Goal: Task Accomplishment & Management: Manage account settings

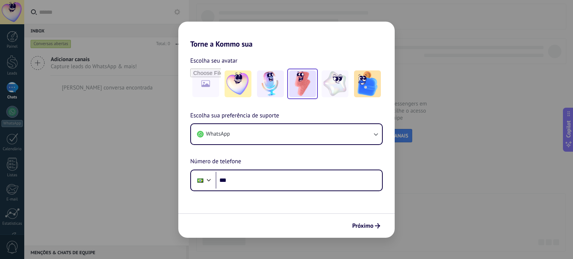
click at [301, 85] on img at bounding box center [302, 83] width 27 height 27
click at [359, 226] on span "Próximo" at bounding box center [362, 225] width 21 height 5
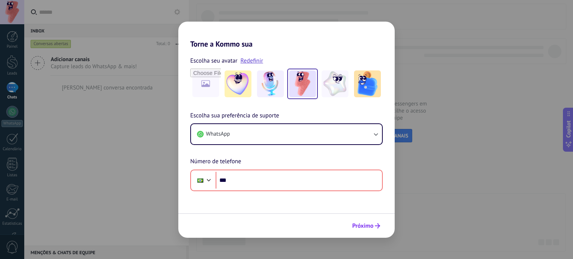
click at [359, 226] on span "Próximo" at bounding box center [362, 225] width 21 height 5
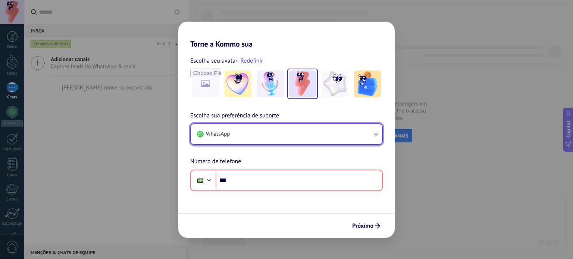
click at [296, 133] on button "WhatsApp" at bounding box center [286, 134] width 191 height 20
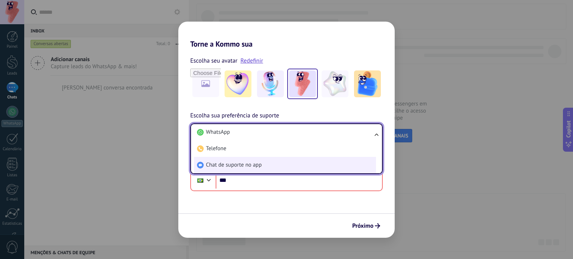
click at [275, 161] on li "Chat de suporte no app" at bounding box center [285, 165] width 182 height 16
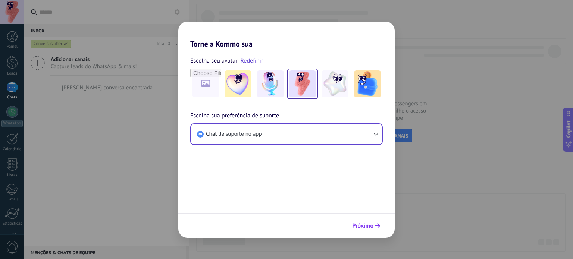
click at [370, 224] on span "Próximo" at bounding box center [362, 225] width 21 height 5
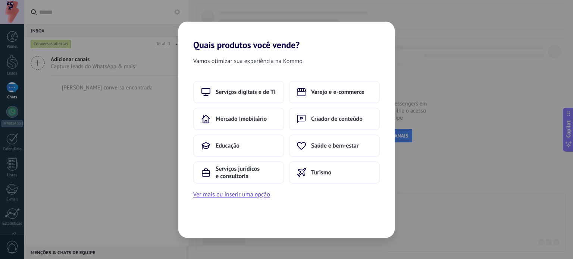
drag, startPoint x: 249, startPoint y: 173, endPoint x: 282, endPoint y: 195, distance: 40.0
click at [282, 195] on div "Serviços digitais e de TI Varejo e e-commerce Mercado Imobiliário Criador de co…" at bounding box center [286, 140] width 216 height 119
click at [246, 194] on button "Ver mais ou inserir uma opção" at bounding box center [231, 195] width 77 height 10
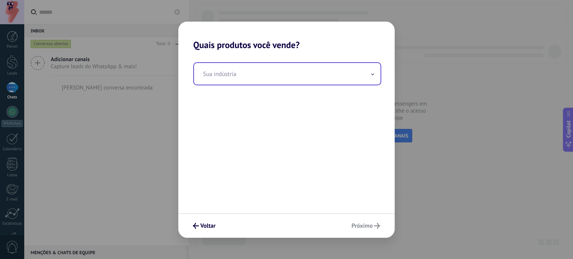
click at [265, 71] on input "text" at bounding box center [287, 74] width 186 height 22
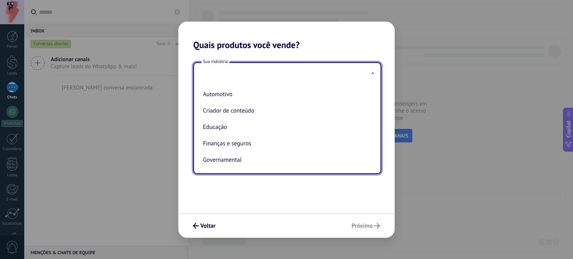
type input "*"
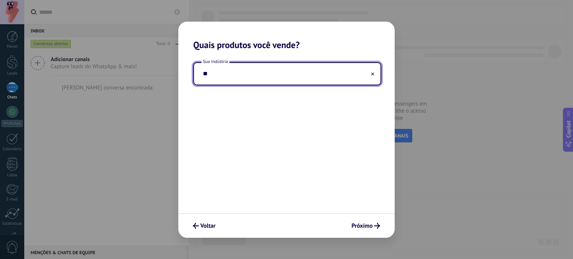
type input "*"
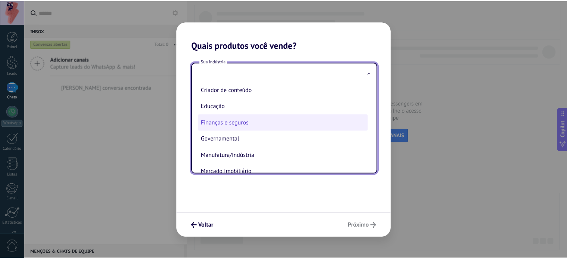
scroll to position [16, 0]
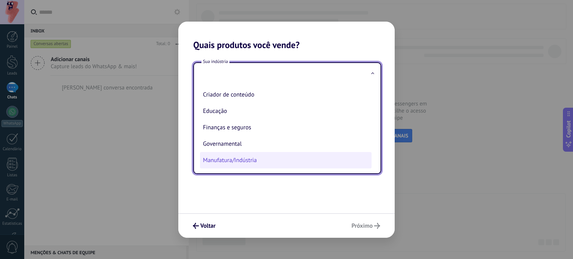
click at [269, 155] on li "Manufatura/Indústria" at bounding box center [286, 160] width 172 height 16
type input "**********"
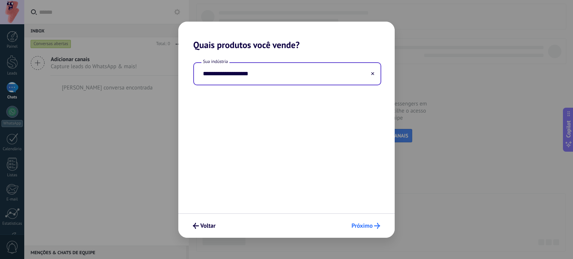
click at [366, 223] on span "Próximo" at bounding box center [361, 225] width 21 height 5
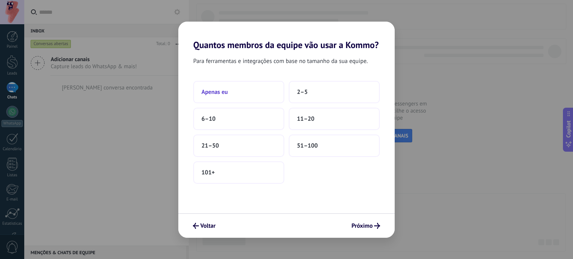
click at [227, 88] on span "Apenas eu" at bounding box center [214, 91] width 26 height 7
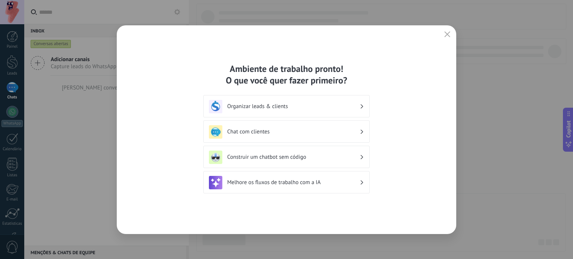
click at [328, 103] on h3 "Organizar leads & clients" at bounding box center [293, 106] width 132 height 7
click at [346, 101] on div "Organizar leads & clients" at bounding box center [286, 106] width 155 height 13
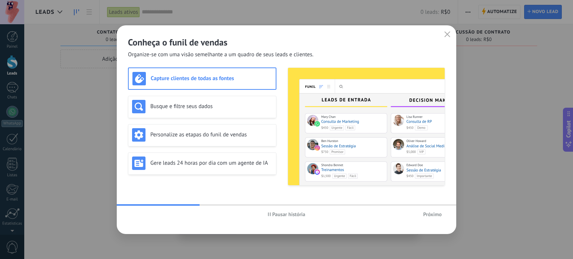
click at [429, 212] on span "Próximo" at bounding box center [432, 214] width 19 height 5
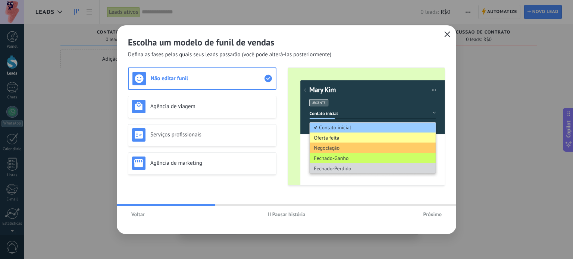
click at [447, 37] on icon "button" at bounding box center [447, 34] width 6 height 6
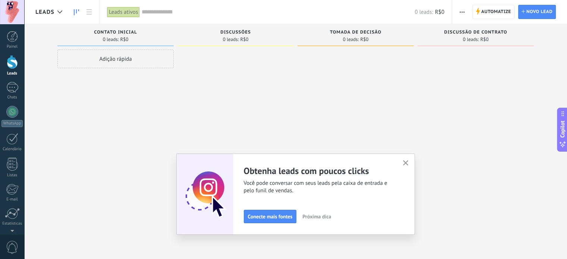
scroll to position [51, 0]
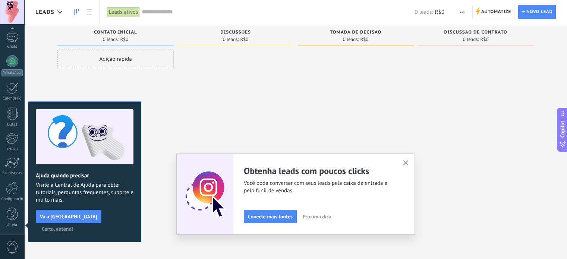
click at [73, 226] on span "Certo, entendi" at bounding box center [57, 228] width 31 height 5
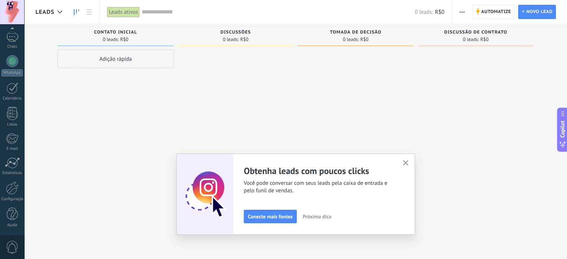
click at [409, 162] on icon "button" at bounding box center [406, 163] width 6 height 6
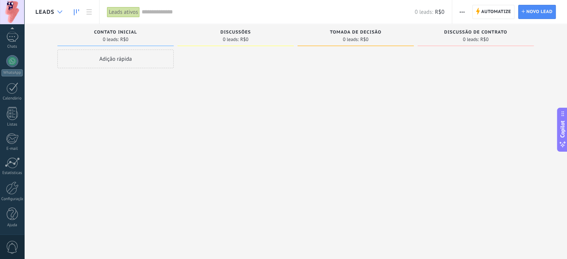
click at [58, 10] on icon at bounding box center [59, 11] width 5 height 3
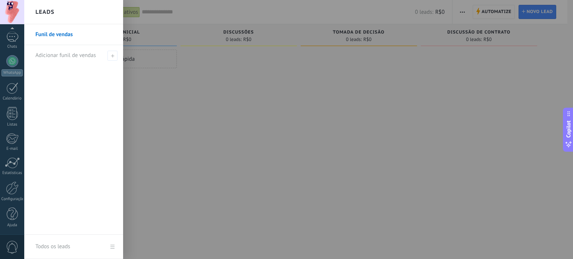
click at [161, 107] on div at bounding box center [310, 129] width 573 height 259
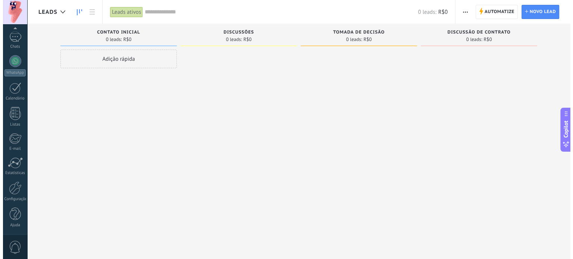
scroll to position [0, 0]
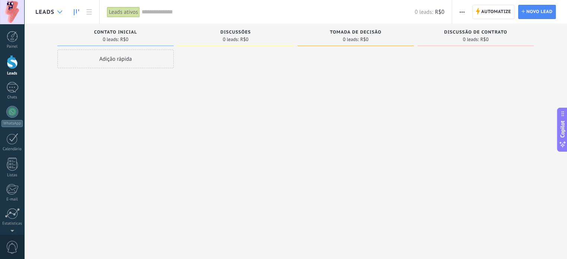
click at [62, 9] on div at bounding box center [60, 12] width 12 height 15
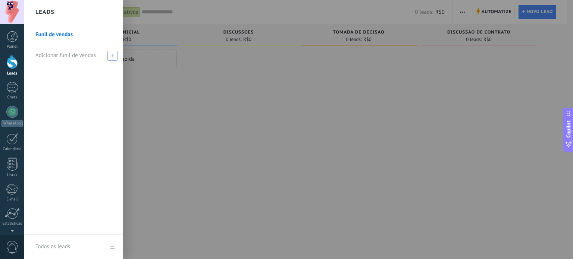
click at [111, 58] on span at bounding box center [112, 56] width 10 height 10
paste input "**********"
type input "**********"
click at [91, 79] on div "**********" at bounding box center [73, 129] width 99 height 211
click at [113, 54] on span at bounding box center [113, 55] width 7 height 5
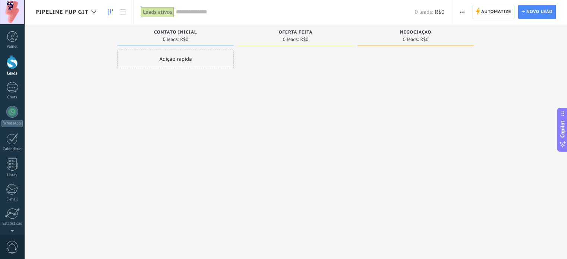
click at [460, 13] on span "button" at bounding box center [462, 12] width 5 height 14
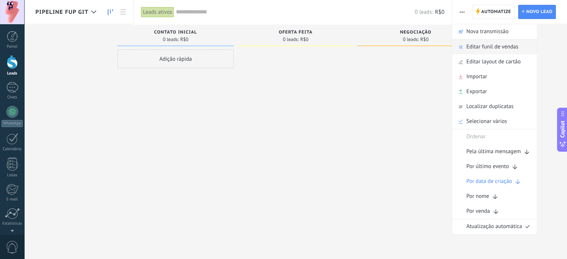
click at [480, 47] on span "Editar funil de vendas" at bounding box center [492, 47] width 52 height 15
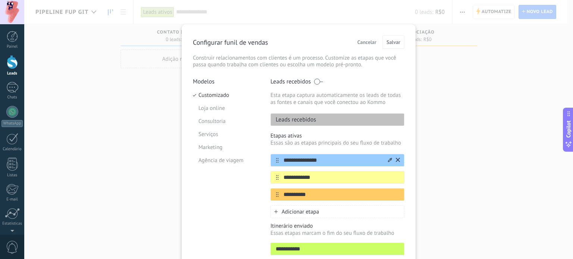
drag, startPoint x: 328, startPoint y: 158, endPoint x: 279, endPoint y: 160, distance: 49.6
click at [279, 160] on input "**********" at bounding box center [333, 161] width 108 height 8
paste input "text"
type input "**********"
drag, startPoint x: 313, startPoint y: 173, endPoint x: 273, endPoint y: 180, distance: 41.3
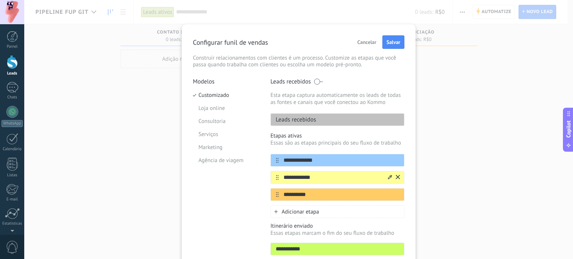
click at [273, 180] on div "**********" at bounding box center [337, 177] width 134 height 13
paste input "**"
type input "**********"
click at [314, 161] on input "**********" at bounding box center [333, 161] width 108 height 8
type input "**********"
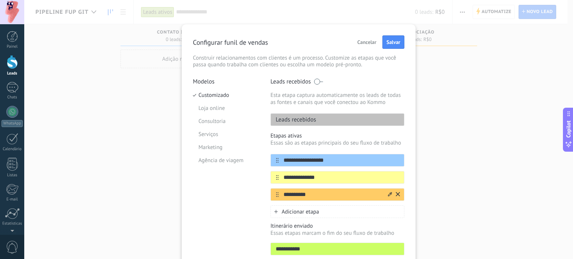
click at [306, 198] on input "**********" at bounding box center [333, 195] width 108 height 8
drag, startPoint x: 322, startPoint y: 198, endPoint x: 281, endPoint y: 197, distance: 41.4
click at [281, 197] on input "**********" at bounding box center [333, 195] width 108 height 8
paste input "********"
type input "**********"
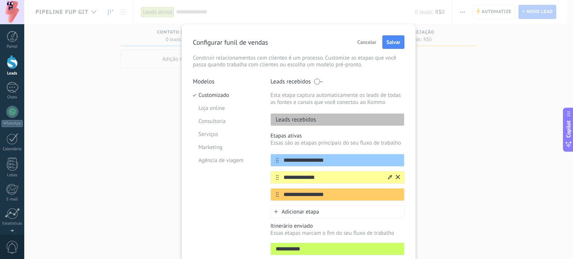
click at [329, 172] on div "**********" at bounding box center [337, 177] width 134 height 13
click at [324, 183] on div "**********" at bounding box center [337, 177] width 134 height 13
click at [325, 178] on input "**********" at bounding box center [333, 178] width 108 height 8
paste input "*****"
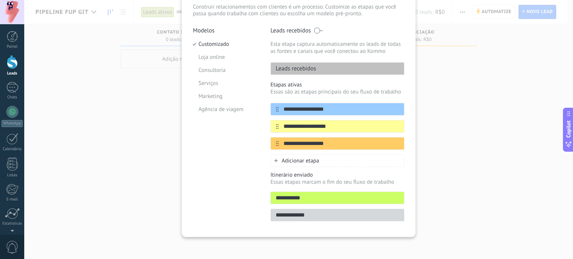
scroll to position [53, 0]
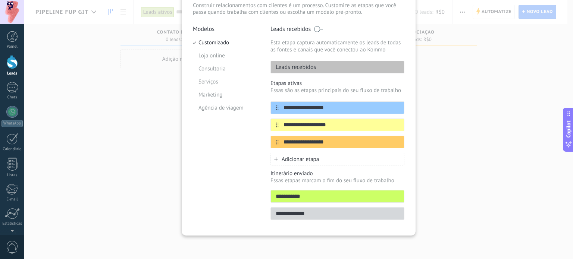
type input "**********"
click at [317, 28] on span at bounding box center [318, 29] width 9 height 6
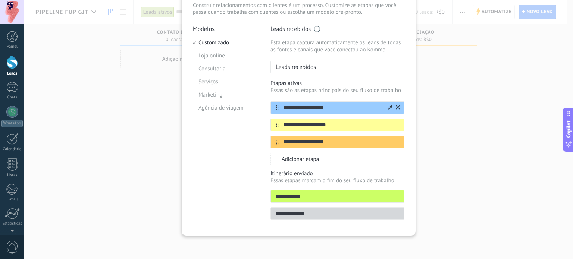
click at [328, 108] on input "**********" at bounding box center [333, 108] width 108 height 8
click at [337, 125] on input "**********" at bounding box center [333, 125] width 108 height 8
click at [302, 161] on span "Adicionar etapa" at bounding box center [300, 159] width 37 height 7
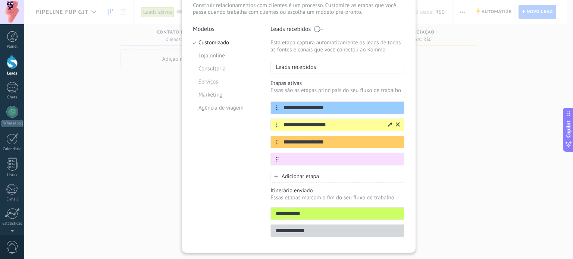
drag, startPoint x: 332, startPoint y: 123, endPoint x: 276, endPoint y: 125, distance: 56.3
click at [276, 125] on div "**********" at bounding box center [337, 125] width 134 height 13
click at [297, 161] on input "text" at bounding box center [333, 159] width 108 height 8
paste input "**********"
type input "**********"
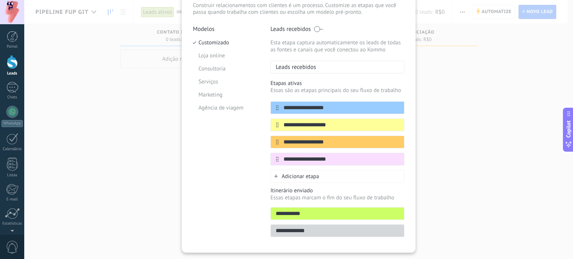
click at [307, 173] on span "Adicionar etapa" at bounding box center [300, 176] width 37 height 7
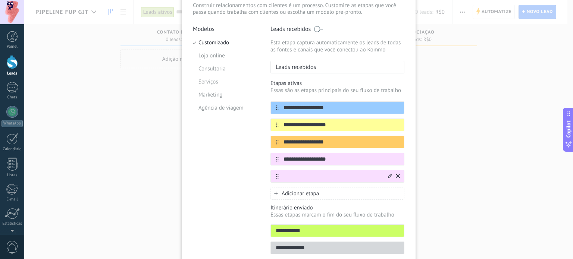
paste input "********"
type input "********"
click at [314, 190] on span "Adicionar etapa" at bounding box center [300, 193] width 37 height 7
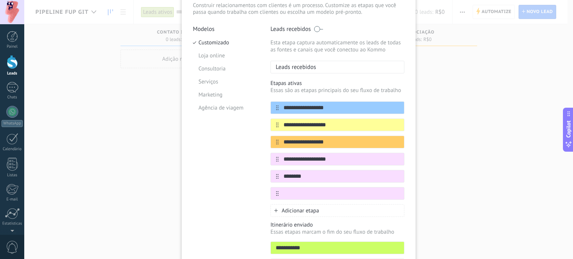
paste input "*******"
type input "*******"
click at [303, 207] on span "Adicionar etapa" at bounding box center [300, 210] width 37 height 7
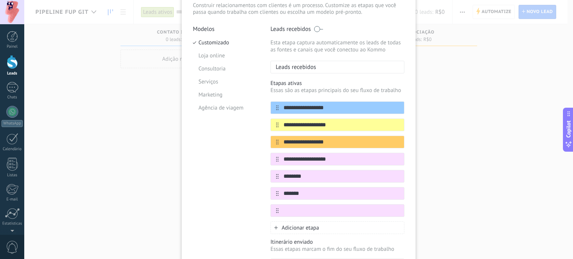
click at [307, 255] on div "**********" at bounding box center [337, 264] width 134 height 50
click at [312, 213] on input "text" at bounding box center [333, 211] width 108 height 8
paste input "********"
type input "********"
click at [318, 174] on input "********" at bounding box center [333, 177] width 108 height 8
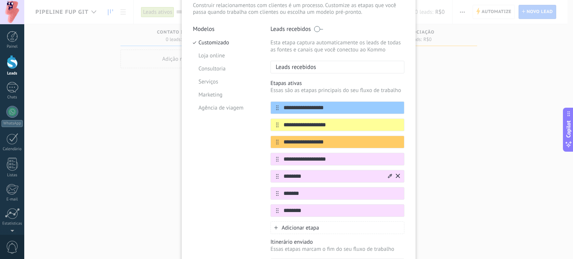
click at [388, 175] on icon at bounding box center [390, 176] width 4 height 4
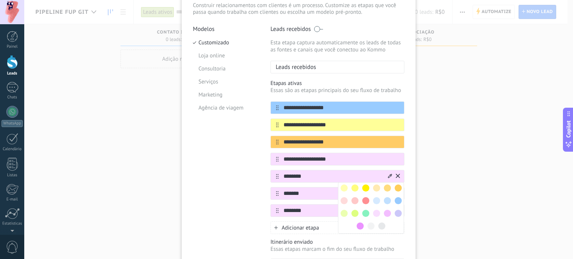
click at [348, 100] on div "**********" at bounding box center [337, 157] width 134 height 154
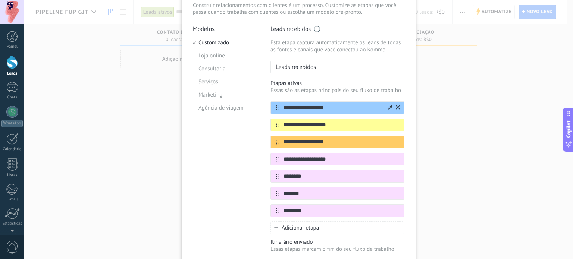
click at [388, 107] on icon at bounding box center [390, 107] width 4 height 4
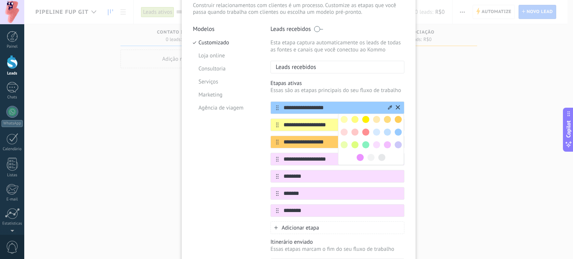
click at [397, 142] on span at bounding box center [397, 144] width 7 height 7
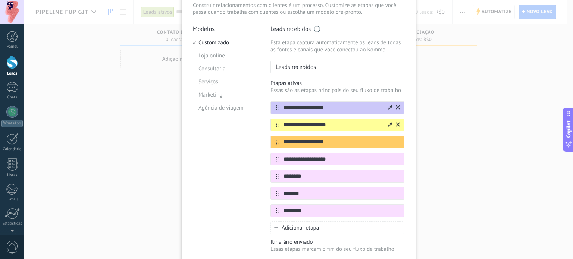
click at [388, 125] on icon at bounding box center [390, 124] width 4 height 4
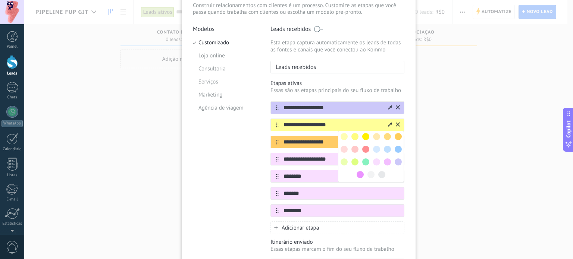
click at [386, 159] on span at bounding box center [387, 161] width 7 height 7
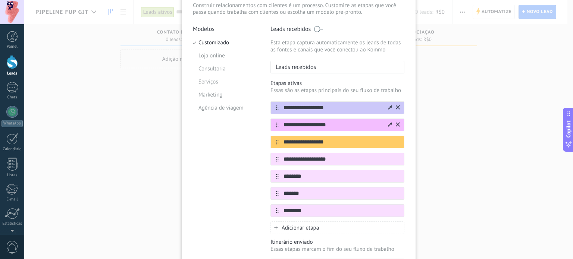
click at [364, 127] on input "**********" at bounding box center [333, 125] width 108 height 8
click at [0, 0] on div at bounding box center [0, 0] width 0 height 0
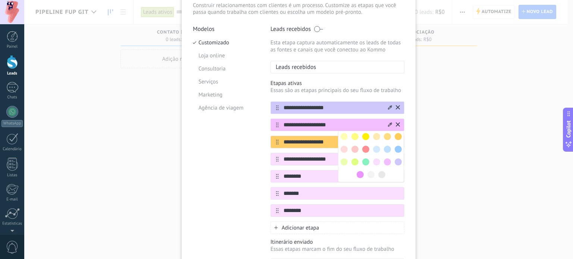
click at [383, 173] on span at bounding box center [381, 174] width 7 height 7
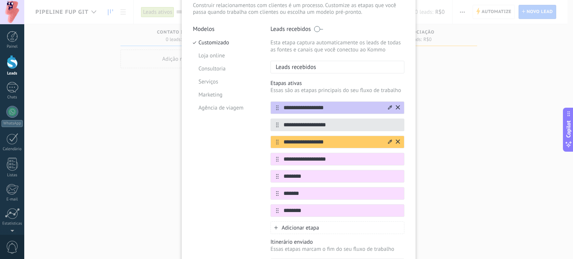
click at [388, 144] on div at bounding box center [390, 142] width 4 height 7
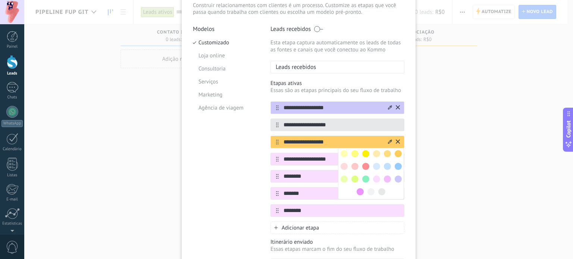
click at [370, 189] on span at bounding box center [370, 191] width 7 height 7
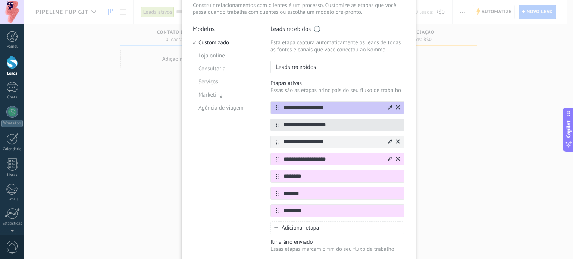
click at [388, 161] on div at bounding box center [390, 159] width 4 height 7
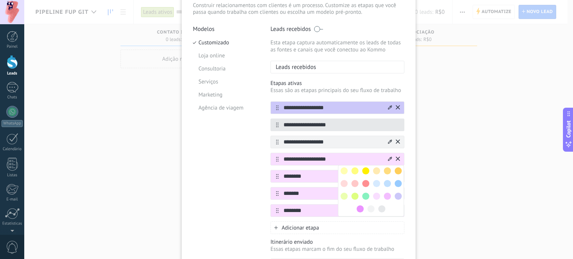
click at [359, 208] on span at bounding box center [359, 208] width 7 height 7
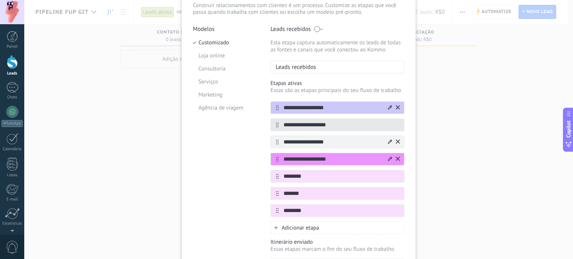
click at [388, 107] on icon at bounding box center [390, 107] width 4 height 4
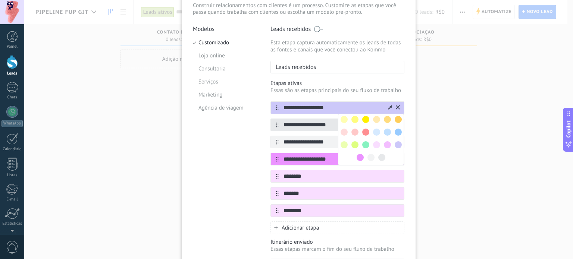
click at [396, 132] on span at bounding box center [397, 132] width 7 height 7
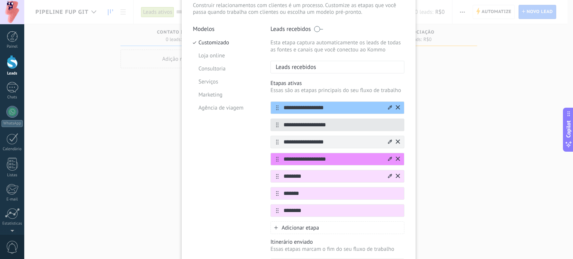
click at [389, 176] on icon at bounding box center [390, 176] width 4 height 4
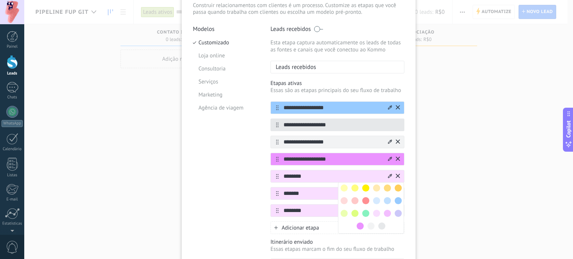
click at [365, 186] on span at bounding box center [365, 188] width 7 height 7
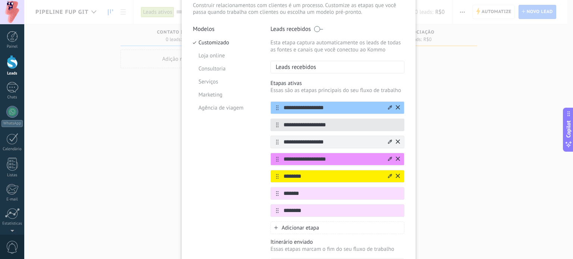
click at [330, 177] on input "********" at bounding box center [333, 177] width 108 height 8
type input "**********"
click at [324, 195] on input "*******" at bounding box center [333, 194] width 108 height 8
click at [388, 191] on icon at bounding box center [390, 193] width 4 height 4
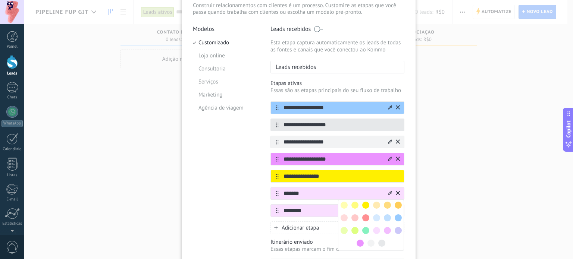
click at [364, 216] on span at bounding box center [365, 217] width 7 height 7
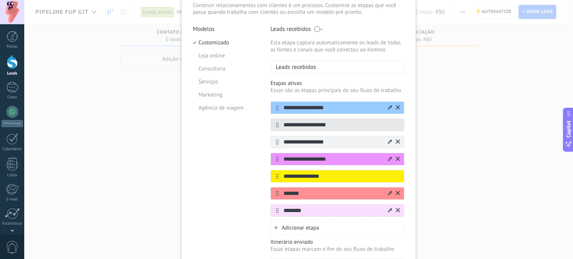
click at [348, 208] on input "********" at bounding box center [333, 211] width 108 height 8
click at [385, 211] on input "********" at bounding box center [333, 211] width 108 height 8
click at [388, 211] on div at bounding box center [390, 210] width 4 height 7
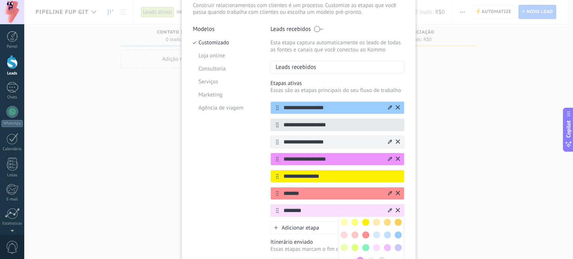
scroll to position [121, 0]
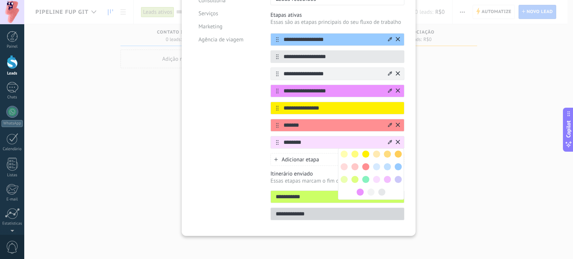
click at [386, 152] on span at bounding box center [387, 154] width 7 height 7
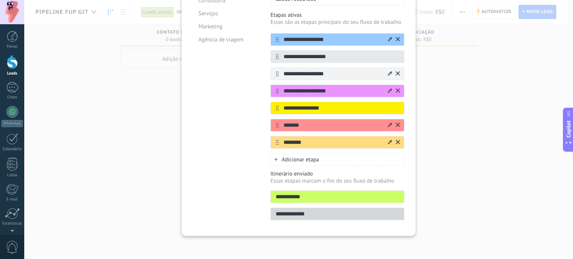
click at [345, 180] on p "Essas etapas marcam o fim do seu fluxo de trabalho" at bounding box center [337, 180] width 134 height 7
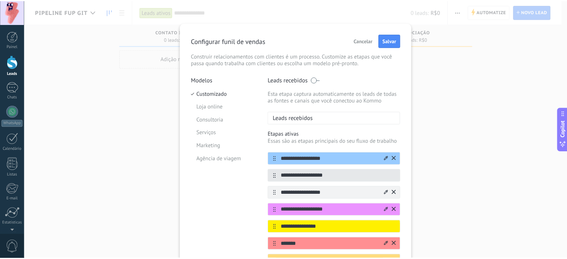
scroll to position [0, 0]
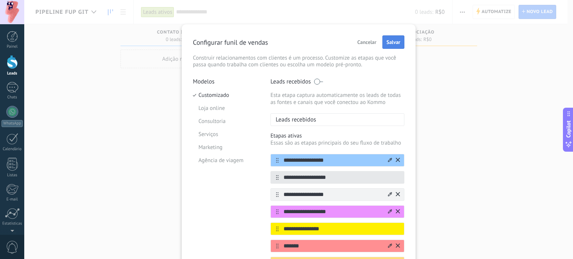
click at [388, 43] on span "Salvar" at bounding box center [393, 42] width 14 height 5
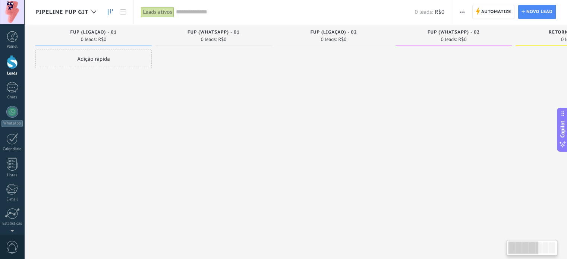
drag, startPoint x: 492, startPoint y: 95, endPoint x: 519, endPoint y: 98, distance: 27.0
click at [519, 98] on div "FUP (Ligação) - 01 0 leads: R$0 Adição rápida FUP (WhatsApp) - 01 0 leads: R$0 …" at bounding box center [459, 117] width 848 height 187
click at [460, 12] on use "button" at bounding box center [462, 12] width 5 height 1
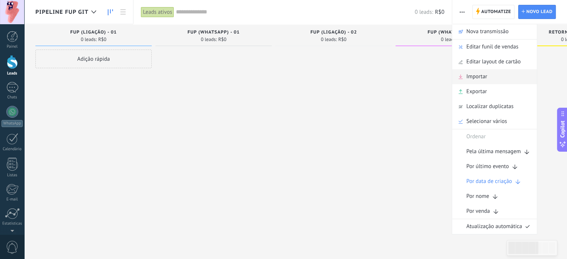
click at [480, 78] on span "Importar" at bounding box center [476, 76] width 21 height 15
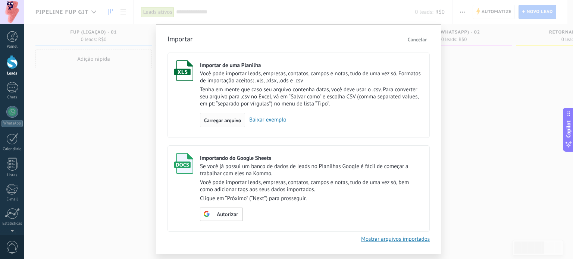
click at [222, 120] on span "Carregar arquivo" at bounding box center [222, 120] width 37 height 5
click at [0, 0] on input "Importar de uma Planilha Você pode importar leads, empresas, contatos, campos e…" at bounding box center [0, 0] width 0 height 0
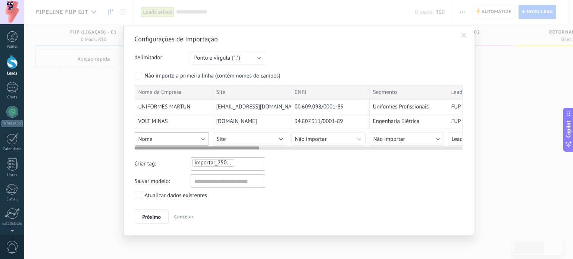
click at [202, 139] on button "Nome" at bounding box center [172, 138] width 74 height 13
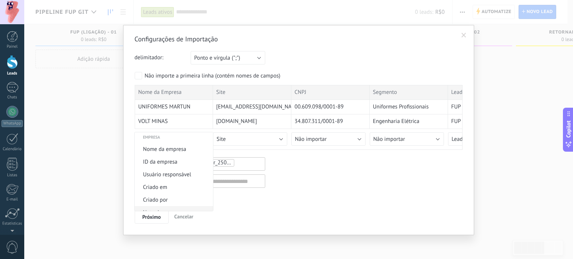
scroll to position [546, 0]
click at [179, 175] on span "Nome da empresa" at bounding box center [173, 170] width 76 height 7
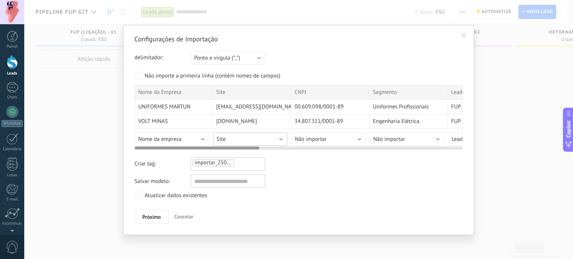
click at [255, 140] on button "Site" at bounding box center [250, 138] width 74 height 13
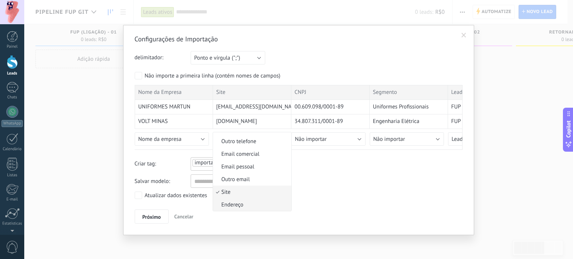
scroll to position [732, 0]
click at [242, 195] on span "Site" at bounding box center [251, 192] width 76 height 7
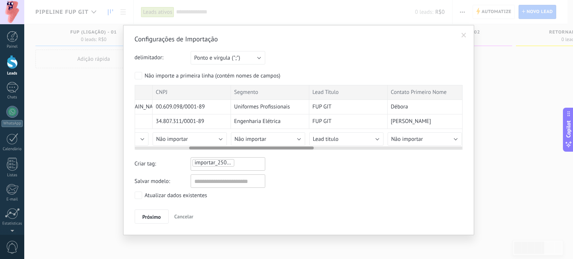
scroll to position [0, 111]
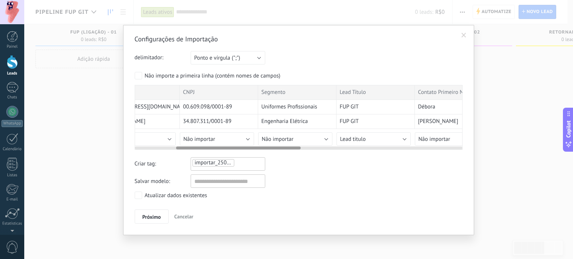
drag, startPoint x: 239, startPoint y: 148, endPoint x: 279, endPoint y: 151, distance: 40.4
click at [279, 151] on div "Configurações de Importação delimitador: Ponto e vírgula (";") Vírgula (",") Ta…" at bounding box center [299, 129] width 328 height 189
click at [231, 142] on button "Não importar" at bounding box center [217, 138] width 74 height 13
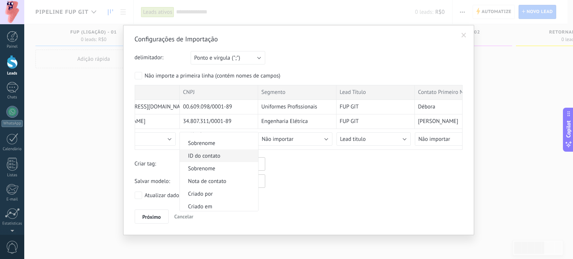
scroll to position [0, 0]
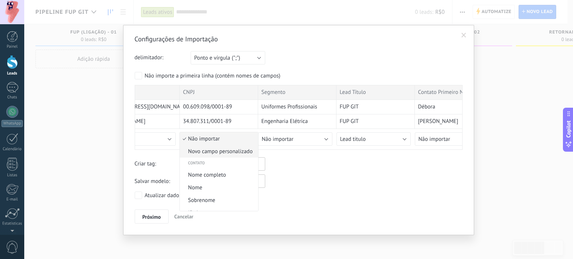
click at [224, 151] on span "Novo campo personalizado" at bounding box center [218, 151] width 76 height 7
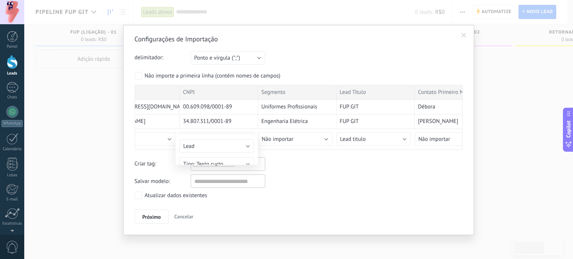
type input "****"
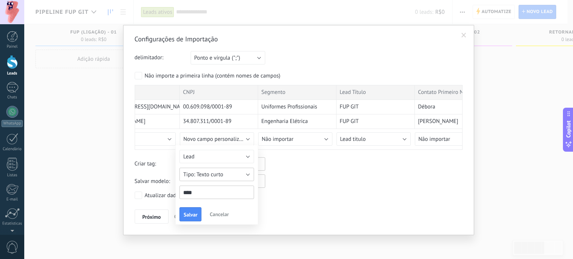
click at [227, 174] on button "Texto curto" at bounding box center [216, 174] width 75 height 13
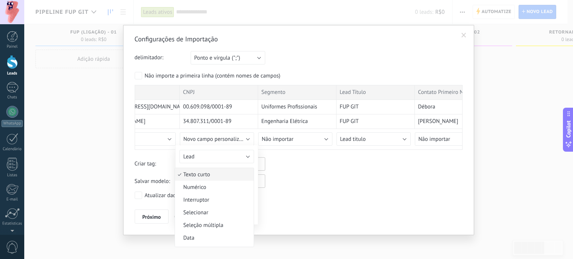
click at [228, 173] on span "Texto curto" at bounding box center [213, 174] width 76 height 7
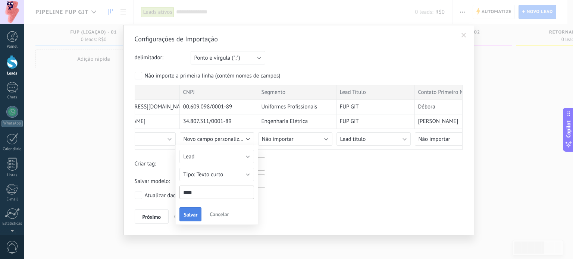
click at [193, 214] on span "Salvar" at bounding box center [190, 214] width 14 height 5
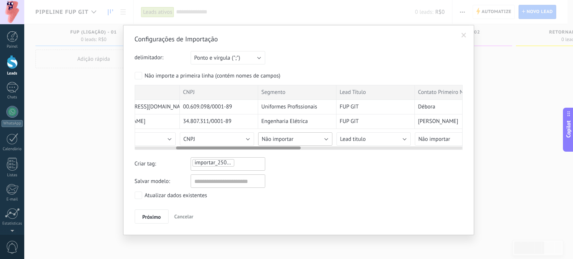
click at [306, 137] on button "Não importar" at bounding box center [295, 138] width 74 height 13
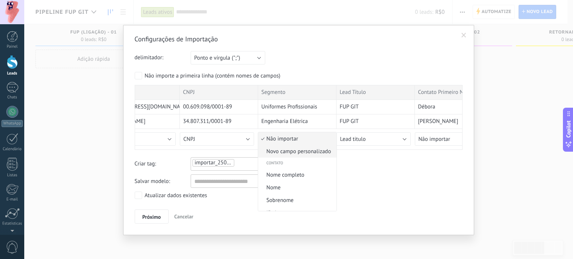
click at [299, 150] on span "Novo campo personalizado" at bounding box center [296, 151] width 76 height 7
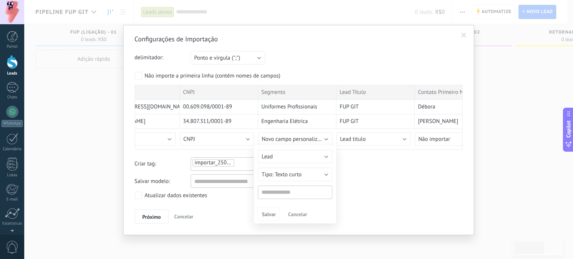
type input "********"
click at [269, 214] on span "Salvar" at bounding box center [269, 214] width 14 height 5
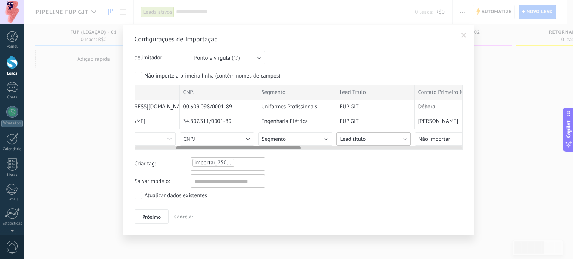
click at [356, 141] on span "Lead titulo" at bounding box center [353, 139] width 26 height 7
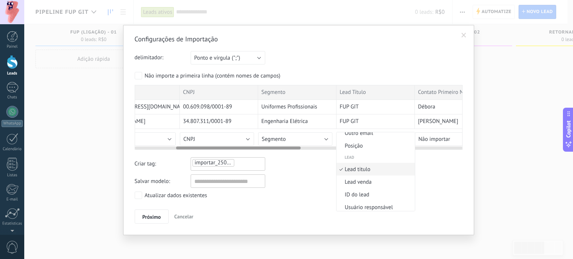
click at [356, 141] on li "Posição" at bounding box center [375, 145] width 78 height 13
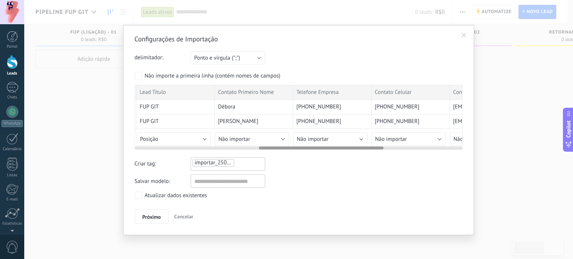
scroll to position [0, 320]
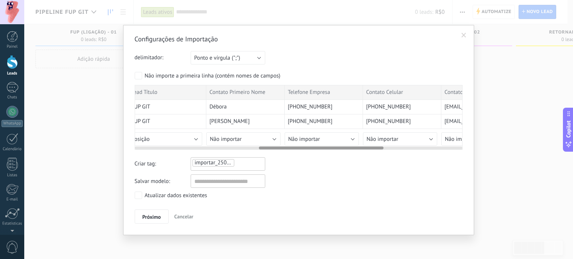
drag, startPoint x: 271, startPoint y: 147, endPoint x: 353, endPoint y: 148, distance: 82.8
click at [353, 148] on div at bounding box center [321, 148] width 125 height 3
click at [247, 138] on button "Não importar" at bounding box center [243, 138] width 74 height 13
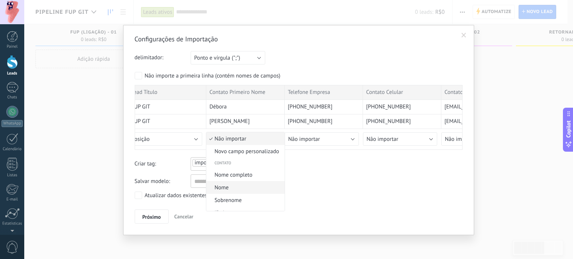
click at [242, 189] on span "Nome" at bounding box center [244, 187] width 76 height 7
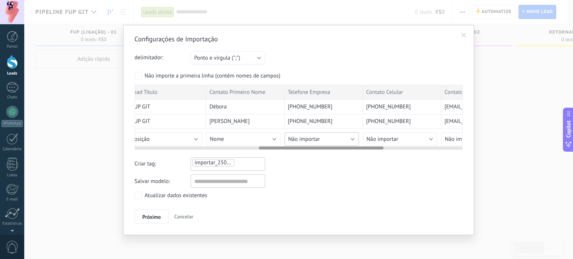
click at [319, 139] on span "Não importar" at bounding box center [304, 139] width 32 height 7
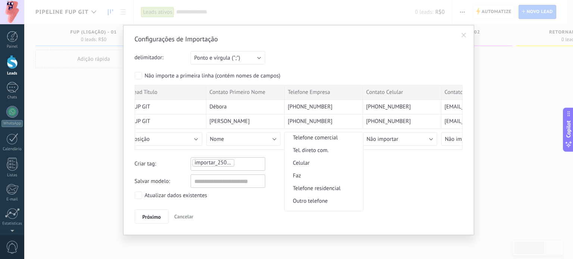
scroll to position [688, 0]
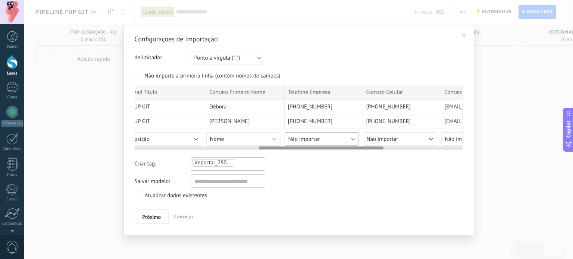
click at [322, 141] on button "Não importar" at bounding box center [321, 138] width 74 height 13
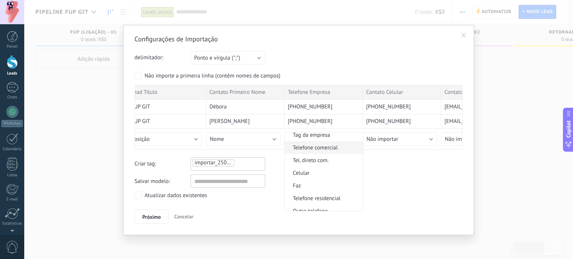
click at [319, 150] on span "Telefone comercial" at bounding box center [322, 147] width 76 height 7
click at [353, 173] on div "Configurações de Importação delimitador: Ponto e vírgula (";") Vírgula (",") Ta…" at bounding box center [299, 129] width 328 height 189
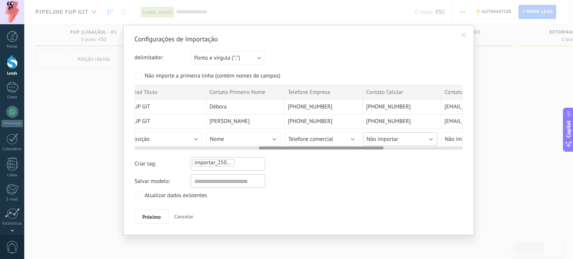
click at [416, 136] on button "Não importar" at bounding box center [400, 138] width 74 height 13
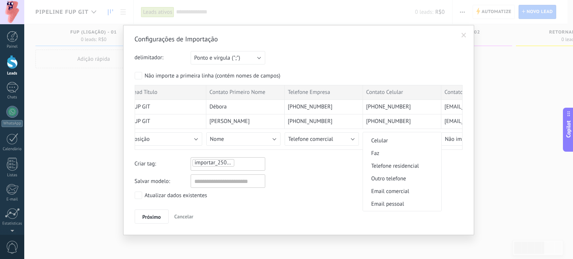
scroll to position [149, 0]
click at [384, 175] on li "Celular" at bounding box center [402, 178] width 78 height 13
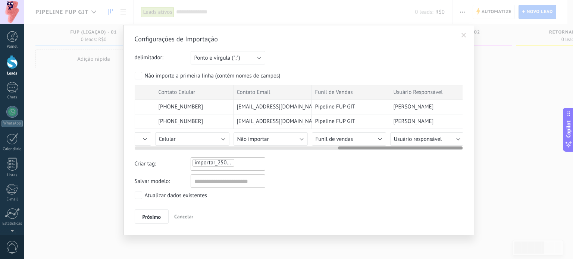
scroll to position [0, 534]
drag, startPoint x: 298, startPoint y: 147, endPoint x: 367, endPoint y: 147, distance: 68.6
click at [367, 147] on div at bounding box center [400, 148] width 125 height 3
click at [274, 137] on button "Não importar" at bounding box center [264, 138] width 74 height 13
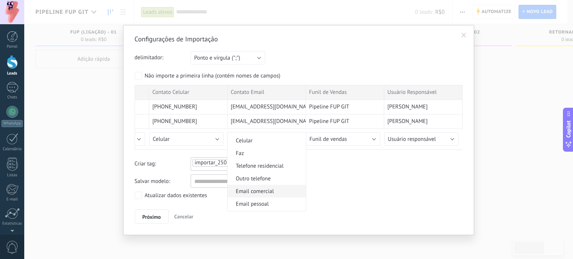
scroll to position [224, 0]
click at [259, 167] on span "Email pessoal" at bounding box center [265, 166] width 76 height 7
click at [305, 169] on div "Criar tag: importar_25092025_1452" at bounding box center [299, 163] width 328 height 13
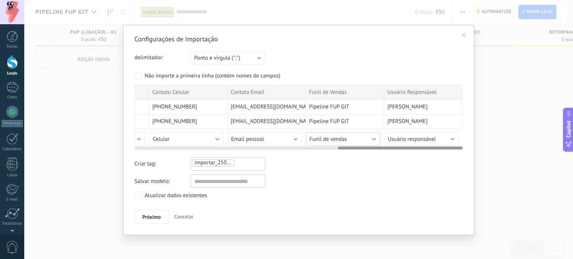
click at [354, 136] on button "Funil de vendas" at bounding box center [343, 138] width 74 height 13
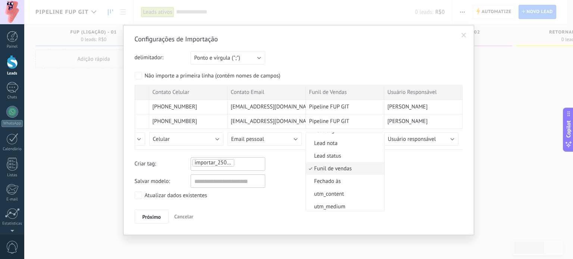
click at [340, 168] on span "Funil de vendas" at bounding box center [344, 168] width 76 height 7
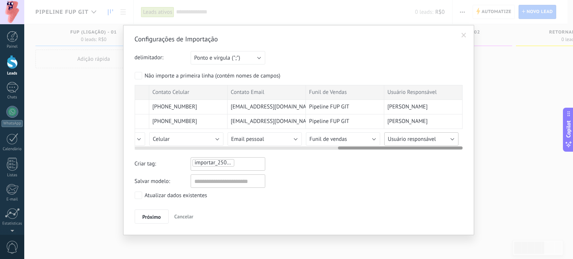
click at [411, 139] on span "Usuário responsável" at bounding box center [412, 139] width 48 height 7
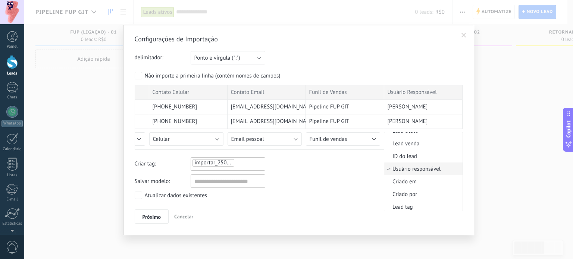
click at [405, 170] on span "Usuário responsável" at bounding box center [422, 169] width 76 height 7
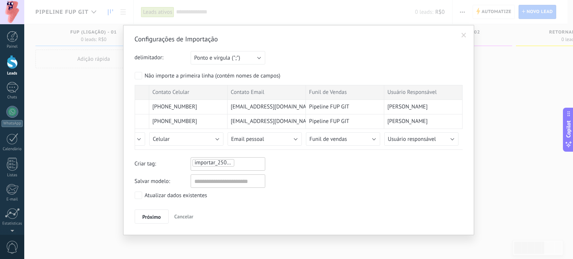
click at [240, 162] on ul "importar_25092025_1452" at bounding box center [218, 162] width 52 height 9
click at [219, 177] on input "text" at bounding box center [228, 181] width 75 height 13
type input "*"
type input "**********"
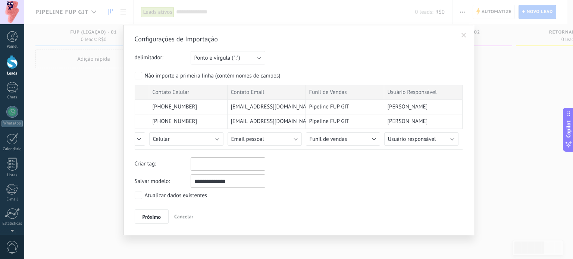
click at [330, 193] on div "Atualizar dados existentes" at bounding box center [299, 196] width 328 height 9
click at [185, 191] on div "Configurações de Importação delimitador: Ponto e vírgula (";") Vírgula (",") Ta…" at bounding box center [299, 129] width 328 height 189
click at [183, 192] on div "Atualizar dados existentes" at bounding box center [176, 195] width 63 height 7
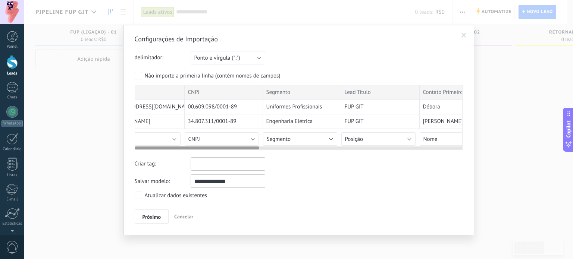
scroll to position [0, 0]
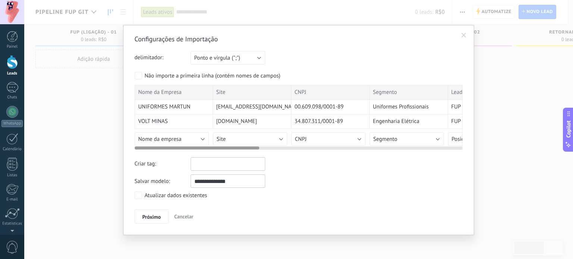
drag, startPoint x: 367, startPoint y: 147, endPoint x: 114, endPoint y: 148, distance: 252.4
click at [114, 148] on div "Configurações de Importação delimitador: Ponto e vírgula (";") Vírgula (",") Ta…" at bounding box center [298, 129] width 548 height 259
click at [151, 220] on button "Próximo" at bounding box center [152, 217] width 34 height 14
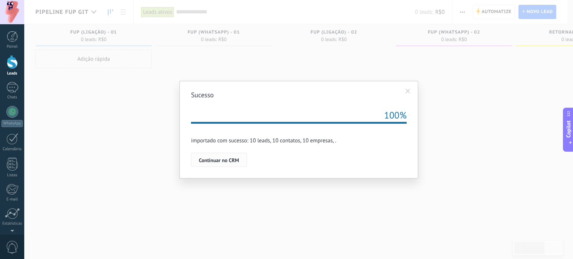
click at [216, 160] on span "Continuar no CRM" at bounding box center [219, 160] width 40 height 5
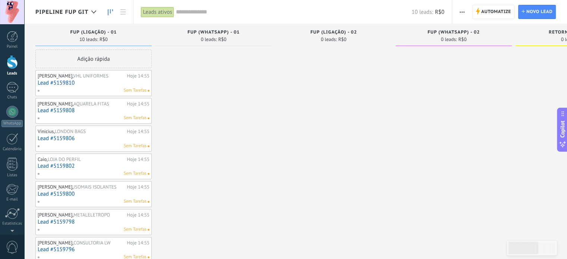
click at [462, 12] on use "button" at bounding box center [462, 12] width 5 height 1
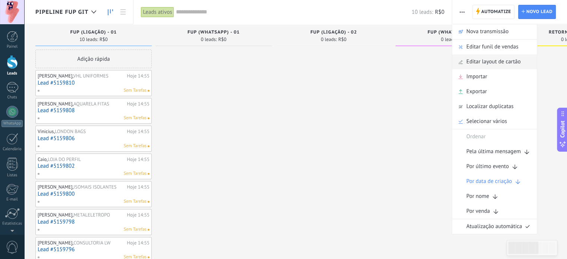
click at [497, 61] on span "Editar layout de cartão" at bounding box center [493, 61] width 54 height 15
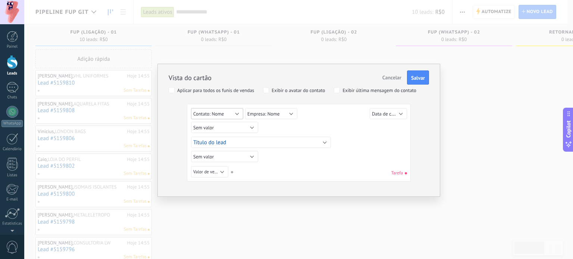
click at [234, 114] on button "Contato: Nome" at bounding box center [217, 113] width 52 height 11
click at [291, 125] on div "Sem valor Lead ID do lead Título do lead Data de criação Valor de venda Usuário…" at bounding box center [300, 128] width 218 height 13
click at [236, 109] on button "Contato: Nome" at bounding box center [217, 113] width 52 height 11
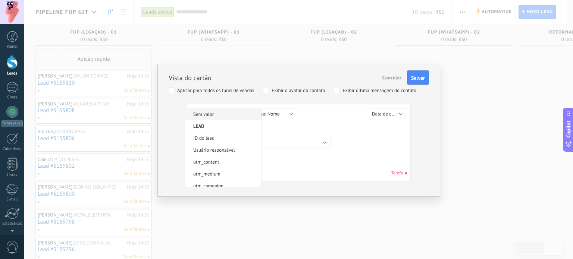
click at [222, 115] on span "Sem valor" at bounding box center [222, 114] width 74 height 6
click at [272, 114] on span "Empresa: Nome" at bounding box center [263, 114] width 32 height 6
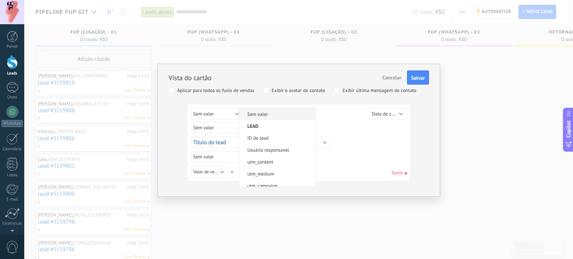
click at [261, 116] on span "Sem valor" at bounding box center [276, 114] width 74 height 6
click at [257, 141] on button "Título do lead" at bounding box center [261, 142] width 140 height 11
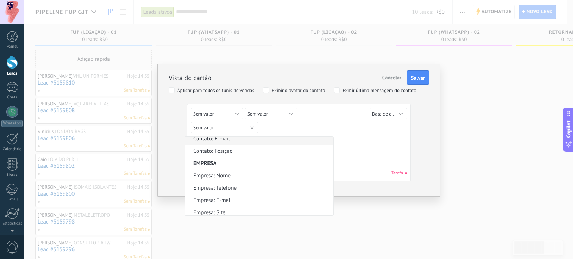
scroll to position [224, 0]
click at [252, 165] on span "Empresa: Nome" at bounding box center [258, 165] width 146 height 7
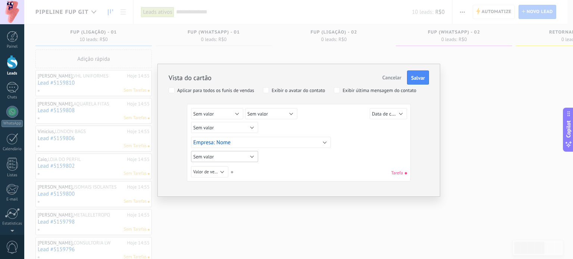
click at [243, 155] on button "Sem valor" at bounding box center [224, 156] width 67 height 11
click at [227, 154] on span "Sem valor" at bounding box center [222, 157] width 74 height 6
click at [211, 175] on button "Valor de venda" at bounding box center [209, 171] width 37 height 11
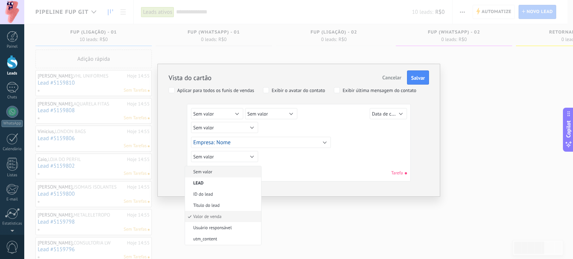
click at [213, 171] on span "Sem valor" at bounding box center [222, 172] width 74 height 6
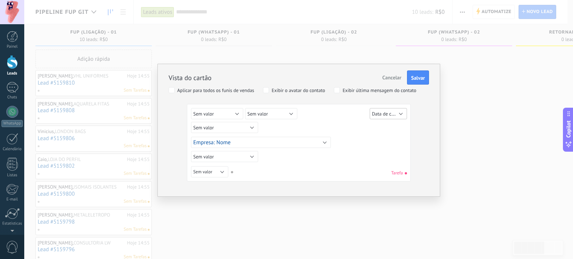
click at [386, 116] on span "Data de criação" at bounding box center [388, 113] width 32 height 7
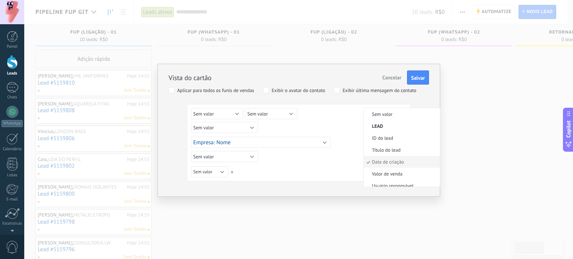
scroll to position [14, 0]
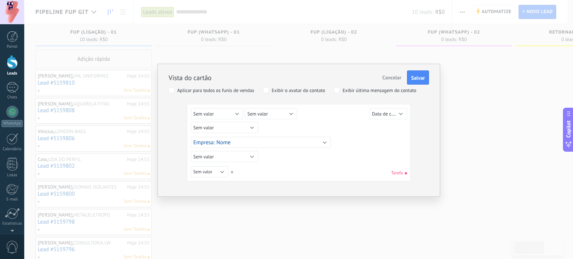
click at [391, 145] on div "Sem valor Lead ID do lead Título do lead Data de criação Valor de venda Usuário…" at bounding box center [300, 128] width 218 height 41
click at [217, 111] on button "Sem valor" at bounding box center [217, 113] width 52 height 11
click at [212, 113] on span "Sem valor" at bounding box center [203, 114] width 21 height 6
click at [224, 147] on span "Título do lead" at bounding box center [222, 150] width 74 height 6
click at [243, 126] on button "Sem valor" at bounding box center [224, 127] width 67 height 11
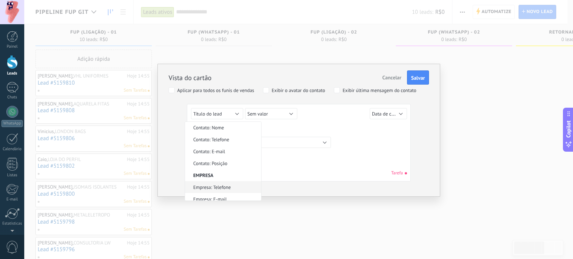
scroll to position [180, 0]
click at [223, 138] on span "Contato: Nome" at bounding box center [222, 138] width 74 height 6
click at [285, 140] on button "Empresa: Nome" at bounding box center [261, 142] width 140 height 11
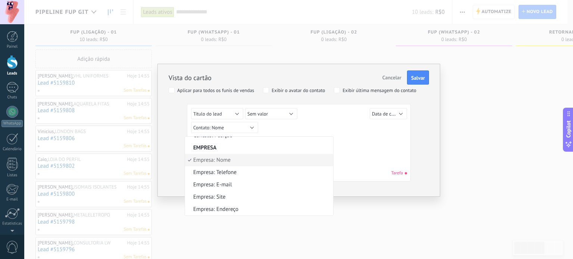
scroll to position [203, 0]
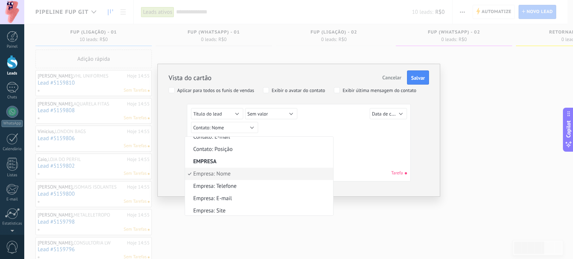
click at [229, 174] on span "Empresa: Nome" at bounding box center [258, 173] width 146 height 7
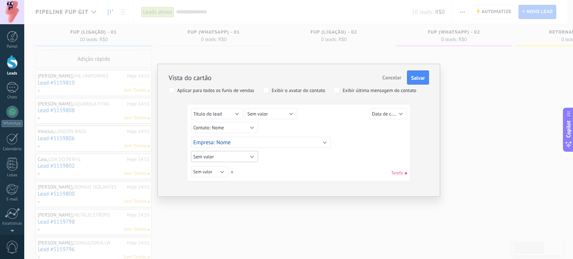
click at [236, 155] on button "Sem valor" at bounding box center [224, 156] width 67 height 11
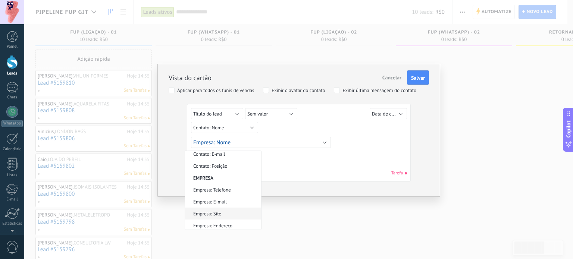
click at [220, 211] on span "Empresa: Site" at bounding box center [222, 214] width 74 height 6
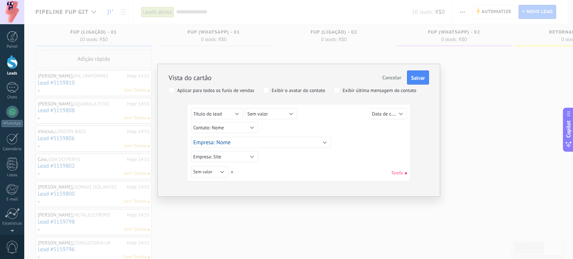
click at [274, 156] on div "Sem valor Lead ID do lead Título do lead Data de criação Valor de venda Usuário…" at bounding box center [299, 144] width 216 height 72
click at [422, 80] on span "Salvar" at bounding box center [418, 77] width 14 height 5
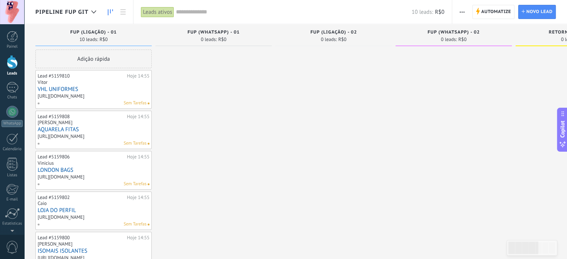
click at [460, 13] on span "button" at bounding box center [462, 12] width 5 height 14
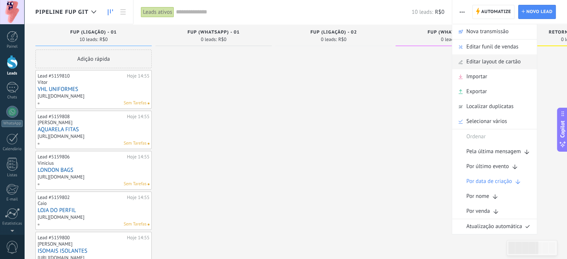
click at [482, 65] on span "Editar layout de cartão" at bounding box center [493, 61] width 54 height 15
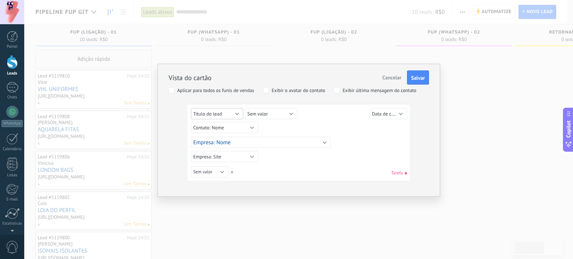
click at [227, 114] on button "Título do lead" at bounding box center [217, 113] width 52 height 11
click at [233, 110] on button "Título do lead" at bounding box center [217, 113] width 52 height 11
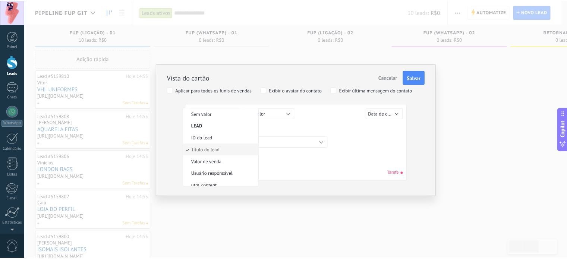
scroll to position [2, 0]
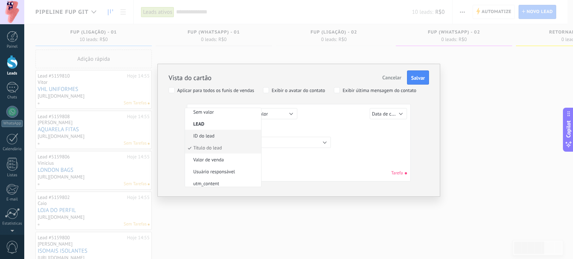
click at [219, 135] on span "ID do lead" at bounding box center [222, 136] width 74 height 6
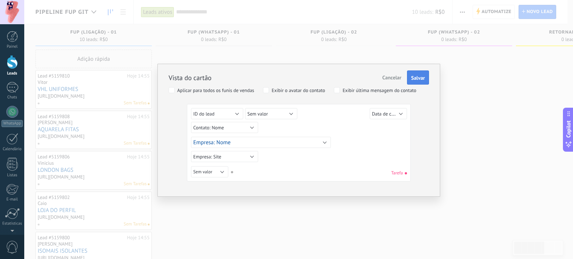
click at [425, 73] on button "Salvar" at bounding box center [418, 77] width 22 height 14
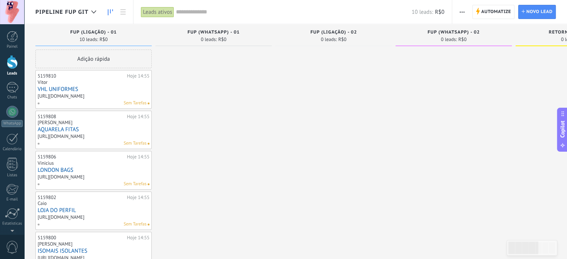
click at [460, 13] on span "button" at bounding box center [462, 12] width 5 height 14
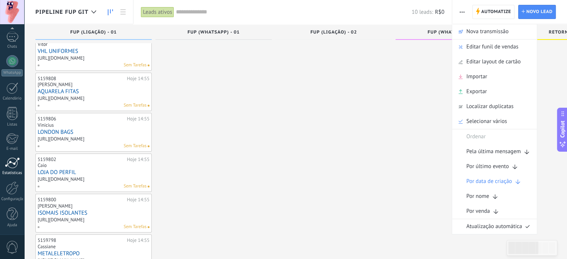
scroll to position [75, 0]
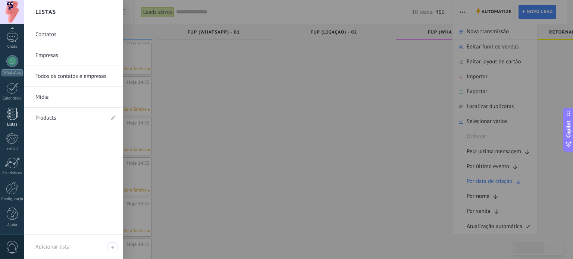
click at [7, 116] on div at bounding box center [12, 113] width 11 height 13
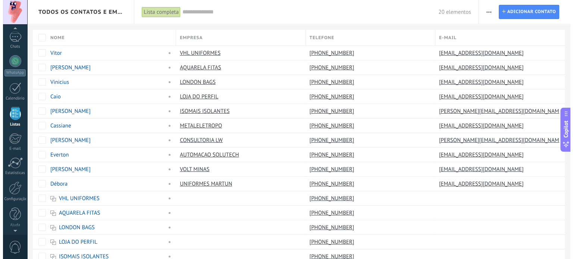
scroll to position [46, 0]
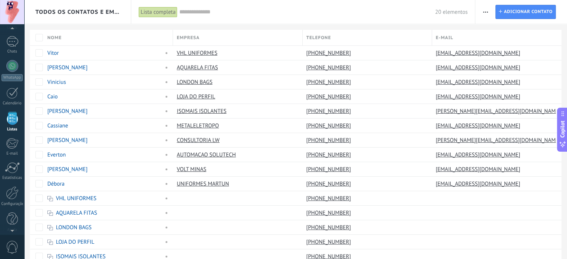
click at [111, 14] on span "Todos os contatos e Empresas" at bounding box center [77, 12] width 85 height 7
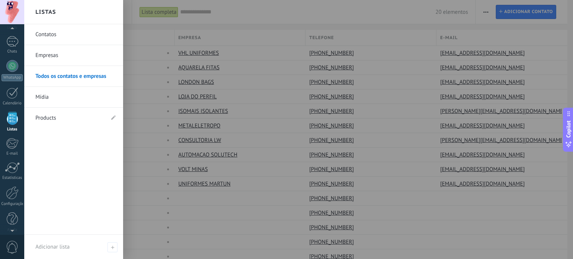
click at [71, 80] on link "Todos os contatos e empresas" at bounding box center [75, 76] width 80 height 21
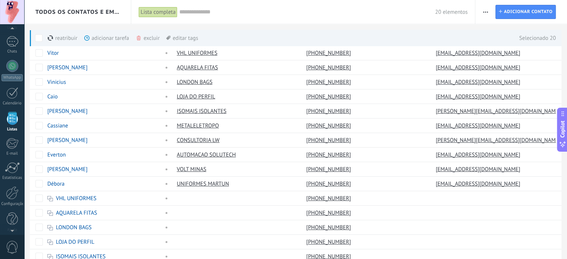
click at [148, 35] on div "excluir mais" at bounding box center [161, 38] width 51 height 16
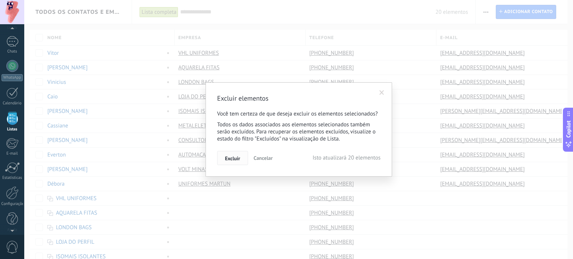
click at [238, 157] on span "Excluir" at bounding box center [232, 158] width 15 height 5
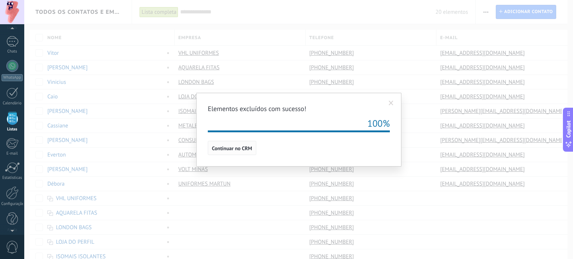
click at [230, 146] on span "Continuar no CRM" at bounding box center [232, 148] width 40 height 5
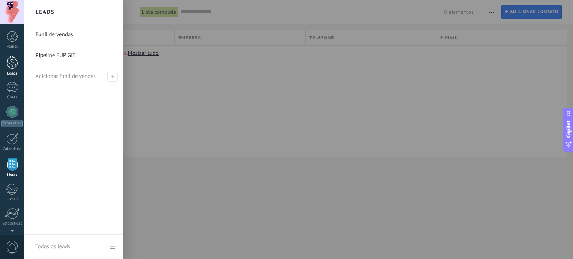
click at [5, 65] on link "Leads" at bounding box center [12, 65] width 24 height 21
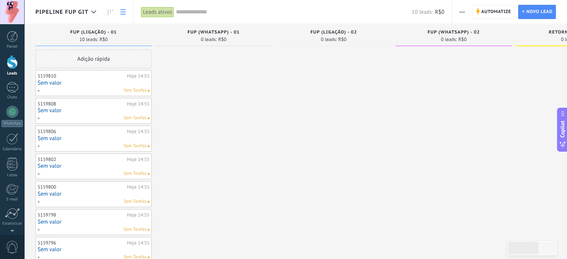
click at [123, 12] on icon at bounding box center [122, 11] width 5 height 5
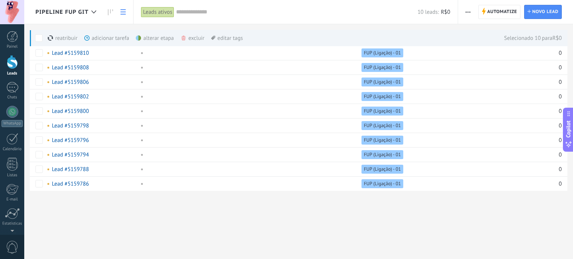
click at [191, 34] on div "excluir mais" at bounding box center [205, 38] width 51 height 16
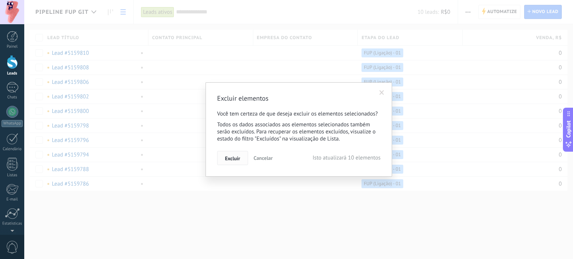
click at [233, 160] on span "Excluir" at bounding box center [232, 158] width 15 height 5
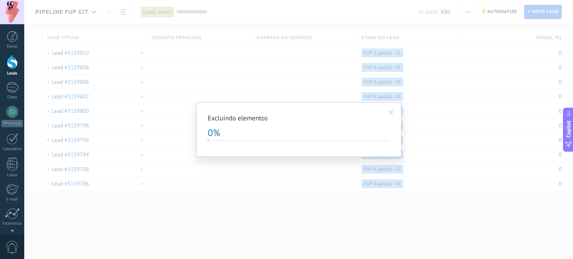
click at [390, 111] on span at bounding box center [391, 112] width 5 height 5
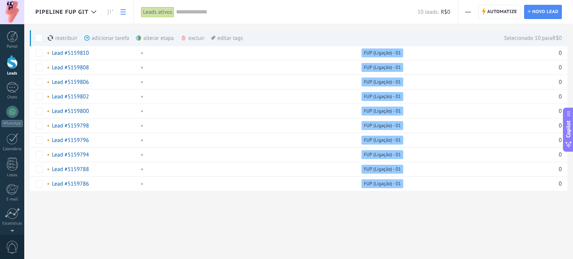
click at [186, 41] on div "excluir mais" at bounding box center [205, 38] width 51 height 16
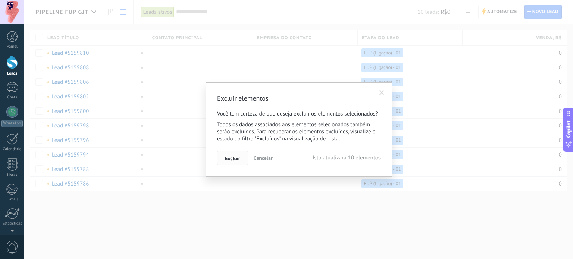
click at [229, 162] on button "Excluir" at bounding box center [232, 158] width 31 height 14
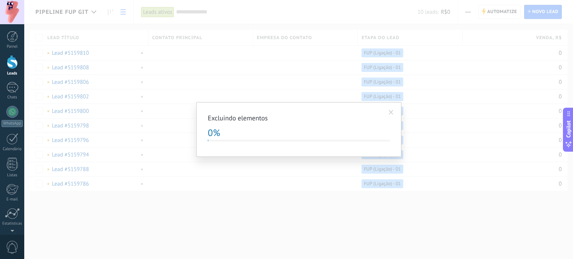
click at [389, 112] on span at bounding box center [391, 112] width 5 height 5
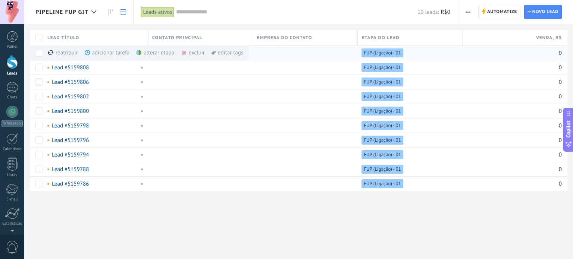
click at [192, 51] on div "excluir mais" at bounding box center [206, 52] width 51 height 15
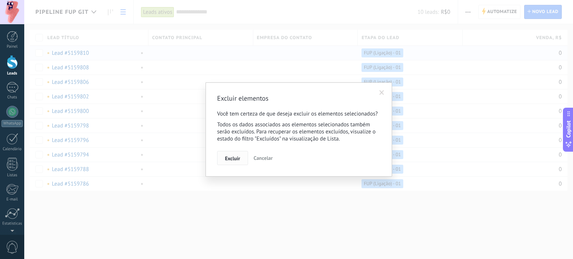
click at [237, 158] on span "Excluir" at bounding box center [232, 158] width 15 height 5
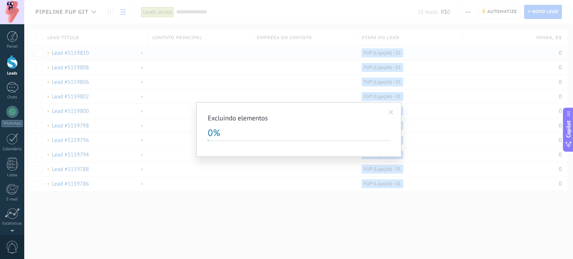
click at [394, 110] on span at bounding box center [391, 112] width 12 height 13
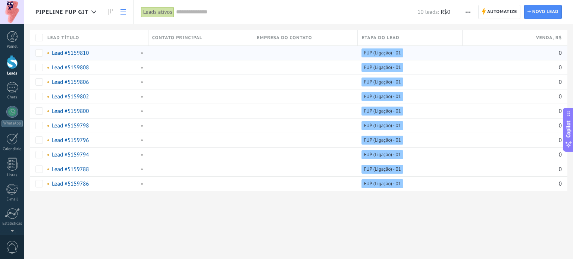
click at [12, 74] on div "Leads" at bounding box center [12, 73] width 22 height 5
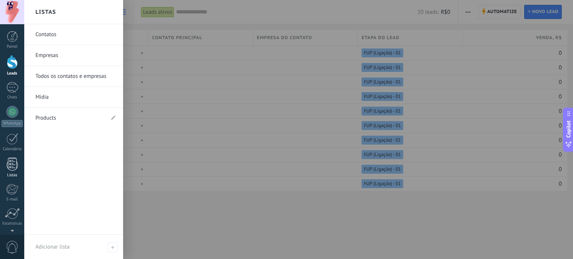
click at [16, 167] on div at bounding box center [12, 164] width 11 height 13
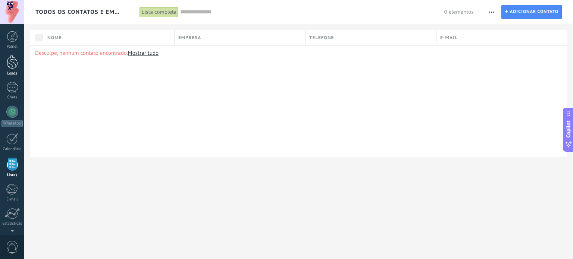
click at [10, 63] on div at bounding box center [12, 62] width 11 height 14
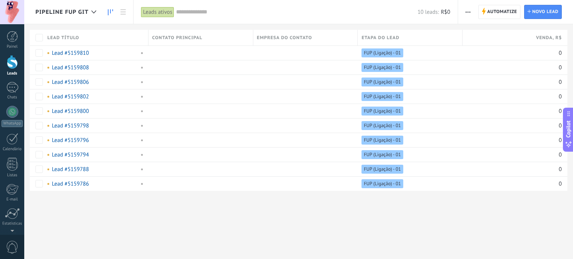
click at [109, 13] on icon at bounding box center [110, 12] width 5 height 6
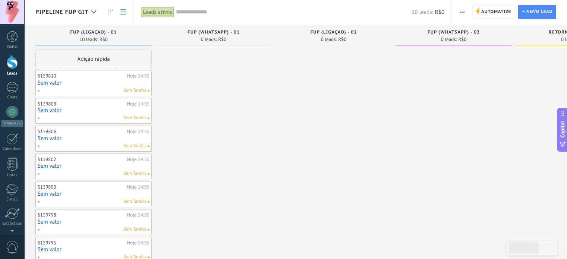
click at [120, 9] on link at bounding box center [123, 12] width 13 height 15
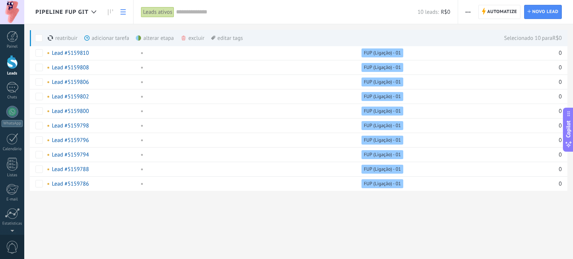
click at [191, 38] on div "excluir mais" at bounding box center [205, 38] width 51 height 16
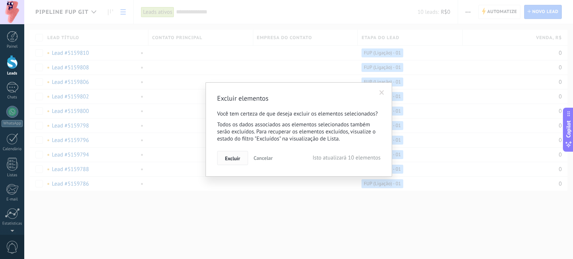
click at [226, 154] on button "Excluir" at bounding box center [232, 158] width 31 height 14
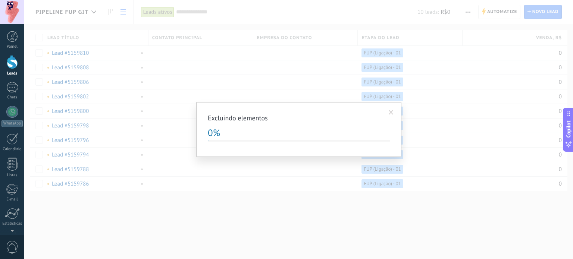
click at [390, 112] on span at bounding box center [391, 112] width 5 height 5
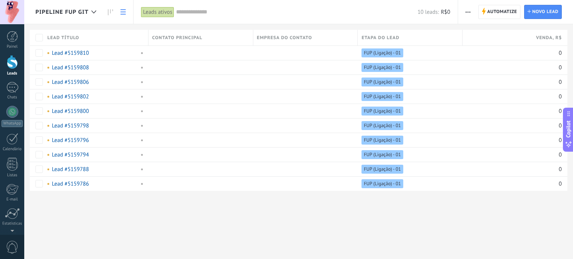
click at [8, 70] on link "Leads" at bounding box center [12, 65] width 24 height 21
click at [93, 11] on icon at bounding box center [93, 11] width 5 height 3
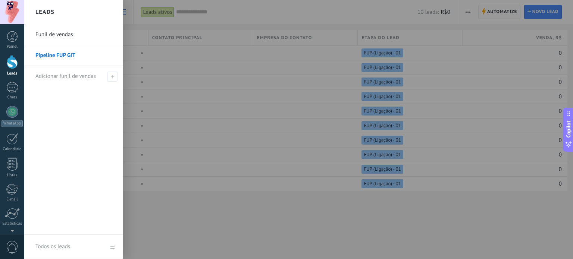
click at [71, 54] on link "Pipeline FUP GIT" at bounding box center [75, 55] width 80 height 21
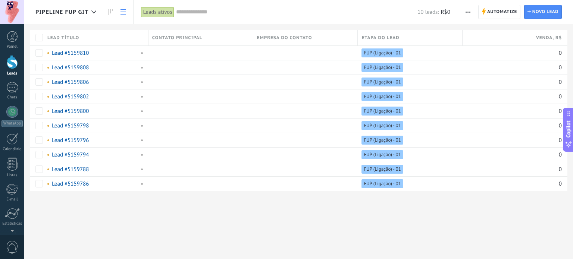
click at [469, 10] on span "button" at bounding box center [467, 12] width 5 height 14
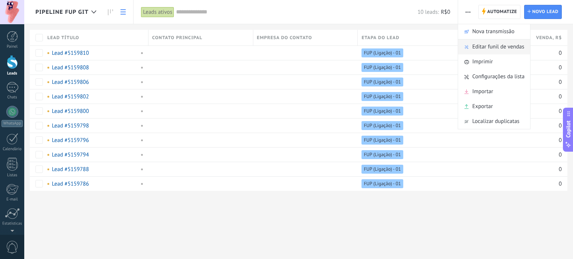
click at [488, 44] on span "Editar funil de vendas" at bounding box center [498, 47] width 52 height 15
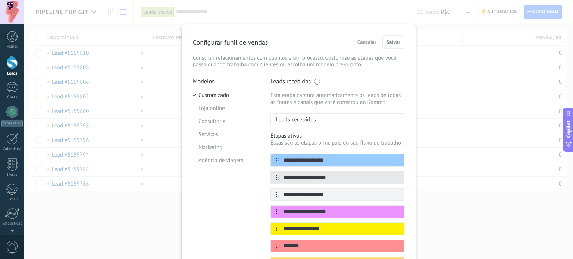
click at [360, 44] on span "Cancelar" at bounding box center [366, 42] width 19 height 5
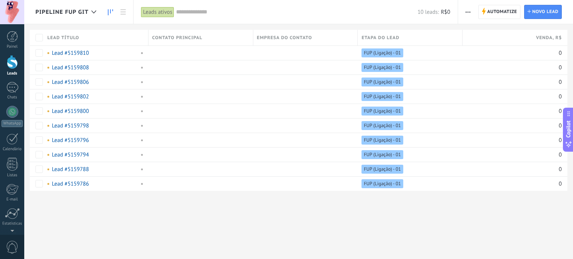
click at [109, 12] on icon at bounding box center [110, 12] width 5 height 6
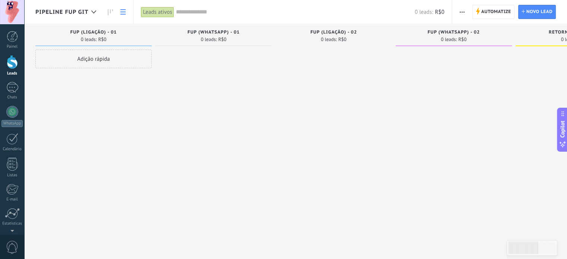
click at [122, 12] on icon at bounding box center [122, 11] width 5 height 5
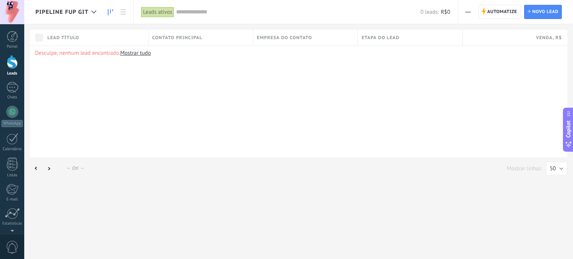
click at [113, 11] on link at bounding box center [110, 12] width 13 height 15
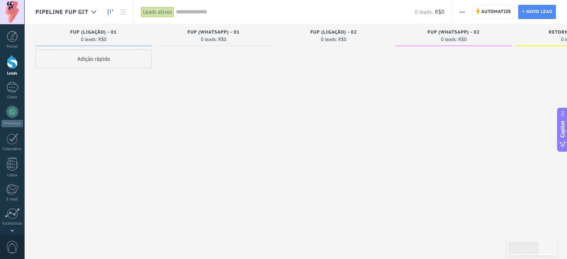
click at [462, 13] on span "button" at bounding box center [462, 12] width 5 height 14
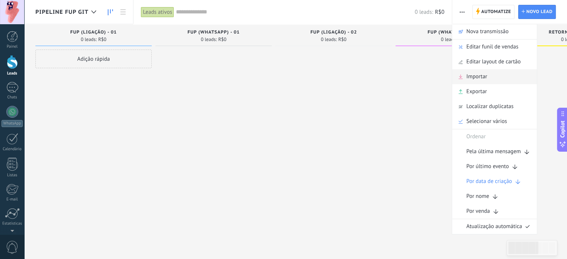
click at [474, 80] on span "Importar" at bounding box center [476, 76] width 21 height 15
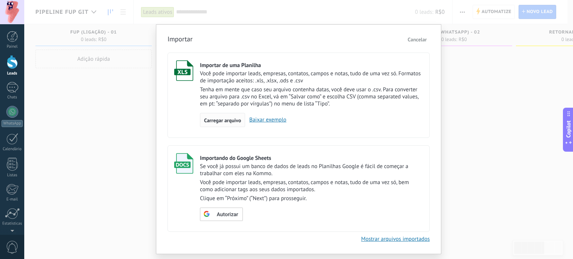
click at [223, 123] on span "Carregar arquivo" at bounding box center [222, 120] width 37 height 5
click at [0, 0] on input "Importar de uma Planilha Você pode importar leads, empresas, contatos, campos e…" at bounding box center [0, 0] width 0 height 0
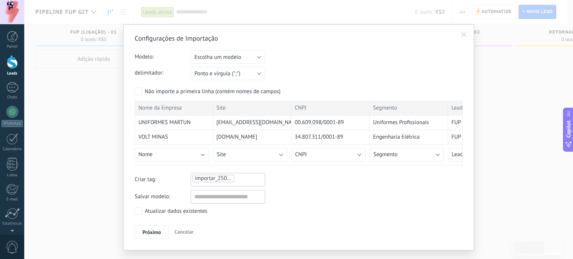
click at [244, 176] on div "importar_25092025_1459" at bounding box center [228, 178] width 72 height 9
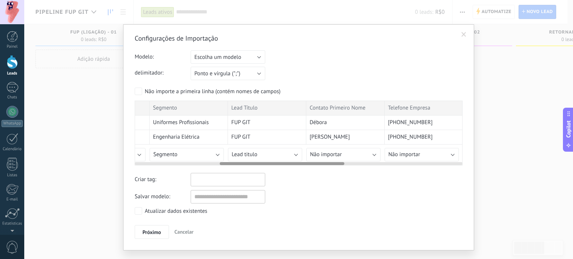
scroll to position [0, 220]
drag, startPoint x: 236, startPoint y: 164, endPoint x: 319, endPoint y: 166, distance: 83.2
click at [319, 166] on div "Configurações de Importação Modelo: Escolha um modelo Importação_GIT Escolha um…" at bounding box center [299, 136] width 328 height 205
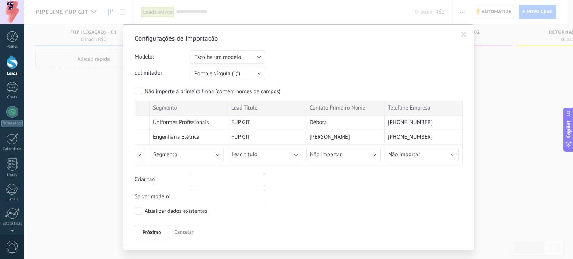
click at [224, 194] on input "text" at bounding box center [228, 196] width 75 height 13
click at [223, 194] on input "text" at bounding box center [228, 196] width 75 height 13
click at [301, 201] on div "Salvar modelo:" at bounding box center [299, 196] width 328 height 13
click at [228, 192] on input "text" at bounding box center [228, 196] width 75 height 13
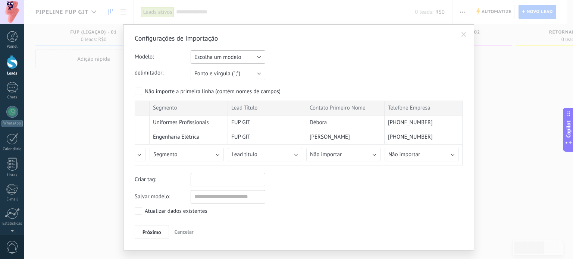
click at [245, 63] on button "Escolha um modelo" at bounding box center [228, 56] width 75 height 13
click at [231, 68] on span "Importação_GIT" at bounding box center [224, 69] width 76 height 7
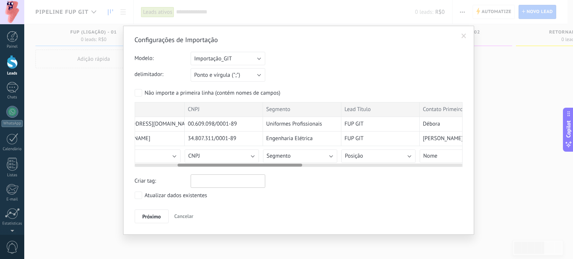
scroll to position [0, 110]
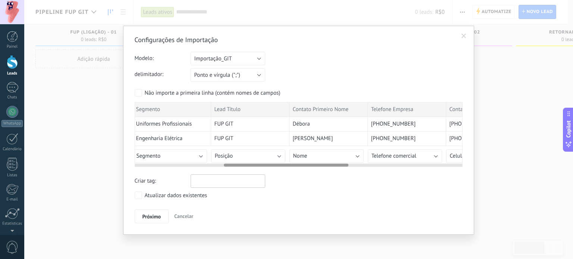
drag, startPoint x: 208, startPoint y: 164, endPoint x: 271, endPoint y: 161, distance: 63.8
click at [295, 167] on div "Configurações de Importação Modelo: Escolha um modelo Importação_GIT Importação…" at bounding box center [299, 129] width 328 height 188
click at [264, 155] on button "Posição" at bounding box center [251, 156] width 74 height 13
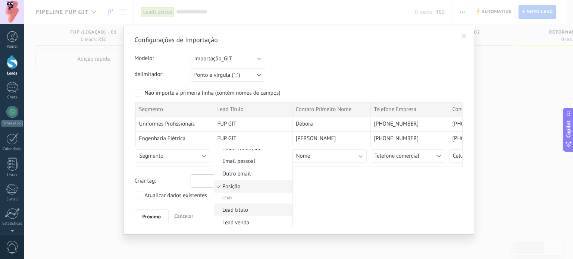
scroll to position [283, 0]
click at [255, 200] on span "ID do lead" at bounding box center [252, 198] width 76 height 7
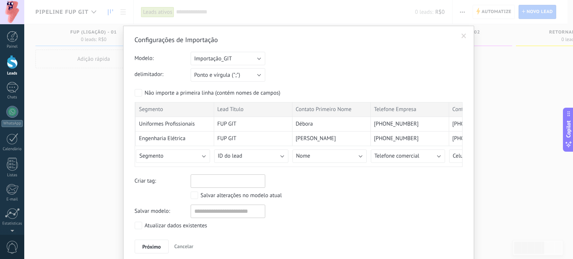
click at [264, 194] on div "Salvar alterações no modelo atual" at bounding box center [241, 195] width 81 height 7
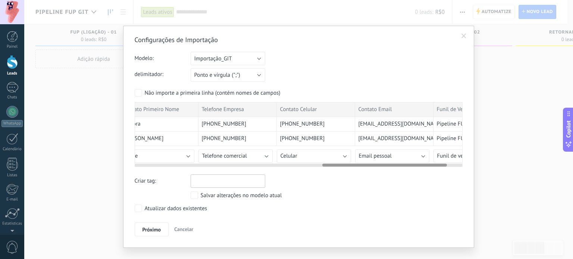
scroll to position [0, 0]
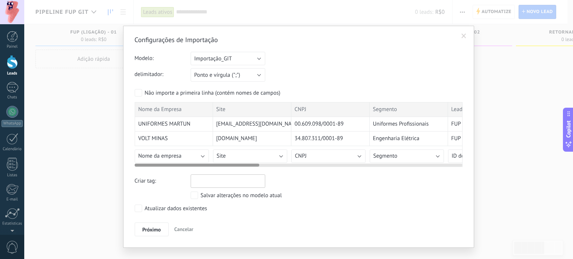
drag, startPoint x: 268, startPoint y: 165, endPoint x: 88, endPoint y: 192, distance: 182.1
click at [88, 192] on div "Configurações de Importação Modelo: Escolha um modelo Importação_GIT Importação…" at bounding box center [298, 129] width 548 height 259
click at [148, 229] on span "Próximo" at bounding box center [151, 229] width 19 height 5
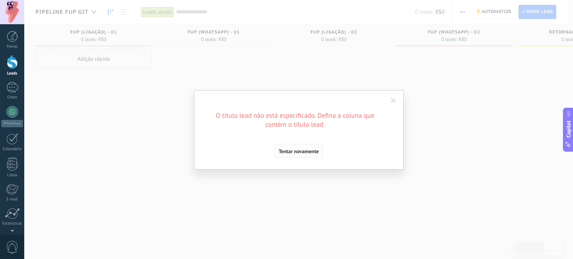
click at [291, 153] on span "Tentar novamente" at bounding box center [299, 151] width 40 height 5
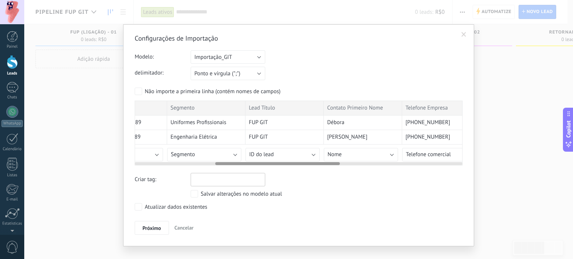
scroll to position [0, 207]
drag, startPoint x: 212, startPoint y: 163, endPoint x: 292, endPoint y: 164, distance: 80.5
click at [292, 164] on div at bounding box center [277, 163] width 125 height 3
click at [282, 154] on button "ID do lead" at bounding box center [278, 154] width 74 height 13
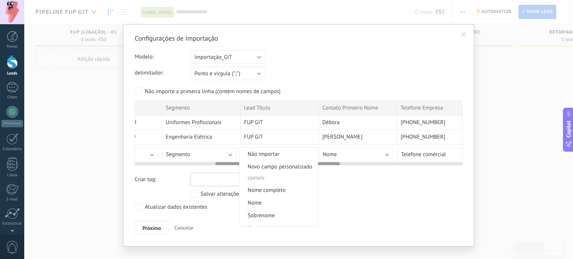
scroll to position [295, 0]
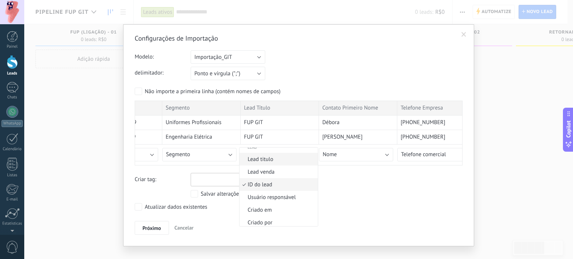
click at [276, 162] on span "Lead titulo" at bounding box center [277, 159] width 76 height 7
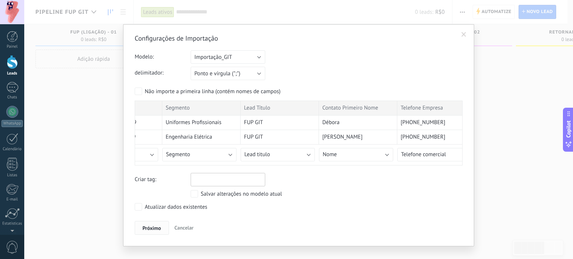
click at [150, 226] on span "Próximo" at bounding box center [151, 228] width 19 height 5
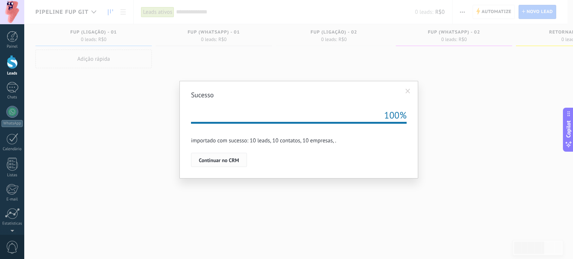
click at [224, 162] on span "Continuar no CRM" at bounding box center [219, 160] width 40 height 5
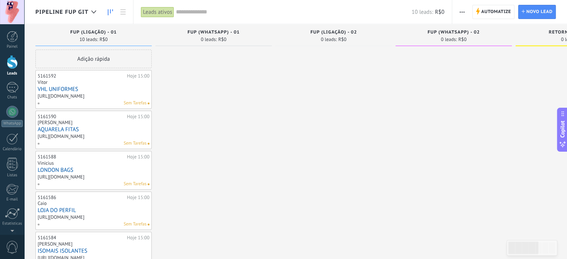
click at [463, 7] on span "button" at bounding box center [462, 12] width 5 height 14
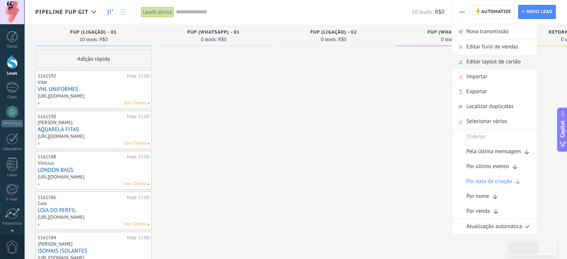
click at [499, 65] on span "Editar layout de cartão" at bounding box center [493, 61] width 54 height 15
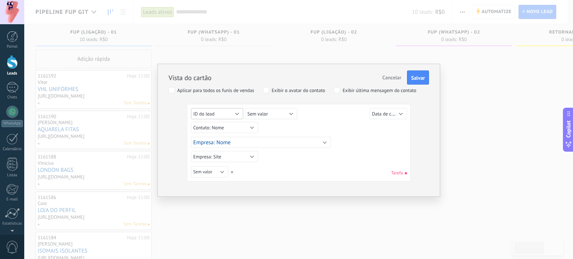
click at [235, 114] on button "ID do lead" at bounding box center [217, 113] width 52 height 11
click at [226, 150] on span "Título do lead" at bounding box center [222, 150] width 74 height 6
click at [245, 123] on button "Contato: Nome" at bounding box center [224, 127] width 67 height 11
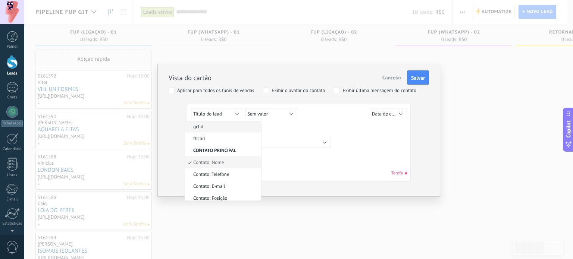
click at [245, 123] on span "gclid" at bounding box center [222, 126] width 74 height 6
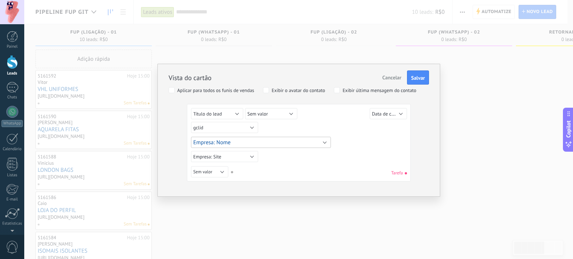
click at [273, 140] on button "Empresa: Nome" at bounding box center [261, 142] width 140 height 11
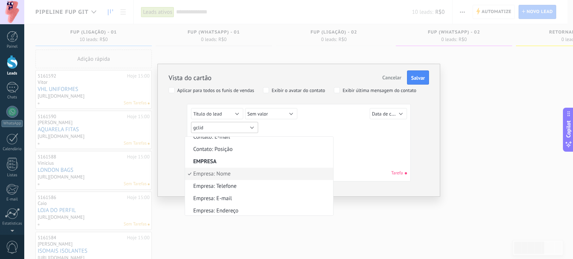
click at [242, 130] on button "gclid" at bounding box center [224, 127] width 67 height 11
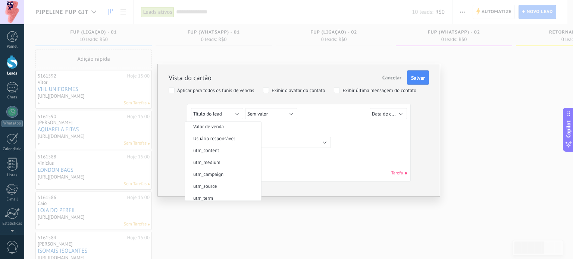
scroll to position [0, 0]
click at [220, 129] on span "Sem valor" at bounding box center [222, 128] width 74 height 6
click at [279, 140] on button "Empresa: Nome" at bounding box center [261, 142] width 140 height 11
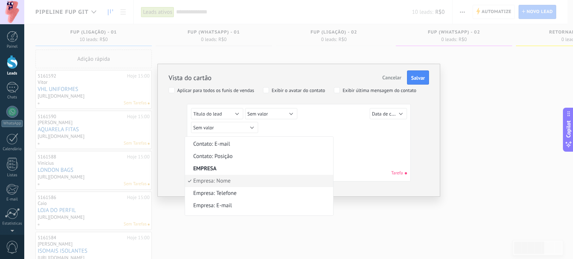
scroll to position [218, 0]
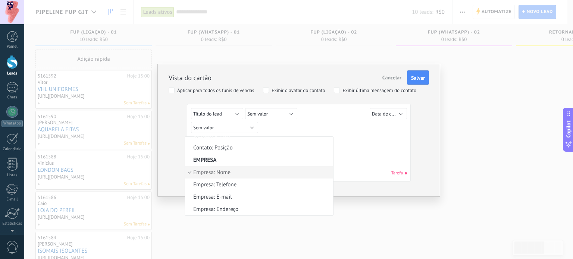
click at [251, 171] on span "Empresa: Nome" at bounding box center [258, 172] width 146 height 7
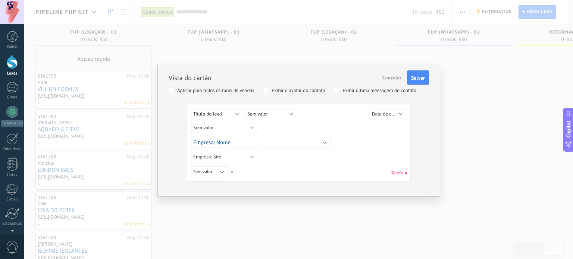
click at [227, 125] on button "Sem valor" at bounding box center [224, 127] width 67 height 11
click at [307, 170] on div "Sem valor Lead ID do lead Título do lead Data de criação Valor de venda Usuário…" at bounding box center [299, 172] width 216 height 13
click at [234, 128] on button "Sem valor" at bounding box center [224, 127] width 67 height 11
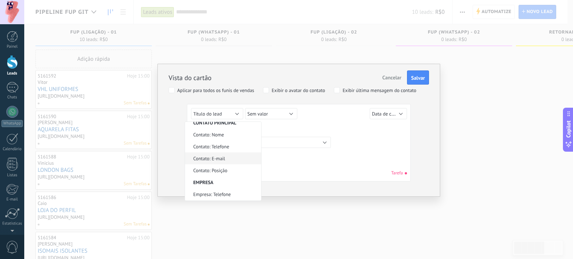
scroll to position [169, 0]
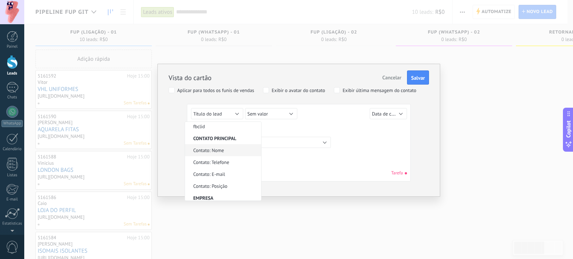
click at [232, 147] on span "Contato: Nome" at bounding box center [222, 150] width 74 height 6
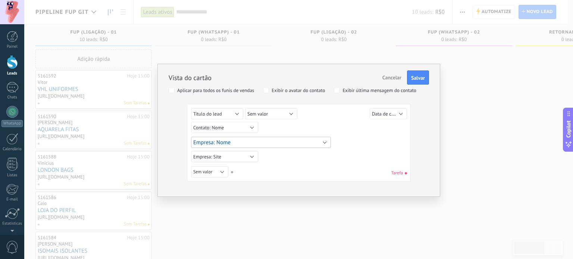
click at [261, 139] on button "Empresa: Nome" at bounding box center [261, 142] width 140 height 11
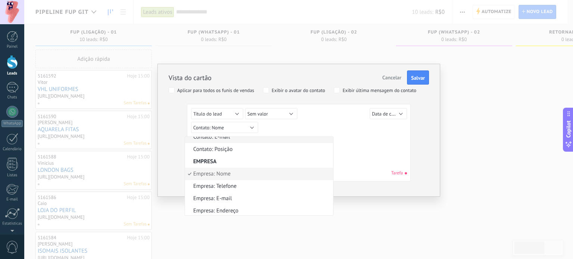
click at [261, 139] on span "Contato: E-mail" at bounding box center [258, 136] width 146 height 7
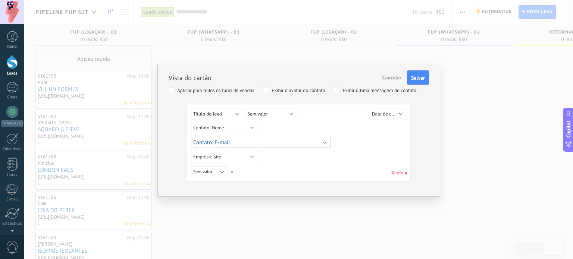
click at [257, 139] on button "Contato: E-mail" at bounding box center [261, 142] width 140 height 11
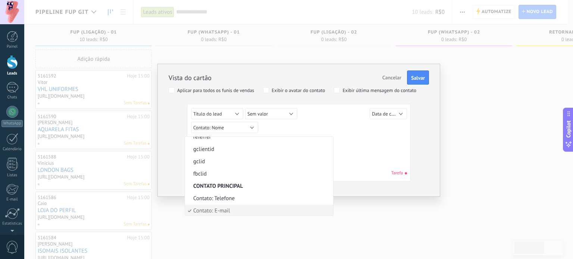
scroll to position [206, 0]
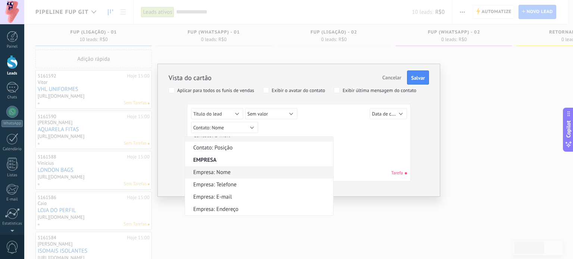
click at [240, 169] on span "Empresa: Nome" at bounding box center [258, 172] width 146 height 7
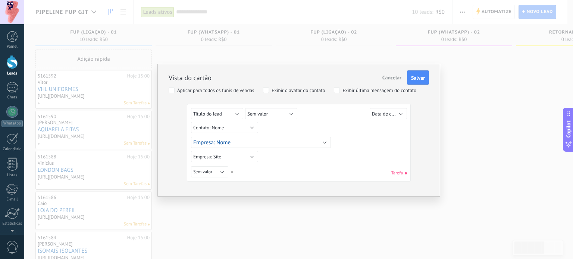
click at [289, 159] on div "Sem valor Lead ID do lead Título do lead Data de criação Valor de venda Usuário…" at bounding box center [299, 144] width 216 height 72
click at [218, 170] on button "Sem valor" at bounding box center [209, 171] width 37 height 11
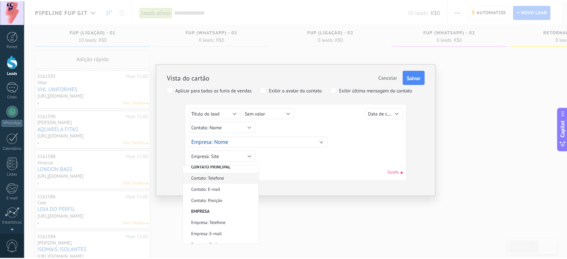
scroll to position [180, 0]
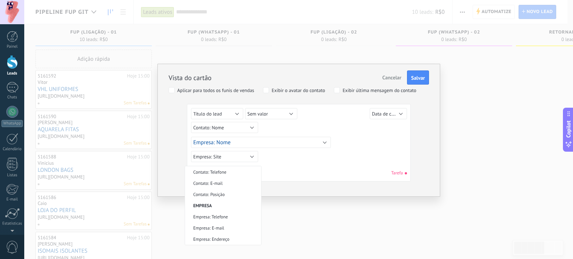
click at [292, 161] on div "Sem valor Lead ID do lead Título do lead Data de criação Valor de venda Usuário…" at bounding box center [299, 144] width 216 height 72
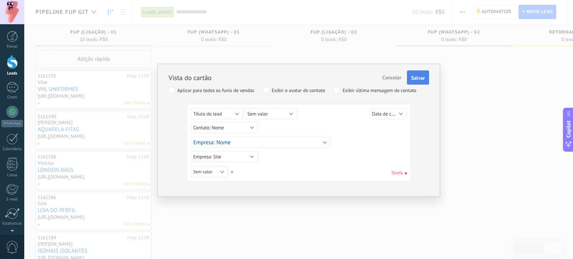
click at [416, 78] on span "Salvar" at bounding box center [418, 77] width 14 height 5
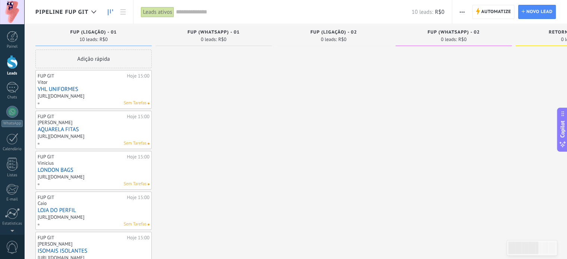
click at [60, 91] on link "VHL UNIFORMES" at bounding box center [94, 89] width 112 height 6
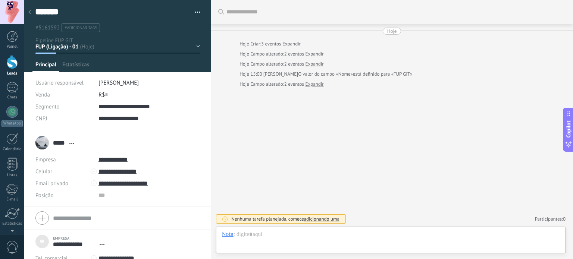
scroll to position [7, 0]
click at [117, 170] on input "**********" at bounding box center [148, 172] width 101 height 12
type input "**********"
click at [134, 183] on div "Ligar" at bounding box center [124, 184] width 50 height 13
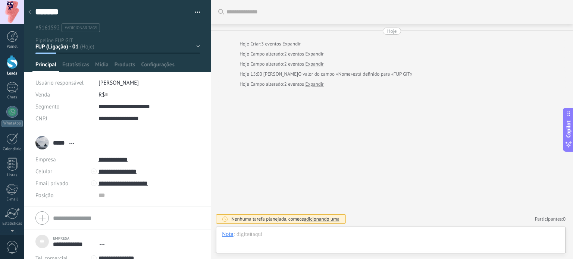
click at [31, 12] on div at bounding box center [30, 12] width 10 height 15
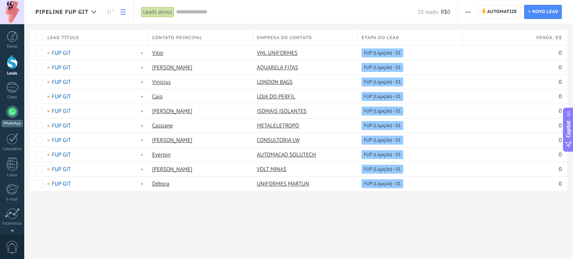
click at [13, 111] on div at bounding box center [12, 112] width 12 height 12
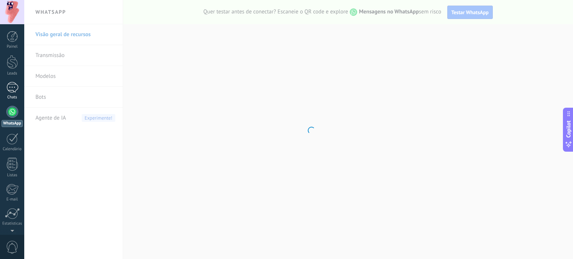
click at [14, 84] on div at bounding box center [12, 87] width 12 height 11
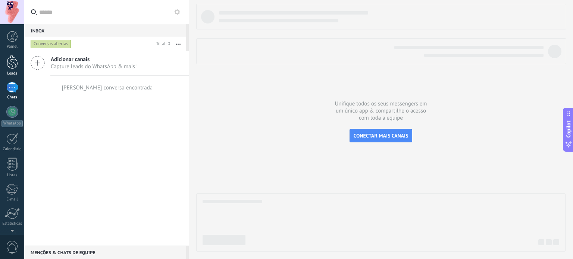
click at [18, 61] on div at bounding box center [12, 62] width 11 height 14
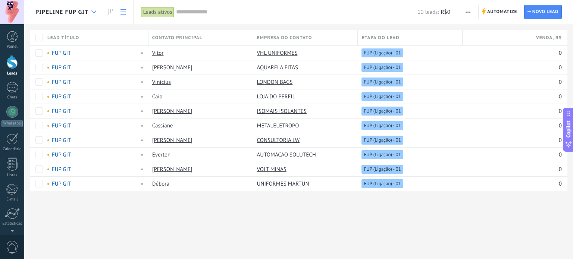
click at [92, 9] on div at bounding box center [94, 12] width 12 height 15
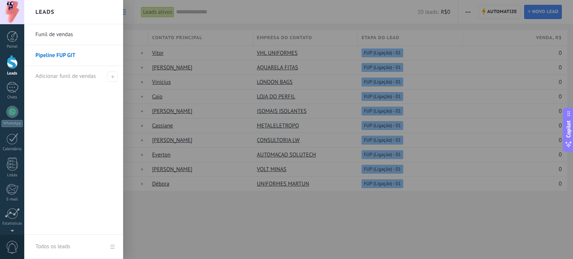
click at [152, 26] on div at bounding box center [310, 129] width 573 height 259
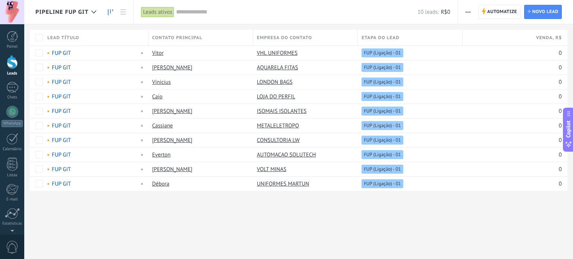
click at [114, 16] on link at bounding box center [110, 12] width 13 height 15
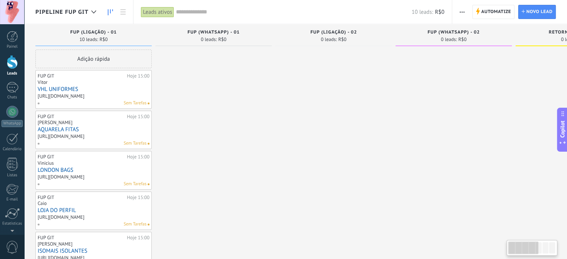
click at [86, 76] on div "FUP GIT" at bounding box center [82, 76] width 88 height 6
click at [71, 89] on link "VHL UNIFORMES" at bounding box center [94, 89] width 112 height 6
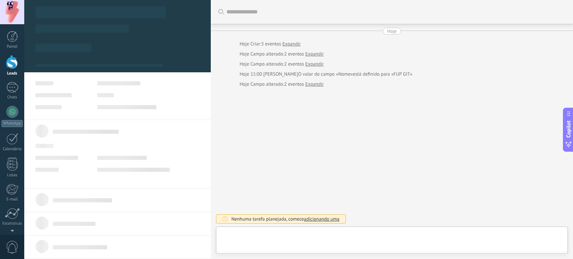
type textarea "***"
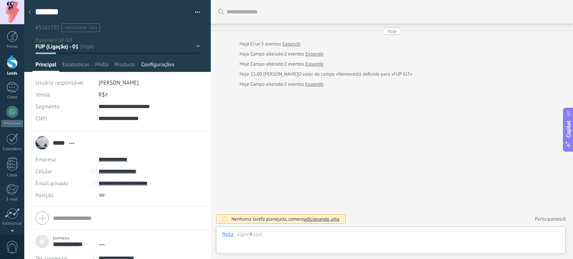
click at [155, 67] on span "Configurações" at bounding box center [157, 66] width 33 height 11
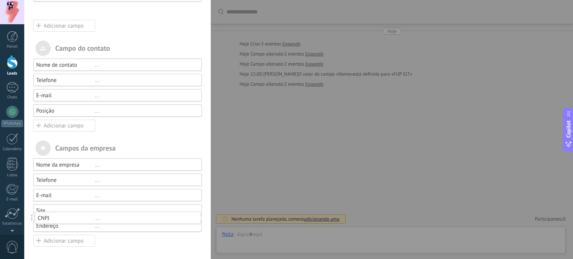
drag, startPoint x: 33, startPoint y: 125, endPoint x: 34, endPoint y: 219, distance: 93.6
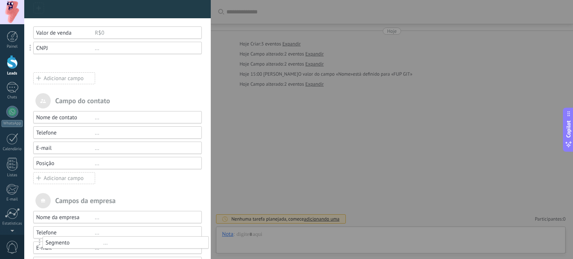
scroll to position [69, 0]
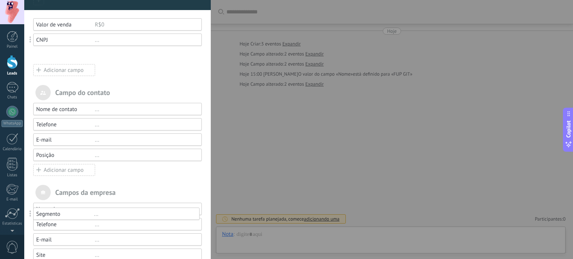
drag, startPoint x: 31, startPoint y: 109, endPoint x: 31, endPoint y: 213, distance: 104.8
click at [93, 52] on div "Segmento" at bounding box center [65, 55] width 59 height 7
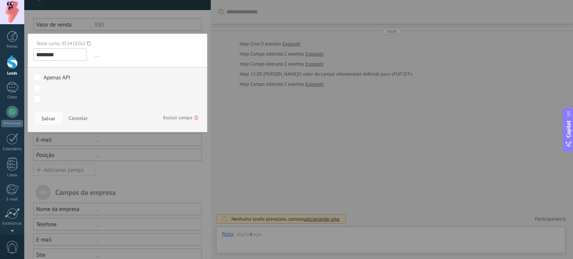
click at [85, 116] on span "Cancelar" at bounding box center [78, 118] width 19 height 7
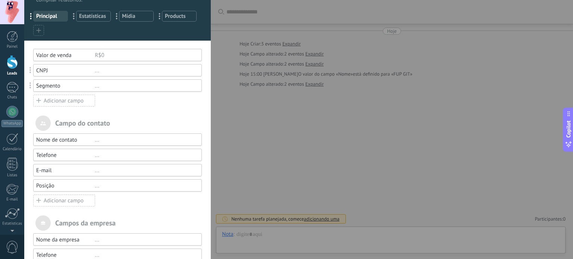
scroll to position [0, 0]
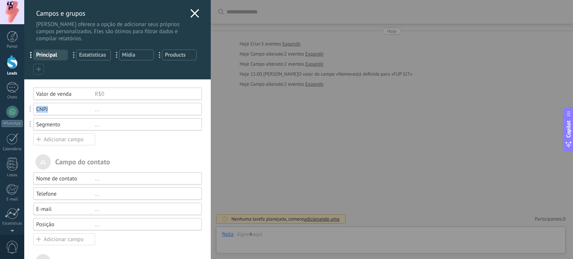
drag, startPoint x: 57, startPoint y: 109, endPoint x: 34, endPoint y: 108, distance: 23.9
click at [34, 108] on div "CNPJ ..." at bounding box center [114, 109] width 176 height 12
copy div "CNPJ"
click at [149, 106] on div "..." at bounding box center [145, 109] width 100 height 7
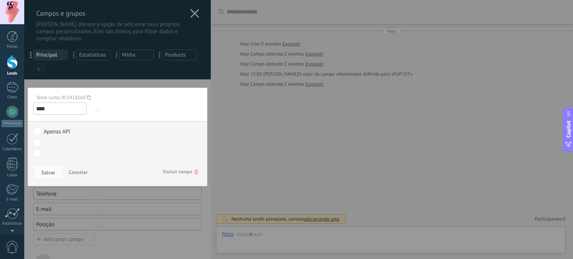
click at [183, 170] on span "Excluir campo" at bounding box center [180, 171] width 35 height 13
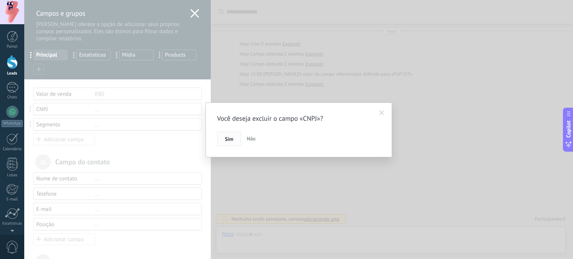
click at [222, 141] on button "Sim" at bounding box center [229, 139] width 24 height 14
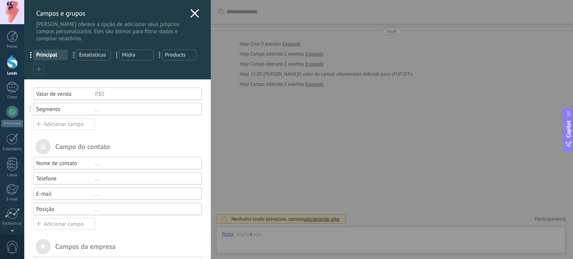
click at [150, 109] on div "..." at bounding box center [145, 109] width 100 height 7
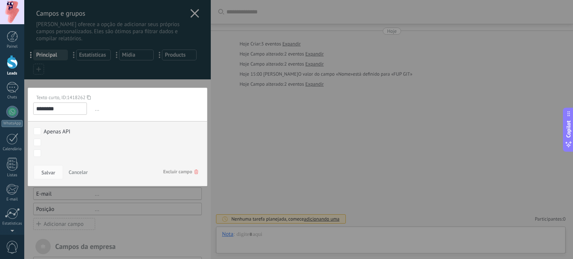
click at [176, 171] on span "Excluir campo" at bounding box center [180, 171] width 35 height 13
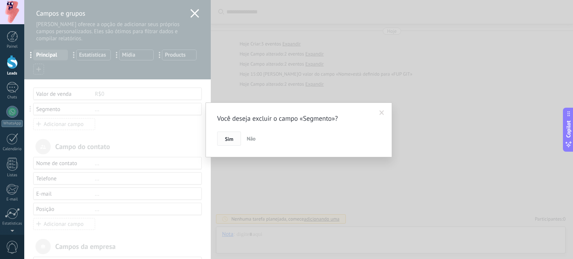
click at [224, 140] on button "Sim" at bounding box center [229, 139] width 24 height 14
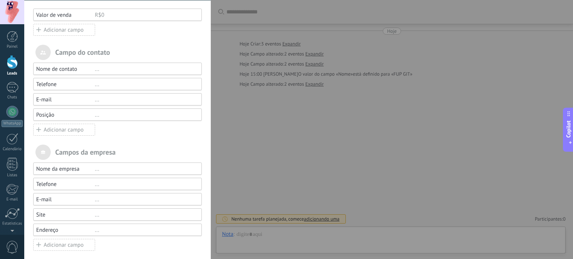
scroll to position [83, 0]
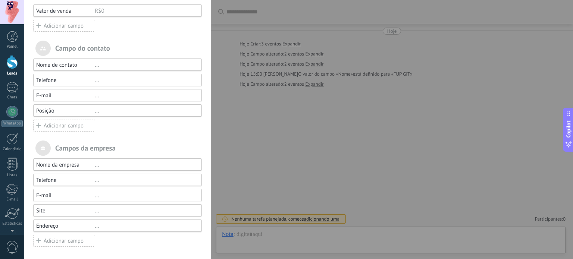
click at [63, 240] on div "Adicionar campo" at bounding box center [64, 241] width 62 height 12
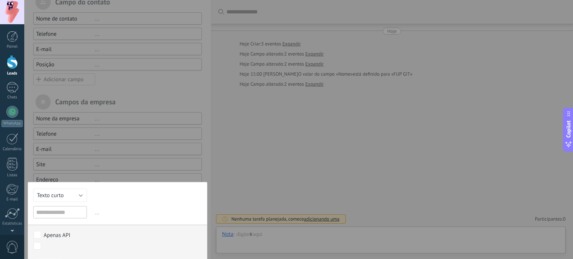
scroll to position [148, 0]
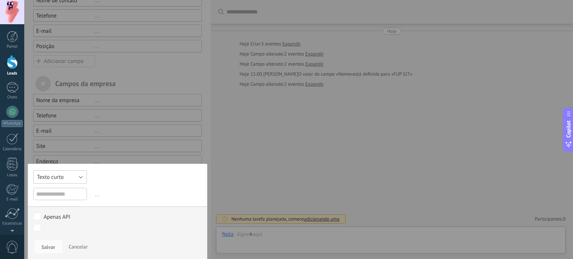
click at [70, 176] on button "Texto curto" at bounding box center [60, 176] width 54 height 13
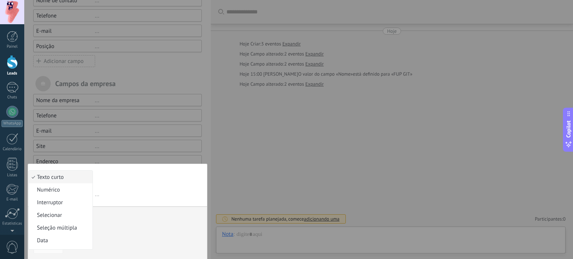
click at [132, 182] on div "Texto curto Numérico Interruptor Selecionar Seleção múltipla Data Url Texto lon…" at bounding box center [118, 212] width 180 height 97
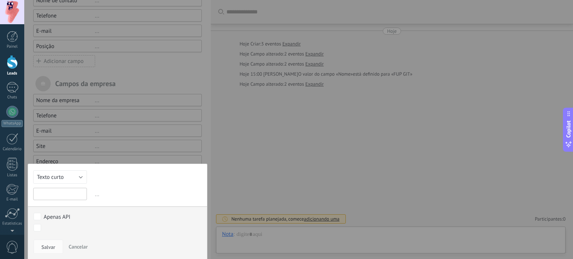
click at [65, 192] on input "text" at bounding box center [60, 194] width 54 height 12
type input "*"
type input "****"
click at [48, 240] on button "Salvar" at bounding box center [48, 247] width 29 height 14
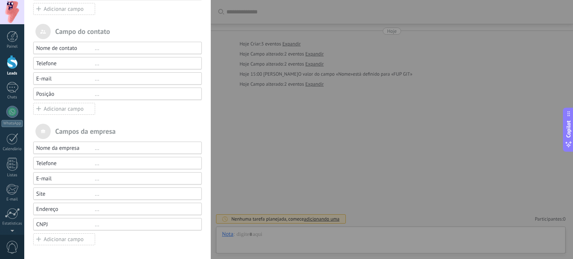
scroll to position [98, 0]
click at [70, 239] on div "Adicionar campo" at bounding box center [64, 241] width 62 height 12
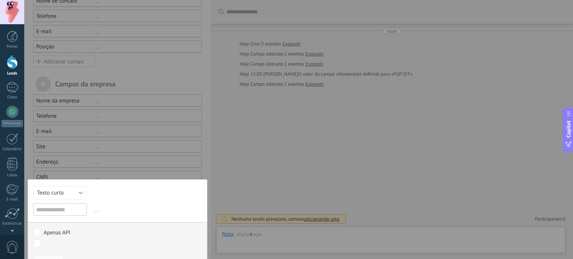
click at [50, 206] on input "text" at bounding box center [60, 210] width 54 height 12
type input "********"
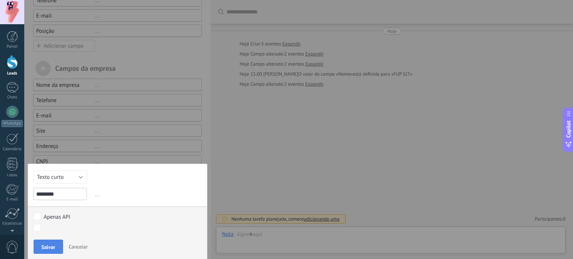
click at [48, 241] on button "Salvar" at bounding box center [48, 247] width 29 height 14
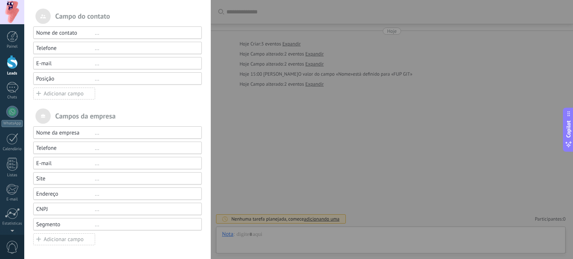
scroll to position [114, 0]
click at [95, 194] on div "..." at bounding box center [145, 195] width 100 height 7
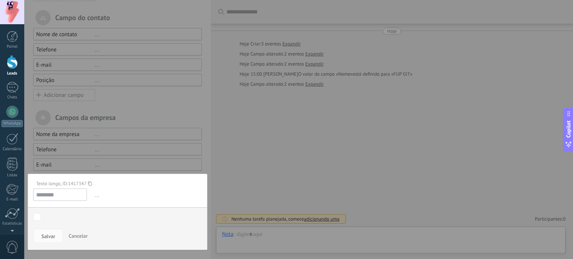
click at [98, 197] on span "..." at bounding box center [147, 195] width 109 height 12
click at [96, 197] on span "..." at bounding box center [147, 195] width 109 height 12
click at [95, 194] on span "..." at bounding box center [147, 195] width 109 height 12
click at [82, 236] on span "Cancelar" at bounding box center [78, 236] width 19 height 7
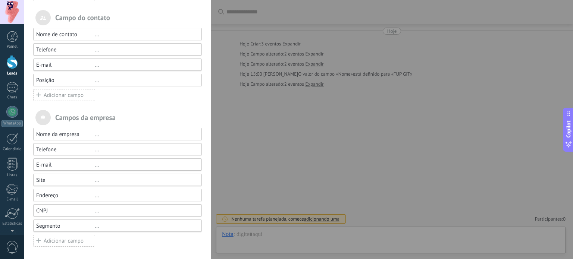
click at [144, 240] on div "Nome da empresa ... Telefone ... E-mail ... Site ... Endereço ... CNPJ ... Segm…" at bounding box center [117, 187] width 169 height 119
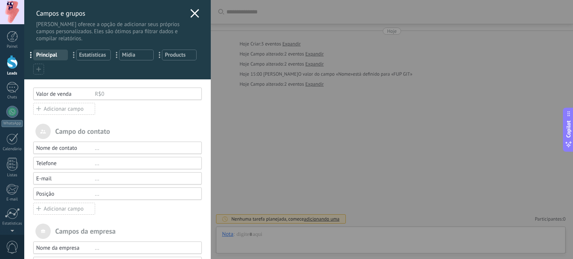
scroll to position [0, 0]
click at [191, 14] on use at bounding box center [195, 13] width 9 height 9
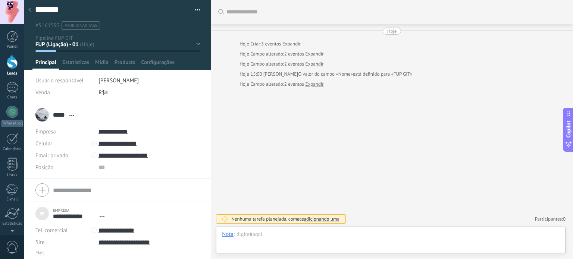
scroll to position [4, 0]
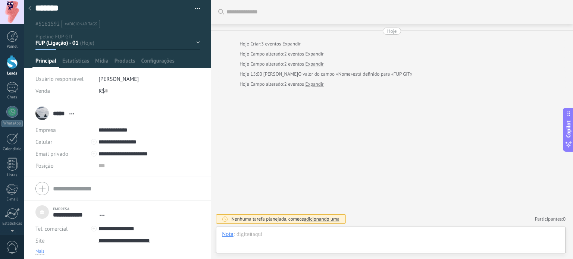
click at [40, 249] on span "Mais" at bounding box center [39, 252] width 9 height 6
type textarea "***"
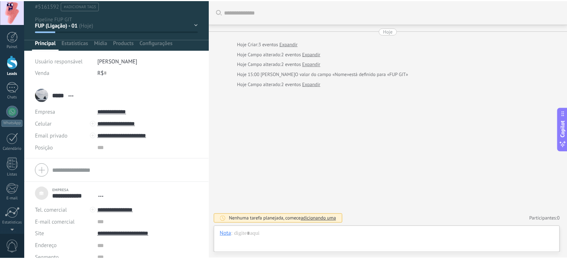
scroll to position [0, 0]
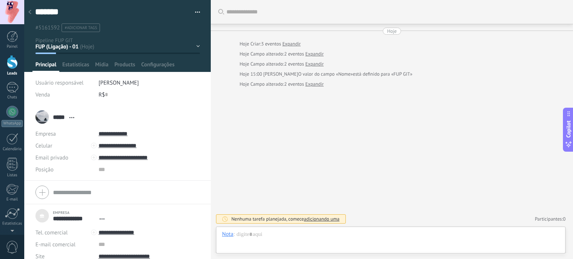
click at [32, 12] on div at bounding box center [30, 12] width 10 height 15
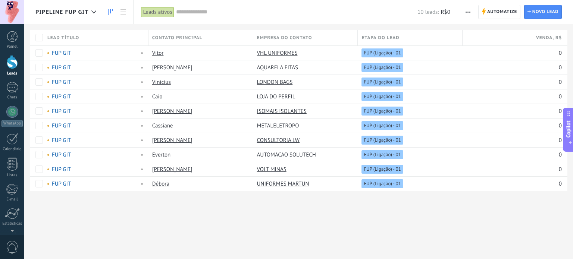
click at [111, 12] on icon at bounding box center [110, 12] width 5 height 6
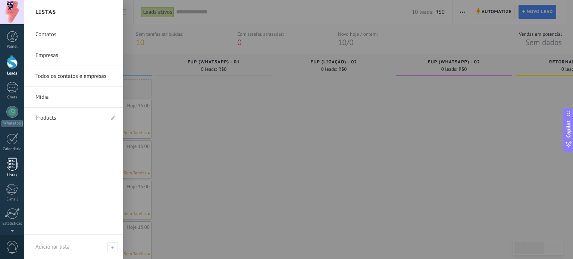
click at [9, 163] on div at bounding box center [12, 164] width 11 height 13
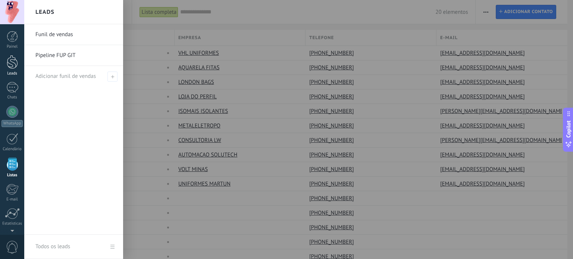
click at [12, 68] on div at bounding box center [12, 62] width 11 height 14
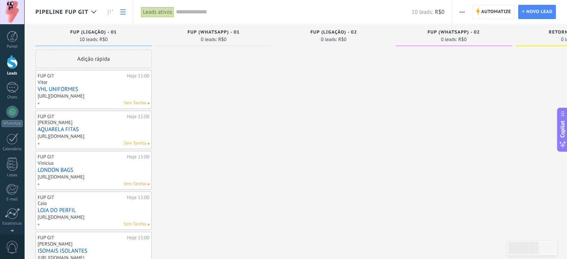
click at [119, 17] on link at bounding box center [123, 12] width 13 height 15
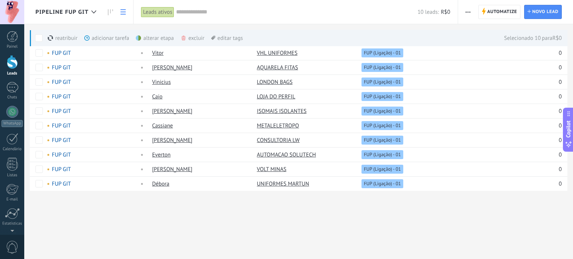
click at [189, 37] on div "excluir mais" at bounding box center [205, 38] width 51 height 16
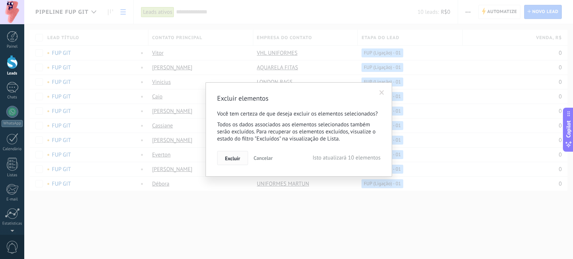
click at [231, 153] on button "Excluir" at bounding box center [232, 158] width 31 height 14
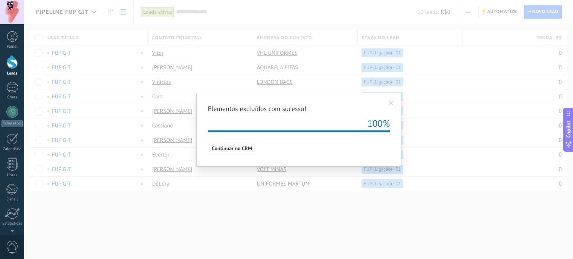
click at [227, 148] on span "Continuar no CRM" at bounding box center [232, 148] width 40 height 5
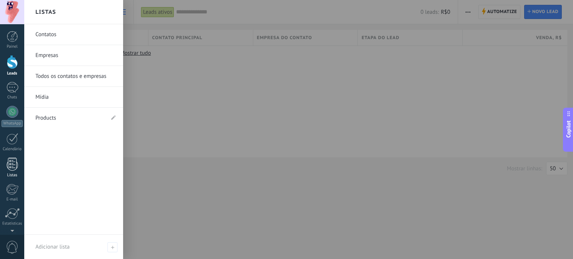
click at [15, 164] on div at bounding box center [12, 164] width 11 height 13
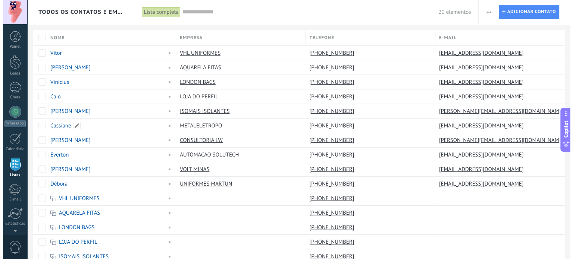
scroll to position [46, 0]
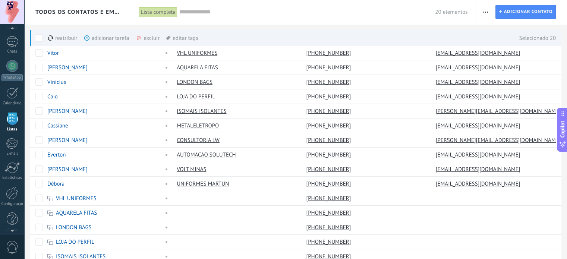
click at [148, 37] on div "excluir mais" at bounding box center [161, 38] width 51 height 16
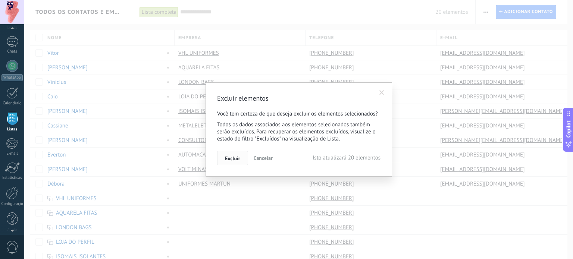
click at [231, 159] on span "Excluir" at bounding box center [232, 158] width 15 height 5
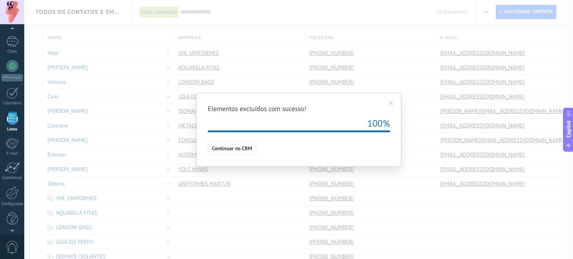
click at [232, 149] on span "Continuar no CRM" at bounding box center [232, 148] width 40 height 5
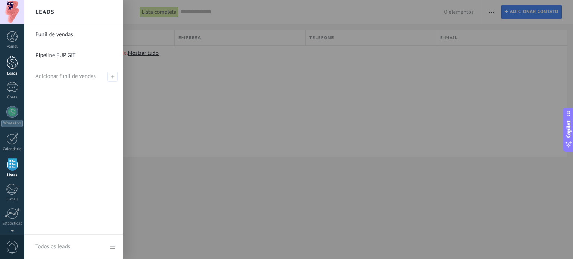
click at [10, 65] on div at bounding box center [12, 62] width 11 height 14
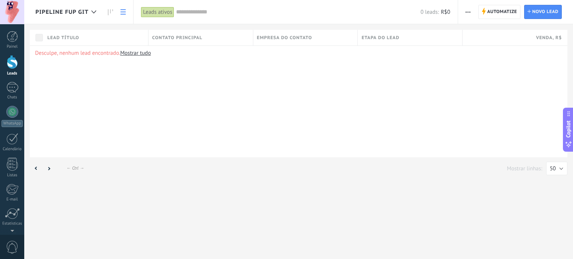
click at [465, 10] on button "button" at bounding box center [467, 12] width 11 height 14
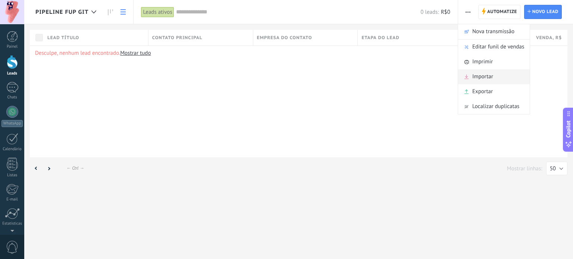
click at [485, 80] on span "Importar" at bounding box center [482, 76] width 21 height 15
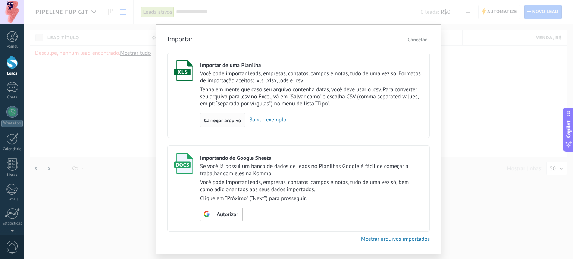
click at [227, 120] on span "Carregar arquivo" at bounding box center [222, 120] width 37 height 5
click at [0, 0] on input "Importar de uma Planilha Você pode importar leads, empresas, contatos, campos e…" at bounding box center [0, 0] width 0 height 0
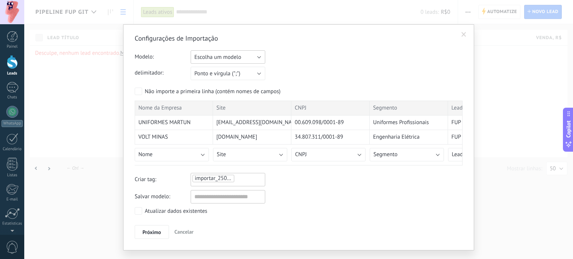
click at [232, 57] on span "Escolha um modelo" at bounding box center [217, 57] width 47 height 7
click at [226, 70] on span "Importação_GIT" at bounding box center [224, 69] width 76 height 7
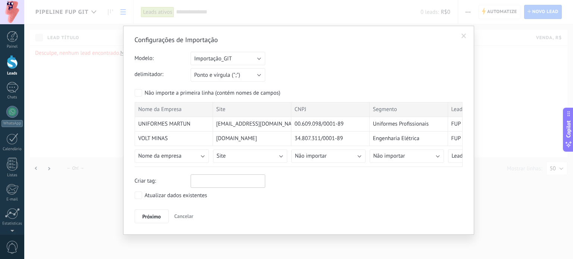
click at [172, 195] on div "Atualizar dados existentes" at bounding box center [176, 195] width 63 height 7
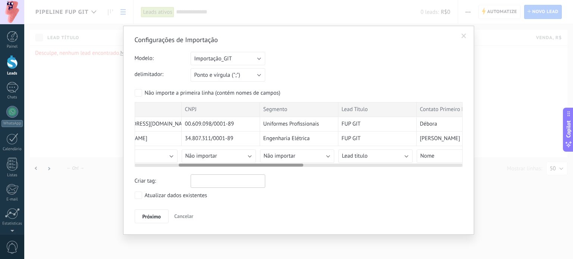
scroll to position [0, 112]
drag, startPoint x: 188, startPoint y: 165, endPoint x: 232, endPoint y: 167, distance: 44.0
click at [232, 167] on div "Configurações de Importação Modelo: Escolha um modelo Importação_GIT Importação…" at bounding box center [299, 129] width 328 height 188
click at [211, 158] on span "Não importar" at bounding box center [199, 156] width 32 height 7
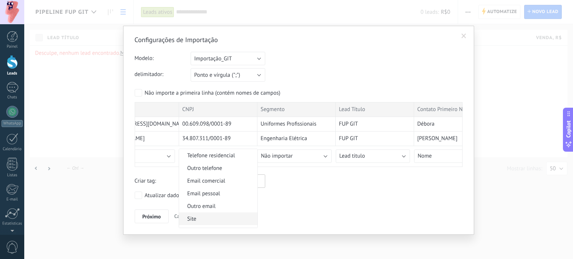
scroll to position [758, 0]
click at [208, 217] on li "CNPJ" at bounding box center [218, 221] width 78 height 13
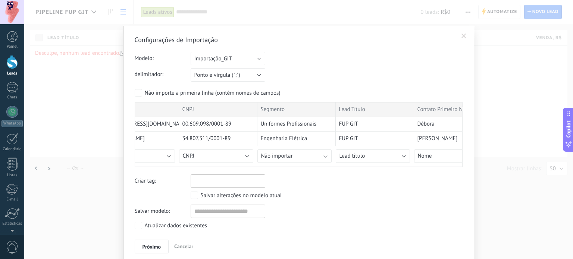
click at [242, 194] on div "Salvar alterações no modelo atual" at bounding box center [241, 195] width 81 height 7
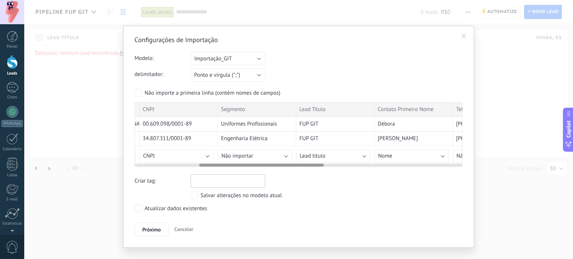
scroll to position [0, 178]
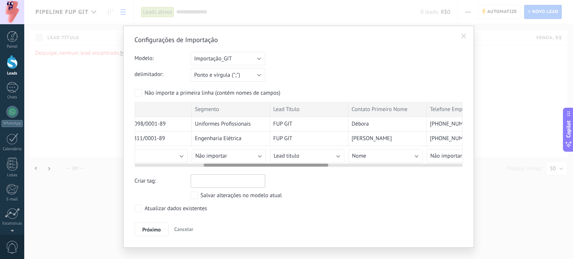
drag, startPoint x: 201, startPoint y: 164, endPoint x: 238, endPoint y: 161, distance: 37.0
click at [238, 161] on div at bounding box center [299, 164] width 328 height 6
click at [222, 152] on button "Não importar" at bounding box center [229, 156] width 74 height 13
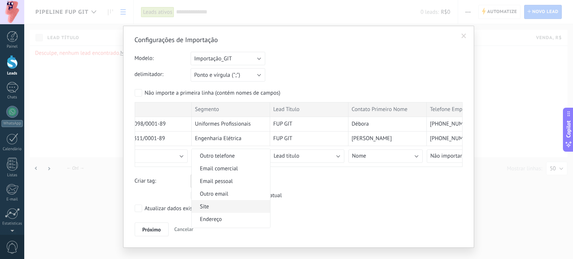
scroll to position [758, 0]
click at [228, 206] on span "Segmento" at bounding box center [230, 208] width 76 height 7
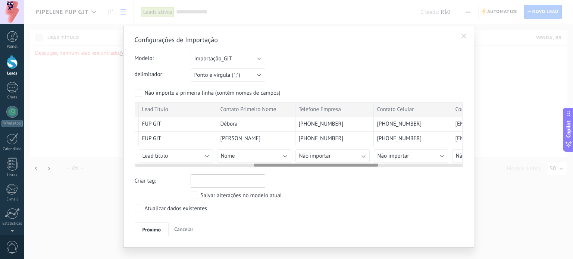
drag, startPoint x: 227, startPoint y: 163, endPoint x: 270, endPoint y: 164, distance: 42.5
click at [277, 164] on div at bounding box center [316, 165] width 125 height 3
click at [255, 158] on button "Nome" at bounding box center [251, 156] width 74 height 13
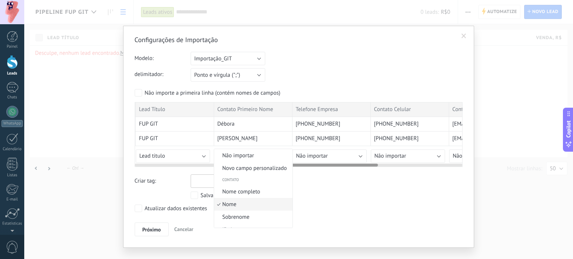
scroll to position [17, 0]
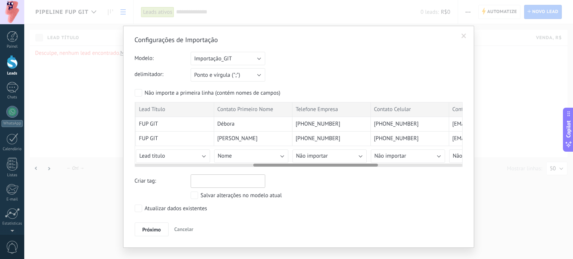
drag, startPoint x: 294, startPoint y: 162, endPoint x: 299, endPoint y: 162, distance: 5.2
click at [299, 162] on div at bounding box center [299, 164] width 328 height 6
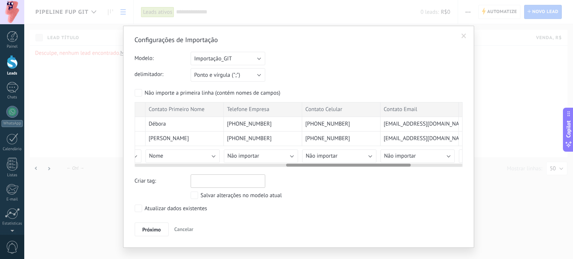
drag, startPoint x: 303, startPoint y: 164, endPoint x: 324, endPoint y: 161, distance: 21.2
click at [327, 161] on div at bounding box center [299, 164] width 328 height 6
click at [260, 154] on span "Não importar" at bounding box center [246, 156] width 32 height 7
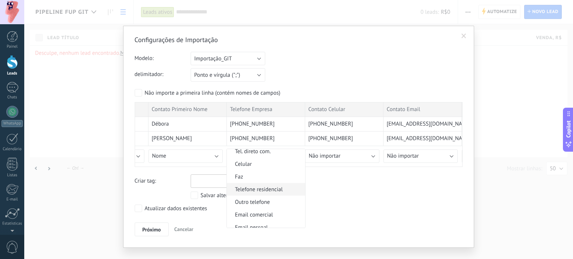
scroll to position [646, 0]
click at [258, 180] on span "Telefone comercial" at bounding box center [265, 176] width 76 height 7
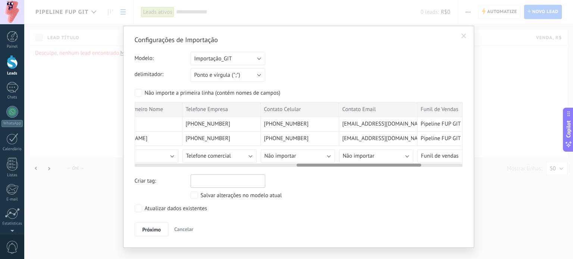
click at [339, 164] on div at bounding box center [358, 165] width 125 height 3
click at [296, 158] on button "Não importar" at bounding box center [298, 156] width 74 height 13
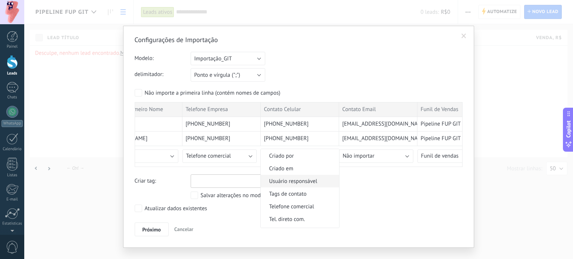
scroll to position [149, 0]
click at [290, 193] on span "Celular" at bounding box center [299, 194] width 76 height 7
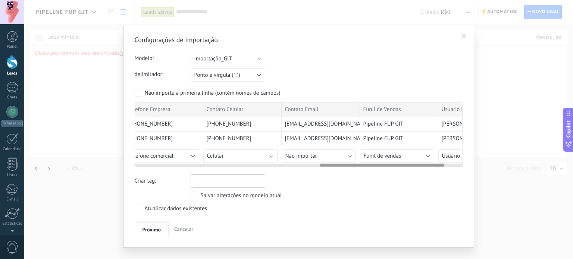
scroll to position [0, 494]
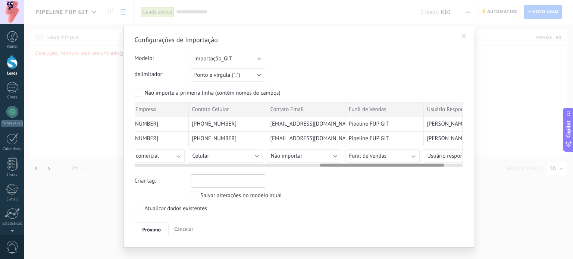
drag, startPoint x: 320, startPoint y: 167, endPoint x: 337, endPoint y: 167, distance: 17.9
click at [337, 167] on div "Configurações de Importação Modelo: Escolha um modelo Importação_GIT Importação…" at bounding box center [299, 135] width 328 height 201
click at [307, 158] on button "Não importar" at bounding box center [304, 156] width 74 height 13
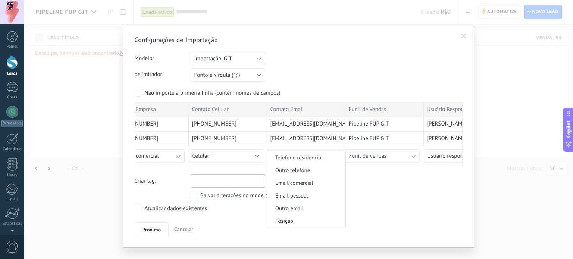
scroll to position [224, 0]
click at [300, 170] on span "Email comercial" at bounding box center [305, 170] width 76 height 7
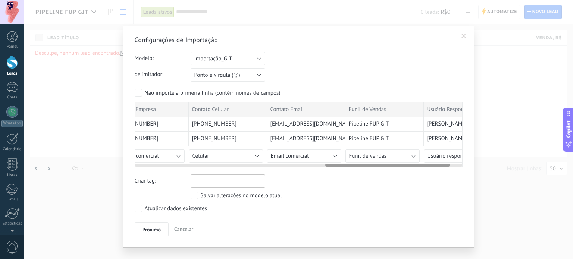
scroll to position [0, 534]
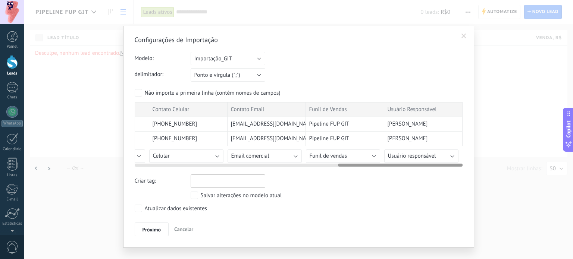
drag, startPoint x: 356, startPoint y: 164, endPoint x: 383, endPoint y: 164, distance: 27.2
click at [383, 164] on div at bounding box center [400, 165] width 125 height 3
drag, startPoint x: 359, startPoint y: 166, endPoint x: 337, endPoint y: 166, distance: 21.6
click at [337, 166] on div "Nome da Empresa Site CNPJ Segmento Lead Título Contato Primeiro Nome Telefone E…" at bounding box center [299, 134] width 328 height 65
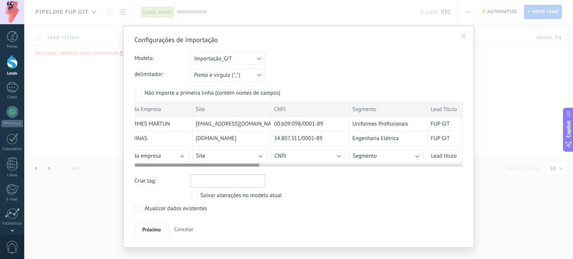
scroll to position [0, 0]
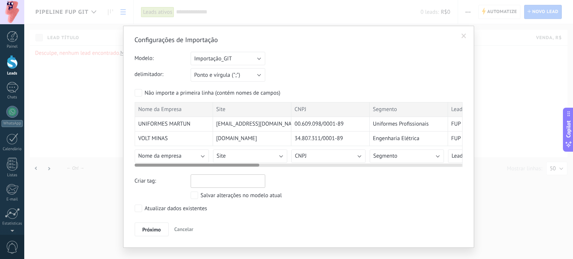
drag, startPoint x: 353, startPoint y: 166, endPoint x: 140, endPoint y: 177, distance: 213.6
click at [140, 177] on div "Configurações de Importação Modelo: Escolha um modelo Importação_GIT Importação…" at bounding box center [299, 135] width 328 height 201
click at [150, 227] on span "Próximo" at bounding box center [151, 229] width 19 height 5
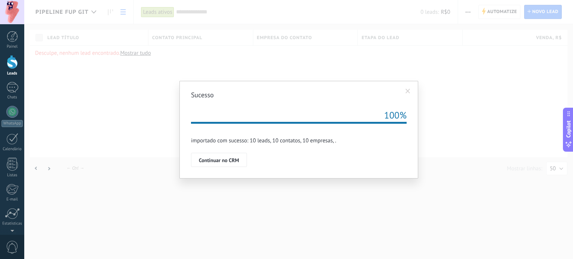
click at [219, 165] on button "Continuar no CRM" at bounding box center [219, 160] width 56 height 14
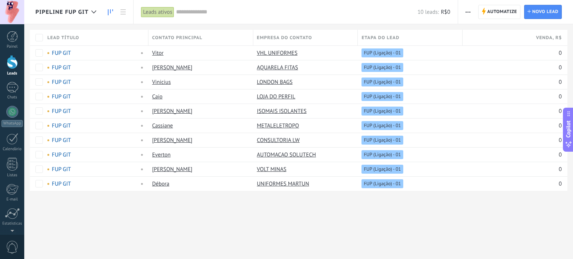
click at [111, 13] on icon at bounding box center [110, 12] width 5 height 6
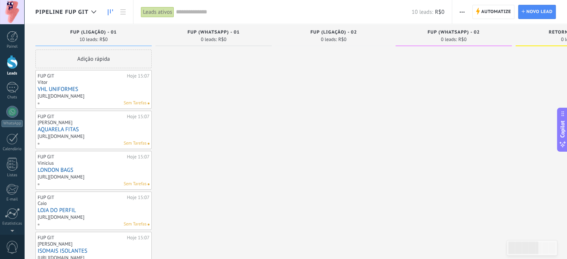
click at [459, 11] on button "button" at bounding box center [462, 12] width 11 height 14
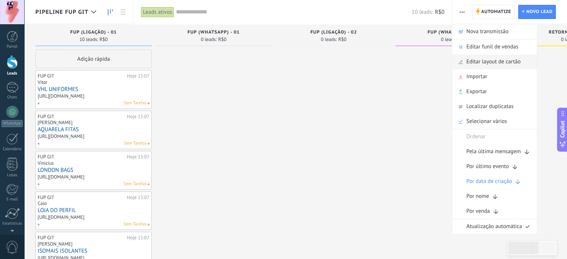
click at [491, 60] on span "Editar layout de cartão" at bounding box center [493, 61] width 54 height 15
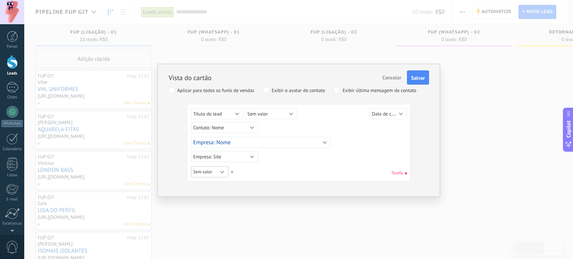
click at [218, 170] on button "Sem valor" at bounding box center [209, 171] width 37 height 11
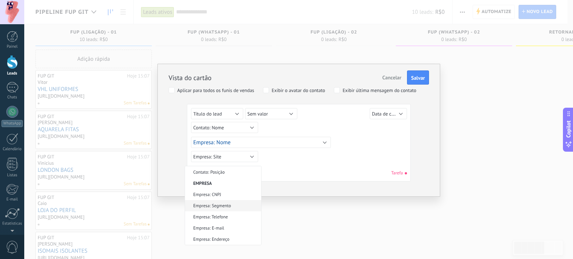
click at [233, 207] on span "Empresa: Segmento" at bounding box center [222, 206] width 74 height 6
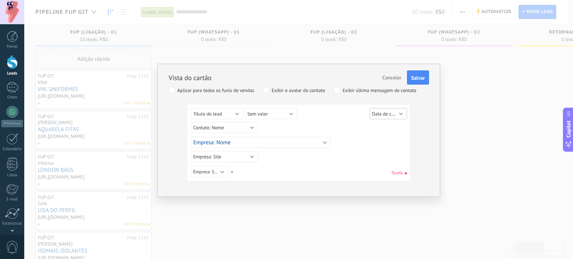
click at [382, 110] on span "Data de criação" at bounding box center [388, 113] width 32 height 7
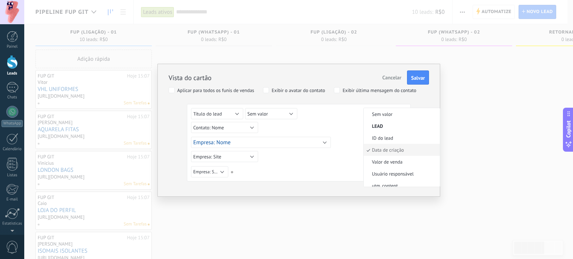
scroll to position [0, 0]
click at [381, 117] on li "Sem valor" at bounding box center [402, 114] width 76 height 12
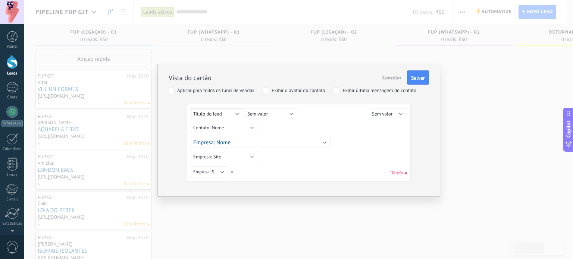
click at [222, 111] on button "Título do lead" at bounding box center [217, 113] width 52 height 11
drag, startPoint x: 212, startPoint y: 115, endPoint x: 224, endPoint y: 110, distance: 13.0
click at [211, 114] on span "Sem valor" at bounding box center [222, 114] width 74 height 6
click at [282, 110] on button "Sem valor" at bounding box center [271, 113] width 52 height 11
click at [274, 113] on span "Sem valor" at bounding box center [276, 114] width 74 height 6
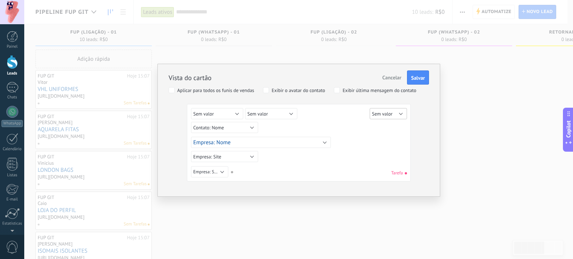
click at [389, 112] on span "Sem valor" at bounding box center [382, 114] width 21 height 6
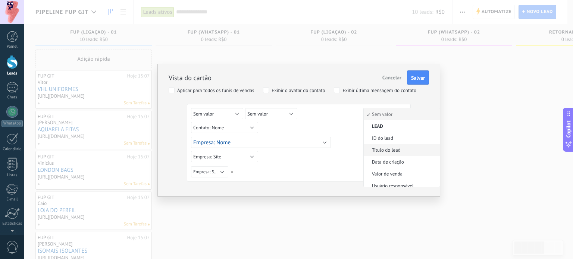
click at [402, 148] on span "Título do lead" at bounding box center [401, 150] width 74 height 6
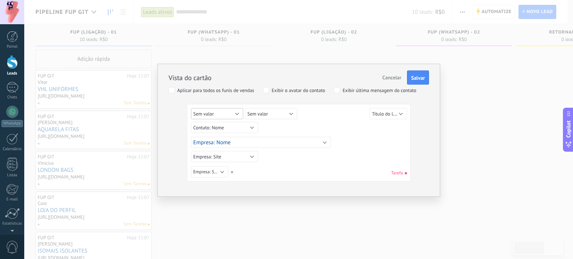
click at [222, 111] on button "Sem valor" at bounding box center [217, 113] width 52 height 11
drag, startPoint x: 325, startPoint y: 157, endPoint x: 313, endPoint y: 158, distance: 12.3
click at [325, 158] on div "Sem valor Lead ID do lead Título do lead Data de criação Valor de venda Usuário…" at bounding box center [299, 144] width 216 height 72
click at [214, 112] on button "Sem valor" at bounding box center [217, 113] width 52 height 11
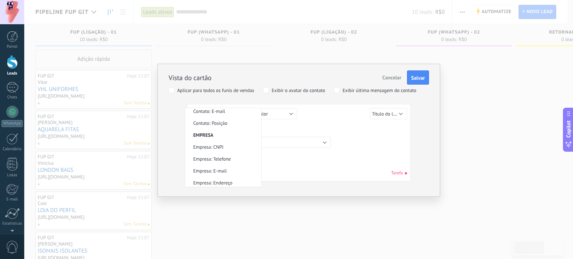
scroll to position [0, 0]
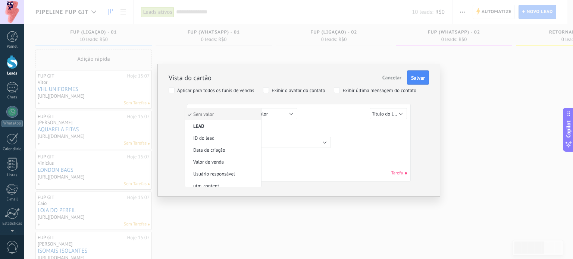
click at [301, 126] on div "Sem valor Lead ID do lead Título do lead Data de criação Valor de venda Usuário…" at bounding box center [300, 128] width 218 height 13
click at [217, 171] on span "Empresa: Segmento" at bounding box center [212, 172] width 38 height 6
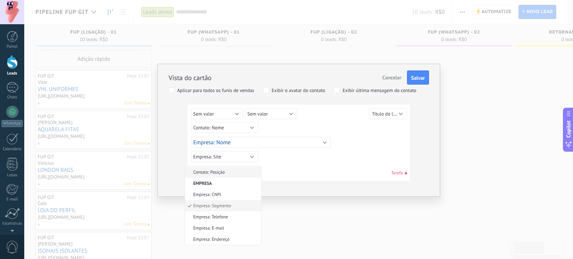
click at [217, 171] on span "Contato: Posição" at bounding box center [222, 173] width 74 height 6
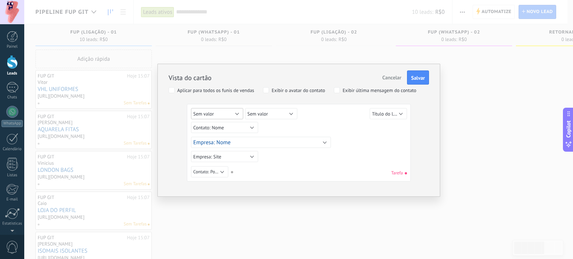
click at [228, 111] on button "Sem valor" at bounding box center [217, 113] width 52 height 11
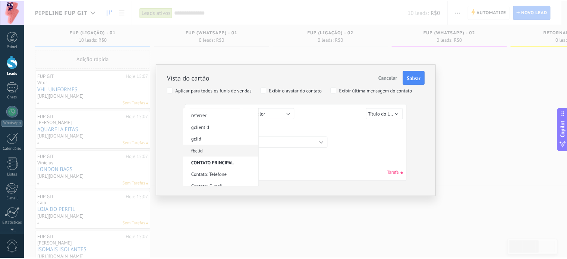
scroll to position [218, 0]
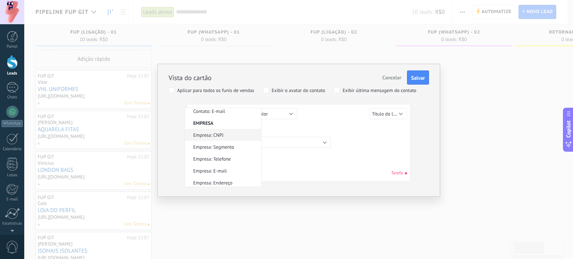
click at [219, 133] on span "Empresa: CNPJ" at bounding box center [222, 135] width 74 height 6
click at [292, 167] on div "Sem valor Lead ID do lead Título do lead Data de criação Valor de venda Usuário…" at bounding box center [299, 172] width 216 height 13
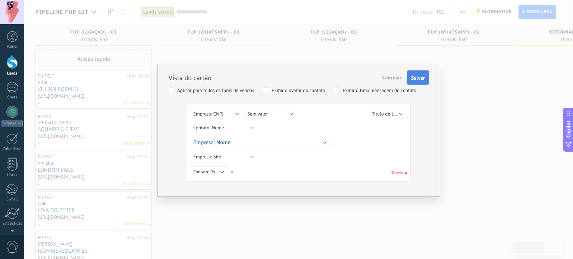
click at [416, 82] on button "Salvar" at bounding box center [418, 77] width 22 height 14
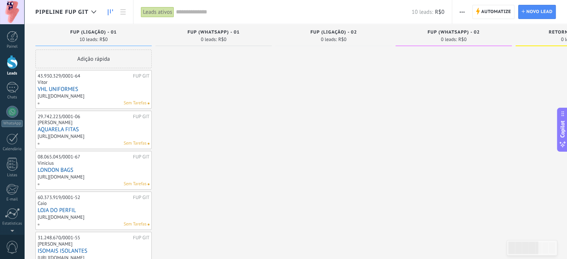
scroll to position [7, 0]
click at [460, 10] on span "button" at bounding box center [462, 12] width 5 height 14
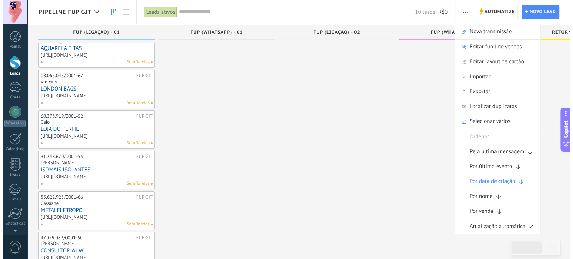
scroll to position [0, 0]
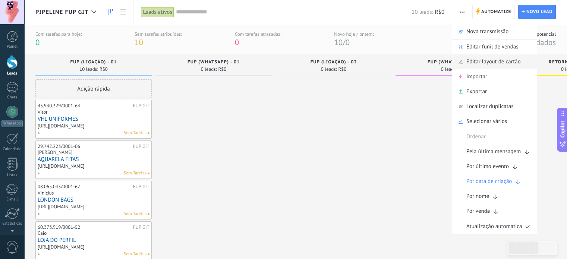
click at [484, 62] on span "Editar layout de cartão" at bounding box center [493, 61] width 54 height 15
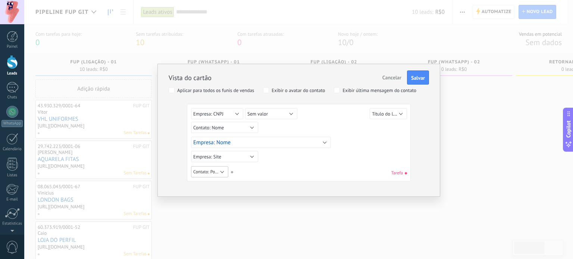
click at [217, 167] on button "Contato: Posição" at bounding box center [209, 171] width 37 height 11
click at [225, 204] on span "Empresa: Segmento" at bounding box center [222, 206] width 74 height 6
click at [214, 172] on span "Empresa: Segmento" at bounding box center [212, 172] width 38 height 6
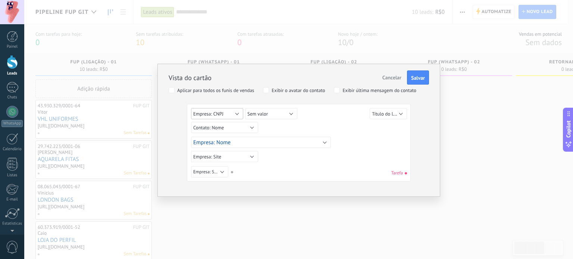
click at [207, 113] on span "Empresa: CNPJ" at bounding box center [208, 114] width 30 height 6
click at [207, 115] on span "Sem valor" at bounding box center [222, 114] width 74 height 6
click at [211, 171] on span "Empresa: Segmento" at bounding box center [212, 172] width 38 height 6
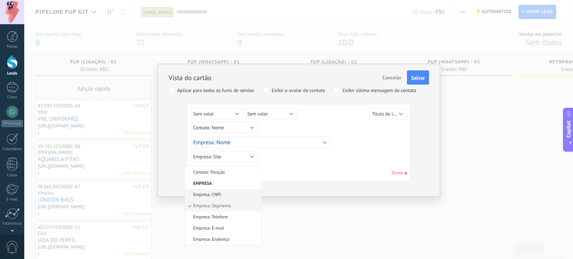
click at [222, 192] on span "Empresa: CNPJ" at bounding box center [222, 195] width 74 height 6
click at [217, 111] on button "Sem valor" at bounding box center [217, 113] width 52 height 11
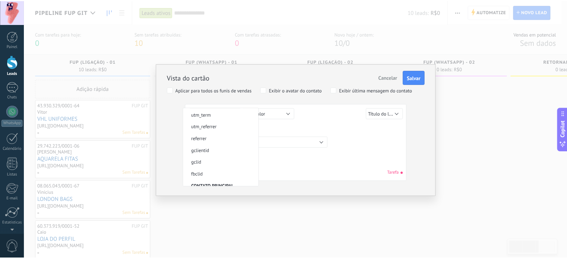
scroll to position [218, 0]
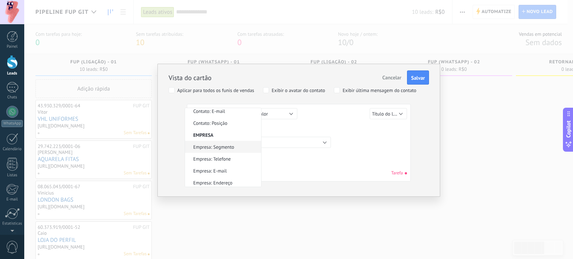
click at [227, 144] on span "Empresa: Segmento" at bounding box center [222, 147] width 74 height 6
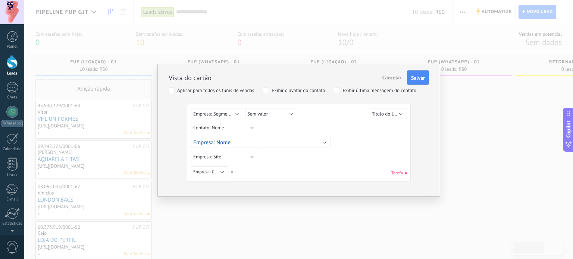
click at [301, 161] on div "Sem valor Lead ID do lead Título do lead Data de criação Valor de venda Usuário…" at bounding box center [299, 144] width 216 height 72
click at [414, 80] on span "Salvar" at bounding box center [418, 77] width 14 height 5
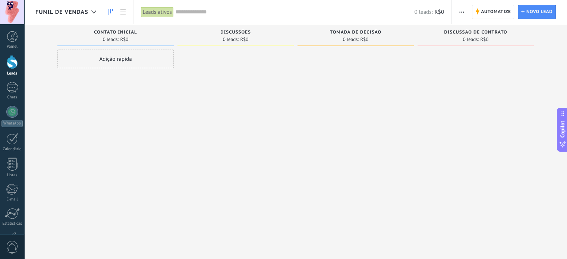
click at [85, 13] on span "Funil de vendas" at bounding box center [61, 12] width 53 height 7
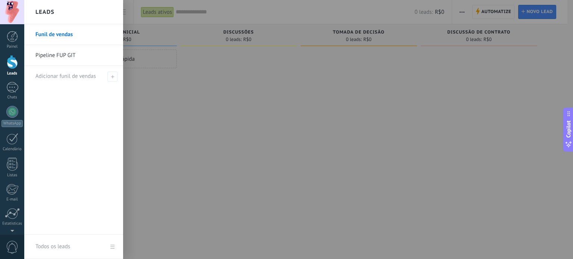
click at [72, 56] on link "Pipeline FUP GIT" at bounding box center [75, 55] width 80 height 21
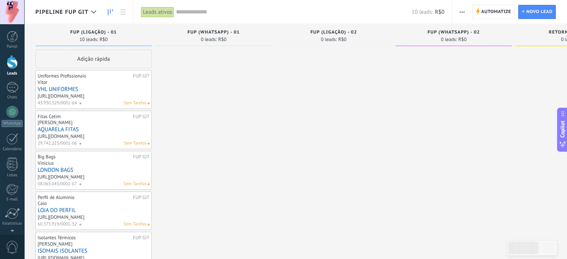
click at [86, 92] on link "VHL UNIFORMES" at bounding box center [94, 89] width 112 height 6
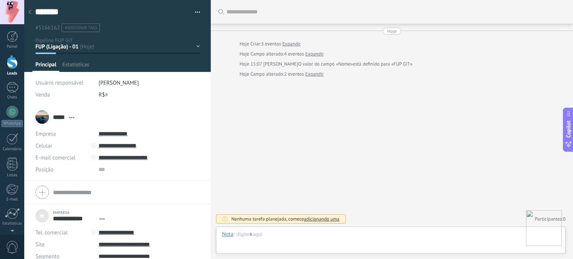
scroll to position [11, 0]
click at [541, 227] on img at bounding box center [544, 228] width 36 height 36
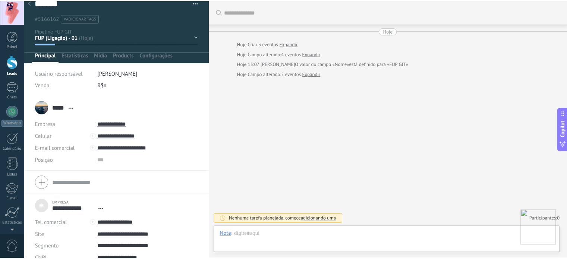
scroll to position [0, 0]
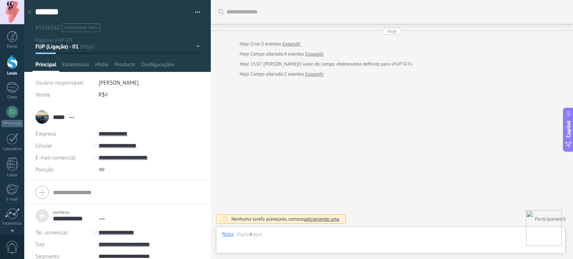
click at [32, 13] on div at bounding box center [30, 12] width 10 height 15
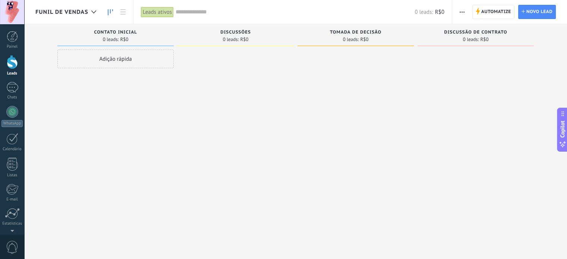
click at [82, 13] on span "Funil de vendas" at bounding box center [61, 12] width 53 height 7
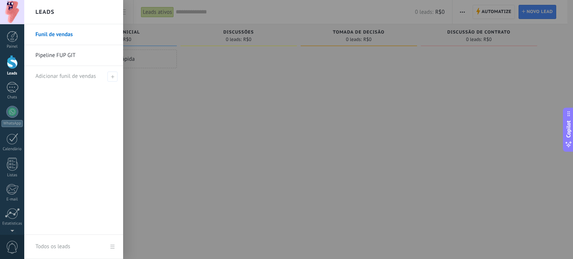
click at [63, 51] on link "Pipeline FUP GIT" at bounding box center [75, 55] width 80 height 21
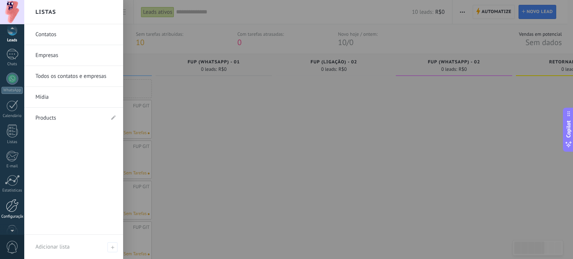
scroll to position [51, 0]
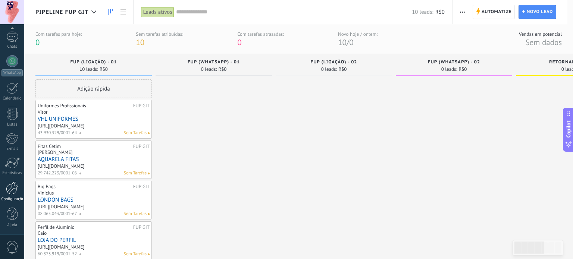
click at [6, 192] on div at bounding box center [12, 188] width 13 height 13
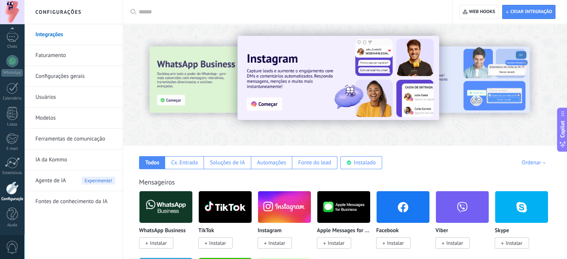
click at [58, 98] on link "Usuários" at bounding box center [75, 97] width 80 height 21
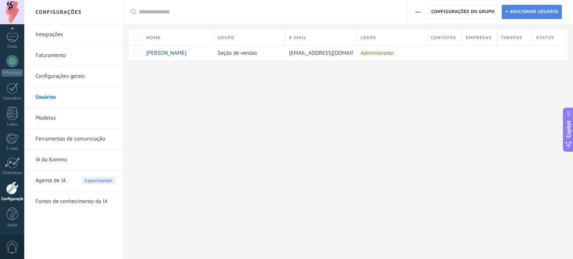
click at [508, 12] on icon at bounding box center [506, 11] width 3 height 3
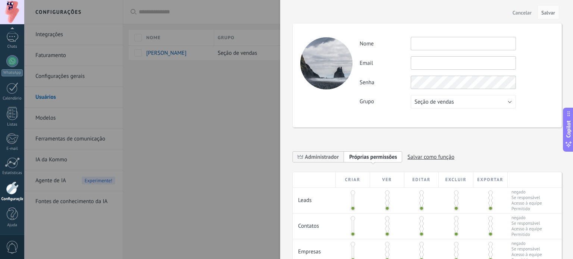
click at [425, 47] on input "text" at bounding box center [463, 43] width 105 height 13
type input "*********"
click at [434, 66] on input "text" at bounding box center [463, 62] width 105 height 13
paste input "**********"
type input "**********"
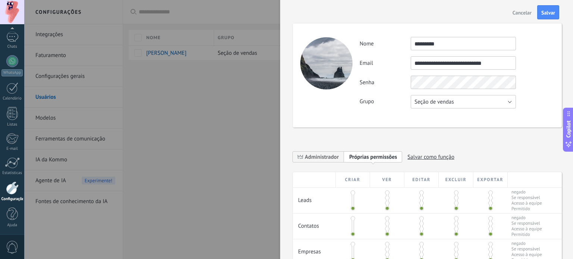
click at [441, 97] on button "Seção de vendas" at bounding box center [463, 101] width 105 height 13
click at [441, 103] on span "Seção de vendas" at bounding box center [459, 101] width 107 height 7
click at [527, 63] on div "**********" at bounding box center [456, 62] width 194 height 13
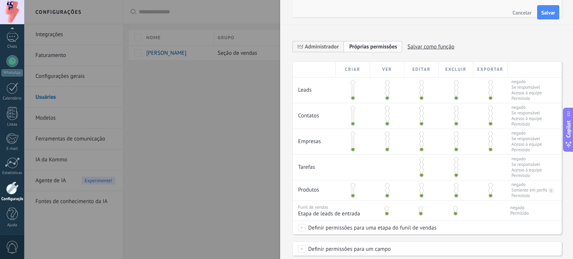
scroll to position [112, 0]
click at [324, 46] on span "Administrador" at bounding box center [322, 45] width 34 height 7
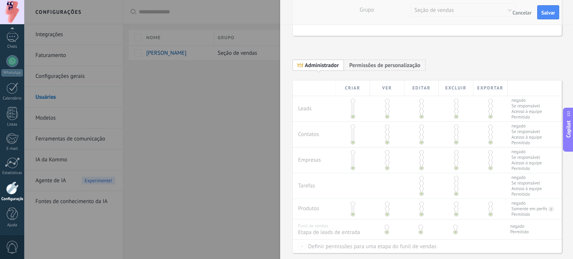
scroll to position [0, 0]
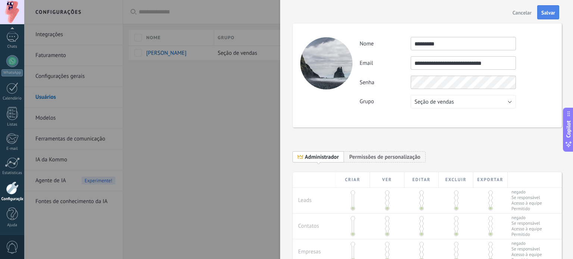
click at [551, 11] on span "Salvar" at bounding box center [548, 12] width 14 height 5
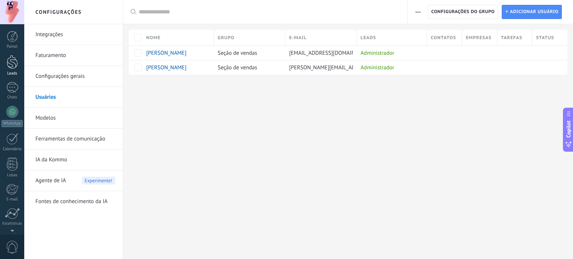
click at [10, 63] on div at bounding box center [12, 62] width 11 height 14
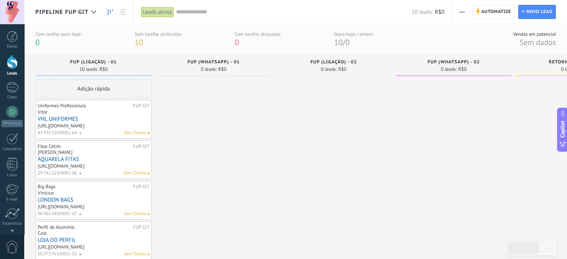
click at [459, 12] on button "button" at bounding box center [462, 12] width 11 height 14
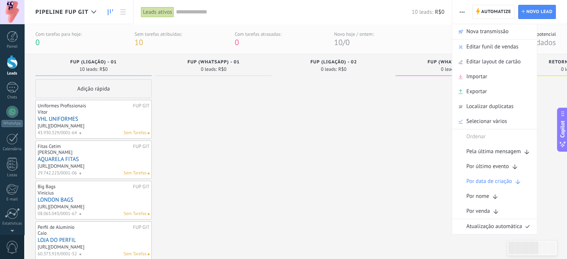
click at [463, 13] on span "button" at bounding box center [462, 12] width 5 height 14
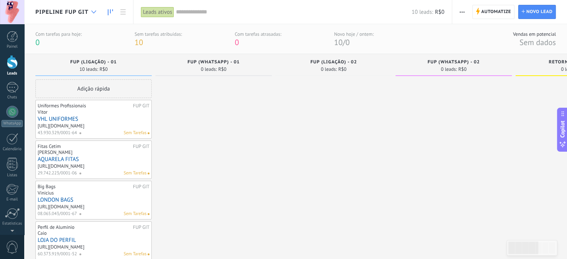
click at [91, 13] on icon at bounding box center [93, 11] width 5 height 3
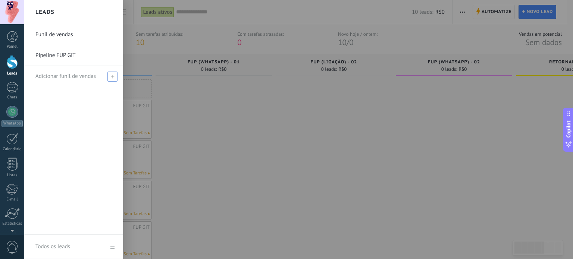
click at [112, 76] on icon at bounding box center [112, 76] width 3 height 3
click at [111, 80] on span at bounding box center [112, 77] width 10 height 10
click at [70, 78] on span "Adicionar funil de vendas" at bounding box center [65, 76] width 60 height 7
click at [51, 75] on span "Adicionar funil de vendas" at bounding box center [65, 76] width 60 height 7
click at [55, 57] on link "Pipeline FUP GIT" at bounding box center [75, 55] width 80 height 21
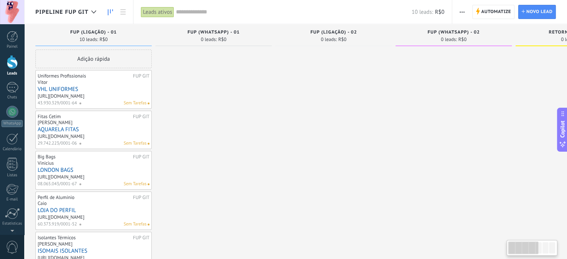
click at [85, 15] on span "Pipeline FUP GIT" at bounding box center [61, 12] width 53 height 7
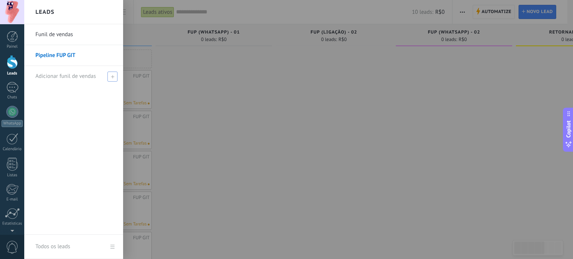
click at [64, 76] on span "Adicionar funil de vendas" at bounding box center [65, 76] width 60 height 7
click at [112, 77] on icon at bounding box center [112, 76] width 3 height 3
click at [115, 78] on span at bounding box center [112, 77] width 10 height 10
click at [70, 79] on span "Adicionar funil de vendas" at bounding box center [65, 76] width 60 height 7
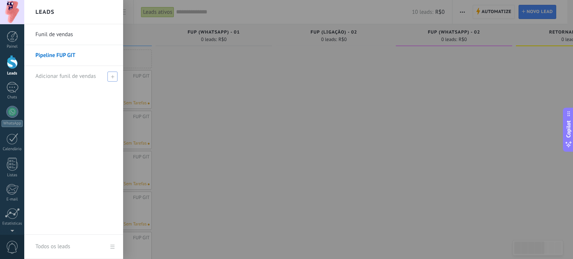
click at [109, 80] on span at bounding box center [112, 77] width 10 height 10
click at [58, 80] on div "Adicionar funil de vendas" at bounding box center [75, 76] width 80 height 21
click at [53, 51] on link "Pipeline FUP GIT" at bounding box center [75, 55] width 80 height 21
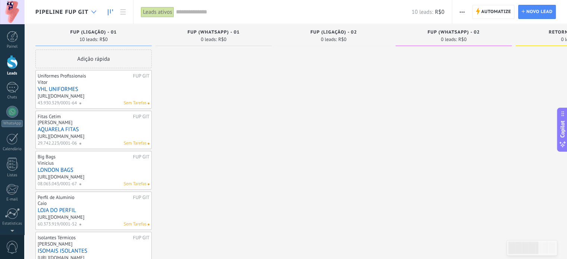
click at [91, 11] on icon at bounding box center [93, 11] width 5 height 3
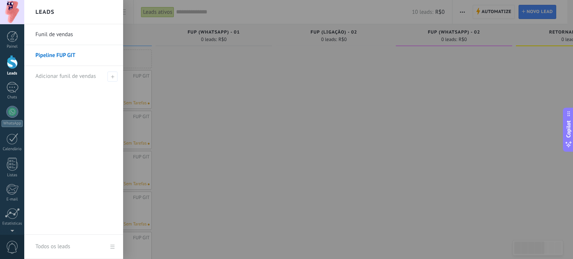
click at [43, 34] on link "Funil de vendas" at bounding box center [75, 34] width 80 height 21
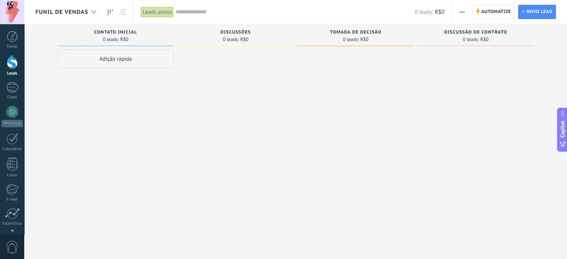
click at [94, 11] on icon at bounding box center [93, 11] width 5 height 3
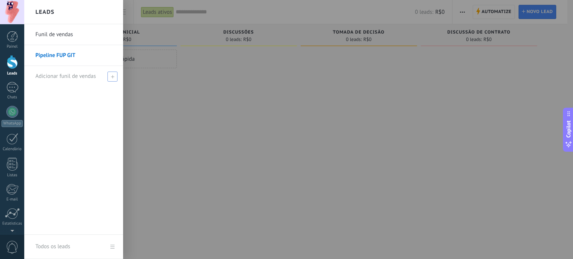
click at [109, 79] on span at bounding box center [112, 77] width 10 height 10
click at [112, 249] on link "Todos os leads" at bounding box center [73, 247] width 99 height 24
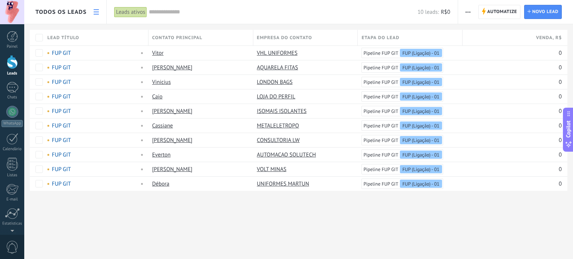
click at [72, 10] on span "Todos os leads" at bounding box center [60, 12] width 51 height 7
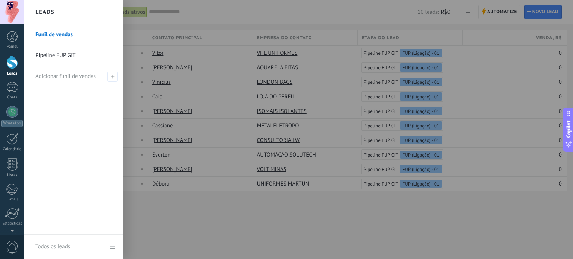
click at [54, 15] on h2 "Leads" at bounding box center [44, 11] width 19 height 23
click at [179, 25] on div at bounding box center [310, 129] width 573 height 259
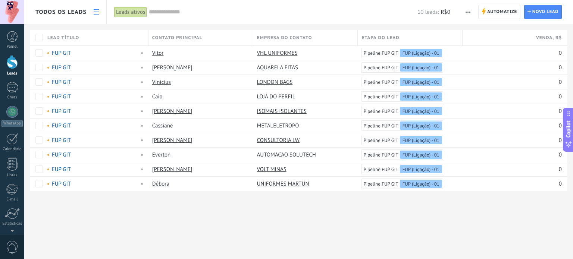
click at [88, 13] on div "Todos os leads" at bounding box center [65, 12] width 82 height 24
click at [97, 14] on use at bounding box center [96, 11] width 5 height 5
click at [77, 12] on span "Todos os leads" at bounding box center [60, 12] width 51 height 7
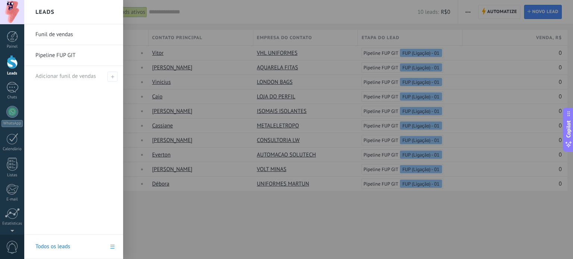
click at [50, 36] on link "Funil de vendas" at bounding box center [75, 34] width 80 height 21
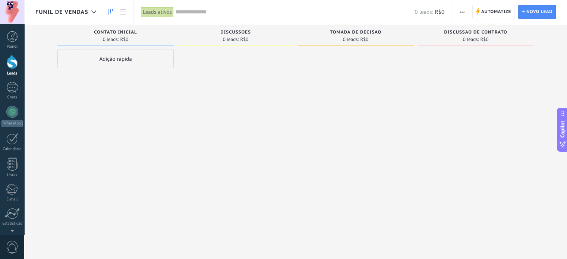
click at [461, 15] on span "button" at bounding box center [462, 12] width 5 height 14
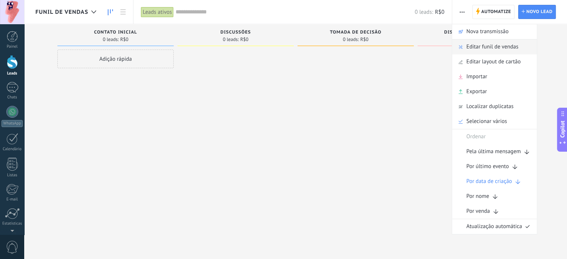
click at [489, 47] on span "Editar funil de vendas" at bounding box center [492, 47] width 52 height 15
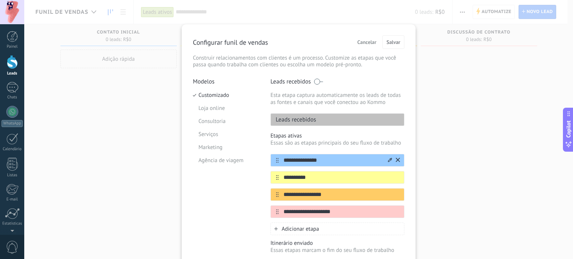
drag, startPoint x: 326, startPoint y: 161, endPoint x: 280, endPoint y: 160, distance: 45.1
click at [280, 160] on input "**********" at bounding box center [333, 161] width 108 height 8
paste input "*****"
type input "**********"
drag, startPoint x: 317, startPoint y: 180, endPoint x: 257, endPoint y: 183, distance: 60.9
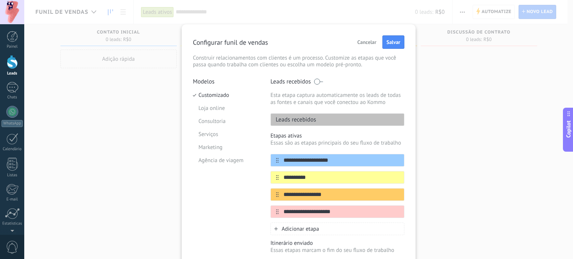
click at [257, 183] on div "**********" at bounding box center [298, 186] width 211 height 216
paste input "**********"
type input "**********"
drag, startPoint x: 335, startPoint y: 196, endPoint x: 242, endPoint y: 202, distance: 93.4
click at [243, 202] on div "**********" at bounding box center [298, 186] width 211 height 216
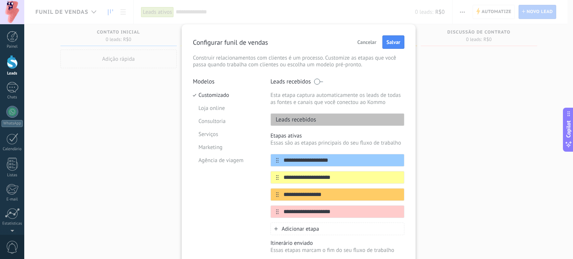
paste input "***"
type input "**********"
click at [309, 213] on input "**********" at bounding box center [333, 212] width 108 height 8
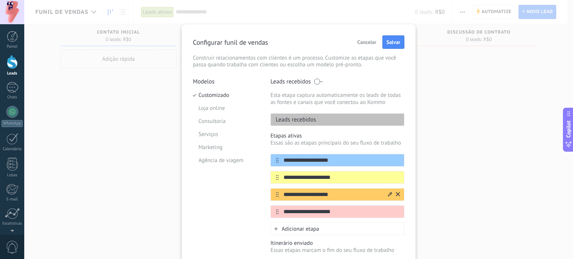
paste input "text"
type input "**********"
click at [272, 232] on div "Adicionar etapa" at bounding box center [337, 229] width 134 height 13
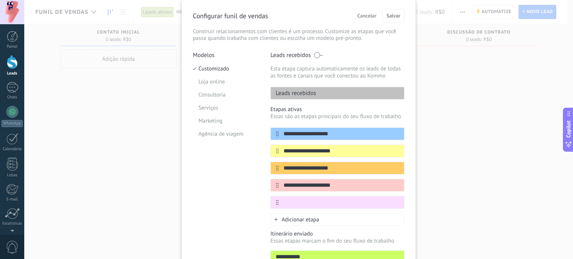
scroll to position [37, 0]
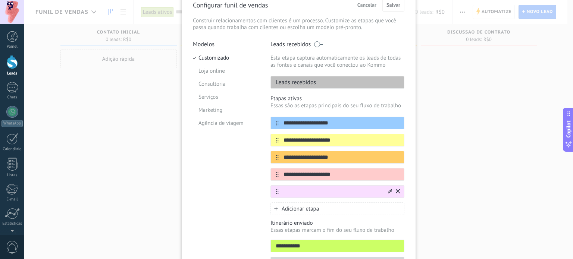
paste input "**********"
type input "**********"
click at [309, 207] on span "Adicionar etapa" at bounding box center [300, 208] width 37 height 7
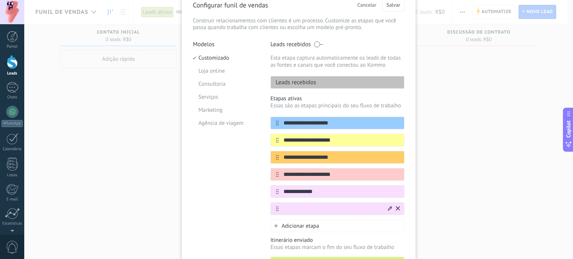
click at [300, 211] on input "text" at bounding box center [333, 209] width 108 height 8
type input "********"
click at [297, 192] on input "**********" at bounding box center [333, 192] width 108 height 8
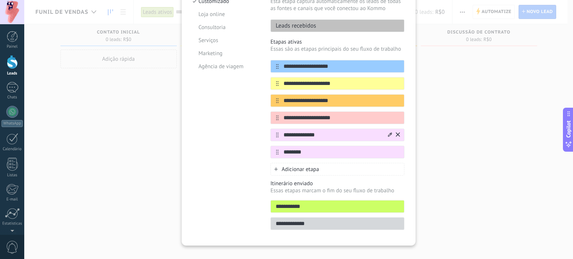
scroll to position [104, 0]
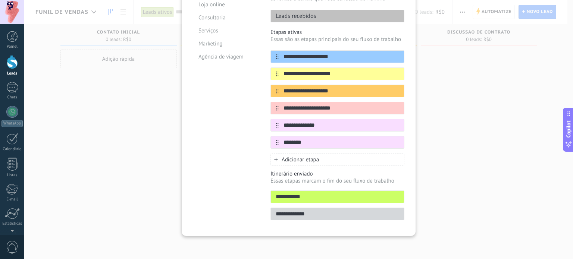
type input "**********"
click at [300, 162] on span "Adicionar etapa" at bounding box center [300, 159] width 37 height 7
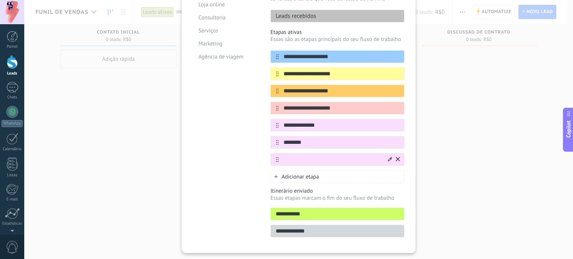
paste input "*******"
type input "*******"
click at [299, 175] on span "Adicionar etapa" at bounding box center [300, 176] width 37 height 7
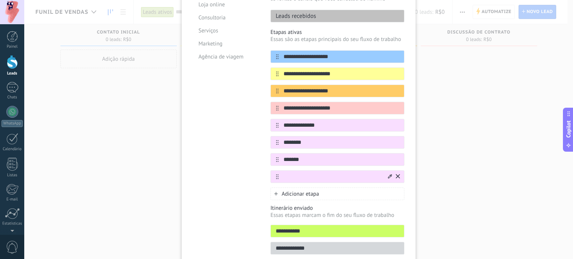
click at [300, 179] on input "text" at bounding box center [333, 177] width 108 height 8
paste input "********"
type input "********"
click at [245, 159] on div "Modelos Customizado Loja online Consultoria Serviços Marketing Agência de viagem" at bounding box center [226, 116] width 66 height 285
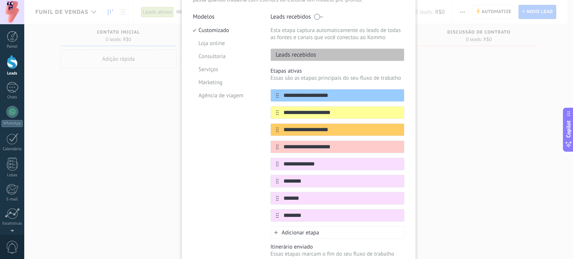
scroll to position [29, 0]
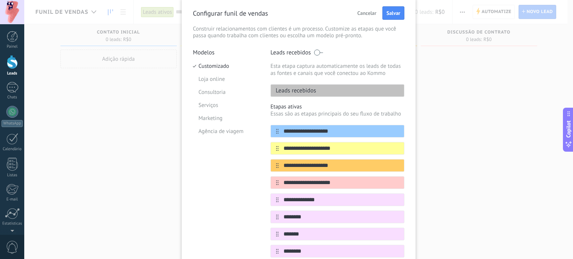
click at [317, 52] on span at bounding box center [318, 53] width 9 height 6
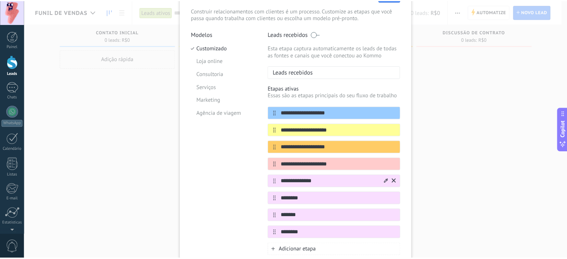
scroll to position [0, 0]
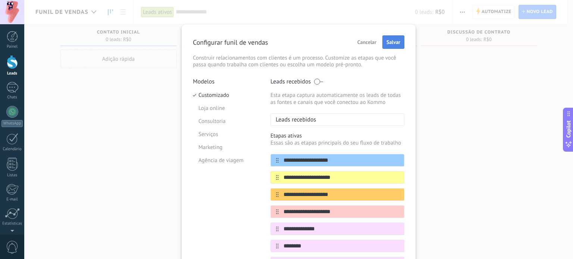
click at [389, 46] on button "Salvar" at bounding box center [393, 41] width 22 height 13
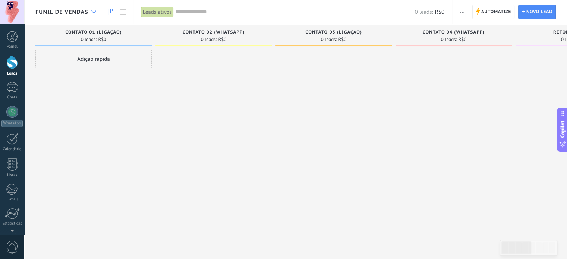
click at [92, 16] on div at bounding box center [94, 12] width 12 height 15
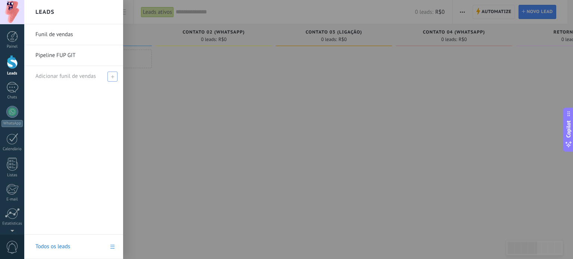
click at [111, 78] on icon at bounding box center [112, 76] width 3 height 3
click at [67, 34] on link "Funil de vendas" at bounding box center [75, 34] width 80 height 21
click at [11, 163] on div at bounding box center [12, 164] width 11 height 13
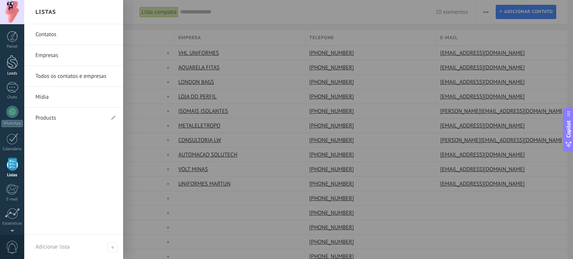
click at [8, 61] on div at bounding box center [12, 62] width 11 height 14
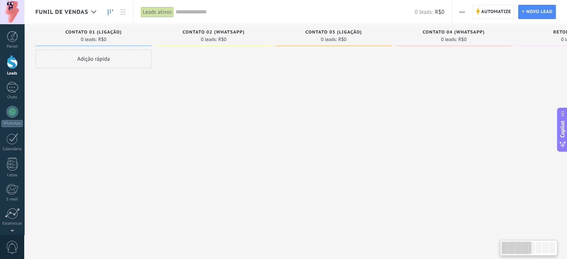
click at [82, 13] on span "Funil de vendas" at bounding box center [61, 12] width 53 height 7
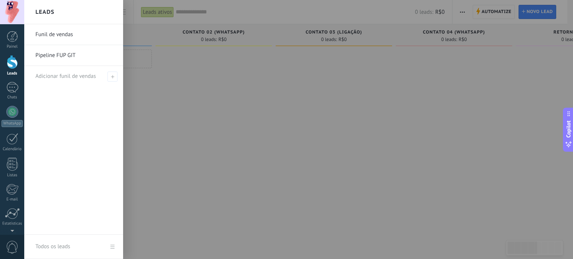
click at [70, 53] on link "Pipeline FUP GIT" at bounding box center [75, 55] width 80 height 21
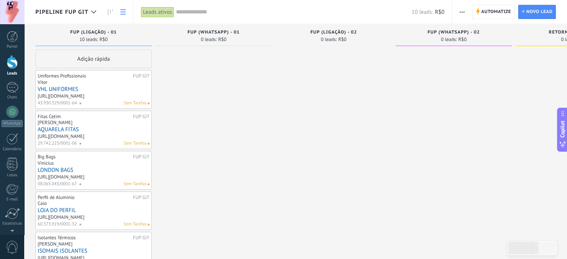
click at [120, 12] on icon at bounding box center [122, 11] width 5 height 5
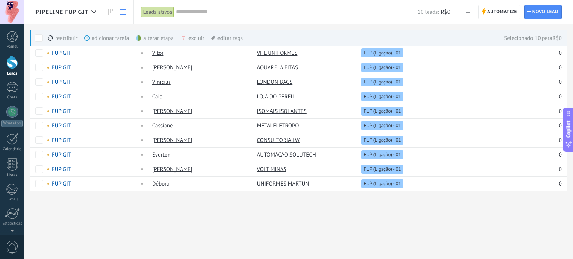
click at [188, 35] on div "excluir mais" at bounding box center [205, 38] width 51 height 16
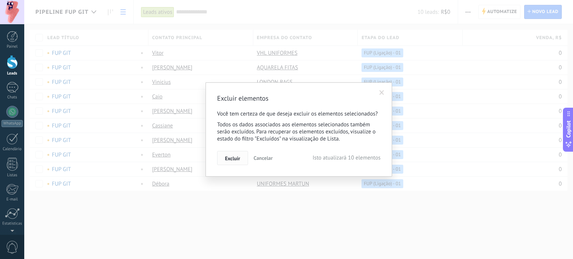
click at [236, 156] on span "Excluir" at bounding box center [232, 158] width 15 height 5
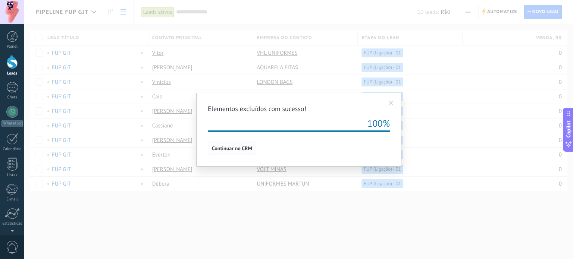
click at [234, 149] on span "Continuar no CRM" at bounding box center [232, 148] width 40 height 5
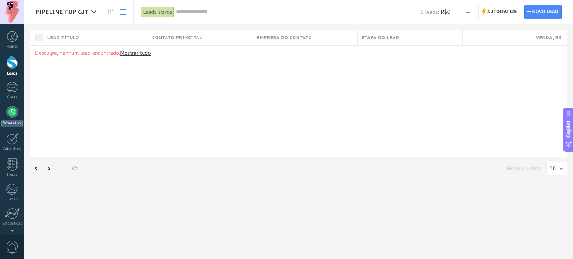
click at [14, 114] on div at bounding box center [12, 112] width 12 height 12
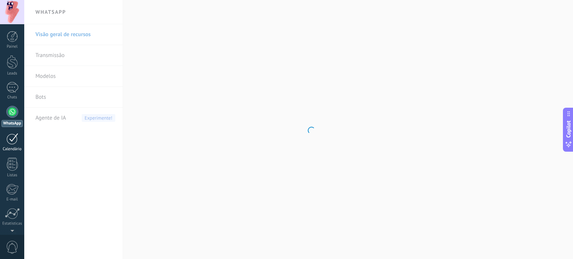
click at [15, 149] on div "Calendário" at bounding box center [12, 149] width 22 height 5
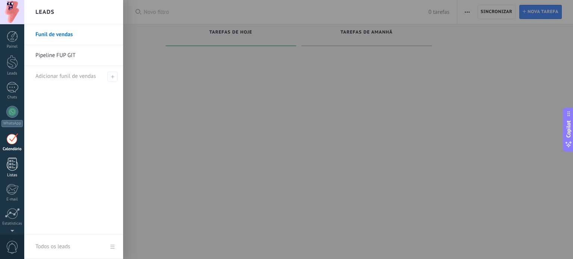
click at [15, 162] on div at bounding box center [12, 164] width 11 height 13
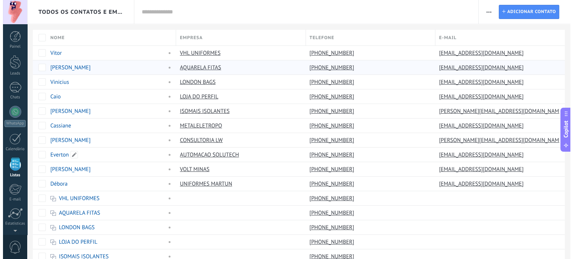
scroll to position [46, 0]
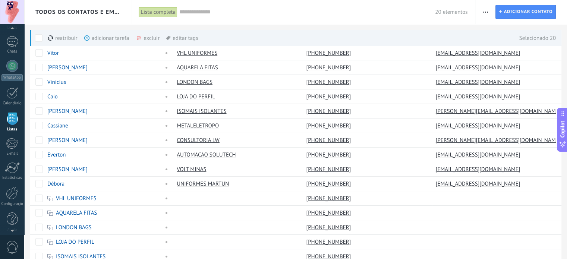
click at [145, 39] on div "excluir mais" at bounding box center [161, 38] width 51 height 16
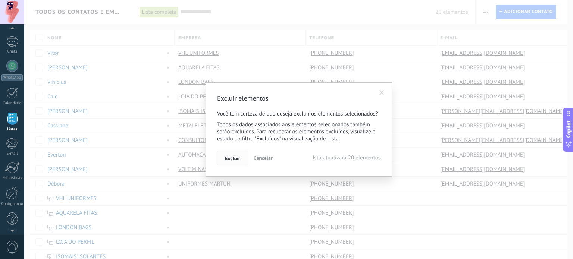
click at [236, 154] on button "Excluir" at bounding box center [232, 158] width 31 height 14
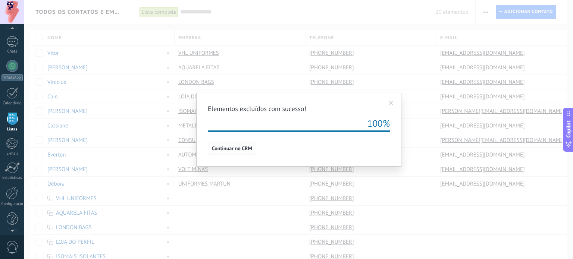
click at [230, 149] on span "Continuar no CRM" at bounding box center [232, 148] width 40 height 5
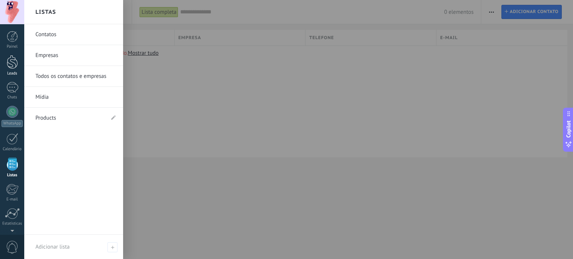
click at [5, 69] on link "Leads" at bounding box center [12, 65] width 24 height 21
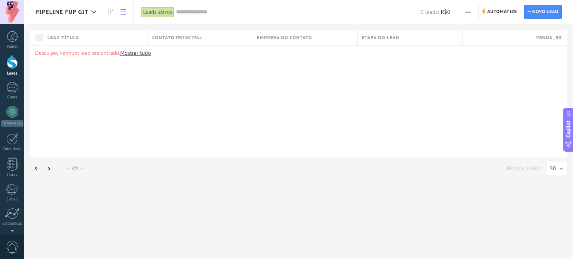
click at [465, 12] on button "button" at bounding box center [467, 12] width 11 height 14
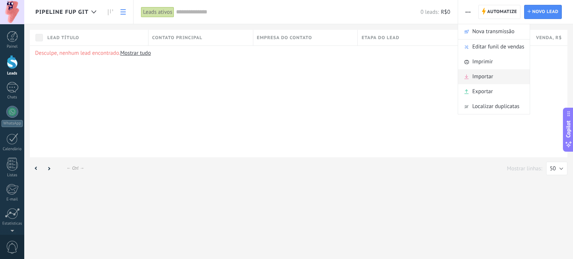
click at [503, 77] on div "Importar" at bounding box center [494, 76] width 72 height 15
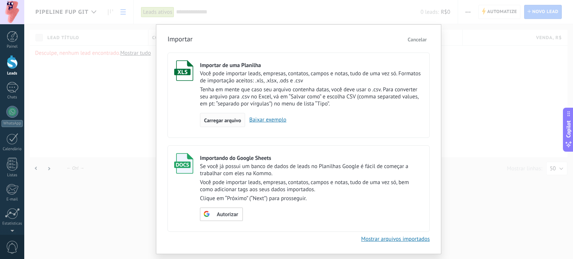
click at [216, 120] on span "Carregar arquivo" at bounding box center [222, 120] width 37 height 5
click at [0, 0] on input "Importar de uma Planilha Você pode importar leads, empresas, contatos, campos e…" at bounding box center [0, 0] width 0 height 0
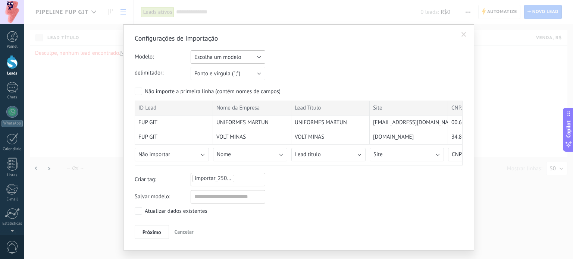
click at [213, 60] on span "Escolha um modelo" at bounding box center [217, 57] width 47 height 7
click at [213, 71] on span "Importação_GIT" at bounding box center [224, 69] width 76 height 7
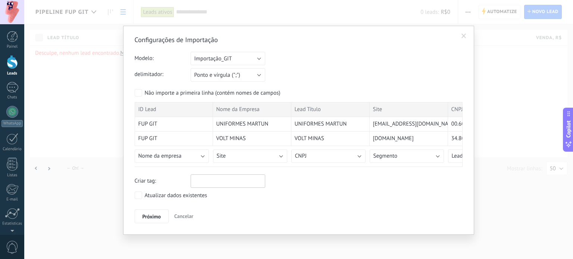
click at [173, 194] on div "Atualizar dados existentes" at bounding box center [176, 195] width 63 height 7
click at [193, 156] on button "Nome da empresa" at bounding box center [172, 156] width 74 height 13
click at [169, 185] on span "ID do lead" at bounding box center [173, 183] width 76 height 7
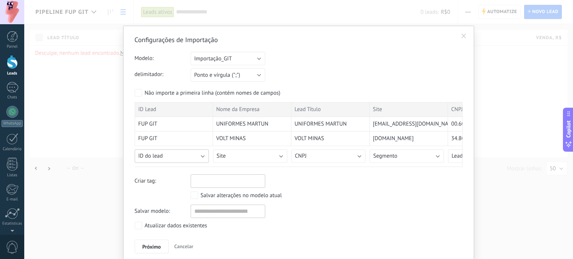
scroll to position [4, 0]
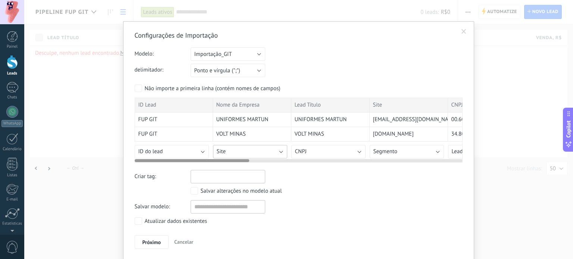
click at [232, 147] on button "Site" at bounding box center [250, 151] width 74 height 13
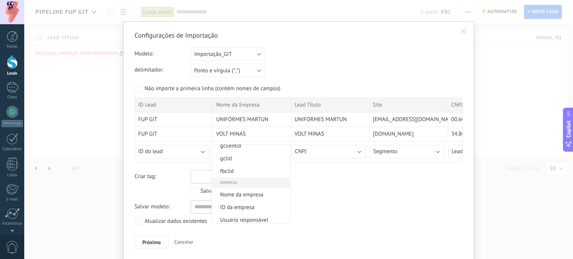
scroll to position [571, 0]
click at [248, 161] on span "Nome da empresa" at bounding box center [250, 157] width 76 height 7
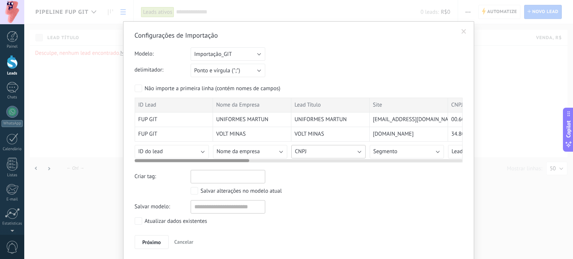
click at [308, 152] on button "CNPJ" at bounding box center [328, 151] width 74 height 13
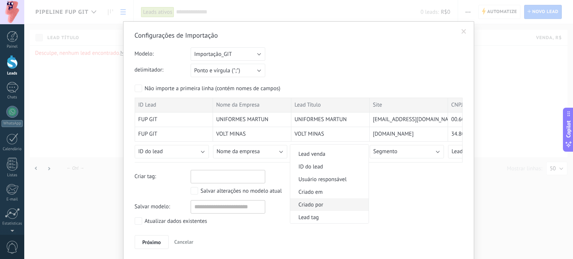
scroll to position [273, 0]
click at [321, 182] on span "Lead titulo" at bounding box center [328, 178] width 76 height 7
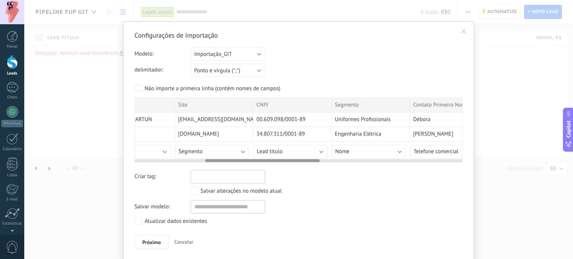
scroll to position [0, 220]
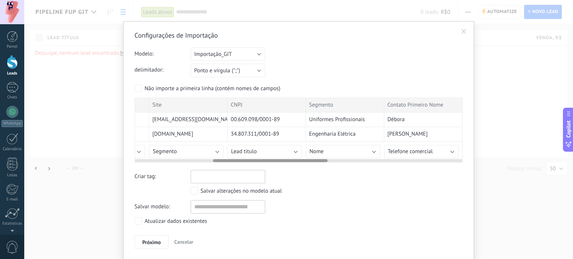
drag, startPoint x: 227, startPoint y: 160, endPoint x: 306, endPoint y: 161, distance: 78.3
click at [306, 161] on div "ID Lead Nome da Empresa Lead Título Site CNPJ Segmento Contato Primeiro Nome Te…" at bounding box center [299, 130] width 328 height 65
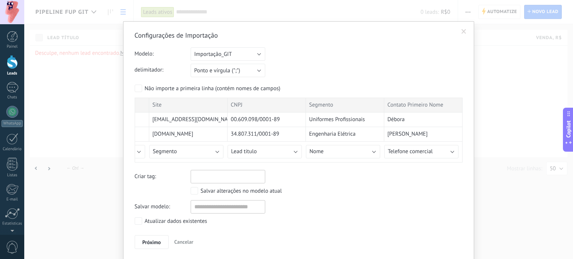
click at [183, 241] on span "Cancelar" at bounding box center [183, 242] width 19 height 7
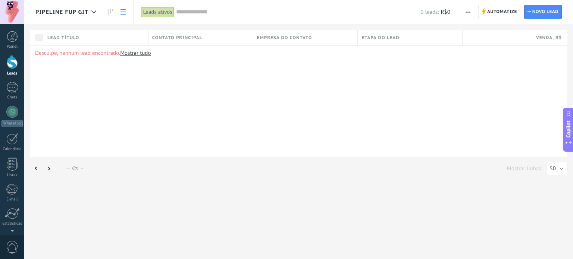
click at [465, 13] on button "button" at bounding box center [467, 12] width 11 height 14
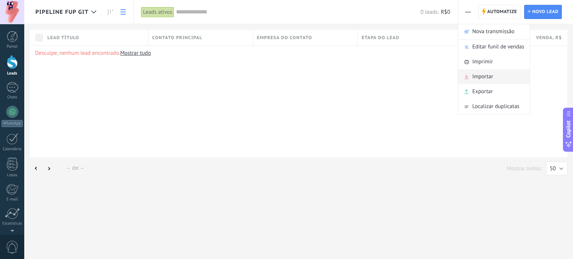
click at [497, 72] on div "Importar" at bounding box center [494, 76] width 72 height 15
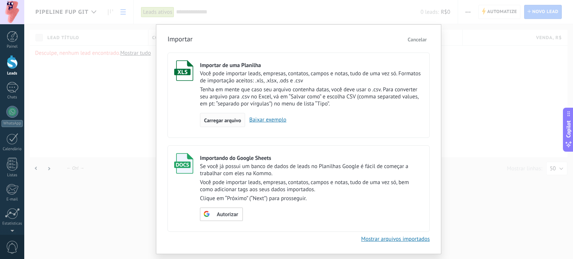
click at [219, 118] on span "Carregar arquivo" at bounding box center [222, 120] width 37 height 5
click at [0, 0] on input "Importar de uma Planilha Você pode importar leads, empresas, contatos, campos e…" at bounding box center [0, 0] width 0 height 0
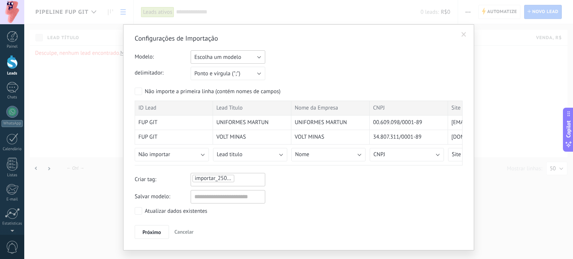
click at [209, 56] on span "Escolha um modelo" at bounding box center [217, 57] width 47 height 7
click at [222, 68] on span "Importação_GIT" at bounding box center [224, 69] width 76 height 7
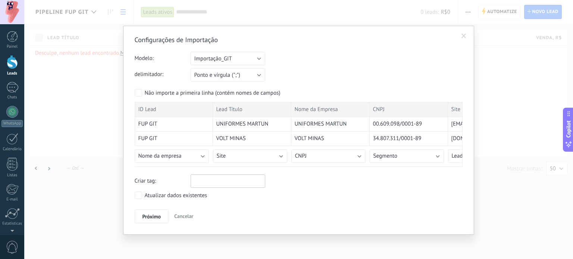
click at [168, 194] on div "Atualizar dados existentes" at bounding box center [176, 195] width 63 height 7
click at [166, 154] on span "Nome da empresa" at bounding box center [159, 156] width 43 height 7
click at [175, 210] on span "ID do lead" at bounding box center [173, 208] width 76 height 7
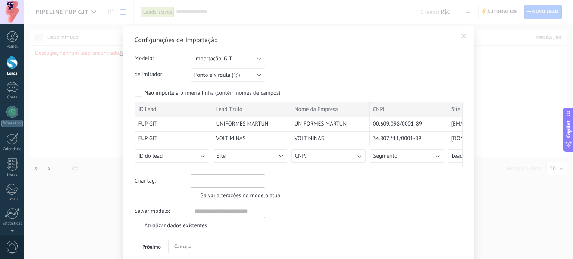
click at [248, 196] on div "Salvar alterações no modelo atual" at bounding box center [241, 195] width 81 height 7
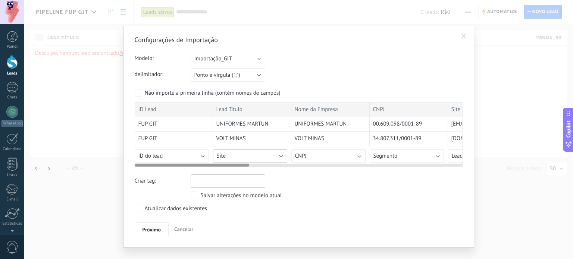
click at [249, 155] on button "Site" at bounding box center [250, 156] width 74 height 13
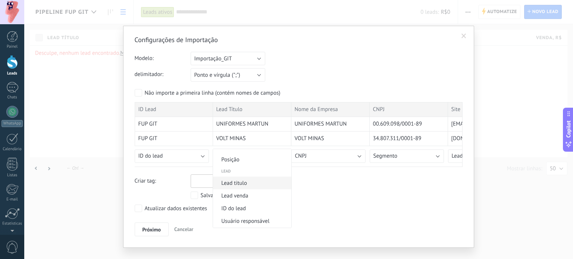
click at [258, 185] on span "Lead titulo" at bounding box center [251, 183] width 76 height 7
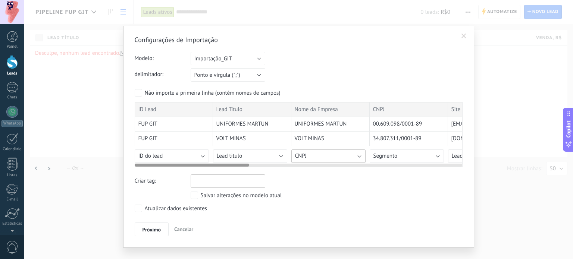
click at [328, 154] on button "CNPJ" at bounding box center [328, 156] width 74 height 13
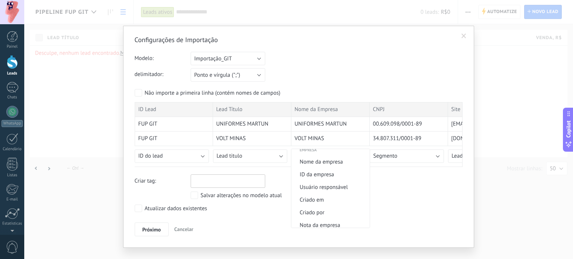
scroll to position [534, 0]
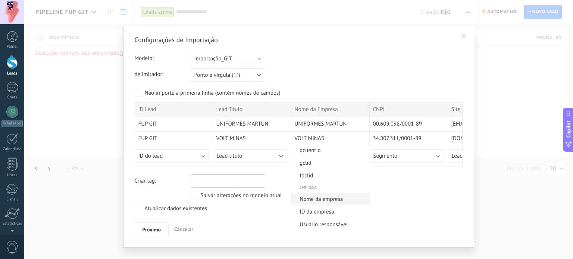
click at [331, 203] on span "Nome da empresa" at bounding box center [329, 199] width 76 height 7
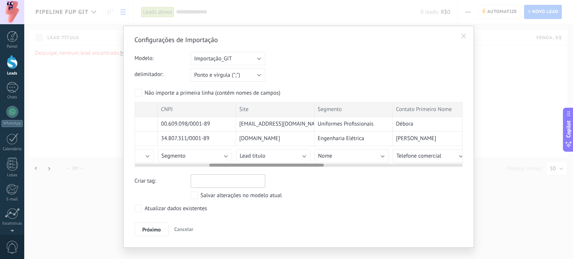
drag, startPoint x: 236, startPoint y: 164, endPoint x: 290, endPoint y: 171, distance: 55.3
click at [310, 166] on div at bounding box center [266, 165] width 114 height 3
click at [195, 161] on div at bounding box center [299, 164] width 328 height 6
click at [188, 157] on button "Segmento" at bounding box center [193, 156] width 74 height 13
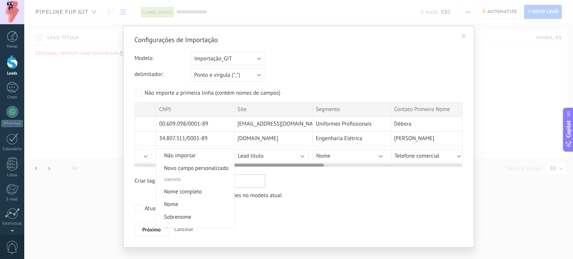
scroll to position [758, 0]
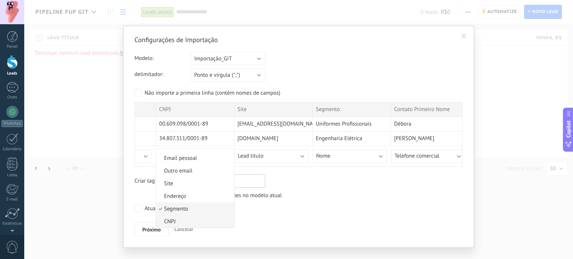
click at [192, 222] on span "CNPJ" at bounding box center [194, 221] width 76 height 7
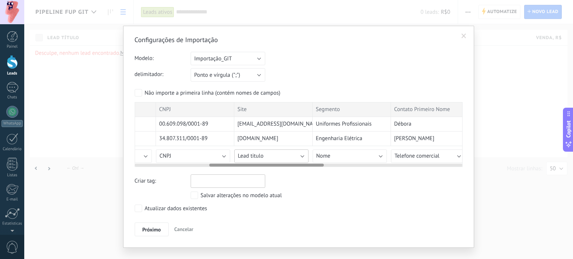
click at [276, 151] on button "Lead titulo" at bounding box center [271, 156] width 74 height 13
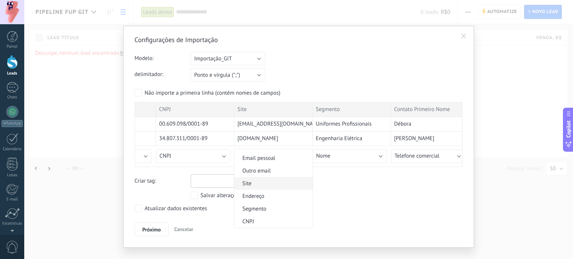
click at [264, 182] on span "Site" at bounding box center [272, 183] width 76 height 7
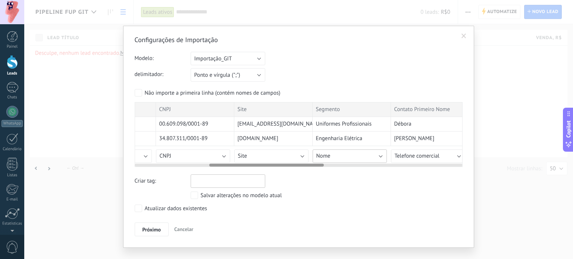
click at [342, 154] on button "Nome" at bounding box center [349, 156] width 74 height 13
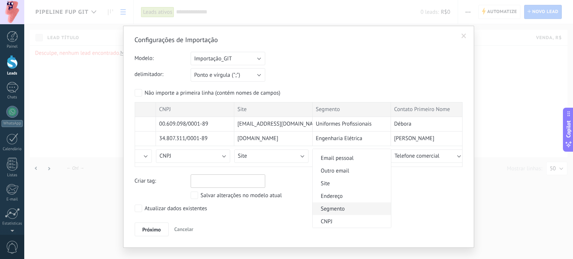
click at [349, 208] on span "Segmento" at bounding box center [350, 208] width 76 height 7
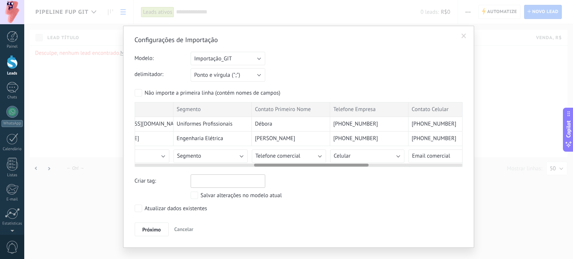
scroll to position [0, 374]
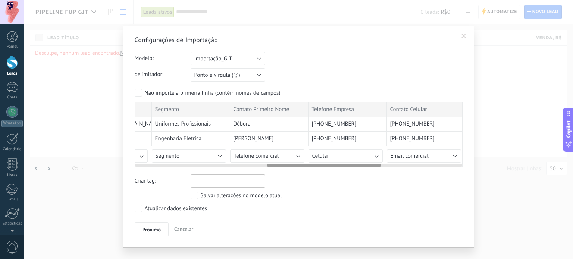
drag, startPoint x: 243, startPoint y: 165, endPoint x: 294, endPoint y: 165, distance: 50.7
click at [294, 165] on div at bounding box center [324, 165] width 114 height 3
click at [266, 155] on span "Telefone comercial" at bounding box center [256, 156] width 45 height 7
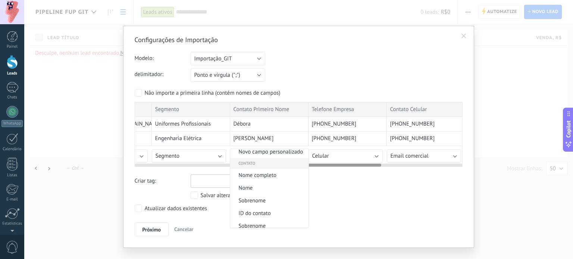
scroll to position [0, 0]
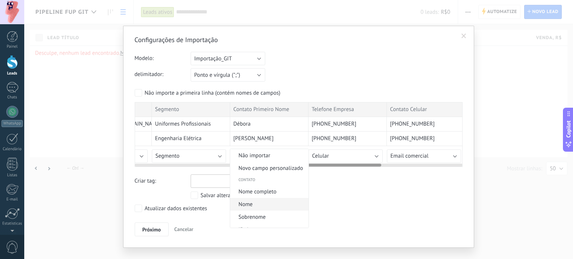
click at [268, 204] on span "Nome" at bounding box center [268, 204] width 76 height 7
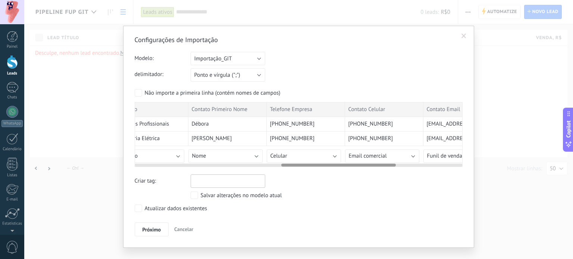
drag, startPoint x: 319, startPoint y: 165, endPoint x: 328, endPoint y: 167, distance: 9.1
click at [334, 166] on div at bounding box center [338, 165] width 114 height 3
click at [296, 155] on button "Celular" at bounding box center [299, 156] width 74 height 13
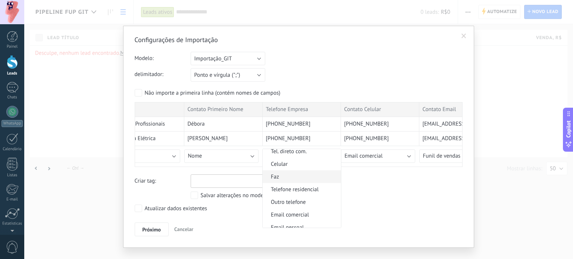
scroll to position [646, 0]
click at [304, 179] on span "Telefone comercial" at bounding box center [300, 176] width 76 height 7
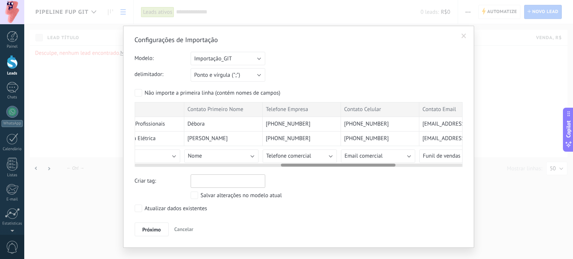
drag, startPoint x: 308, startPoint y: 166, endPoint x: 328, endPoint y: 166, distance: 20.1
click at [328, 166] on div "ID Lead Lead Título Nome da Empresa CNPJ Site Segmento Contato Primeiro Nome Te…" at bounding box center [299, 134] width 328 height 65
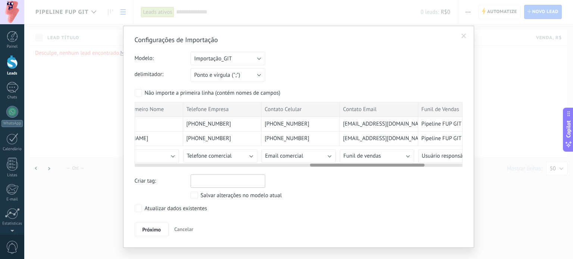
drag, startPoint x: 321, startPoint y: 164, endPoint x: 350, endPoint y: 164, distance: 28.7
click at [350, 164] on div at bounding box center [367, 165] width 114 height 3
click at [287, 158] on span "Email comercial" at bounding box center [281, 156] width 38 height 7
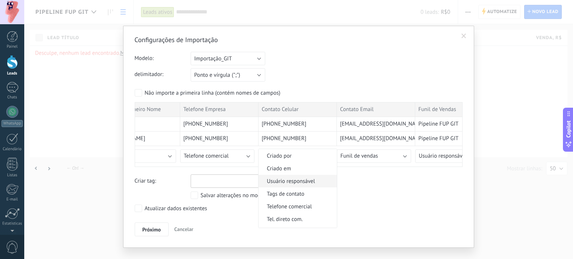
scroll to position [149, 0]
click at [286, 194] on span "Celular" at bounding box center [296, 194] width 76 height 7
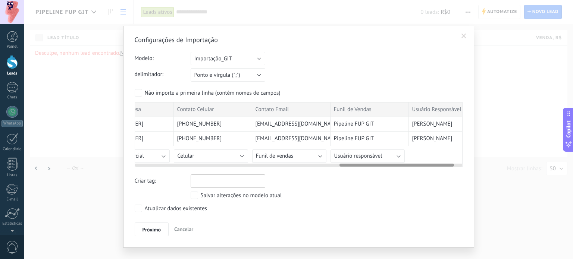
drag, startPoint x: 339, startPoint y: 164, endPoint x: 370, endPoint y: 164, distance: 31.3
click at [370, 164] on div at bounding box center [396, 165] width 114 height 3
click at [291, 158] on button "Funil de vendas" at bounding box center [287, 156] width 74 height 13
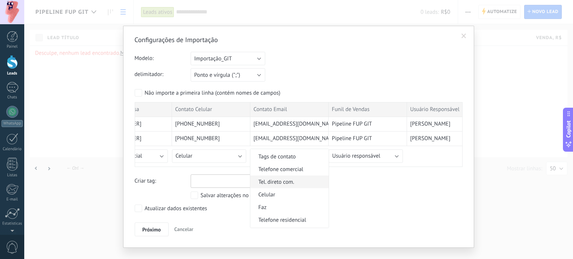
scroll to position [186, 0]
click at [293, 219] on li "Email pessoal" at bounding box center [289, 220] width 78 height 13
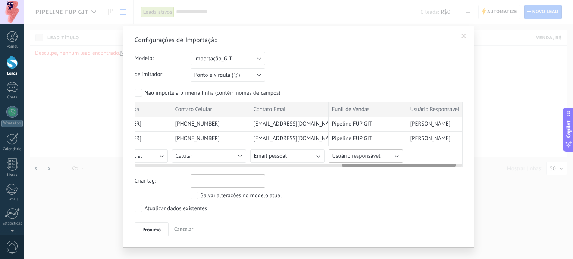
click at [355, 158] on span "Usuário responsável" at bounding box center [356, 156] width 48 height 7
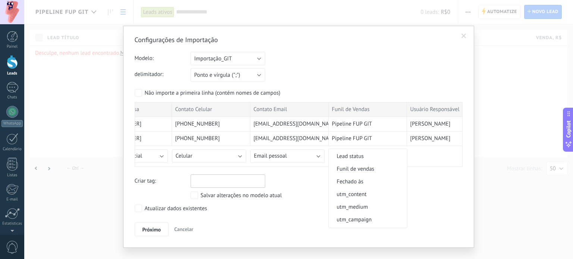
scroll to position [385, 0]
click at [370, 188] on span "Funil de vendas" at bounding box center [366, 185] width 76 height 7
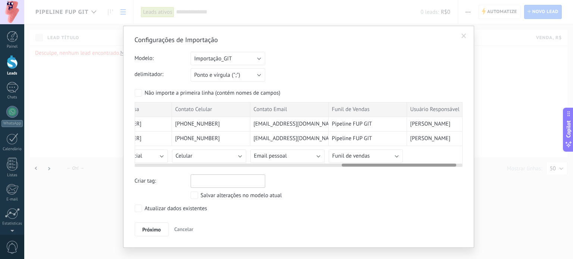
click at [427, 155] on div "ID Lead Lead Título Nome da Empresa CNPJ Site Segmento Contato Primeiro Nome Te…" at bounding box center [15, 132] width 940 height 61
click at [418, 152] on div "ID Lead Lead Título Nome da Empresa CNPJ Site Segmento Contato Primeiro Nome Te…" at bounding box center [15, 132] width 940 height 61
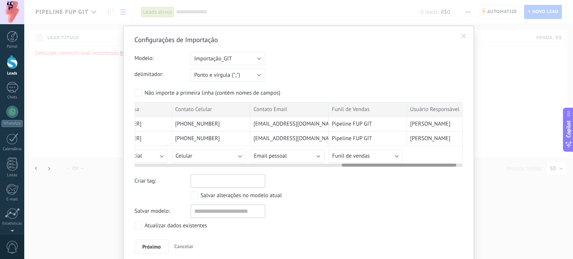
click at [424, 151] on div "ID Lead Lead Título Nome da Empresa CNPJ Site Segmento Contato Primeiro Nome Te…" at bounding box center [15, 132] width 940 height 61
click at [422, 136] on span "[PERSON_NAME]" at bounding box center [430, 138] width 40 height 7
click at [424, 107] on span "Usuário Responsável" at bounding box center [434, 109] width 49 height 7
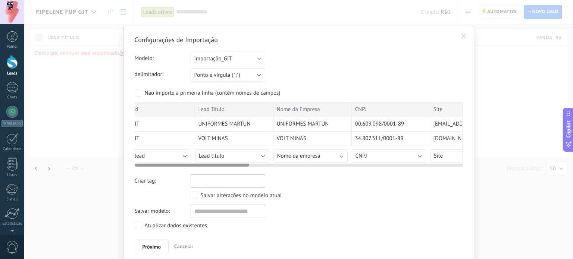
scroll to position [0, 0]
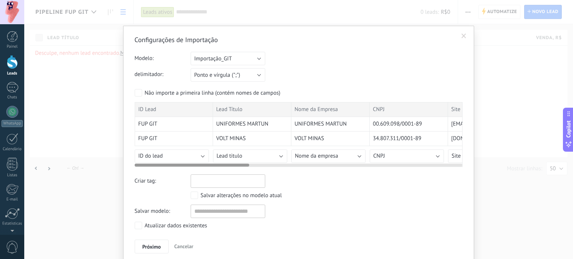
drag, startPoint x: 405, startPoint y: 164, endPoint x: 152, endPoint y: 164, distance: 252.8
click at [152, 164] on div at bounding box center [192, 165] width 114 height 3
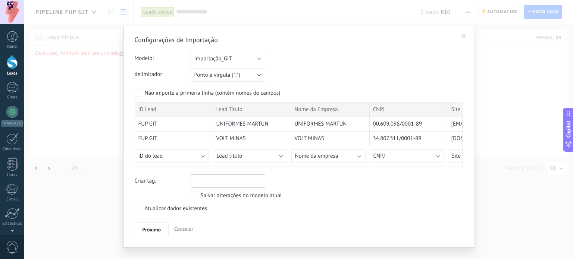
click at [241, 54] on button "Importação_GIT" at bounding box center [228, 58] width 75 height 13
click at [224, 59] on span "Escolha um modelo" at bounding box center [224, 58] width 76 height 7
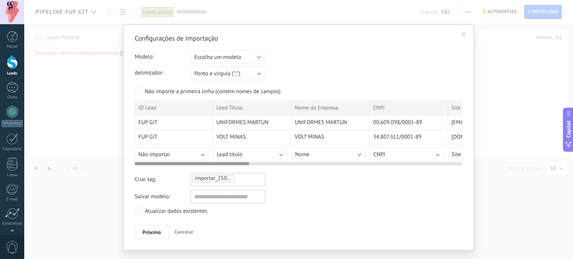
click at [237, 160] on div at bounding box center [299, 162] width 328 height 6
drag, startPoint x: 232, startPoint y: 162, endPoint x: 86, endPoint y: 166, distance: 146.2
click at [86, 166] on div "Configurações de Importação Modelo: Escolha um modelo Importação_GIT Escolha um…" at bounding box center [298, 129] width 548 height 259
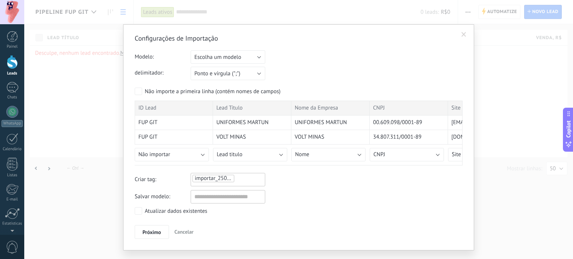
click at [252, 179] on div "importar_25092025_1542" at bounding box center [228, 178] width 72 height 9
click at [204, 197] on input "text" at bounding box center [228, 196] width 75 height 13
click at [197, 177] on div at bounding box center [228, 178] width 72 height 9
click at [226, 58] on span "Escolha um modelo" at bounding box center [217, 57] width 47 height 7
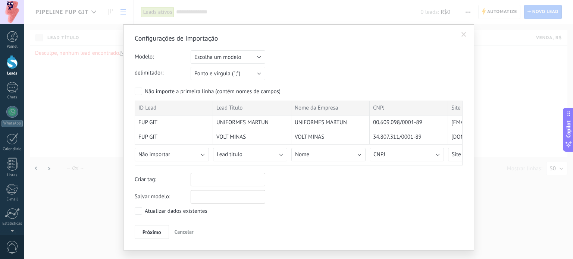
click at [208, 195] on input "text" at bounding box center [228, 196] width 75 height 13
type input "*"
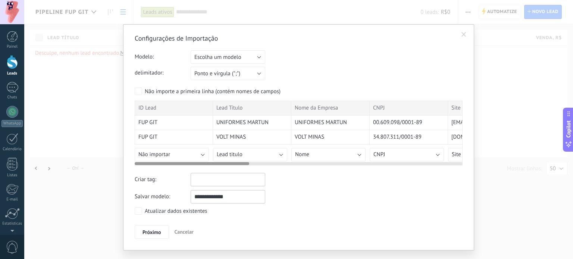
type input "**********"
click at [165, 156] on span "Não importar" at bounding box center [154, 154] width 32 height 7
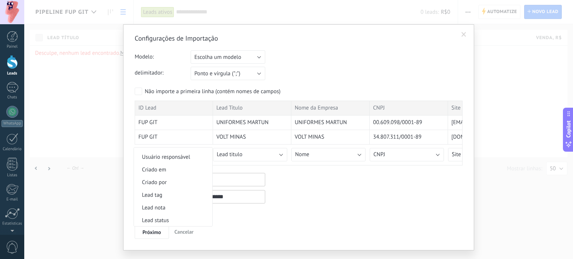
scroll to position [298, 0]
click at [173, 182] on span "ID do lead" at bounding box center [172, 181] width 76 height 7
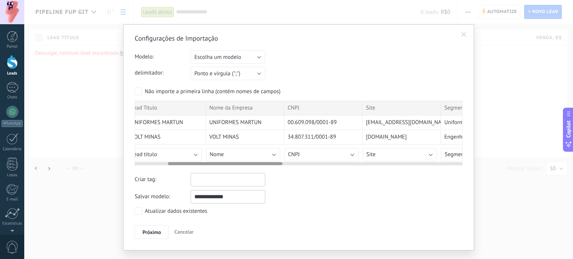
scroll to position [0, 92]
drag, startPoint x: 235, startPoint y: 161, endPoint x: 268, endPoint y: 161, distance: 33.2
click at [268, 162] on div at bounding box center [225, 163] width 114 height 3
click at [239, 153] on button "Nome" at bounding box center [236, 154] width 74 height 13
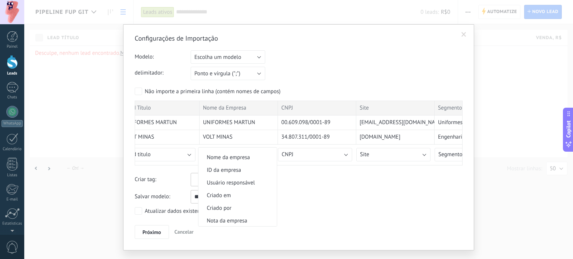
scroll to position [571, 0]
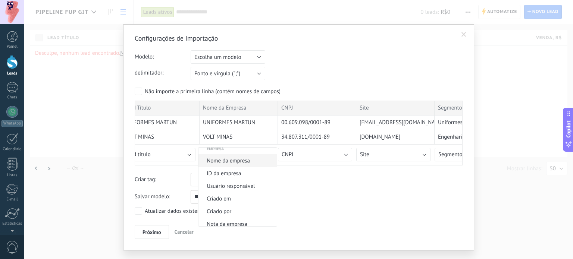
click at [243, 164] on span "Nome da empresa" at bounding box center [236, 160] width 76 height 7
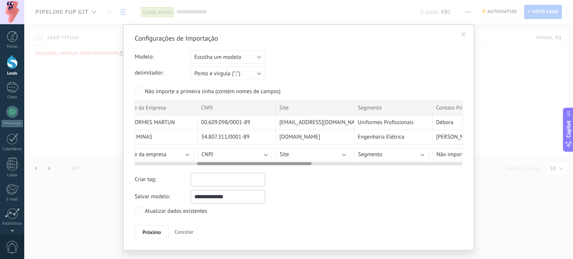
scroll to position [0, 175]
drag, startPoint x: 261, startPoint y: 162, endPoint x: 290, endPoint y: 164, distance: 29.1
click at [290, 164] on div at bounding box center [254, 163] width 114 height 3
click at [238, 153] on button "CNPJ" at bounding box center [231, 154] width 74 height 13
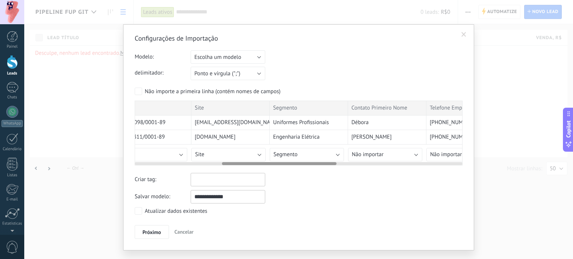
scroll to position [0, 250]
drag, startPoint x: 242, startPoint y: 162, endPoint x: 265, endPoint y: 163, distance: 23.9
click at [265, 163] on div at bounding box center [279, 163] width 114 height 3
click at [231, 146] on div "Não importar Novo campo personalizado Contato Nome completo Nome Sobrenome ID d…" at bounding box center [237, 153] width 78 height 17
click at [231, 149] on button "Site" at bounding box center [235, 154] width 74 height 13
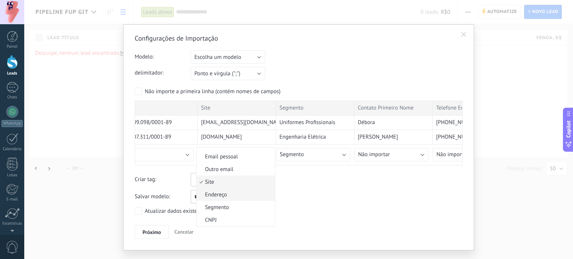
scroll to position [757, 0]
click at [233, 180] on span "Site" at bounding box center [235, 182] width 76 height 7
drag, startPoint x: 278, startPoint y: 167, endPoint x: 283, endPoint y: 167, distance: 5.2
click at [283, 167] on div "Configurações de Importação Modelo: Escolha um modelo Importação_GIT Escolha um…" at bounding box center [299, 136] width 328 height 205
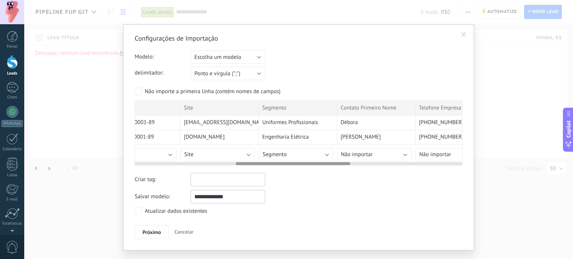
scroll to position [0, 295]
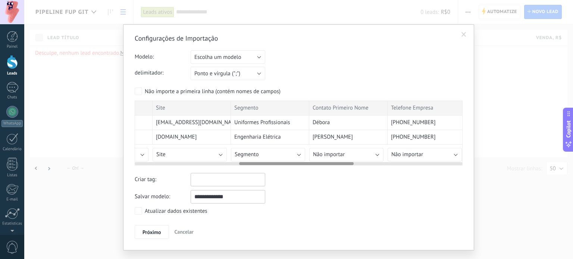
drag, startPoint x: 283, startPoint y: 163, endPoint x: 301, endPoint y: 163, distance: 18.3
click at [301, 163] on div at bounding box center [296, 163] width 114 height 3
click at [258, 157] on button "Segmento" at bounding box center [268, 154] width 74 height 13
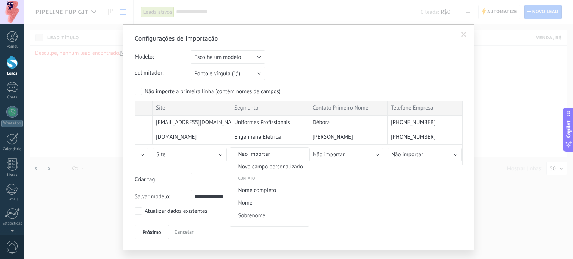
scroll to position [757, 0]
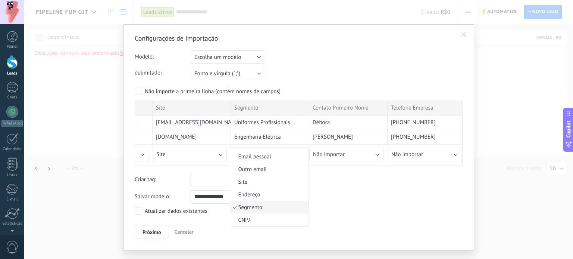
click at [264, 207] on span "Segmento" at bounding box center [268, 207] width 76 height 7
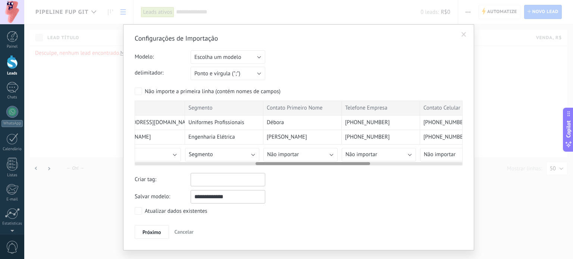
scroll to position [0, 346]
drag, startPoint x: 297, startPoint y: 164, endPoint x: 315, endPoint y: 166, distance: 18.0
click at [315, 166] on div "Configurações de Importação Modelo: Escolha um modelo Importação_GIT Escolha um…" at bounding box center [299, 136] width 328 height 205
click at [287, 149] on button "Não importar" at bounding box center [295, 154] width 74 height 13
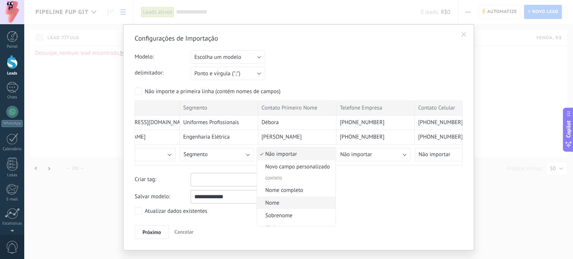
click at [289, 200] on span "Nome" at bounding box center [295, 202] width 76 height 7
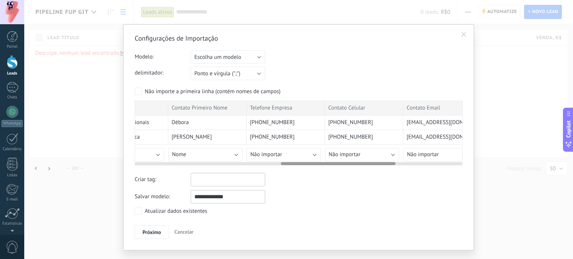
scroll to position [0, 445]
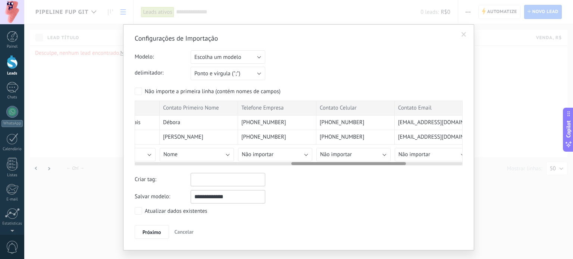
drag, startPoint x: 322, startPoint y: 163, endPoint x: 356, endPoint y: 163, distance: 34.3
click at [356, 163] on div at bounding box center [348, 163] width 114 height 3
click at [257, 154] on span "Não importar" at bounding box center [258, 154] width 32 height 7
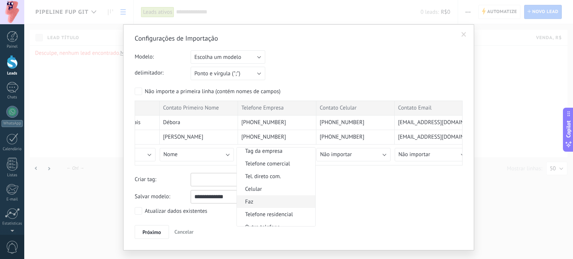
scroll to position [645, 0]
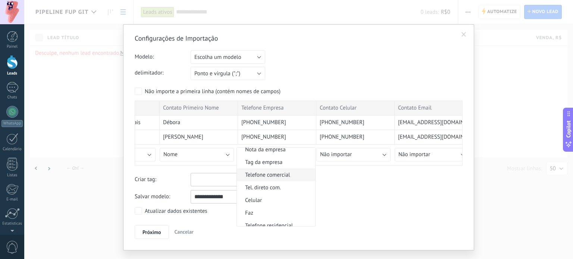
click at [279, 179] on span "Telefone comercial" at bounding box center [275, 175] width 76 height 7
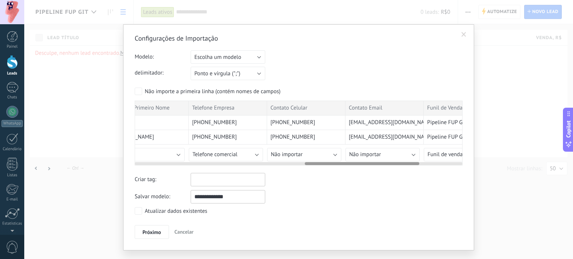
scroll to position [0, 504]
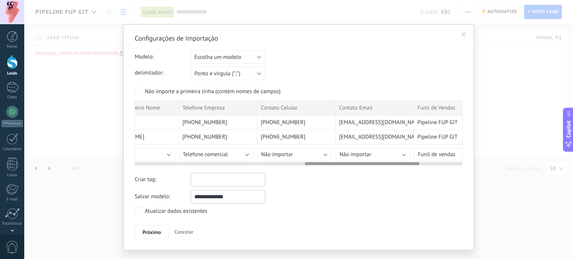
drag, startPoint x: 304, startPoint y: 162, endPoint x: 324, endPoint y: 162, distance: 20.1
click at [324, 162] on div at bounding box center [362, 163] width 114 height 3
click at [289, 158] on span "Não importar" at bounding box center [277, 154] width 32 height 7
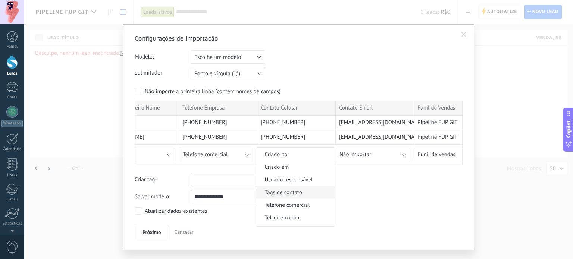
scroll to position [149, 0]
click at [297, 193] on span "Celular" at bounding box center [294, 193] width 76 height 7
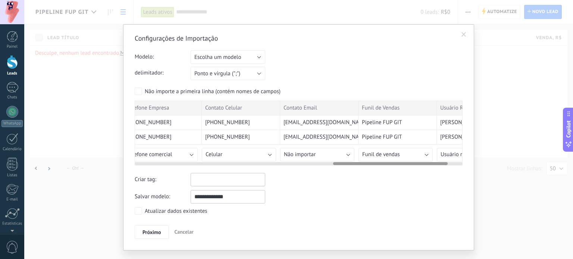
scroll to position [0, 566]
drag, startPoint x: 350, startPoint y: 163, endPoint x: 372, endPoint y: 162, distance: 21.6
click at [372, 162] on div at bounding box center [390, 163] width 114 height 3
click at [314, 157] on button "Não importar" at bounding box center [311, 154] width 74 height 13
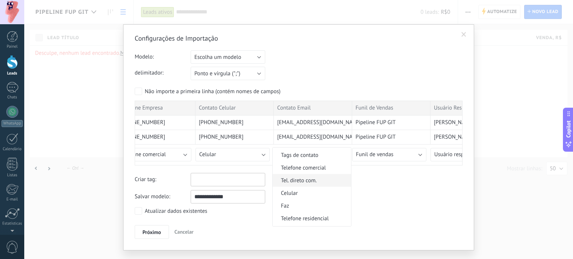
scroll to position [186, 0]
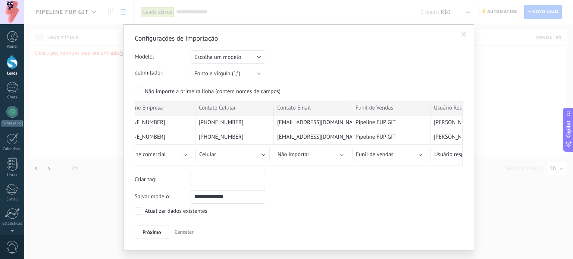
drag, startPoint x: 317, startPoint y: 199, endPoint x: 315, endPoint y: 213, distance: 14.0
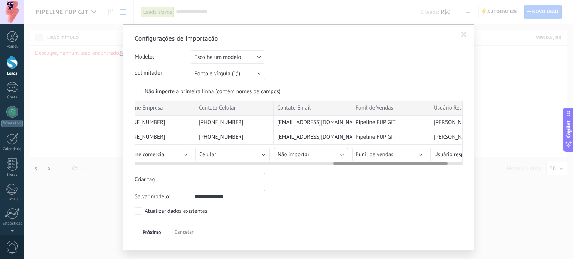
drag, startPoint x: 315, startPoint y: 213, endPoint x: 293, endPoint y: 157, distance: 60.3
click at [293, 157] on span "Não importar" at bounding box center [293, 154] width 32 height 7
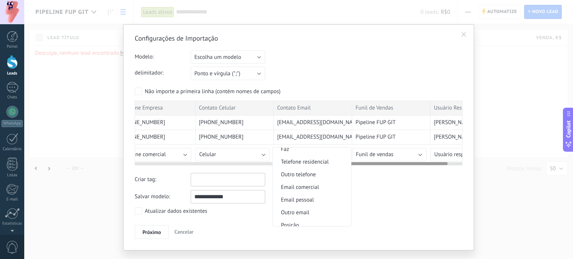
scroll to position [224, 0]
click at [310, 183] on span "Email pessoal" at bounding box center [311, 182] width 76 height 7
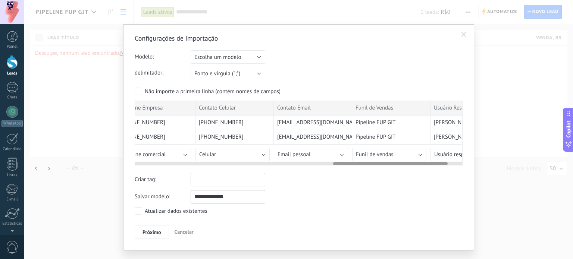
click at [317, 183] on div "Criar tag:" at bounding box center [299, 179] width 328 height 13
click at [321, 154] on button "Email pessoal" at bounding box center [311, 154] width 74 height 13
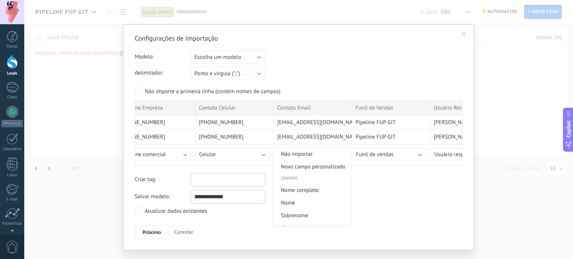
scroll to position [221, 0]
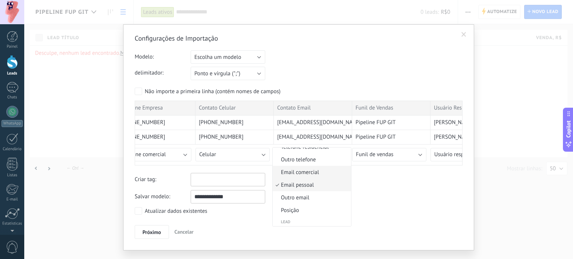
click at [315, 171] on span "Email comercial" at bounding box center [311, 172] width 76 height 7
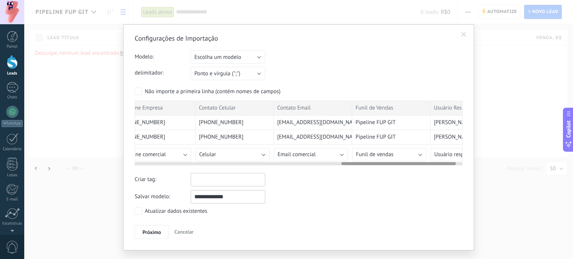
scroll to position [0, 612]
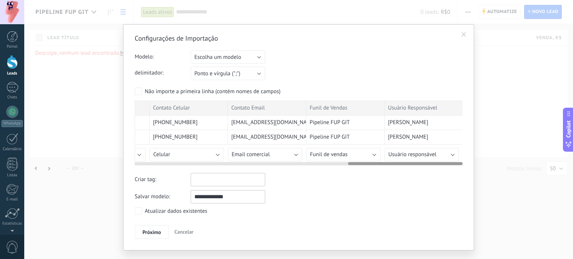
drag, startPoint x: 361, startPoint y: 164, endPoint x: 398, endPoint y: 170, distance: 37.4
click at [426, 162] on div at bounding box center [405, 163] width 114 height 3
click at [339, 151] on span "Funil de vendas" at bounding box center [329, 154] width 38 height 7
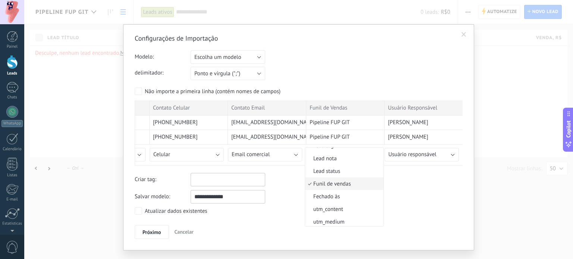
click at [354, 188] on span "Funil de vendas" at bounding box center [343, 183] width 76 height 7
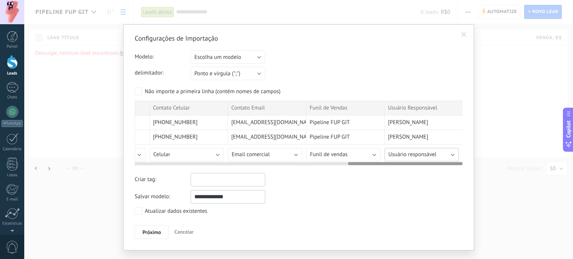
click at [410, 154] on span "Usuário responsável" at bounding box center [412, 154] width 48 height 7
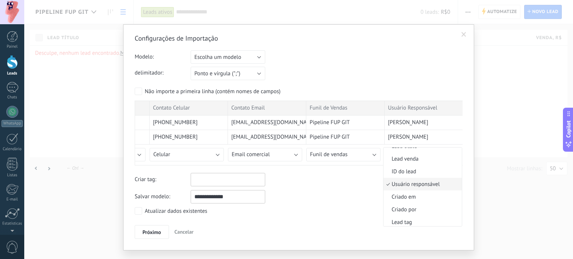
click at [415, 186] on span "Usuário responsável" at bounding box center [421, 184] width 76 height 7
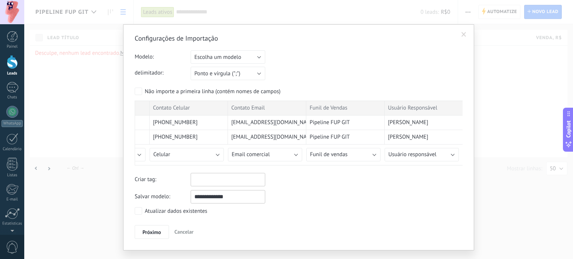
click at [349, 195] on div "**********" at bounding box center [299, 196] width 328 height 13
click at [151, 227] on button "Próximo" at bounding box center [152, 232] width 34 height 14
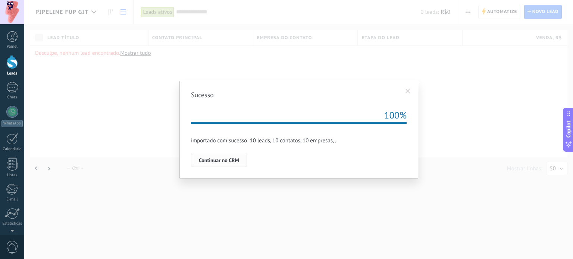
click at [214, 159] on span "Continuar no CRM" at bounding box center [219, 160] width 40 height 5
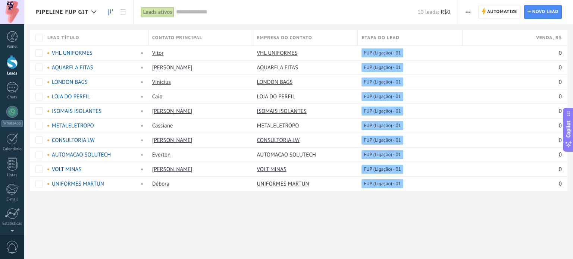
click at [110, 14] on icon at bounding box center [110, 12] width 5 height 6
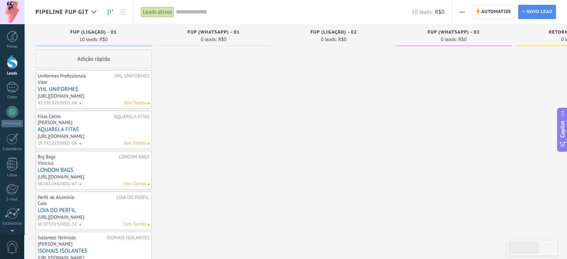
click at [458, 13] on button "button" at bounding box center [462, 12] width 11 height 14
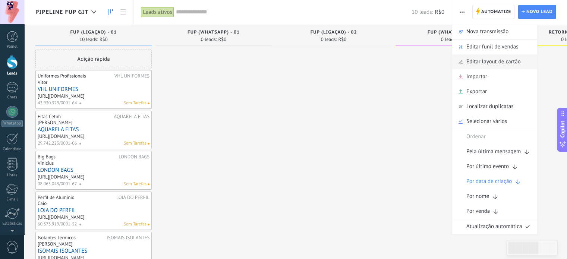
click at [488, 62] on span "Editar layout de cartão" at bounding box center [493, 61] width 54 height 15
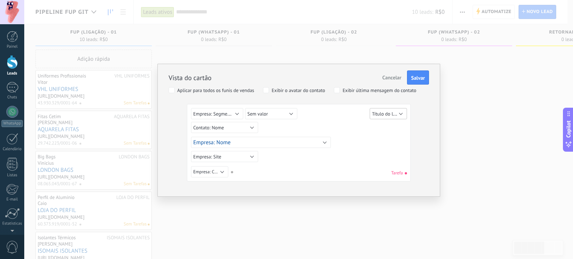
click at [382, 113] on span "Título do lead" at bounding box center [386, 113] width 29 height 7
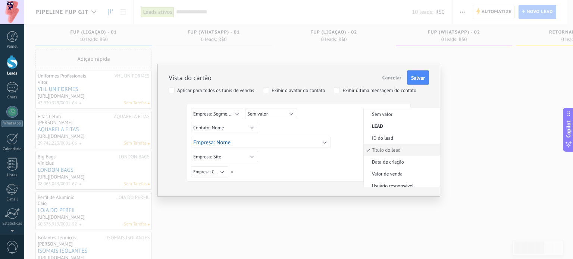
scroll to position [2, 0]
click at [393, 135] on span "ID do lead" at bounding box center [401, 136] width 74 height 6
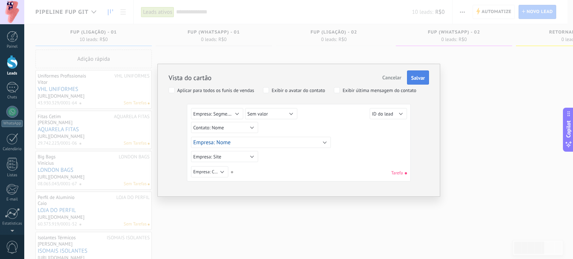
click at [418, 77] on span "Salvar" at bounding box center [418, 77] width 14 height 5
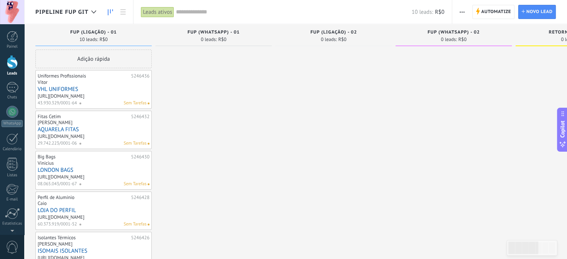
click at [464, 12] on use "button" at bounding box center [462, 12] width 5 height 1
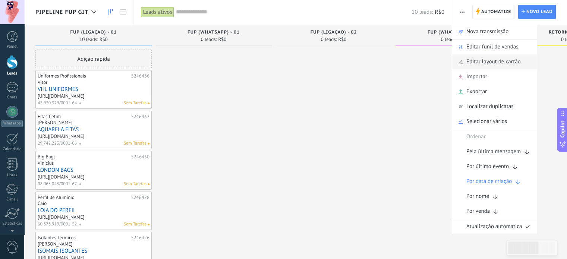
click at [494, 63] on span "Editar layout de cartão" at bounding box center [493, 61] width 54 height 15
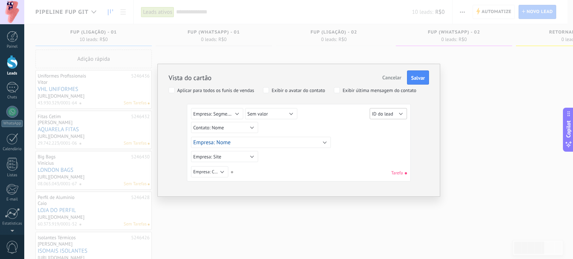
click at [376, 115] on span "ID do lead" at bounding box center [382, 114] width 21 height 6
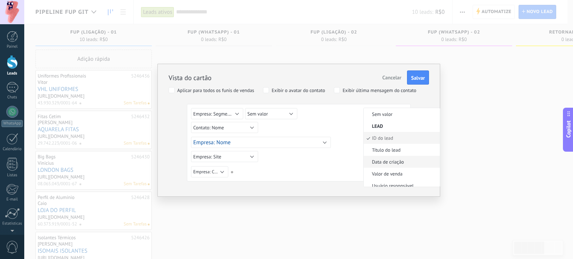
scroll to position [37, 0]
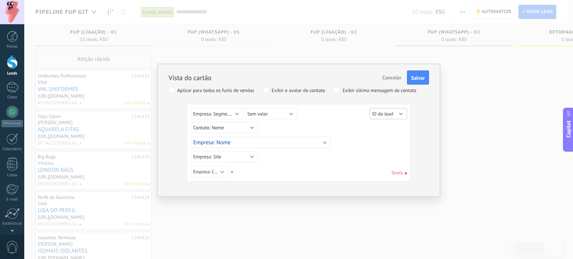
click at [382, 113] on span "ID do lead" at bounding box center [382, 114] width 21 height 6
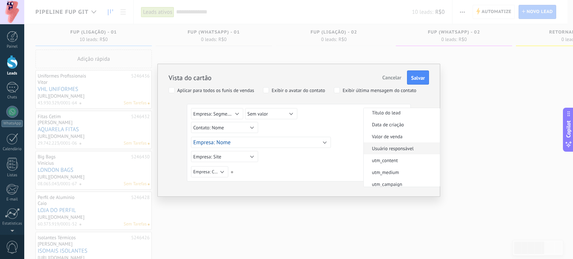
click at [410, 146] on span "Usuário responsável" at bounding box center [401, 148] width 74 height 6
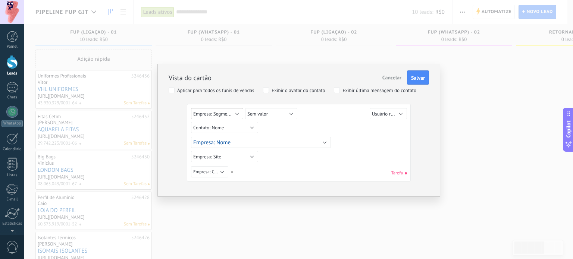
click at [225, 111] on span "Empresa: Segmento" at bounding box center [213, 113] width 41 height 7
click at [273, 119] on div "Sem valor Lead ID do lead Título do lead Data de criação Valor de venda Usuário…" at bounding box center [300, 115] width 218 height 14
click at [273, 116] on button "Sem valor" at bounding box center [271, 113] width 52 height 11
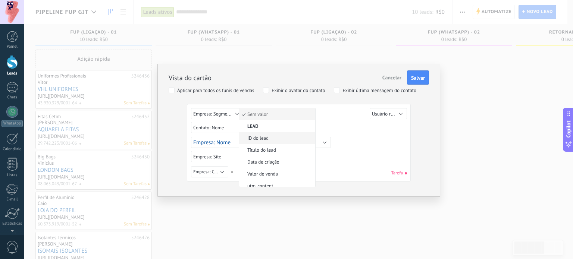
click at [268, 135] on span "ID do lead" at bounding box center [276, 138] width 74 height 6
click at [422, 77] on span "Salvar" at bounding box center [418, 77] width 14 height 5
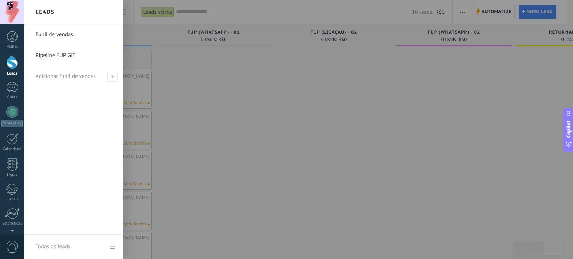
click at [56, 53] on link "Pipeline FUP GIT" at bounding box center [75, 55] width 80 height 21
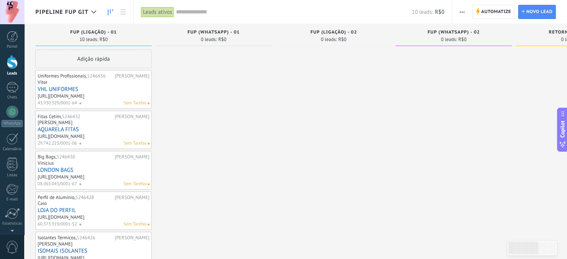
click at [461, 15] on span "button" at bounding box center [462, 12] width 5 height 14
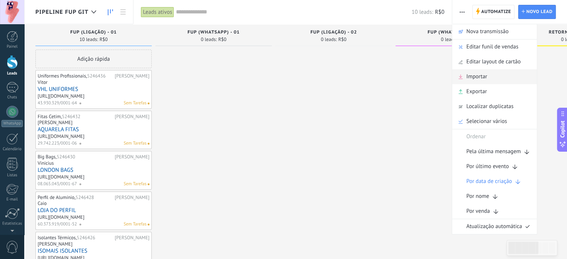
click at [481, 77] on span "Importar" at bounding box center [476, 76] width 21 height 15
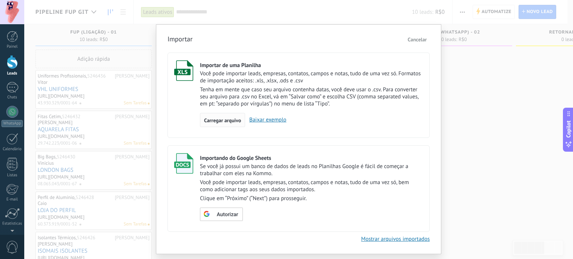
click at [229, 122] on span "Carregar arquivo" at bounding box center [222, 120] width 37 height 5
click at [0, 0] on input "Importar de uma Planilha Você pode importar leads, empresas, contatos, campos e…" at bounding box center [0, 0] width 0 height 0
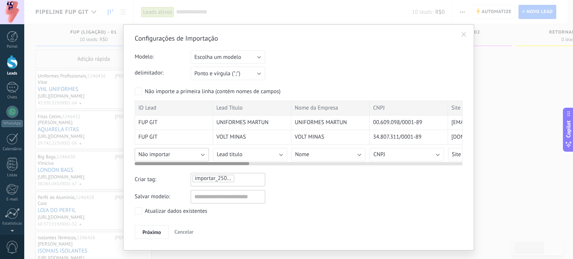
click at [192, 152] on button "Não importar" at bounding box center [172, 154] width 74 height 13
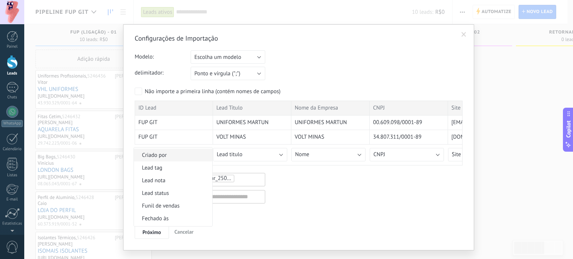
scroll to position [373, 0]
click at [155, 161] on span "Lead tag" at bounding box center [172, 157] width 76 height 7
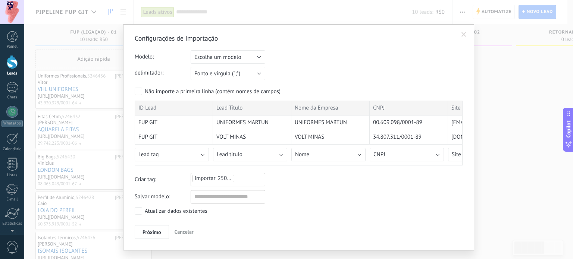
click at [291, 180] on div "Criar tag: importar_25092025_1546" at bounding box center [299, 179] width 328 height 13
click at [242, 180] on div "importar_25092025_1546" at bounding box center [228, 178] width 72 height 9
click at [175, 210] on div "Atualizar dados existentes" at bounding box center [176, 211] width 63 height 7
click at [208, 50] on div "Configurações de Importação Modelo: Escolha um modelo Importação_GIT LISTA_FUP_…" at bounding box center [299, 136] width 328 height 205
click at [219, 53] on button "Escolha um modelo" at bounding box center [228, 56] width 75 height 13
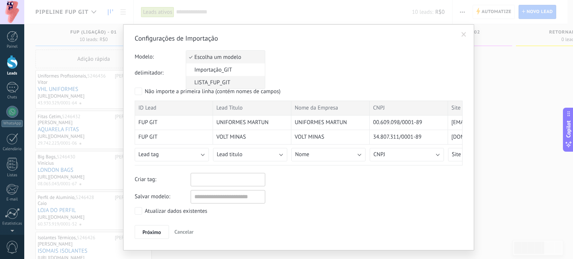
click at [227, 80] on span "LISTA_FUP_GIT" at bounding box center [224, 82] width 76 height 7
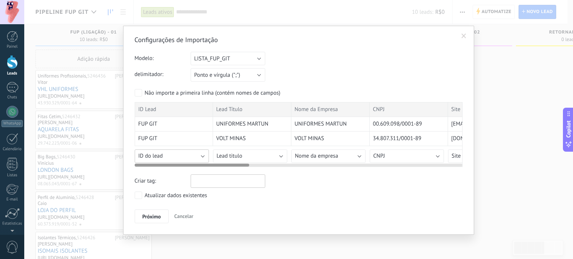
click at [181, 153] on button "ID do lead" at bounding box center [172, 156] width 74 height 13
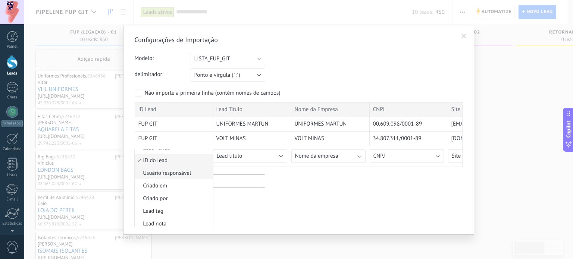
scroll to position [333, 0]
click at [177, 202] on span "Lead tag" at bounding box center [173, 199] width 76 height 7
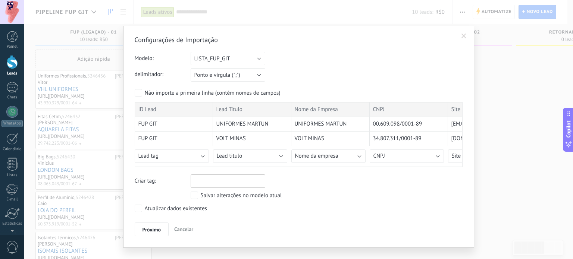
click at [166, 211] on div "Atualizar dados existentes" at bounding box center [176, 208] width 63 height 7
click at [152, 230] on span "Próximo" at bounding box center [151, 229] width 19 height 5
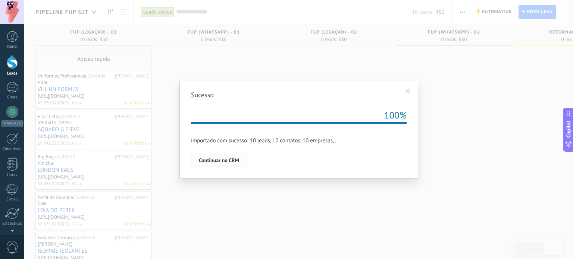
click at [220, 160] on span "Continuar no CRM" at bounding box center [219, 160] width 40 height 5
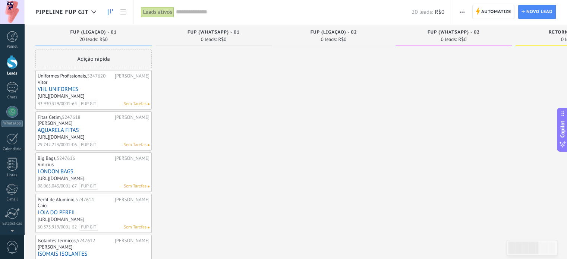
click at [465, 10] on button "button" at bounding box center [462, 12] width 11 height 14
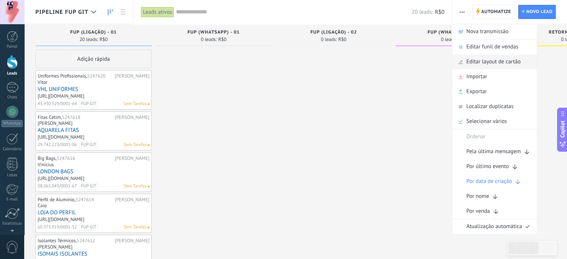
click at [496, 65] on span "Editar layout de cartão" at bounding box center [493, 61] width 54 height 15
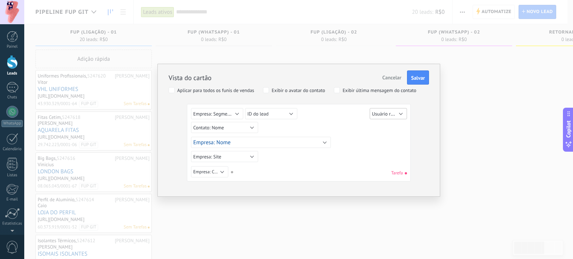
click at [392, 113] on span "Usuário responsável" at bounding box center [393, 113] width 42 height 7
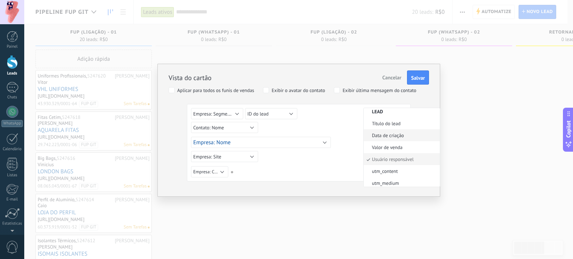
scroll to position [37, 0]
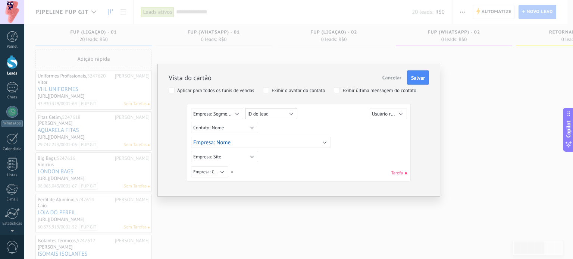
click at [286, 114] on button "ID do lead" at bounding box center [271, 113] width 52 height 11
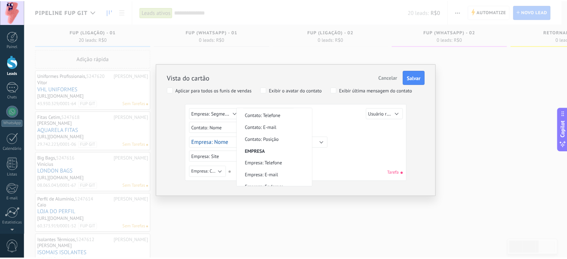
scroll to position [206, 0]
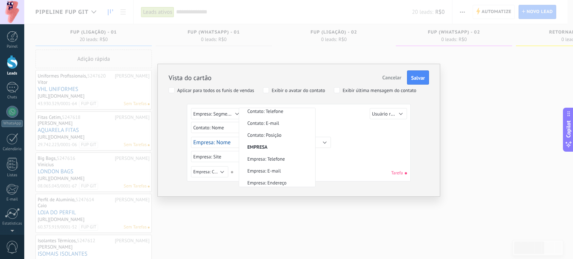
click at [344, 127] on div "Sem valor Lead ID do lead Título do lead Data de criação Valor de venda Usuário…" at bounding box center [300, 128] width 218 height 13
click at [392, 77] on span "Cancelar" at bounding box center [391, 77] width 19 height 7
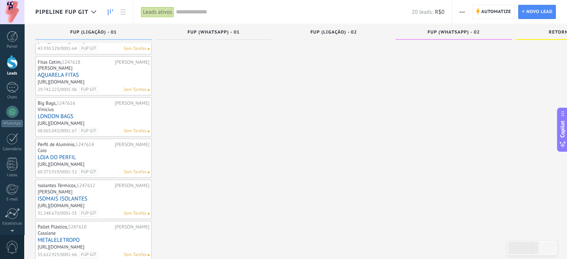
scroll to position [0, 0]
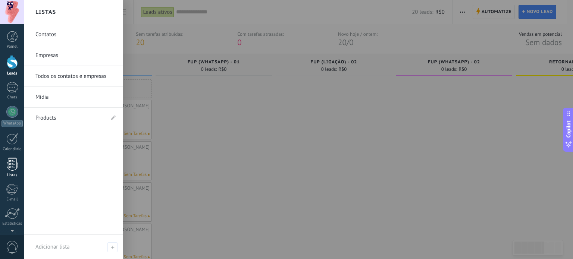
click at [12, 169] on div at bounding box center [12, 164] width 11 height 13
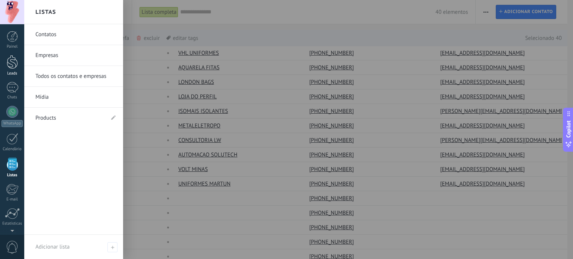
click at [10, 67] on div at bounding box center [12, 62] width 11 height 14
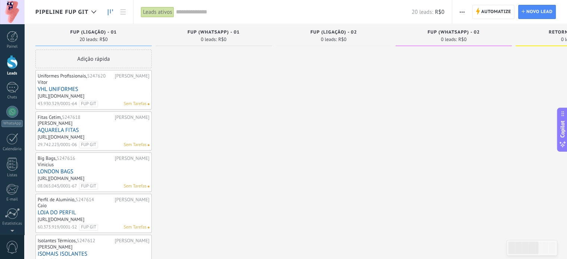
click at [457, 14] on button "button" at bounding box center [462, 12] width 11 height 14
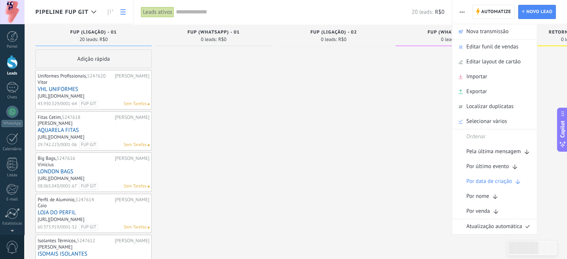
click at [124, 9] on use at bounding box center [122, 11] width 5 height 5
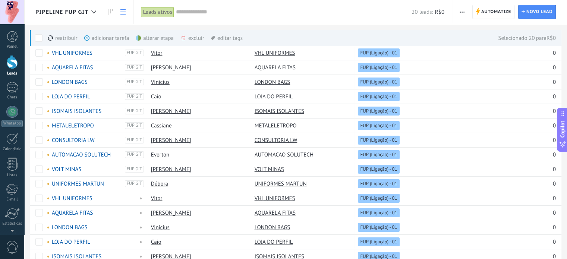
click at [197, 37] on div "excluir mais" at bounding box center [205, 38] width 51 height 16
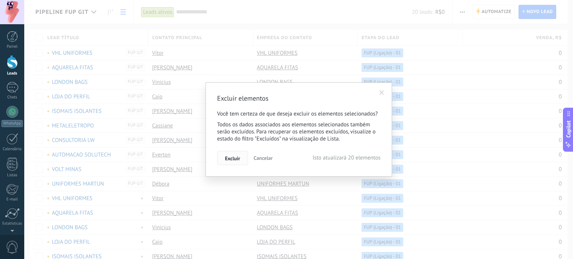
click at [225, 160] on span "Excluir" at bounding box center [232, 158] width 15 height 5
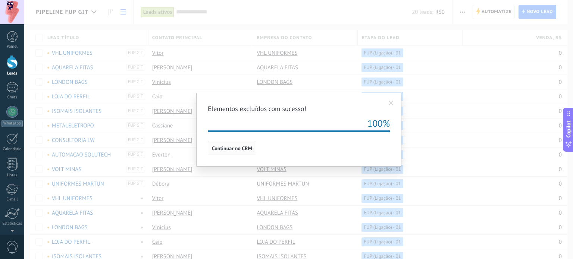
click at [225, 146] on span "Continuar no CRM" at bounding box center [232, 148] width 40 height 5
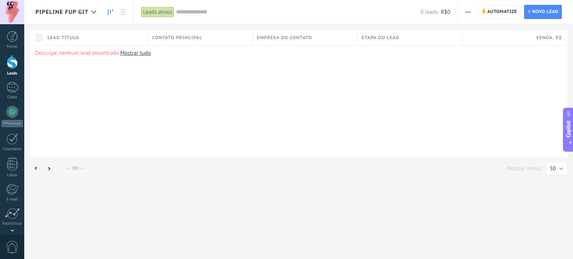
click at [113, 12] on link at bounding box center [110, 12] width 13 height 15
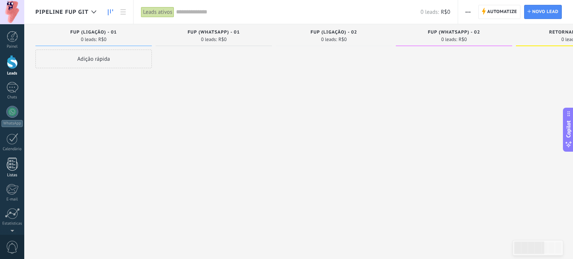
click at [16, 162] on div at bounding box center [12, 164] width 11 height 13
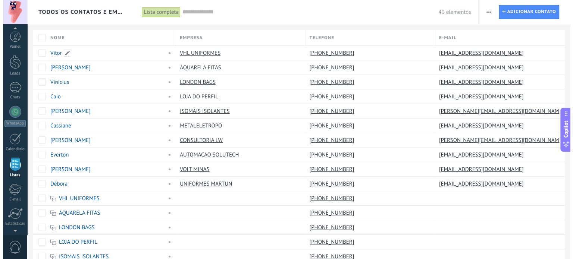
scroll to position [46, 0]
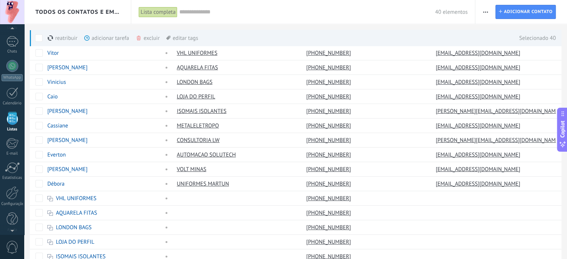
click at [148, 38] on div "excluir mais" at bounding box center [161, 38] width 51 height 16
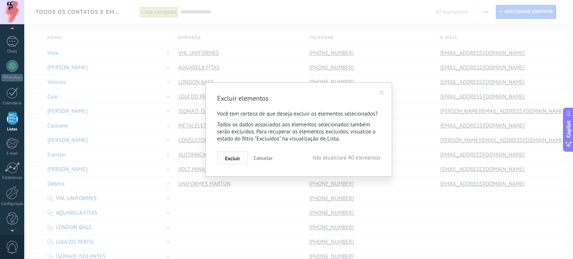
click at [236, 161] on span "Excluir" at bounding box center [232, 158] width 15 height 5
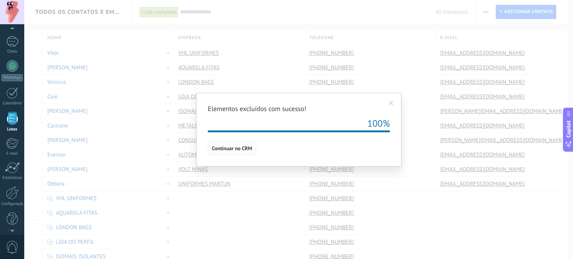
click at [230, 144] on button "Continuar no CRM" at bounding box center [232, 148] width 48 height 14
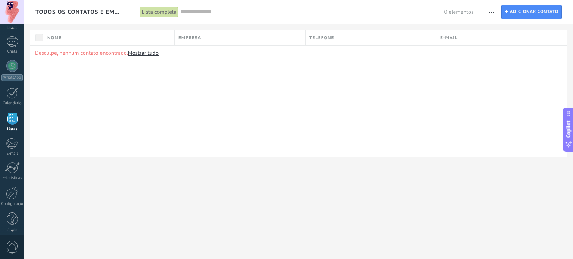
click at [488, 13] on button "button" at bounding box center [491, 12] width 11 height 14
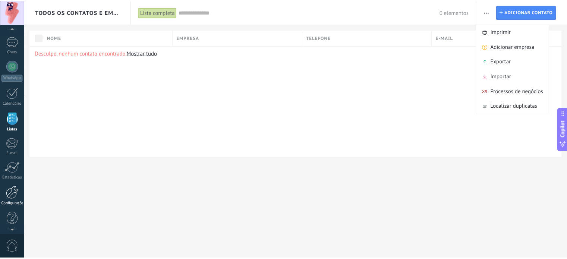
scroll to position [51, 0]
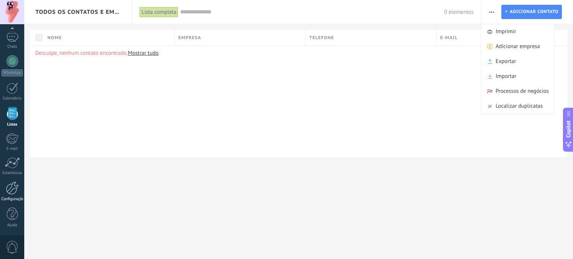
click at [10, 192] on div at bounding box center [12, 188] width 13 height 13
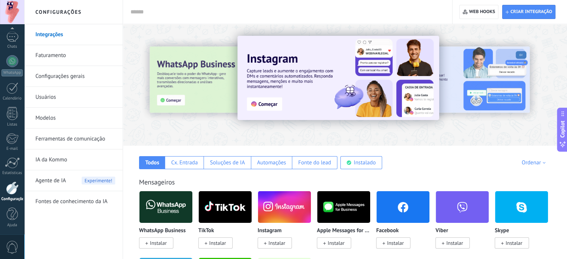
click at [61, 77] on link "Configurações gerais" at bounding box center [75, 76] width 80 height 21
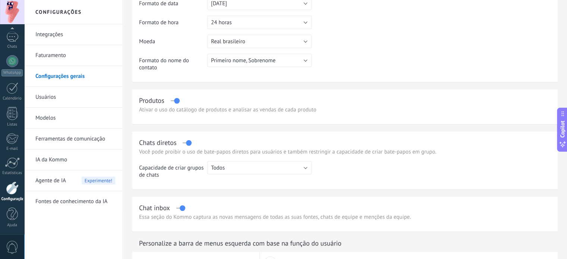
scroll to position [148, 0]
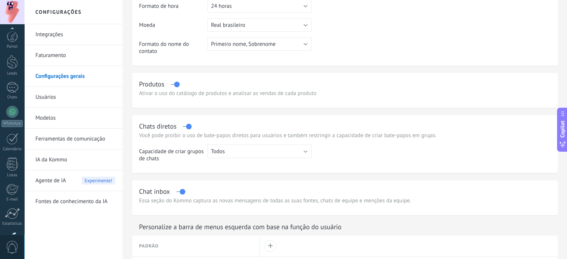
scroll to position [11, 0]
click at [294, 47] on button "Primeiro nome, Sobrenome" at bounding box center [259, 43] width 104 height 13
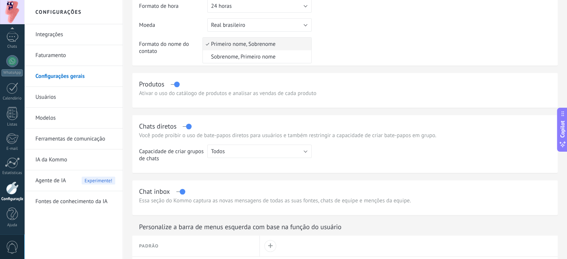
click at [293, 46] on span "Primeiro nome, Sobrenome" at bounding box center [256, 44] width 106 height 7
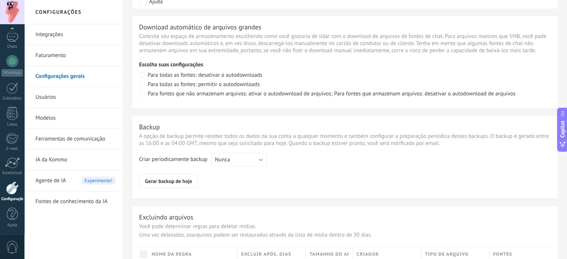
scroll to position [556, 0]
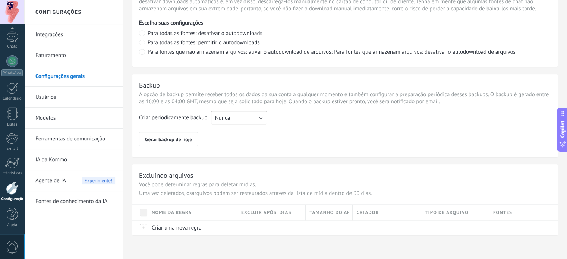
click at [230, 117] on span "Nunca" at bounding box center [222, 117] width 15 height 7
click at [65, 113] on link "Modelos" at bounding box center [75, 118] width 80 height 21
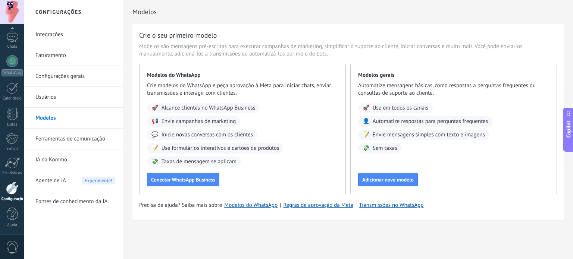
click at [79, 140] on link "Ferramentas de comunicação" at bounding box center [75, 139] width 80 height 21
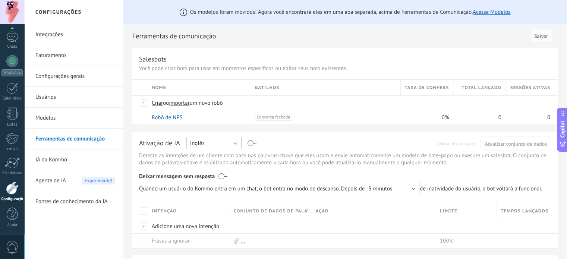
click at [217, 141] on button "Inglês" at bounding box center [213, 143] width 55 height 12
click at [216, 179] on span "Português" at bounding box center [210, 181] width 57 height 7
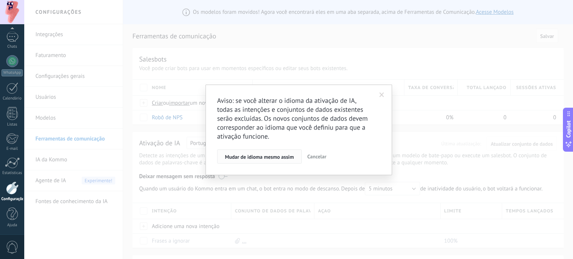
click at [253, 156] on span "Mudar de idioma mesmo assim" at bounding box center [259, 156] width 69 height 5
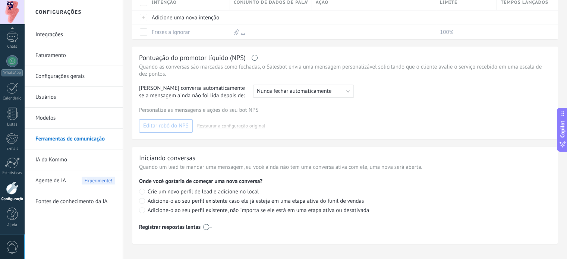
scroll to position [219, 0]
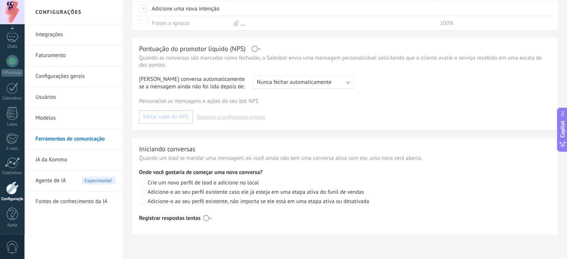
click at [46, 114] on link "Modelos" at bounding box center [75, 118] width 80 height 21
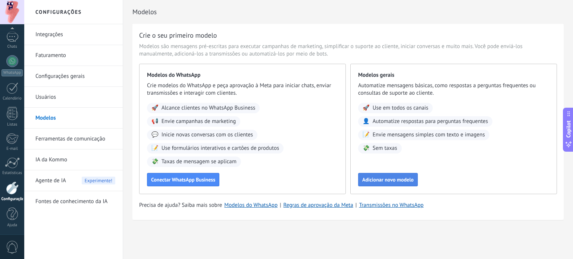
click at [384, 178] on span "Adicionar novo modelo" at bounding box center [387, 179] width 51 height 5
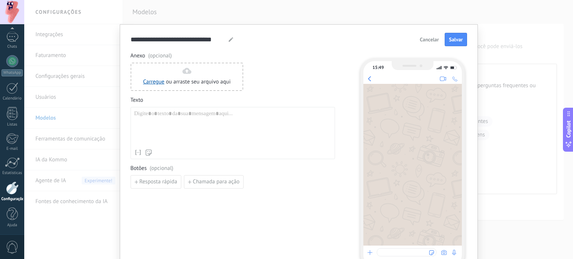
click at [434, 37] on span "Cancelar" at bounding box center [428, 39] width 19 height 5
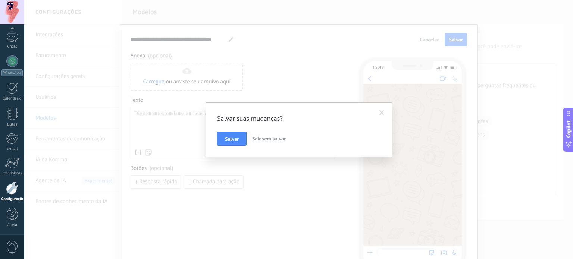
click at [277, 136] on span "Sair sem salvar" at bounding box center [269, 138] width 34 height 7
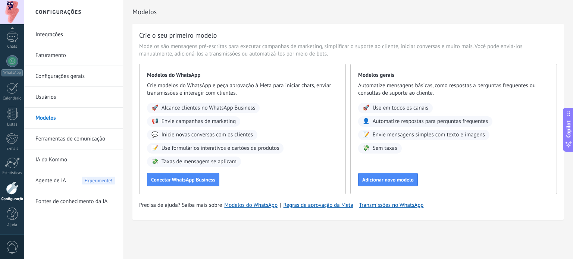
click at [42, 97] on link "Usuários" at bounding box center [75, 97] width 80 height 21
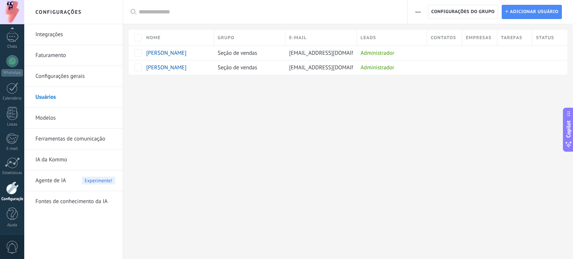
click at [63, 79] on link "Configurações gerais" at bounding box center [75, 76] width 80 height 21
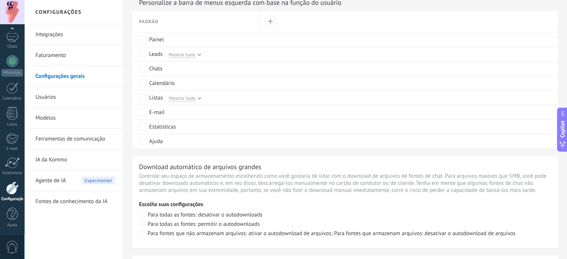
scroll to position [373, 0]
click at [194, 97] on span "Mostrar tudo" at bounding box center [182, 98] width 26 height 7
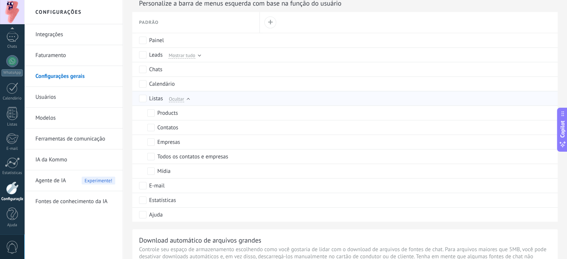
click at [181, 100] on span "Ocultar" at bounding box center [176, 98] width 15 height 7
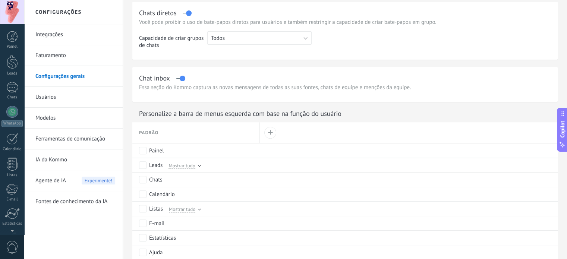
scroll to position [221, 0]
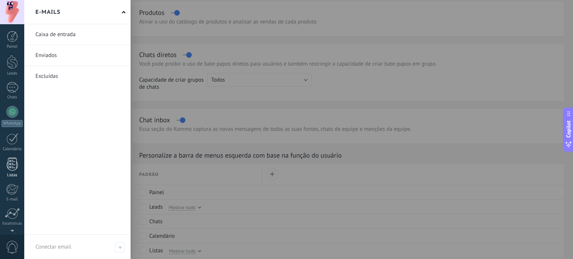
click at [10, 161] on div at bounding box center [12, 164] width 11 height 13
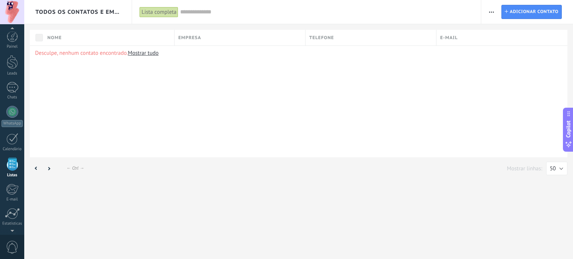
scroll to position [46, 0]
click at [489, 9] on span "button" at bounding box center [491, 12] width 5 height 14
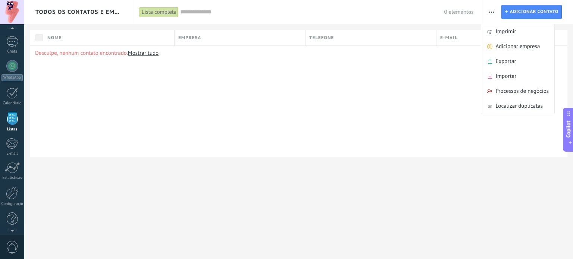
click at [103, 13] on span "Todos os contatos e Empresas" at bounding box center [78, 12] width 86 height 7
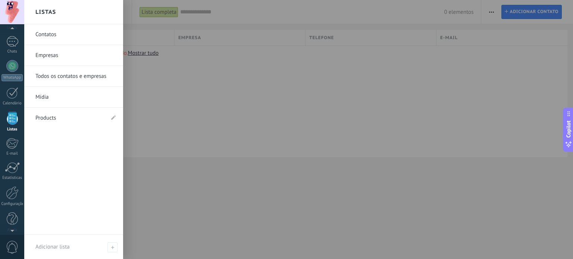
click at [64, 72] on link "Todos os contatos e empresas" at bounding box center [75, 76] width 80 height 21
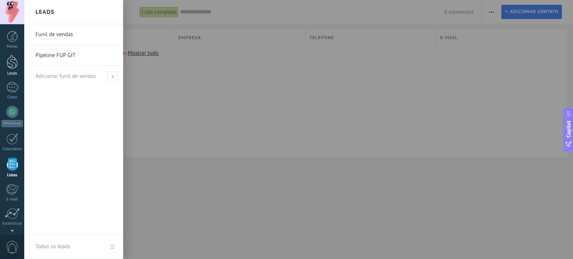
click at [9, 67] on div at bounding box center [12, 62] width 11 height 14
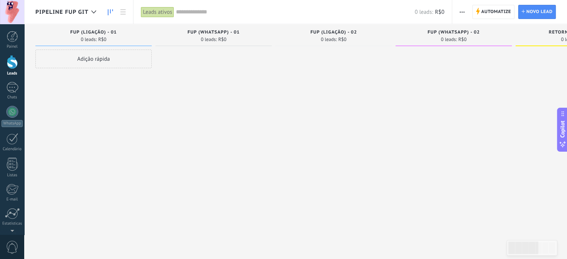
click at [460, 13] on span "button" at bounding box center [462, 12] width 5 height 14
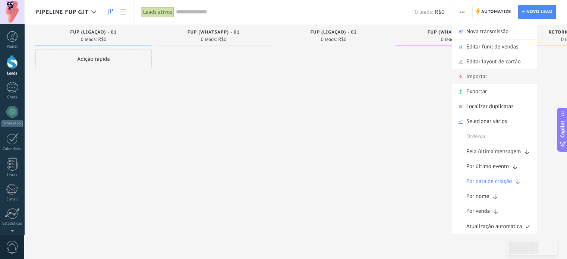
click at [498, 78] on div "Importar" at bounding box center [494, 76] width 85 height 15
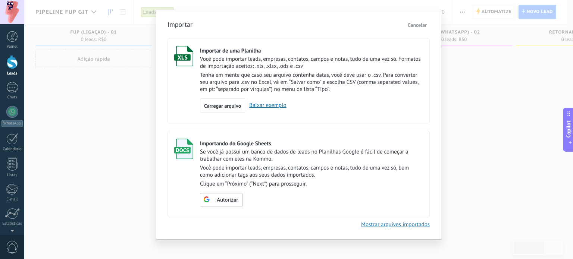
scroll to position [19, 0]
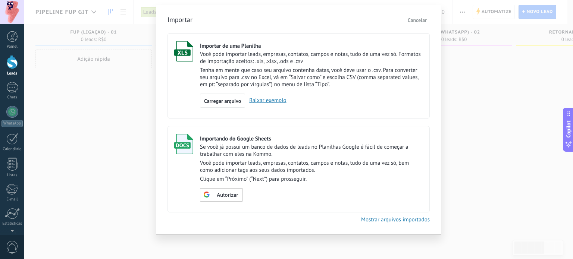
click at [376, 219] on link "Mostrar arquivos importados" at bounding box center [395, 219] width 69 height 7
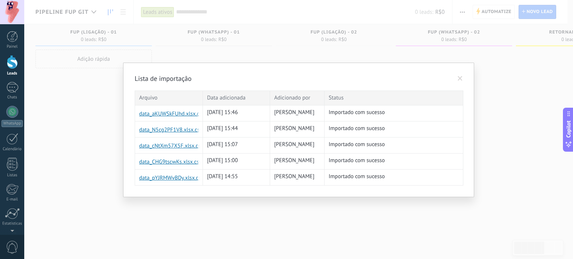
click at [459, 80] on span at bounding box center [460, 78] width 5 height 5
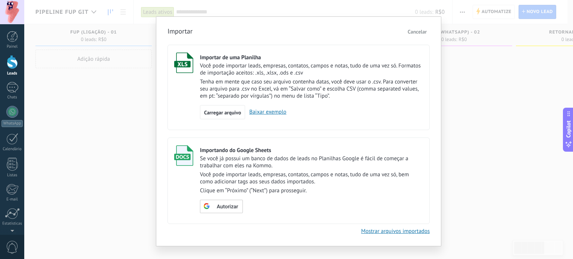
scroll to position [0, 0]
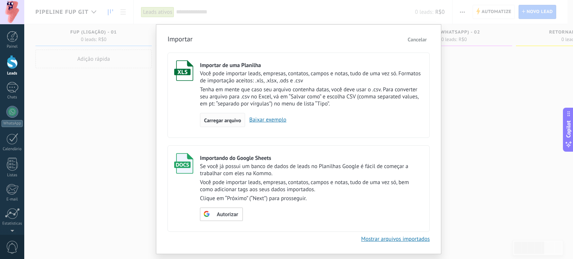
click at [214, 118] on span "Carregar arquivo" at bounding box center [222, 120] width 37 height 5
click at [0, 0] on input "Importar de uma Planilha Você pode importar leads, empresas, contatos, campos e…" at bounding box center [0, 0] width 0 height 0
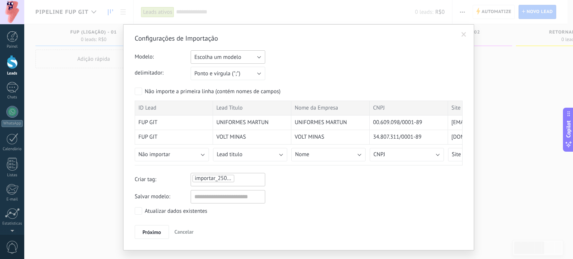
click at [222, 55] on span "Escolha um modelo" at bounding box center [217, 57] width 47 height 7
click at [222, 55] on span "Escolha um modelo" at bounding box center [224, 57] width 76 height 7
click at [232, 50] on div "Modelo: Escolha um modelo Importação_GIT LISTA_FUP_GIT Escolha um modelo" at bounding box center [299, 56] width 328 height 13
click at [237, 57] on span "Escolha um modelo" at bounding box center [217, 57] width 47 height 7
click at [237, 81] on span "LISTA_FUP_GIT" at bounding box center [224, 82] width 76 height 7
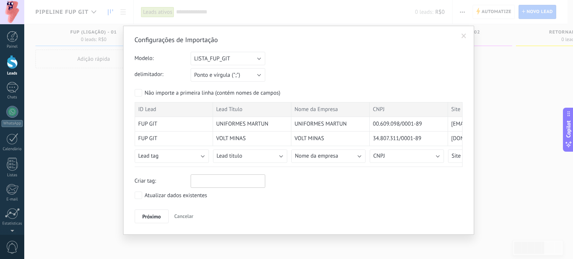
click at [200, 94] on div "Não importe a primeira linha (contém nomes de campos)" at bounding box center [213, 92] width 136 height 7
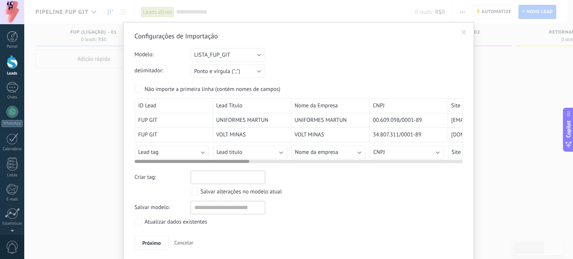
scroll to position [4, 0]
click at [171, 150] on button "Lead tag" at bounding box center [172, 151] width 74 height 13
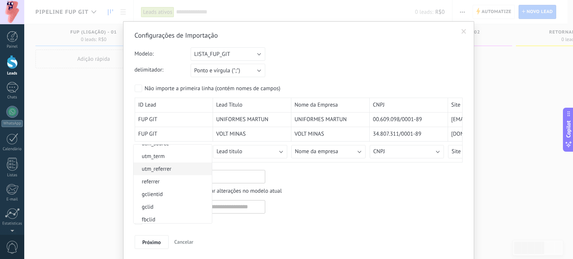
scroll to position [496, 0]
click at [158, 175] on span "referrer" at bounding box center [171, 171] width 76 height 7
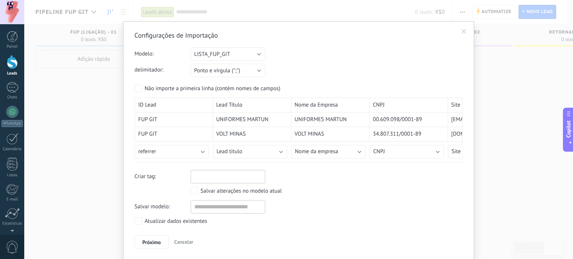
click at [307, 187] on div "Salvar alterações no modelo atual" at bounding box center [327, 191] width 272 height 9
click at [183, 220] on div "Atualizar dados existentes" at bounding box center [176, 221] width 63 height 7
click at [227, 193] on div "Salvar alterações no modelo atual" at bounding box center [241, 191] width 81 height 7
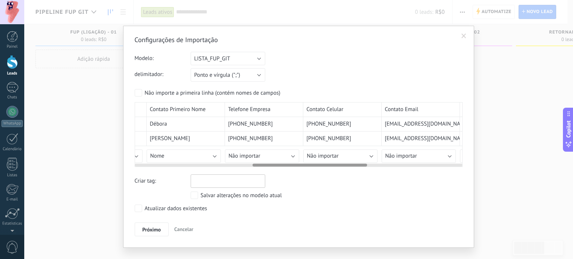
scroll to position [0, 469]
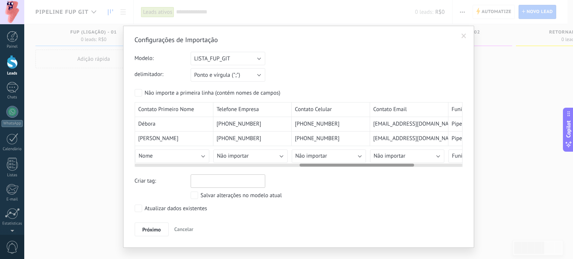
drag, startPoint x: 224, startPoint y: 164, endPoint x: 389, endPoint y: 163, distance: 164.8
click at [389, 163] on div at bounding box center [299, 164] width 328 height 6
click at [264, 151] on button "Não importar" at bounding box center [250, 156] width 74 height 13
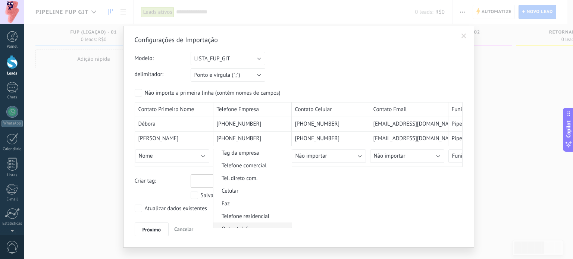
scroll to position [646, 0]
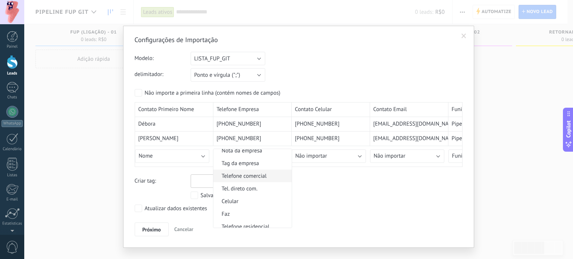
click at [265, 178] on span "Telefone comercial" at bounding box center [251, 176] width 76 height 7
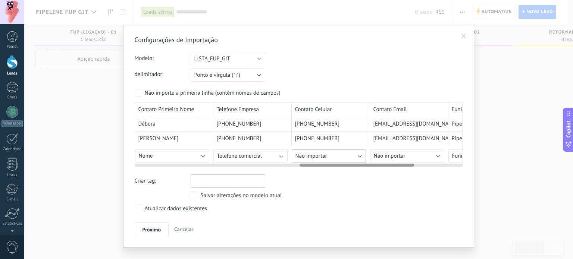
click at [321, 154] on span "Não importar" at bounding box center [311, 156] width 32 height 7
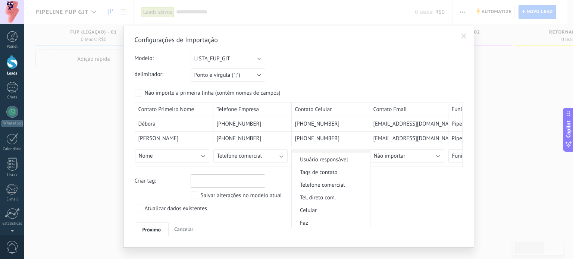
scroll to position [149, 0]
click at [324, 193] on span "Celular" at bounding box center [330, 194] width 76 height 7
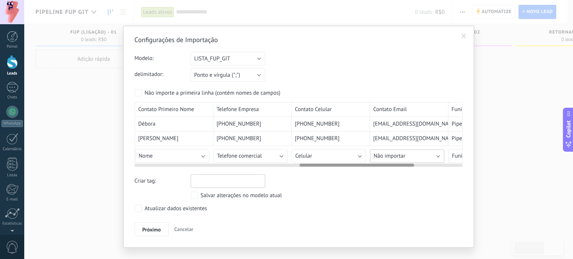
click at [401, 154] on span "Não importar" at bounding box center [390, 156] width 32 height 7
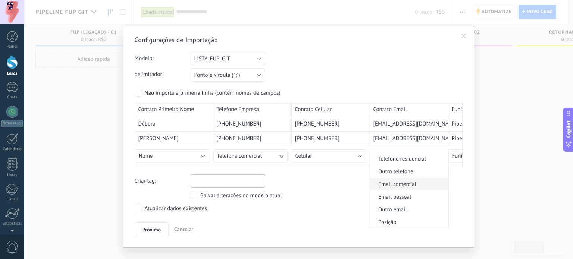
scroll to position [224, 0]
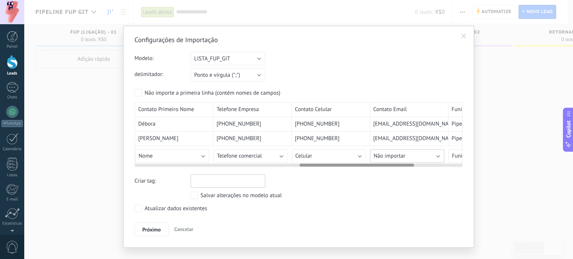
click at [375, 155] on span "Não importar" at bounding box center [390, 156] width 32 height 7
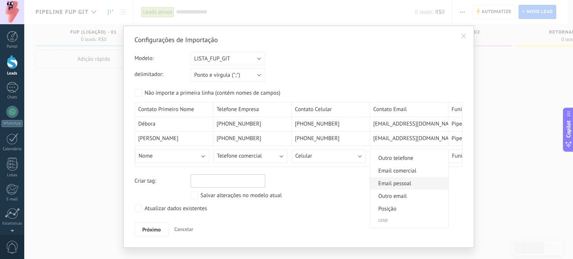
click at [403, 186] on span "Email pessoal" at bounding box center [408, 183] width 76 height 7
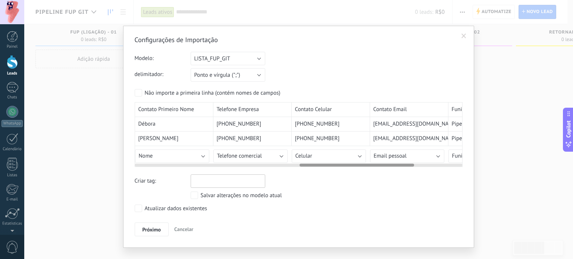
drag, startPoint x: 317, startPoint y: 163, endPoint x: 374, endPoint y: 164, distance: 57.5
click at [374, 164] on div at bounding box center [299, 164] width 328 height 6
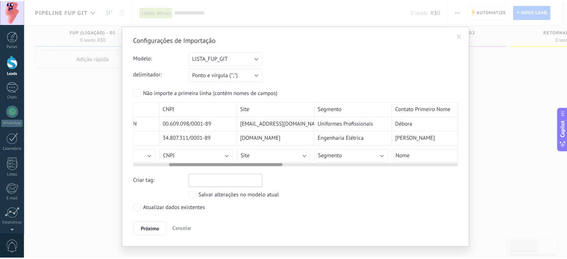
scroll to position [0, 0]
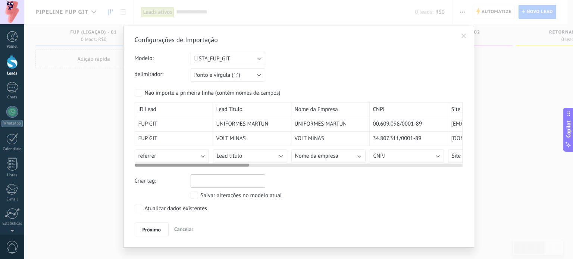
drag, startPoint x: 362, startPoint y: 163, endPoint x: 113, endPoint y: 180, distance: 249.3
click at [113, 180] on div "Configurações de Importação Modelo: Escolha um modelo Importação_GIT LISTA_FUP_…" at bounding box center [298, 129] width 548 height 259
click at [151, 228] on span "Próximo" at bounding box center [151, 229] width 19 height 5
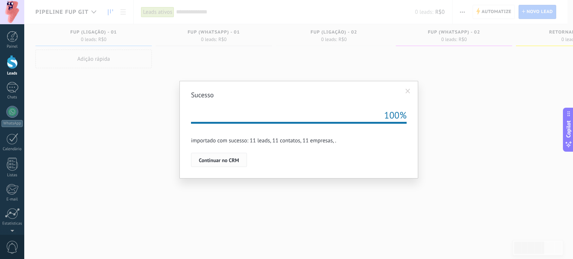
click at [218, 160] on span "Continuar no CRM" at bounding box center [219, 160] width 40 height 5
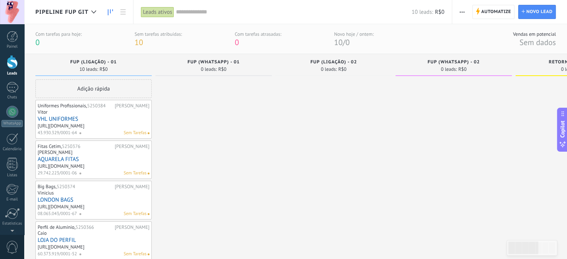
click at [461, 12] on use "button" at bounding box center [462, 12] width 5 height 1
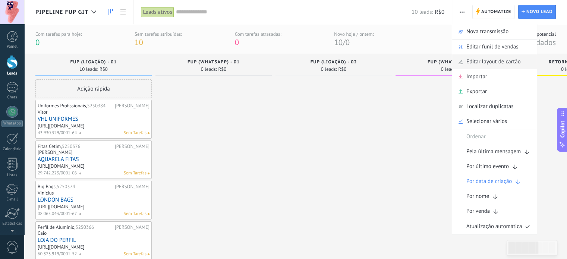
click at [488, 61] on span "Editar layout de cartão" at bounding box center [493, 61] width 54 height 15
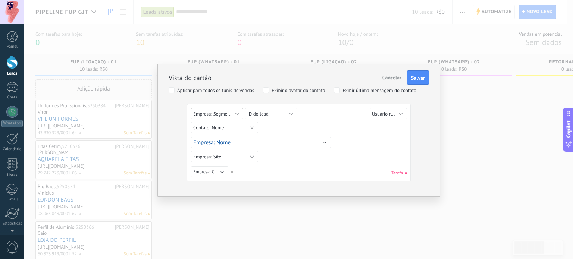
click at [231, 113] on span "Empresa: Segmento" at bounding box center [213, 113] width 41 height 7
click at [202, 111] on span "referrer" at bounding box center [222, 114] width 74 height 6
click at [271, 110] on button "ID do lead" at bounding box center [271, 113] width 52 height 11
click at [264, 114] on span "Sem valor" at bounding box center [276, 114] width 74 height 6
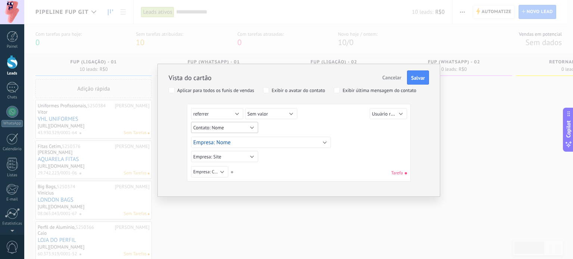
click at [237, 124] on button "Contato: Nome" at bounding box center [224, 127] width 67 height 11
click at [237, 124] on span "gclid" at bounding box center [222, 126] width 74 height 6
click at [237, 124] on button "gclid" at bounding box center [224, 127] width 67 height 11
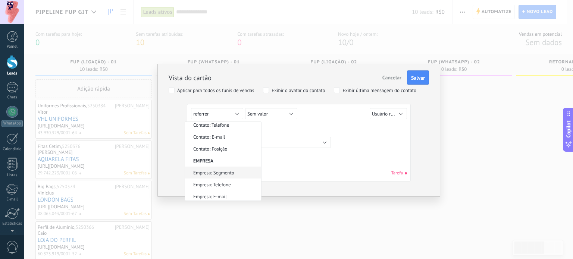
scroll to position [218, 0]
click at [292, 167] on div "Sem valor Lead ID do lead Título do lead Data de criação Valor de venda Usuário…" at bounding box center [299, 172] width 216 height 13
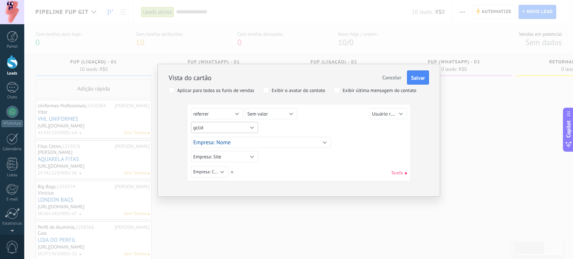
click at [211, 129] on button "gclid" at bounding box center [224, 127] width 67 height 11
click at [294, 163] on div "Sem valor Lead ID do lead Título do lead Data de criação Valor de venda Usuário…" at bounding box center [299, 144] width 216 height 72
click at [231, 131] on button "gclid" at bounding box center [224, 127] width 67 height 11
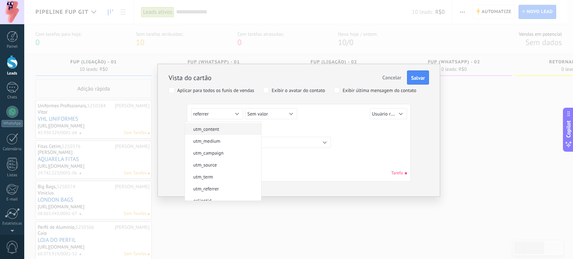
scroll to position [0, 0]
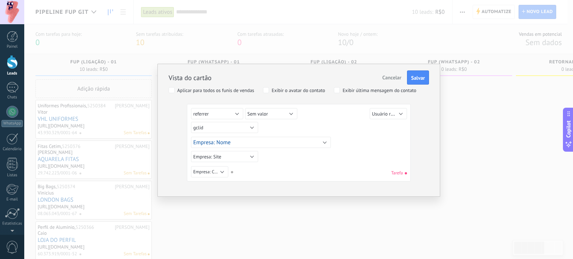
click at [220, 154] on div "Sem valor Lead ID do lead Título do lead Data de criação Valor de venda Usuário…" at bounding box center [299, 144] width 216 height 72
click at [217, 128] on button "gclid" at bounding box center [224, 127] width 67 height 11
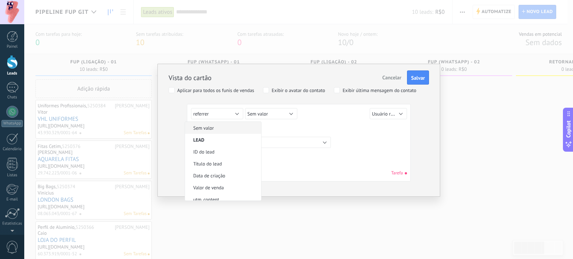
click at [212, 123] on li "Sem valor" at bounding box center [223, 128] width 76 height 12
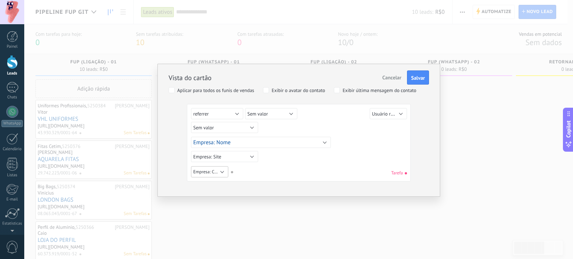
click at [209, 171] on span "Empresa: CNPJ" at bounding box center [207, 172] width 28 height 6
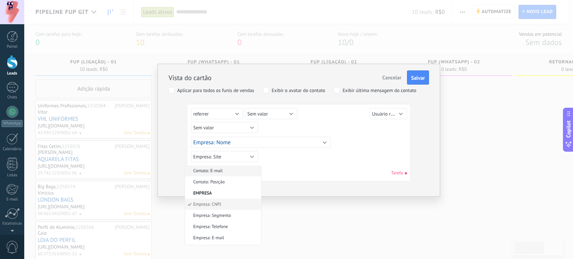
click at [209, 171] on span "Contato: E-mail" at bounding box center [222, 171] width 74 height 6
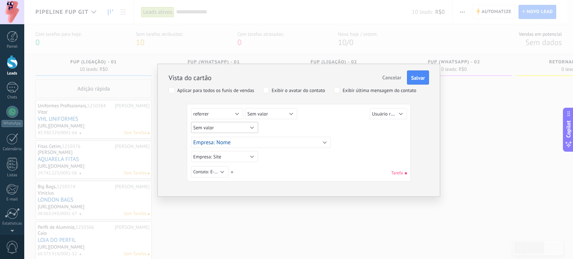
click at [205, 129] on span "Sem valor" at bounding box center [203, 128] width 21 height 6
click at [214, 148] on span "Empresa: CNPJ" at bounding box center [222, 149] width 74 height 6
click at [209, 172] on span "Contato: E-mail" at bounding box center [207, 172] width 29 height 6
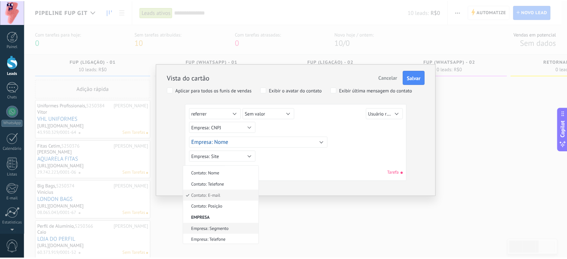
scroll to position [166, 0]
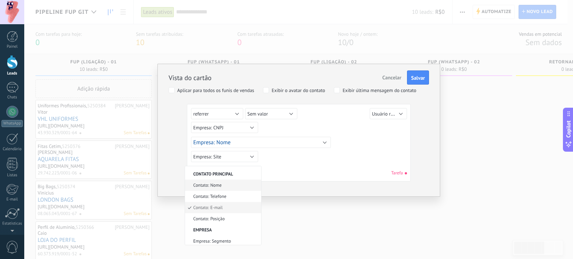
click at [222, 188] on span "Contato: Nome" at bounding box center [222, 186] width 74 height 6
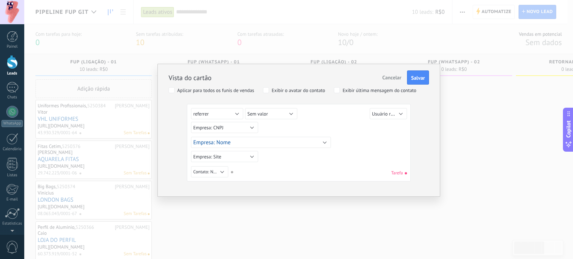
click at [270, 168] on div "Sem valor Lead ID do lead Título do lead Data de criação Valor de venda Usuário…" at bounding box center [299, 172] width 216 height 13
click at [409, 78] on button "Salvar" at bounding box center [418, 77] width 22 height 14
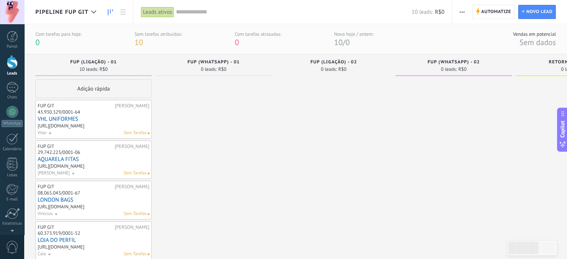
click at [56, 121] on link "VHL UNIFORMES" at bounding box center [94, 119] width 112 height 6
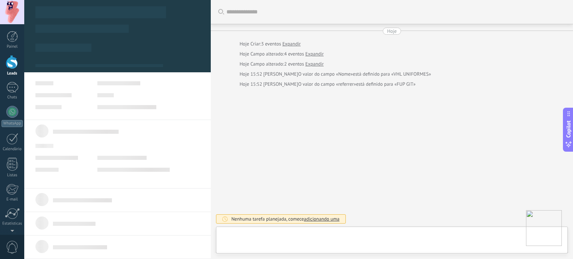
type textarea "**********"
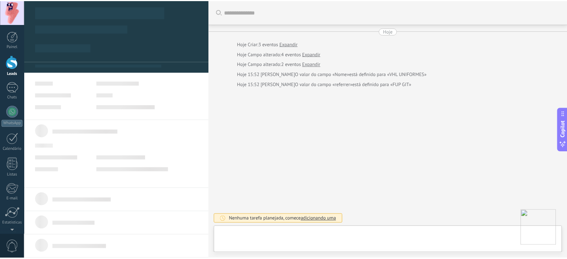
scroll to position [11, 0]
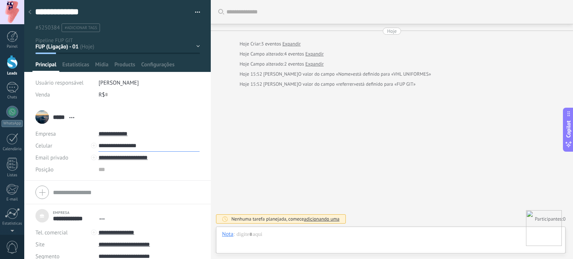
click at [120, 146] on input "**********" at bounding box center [148, 146] width 101 height 12
type input "**********"
click at [123, 157] on div "Ligar" at bounding box center [124, 158] width 50 height 13
click at [392, 140] on div "Buscar Carregar mais Hoje Hoje Criar: 3 eventos Expandir Hoje Campo alterado: 4…" at bounding box center [392, 129] width 362 height 259
click at [548, 235] on img at bounding box center [544, 228] width 36 height 36
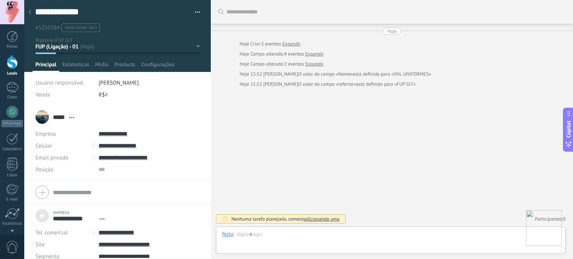
click at [30, 13] on icon at bounding box center [29, 12] width 3 height 4
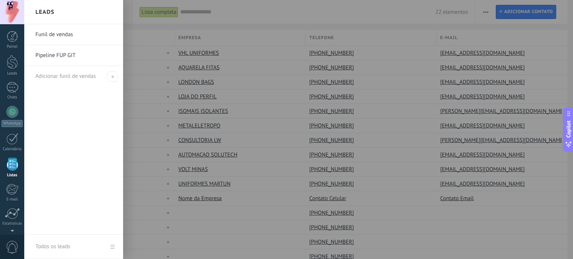
click at [59, 56] on link "Pipeline FUP GIT" at bounding box center [75, 55] width 80 height 21
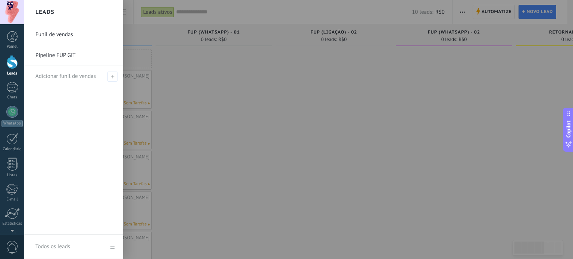
click at [48, 39] on link "Funil de vendas" at bounding box center [75, 34] width 80 height 21
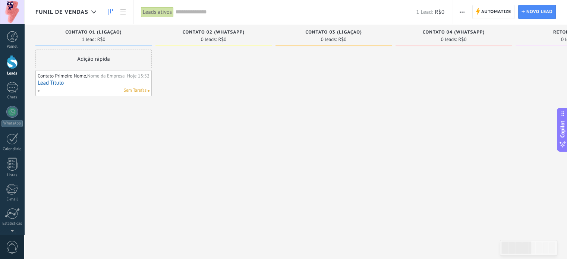
click at [117, 79] on div "Contato Primeiro Nome, Nome da Empresa" at bounding box center [82, 76] width 88 height 6
click at [120, 13] on link at bounding box center [123, 12] width 13 height 15
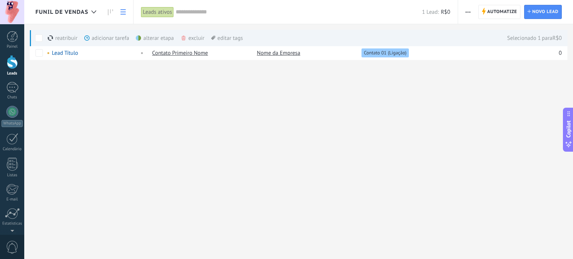
click at [189, 40] on div "excluir mais" at bounding box center [205, 38] width 51 height 16
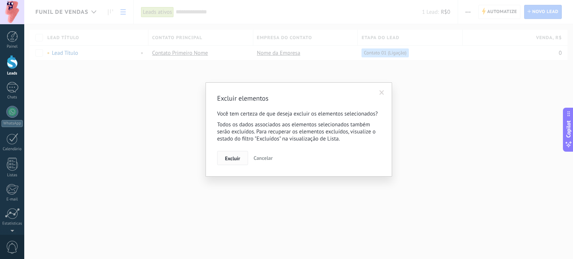
click at [234, 162] on button "Excluir" at bounding box center [232, 158] width 31 height 14
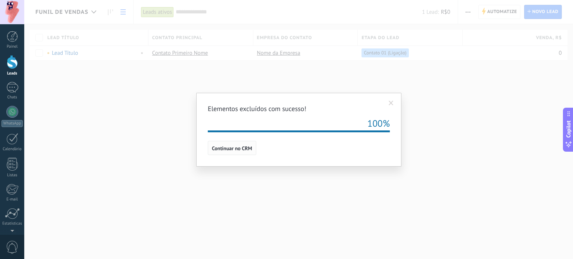
click at [228, 152] on button "Continuar no CRM" at bounding box center [232, 148] width 48 height 14
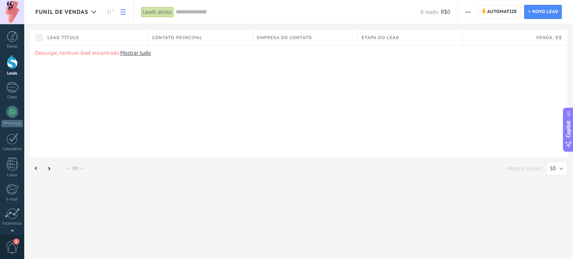
scroll to position [18, 0]
click at [17, 245] on span "1" at bounding box center [12, 247] width 13 height 13
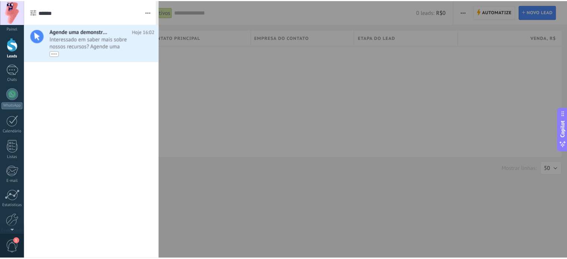
scroll to position [0, 0]
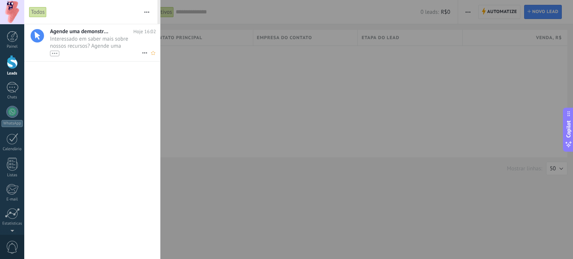
click at [141, 52] on icon at bounding box center [144, 52] width 9 height 9
click at [150, 59] on div "Remover" at bounding box center [170, 56] width 52 height 15
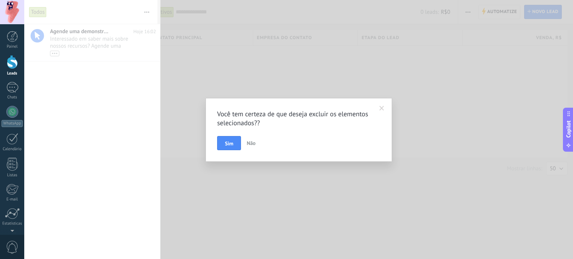
drag, startPoint x: 227, startPoint y: 140, endPoint x: 223, endPoint y: 140, distance: 4.1
click at [226, 139] on button "Sim" at bounding box center [229, 143] width 24 height 14
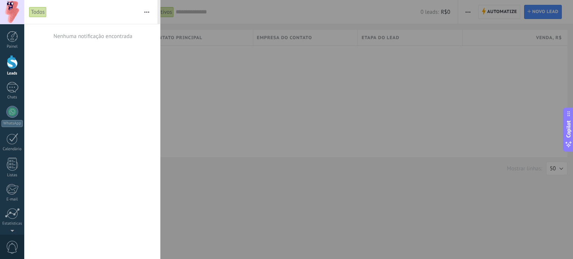
click at [257, 94] on div at bounding box center [286, 129] width 573 height 259
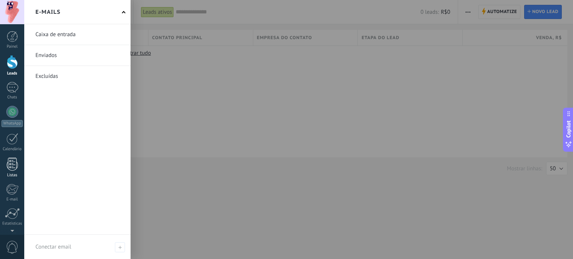
click at [13, 160] on div at bounding box center [12, 164] width 11 height 13
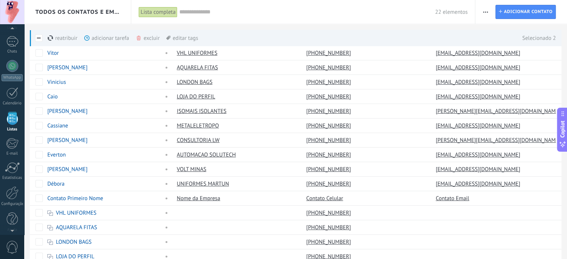
click at [142, 38] on div "excluir mais" at bounding box center [161, 38] width 51 height 16
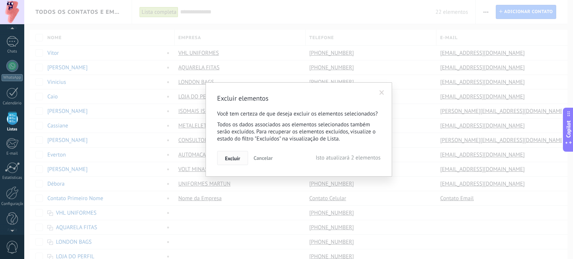
click at [232, 156] on span "Excluir" at bounding box center [232, 158] width 15 height 5
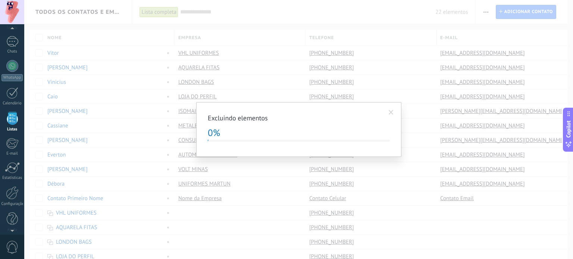
click at [391, 112] on span at bounding box center [391, 112] width 5 height 5
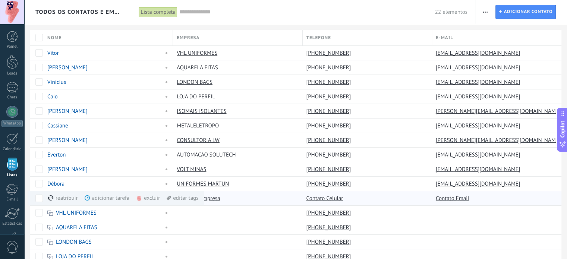
click at [148, 194] on div "excluir mais" at bounding box center [161, 198] width 51 height 15
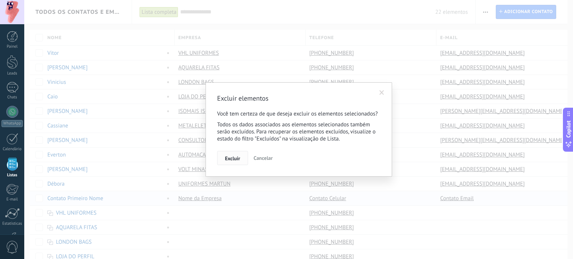
click at [224, 162] on button "Excluir" at bounding box center [232, 158] width 31 height 14
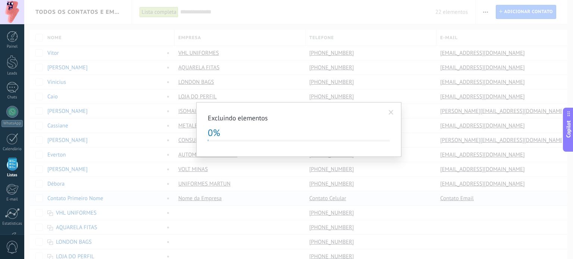
click at [391, 109] on span at bounding box center [391, 112] width 12 height 13
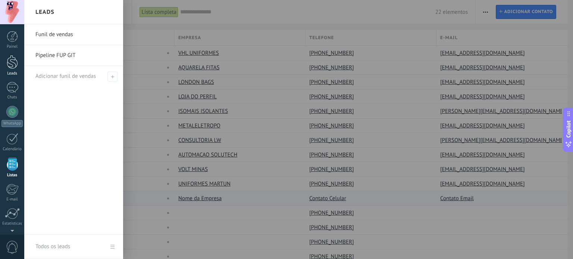
click at [9, 68] on div at bounding box center [12, 62] width 11 height 14
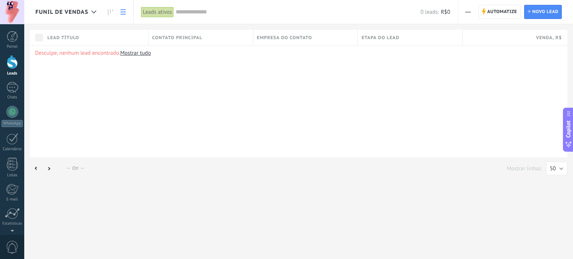
click at [468, 13] on span "button" at bounding box center [467, 12] width 5 height 14
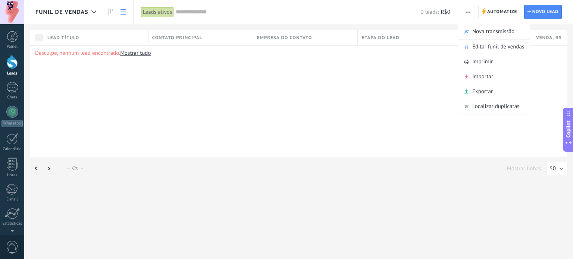
click at [205, 70] on div "Desculpe, nenhum lead encontrado. Mostrar tudo" at bounding box center [298, 101] width 537 height 112
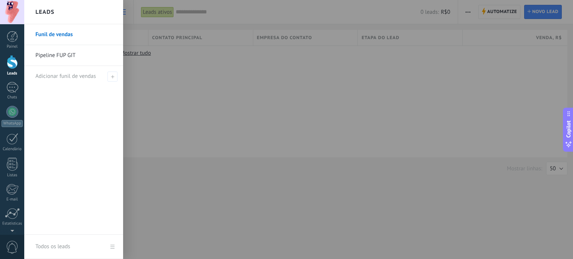
click at [62, 37] on link "Funil de vendas" at bounding box center [75, 34] width 80 height 21
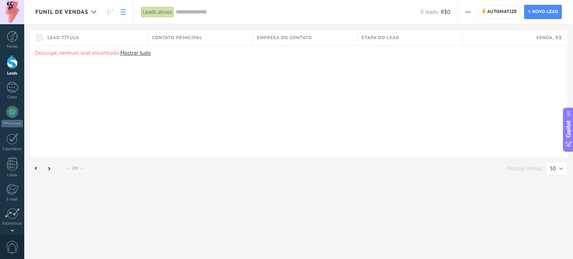
click at [464, 12] on button "button" at bounding box center [467, 12] width 11 height 14
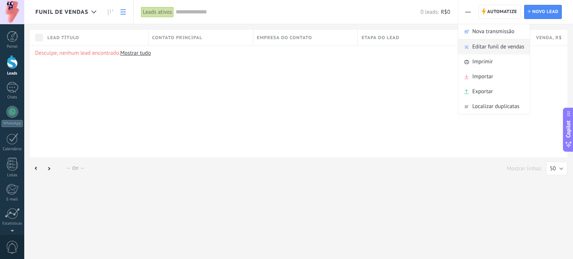
click at [489, 45] on span "Editar funil de vendas" at bounding box center [498, 47] width 52 height 15
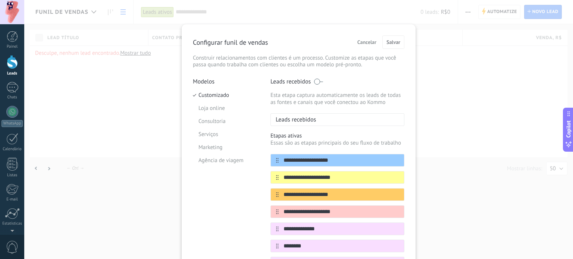
click at [364, 43] on span "Cancelar" at bounding box center [366, 42] width 19 height 5
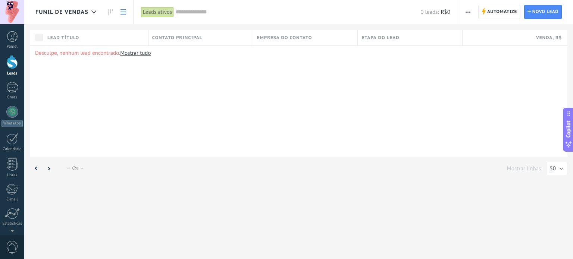
drag, startPoint x: 398, startPoint y: 74, endPoint x: 142, endPoint y: 80, distance: 255.9
click at [142, 80] on div "Desculpe, nenhum lead encontrado. Mostrar tudo" at bounding box center [298, 101] width 537 height 112
drag, startPoint x: 157, startPoint y: 103, endPoint x: 345, endPoint y: 111, distance: 188.1
click at [321, 111] on div "Desculpe, nenhum lead encontrado. Mostrar tudo" at bounding box center [298, 101] width 537 height 112
click at [558, 170] on button "50" at bounding box center [556, 168] width 21 height 13
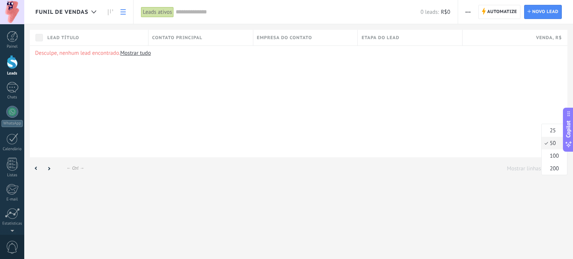
click at [389, 124] on div "Desculpe, nenhum lead encontrado. Mostrar tudo" at bounding box center [298, 101] width 537 height 112
click at [108, 10] on icon at bounding box center [110, 12] width 5 height 6
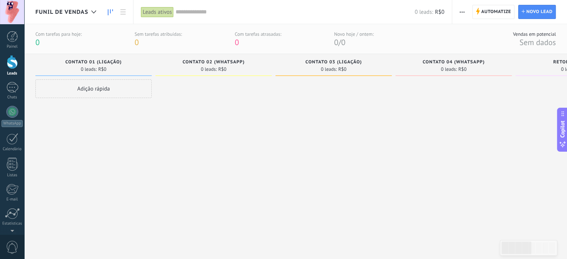
click at [463, 12] on icon "button" at bounding box center [462, 12] width 5 height 1
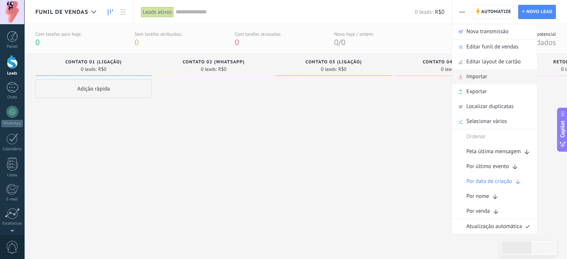
click at [486, 77] on span "Importar" at bounding box center [476, 76] width 21 height 15
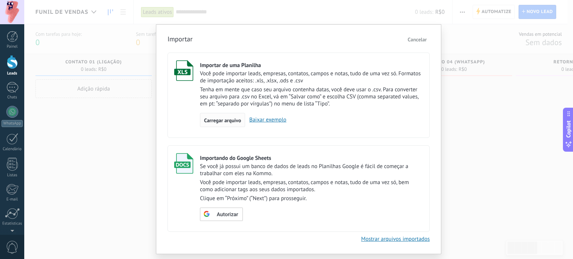
click at [204, 127] on div "Carregar arquivo" at bounding box center [222, 120] width 45 height 14
click at [0, 0] on input "Importar de uma Planilha Você pode importar leads, empresas, contatos, campos e…" at bounding box center [0, 0] width 0 height 0
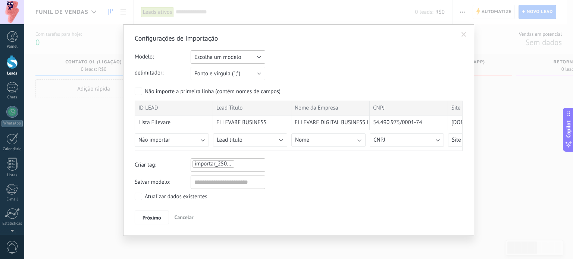
click at [220, 55] on span "Escolha um modelo" at bounding box center [217, 57] width 47 height 7
click at [221, 79] on span "LISTA_FUP_GIT" at bounding box center [224, 82] width 76 height 7
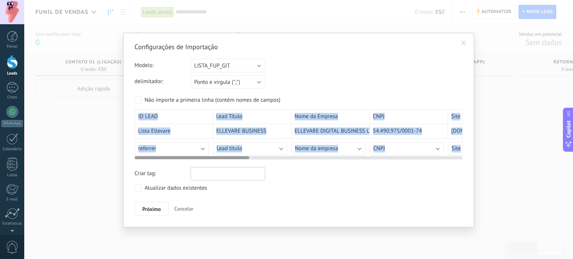
drag, startPoint x: 239, startPoint y: 159, endPoint x: 258, endPoint y: 158, distance: 18.3
click at [261, 158] on div "ID LEAD Lead Título Nome da Empresa CNPJ Site Segmento Contato Primeiro Nome Te…" at bounding box center [299, 134] width 328 height 50
click at [231, 158] on div at bounding box center [192, 157] width 114 height 3
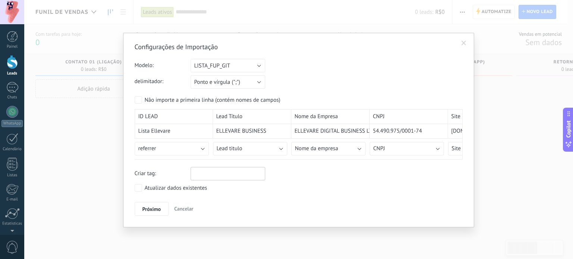
click at [308, 166] on div "Configurações de Importação Modelo: Escolha um modelo Importação_GIT LISTA_FUP_…" at bounding box center [299, 129] width 328 height 173
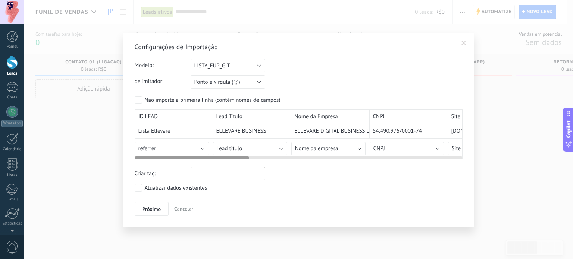
drag, startPoint x: 210, startPoint y: 157, endPoint x: 131, endPoint y: 165, distance: 80.2
click at [131, 165] on div "Configurações de Importação Modelo: Escolha um modelo Importação_GIT LISTA_FUP_…" at bounding box center [298, 130] width 351 height 195
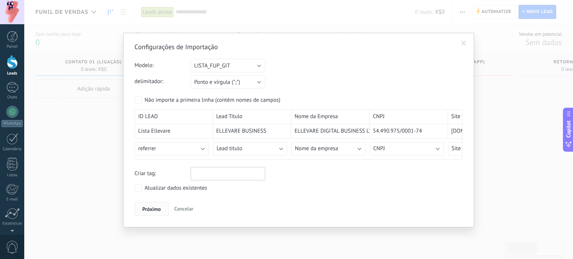
click at [157, 208] on span "Próximo" at bounding box center [151, 209] width 19 height 5
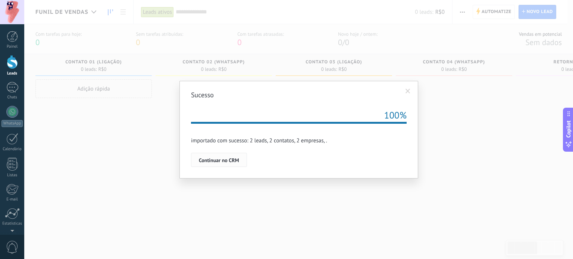
click at [215, 159] on span "Continuar no CRM" at bounding box center [219, 160] width 40 height 5
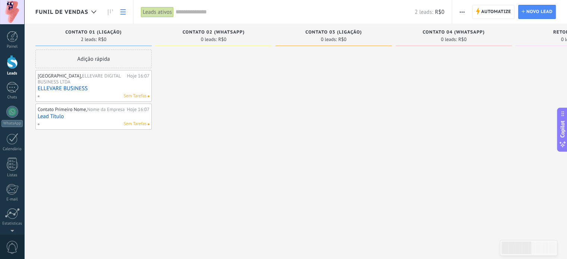
click at [118, 15] on link at bounding box center [123, 12] width 13 height 15
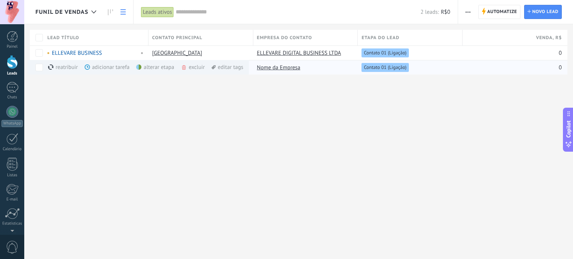
click at [191, 66] on div "excluir mais" at bounding box center [206, 67] width 51 height 15
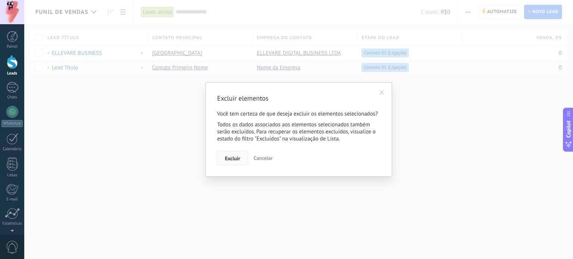
click at [227, 158] on span "Excluir" at bounding box center [232, 158] width 15 height 5
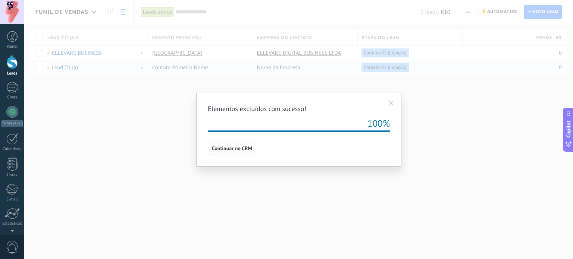
click at [234, 153] on button "Continuar no CRM" at bounding box center [232, 148] width 48 height 14
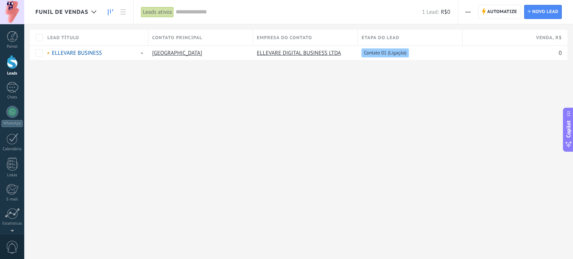
click at [106, 13] on link at bounding box center [110, 12] width 13 height 15
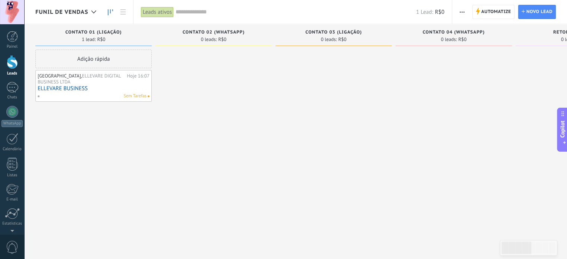
click at [461, 9] on span "button" at bounding box center [462, 12] width 5 height 14
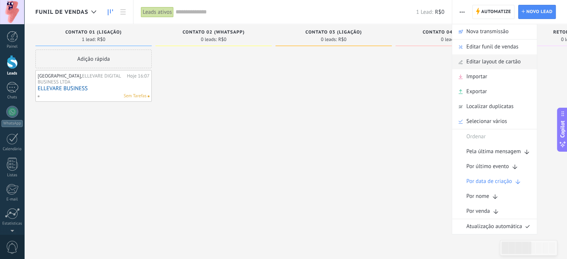
click at [502, 65] on span "Editar layout de cartão" at bounding box center [493, 61] width 54 height 15
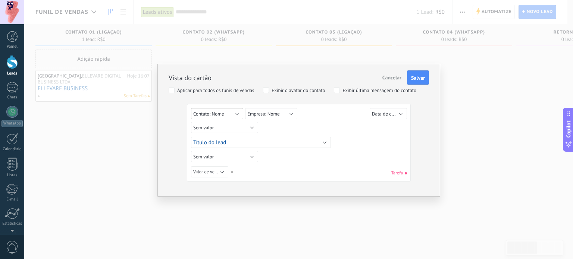
click at [229, 116] on button "Contato: Nome" at bounding box center [217, 113] width 52 height 11
click at [209, 161] on span "referrer" at bounding box center [222, 163] width 74 height 6
click at [265, 113] on span "Empresa: Nome" at bounding box center [263, 114] width 32 height 6
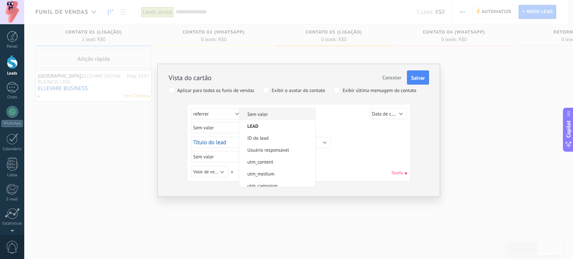
click at [276, 116] on span "Sem valor" at bounding box center [276, 114] width 74 height 6
click at [376, 114] on span "Data de criação" at bounding box center [388, 113] width 32 height 7
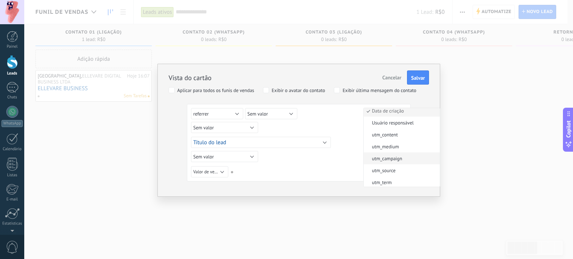
scroll to position [18, 0]
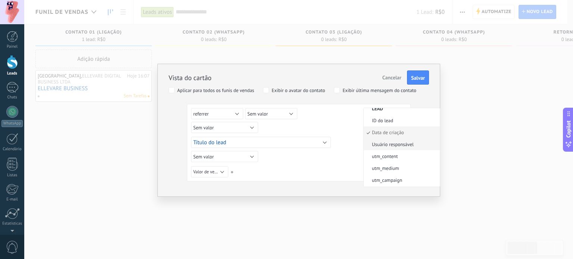
click at [403, 141] on span "Usuário responsável" at bounding box center [401, 144] width 74 height 6
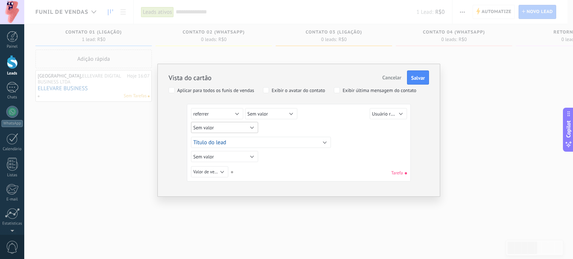
click at [220, 128] on button "Sem valor" at bounding box center [224, 127] width 67 height 11
click at [218, 137] on span "Empresa: CNPJ" at bounding box center [222, 137] width 74 height 6
click at [259, 142] on button "Título do lead" at bounding box center [261, 142] width 140 height 11
click at [219, 125] on span "Empresa: CNPJ" at bounding box center [208, 128] width 30 height 6
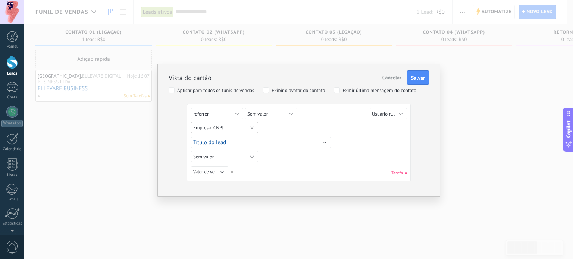
scroll to position [204, 0]
click at [152, 156] on div "Vista do cartão Cancelar Salvar Aplicar para todos os funis de vendas Exibir o …" at bounding box center [298, 129] width 548 height 259
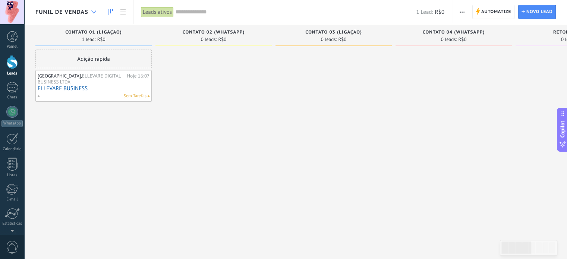
click at [88, 12] on div at bounding box center [94, 12] width 12 height 15
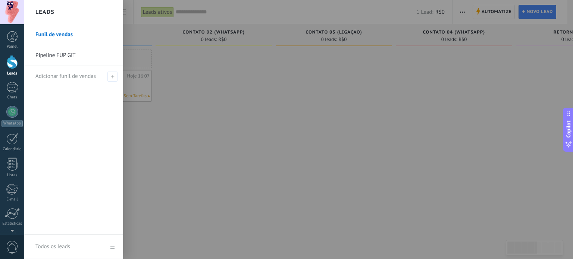
click at [71, 53] on link "Pipeline FUP GIT" at bounding box center [75, 55] width 80 height 21
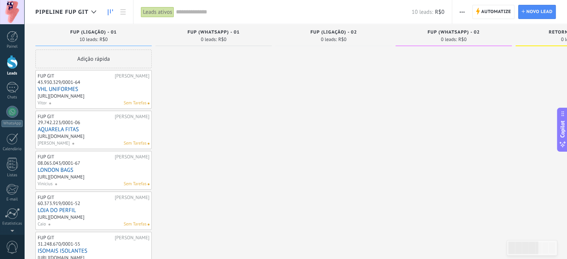
click at [81, 16] on div "Pipeline FUP GIT" at bounding box center [67, 12] width 65 height 24
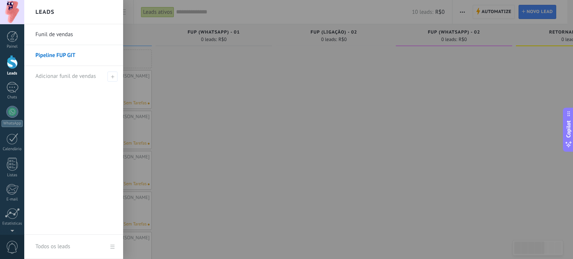
click at [64, 38] on link "Funil de vendas" at bounding box center [75, 34] width 80 height 21
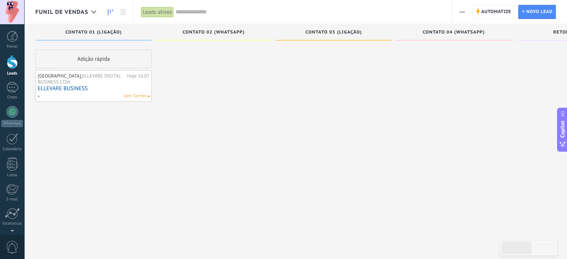
click at [466, 9] on button "button" at bounding box center [462, 12] width 11 height 14
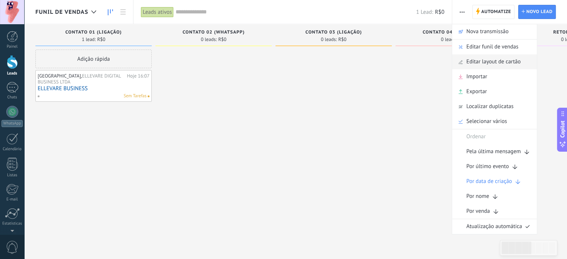
click at [492, 62] on span "Editar layout de cartão" at bounding box center [493, 61] width 54 height 15
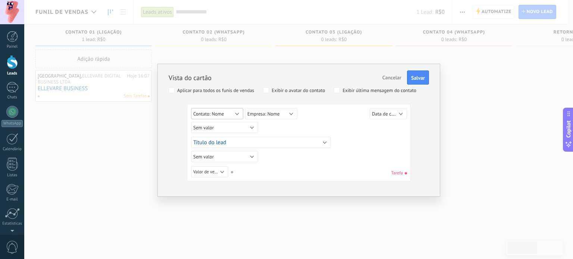
click at [220, 111] on span "Contato: Nome" at bounding box center [208, 114] width 31 height 6
click at [213, 160] on span "referrer" at bounding box center [222, 159] width 74 height 6
click at [268, 111] on span "Empresa: Nome" at bounding box center [263, 114] width 32 height 6
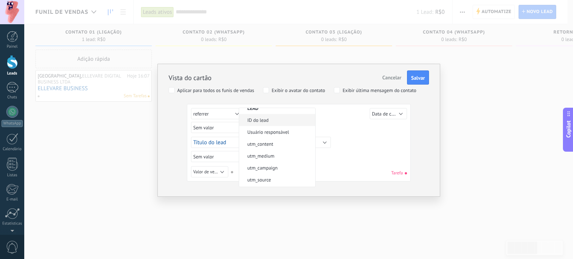
scroll to position [0, 0]
click at [272, 116] on span "Sem valor" at bounding box center [276, 114] width 74 height 6
click at [381, 114] on span "Data de criação" at bounding box center [388, 113] width 32 height 7
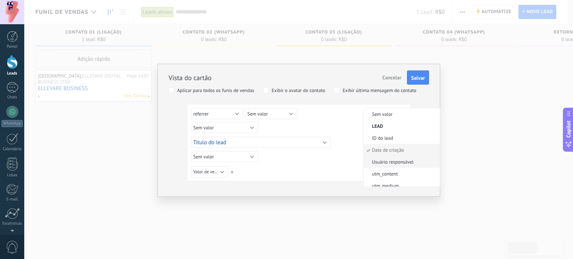
click at [397, 159] on span "Usuário responsável" at bounding box center [401, 162] width 74 height 6
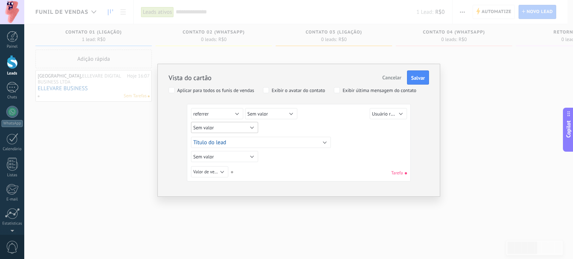
click at [205, 129] on span "Sem valor" at bounding box center [203, 128] width 21 height 6
click at [211, 134] on span "Empresa: CNPJ" at bounding box center [222, 137] width 74 height 6
click at [242, 155] on button "Sem valor" at bounding box center [224, 156] width 67 height 11
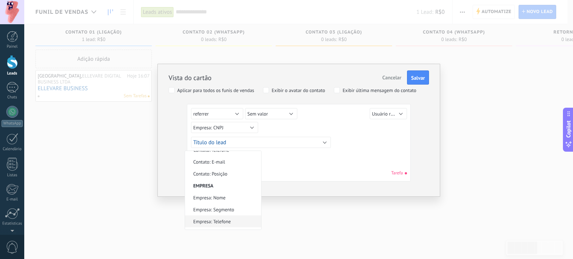
scroll to position [218, 0]
click at [219, 208] on li "Empresa: Site" at bounding box center [223, 214] width 76 height 12
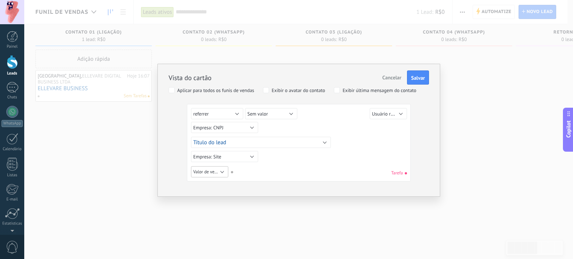
click at [205, 170] on span "Valor de venda" at bounding box center [207, 172] width 28 height 6
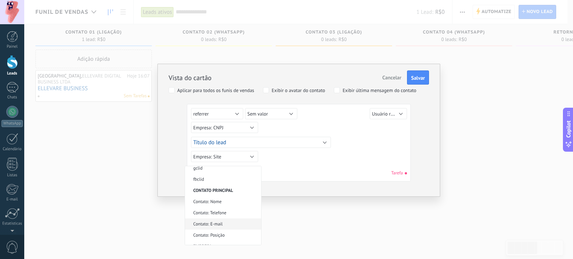
scroll to position [128, 0]
click at [225, 209] on span "Contato: Nome" at bounding box center [222, 212] width 74 height 6
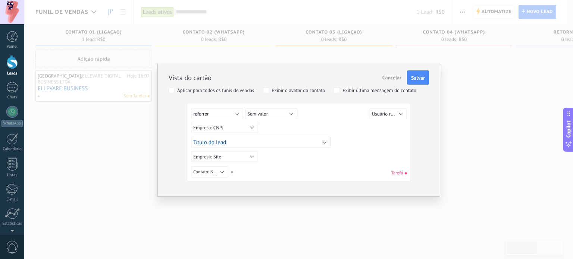
click at [288, 167] on div "Sem valor Lead ID do lead Título do lead Data de criação Valor de venda Usuário…" at bounding box center [299, 172] width 216 height 13
click at [420, 79] on span "Salvar" at bounding box center [418, 77] width 14 height 5
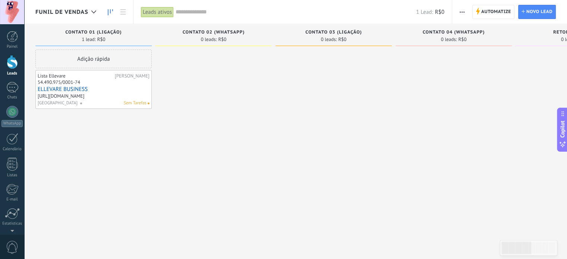
click at [464, 10] on span "button" at bounding box center [462, 12] width 5 height 14
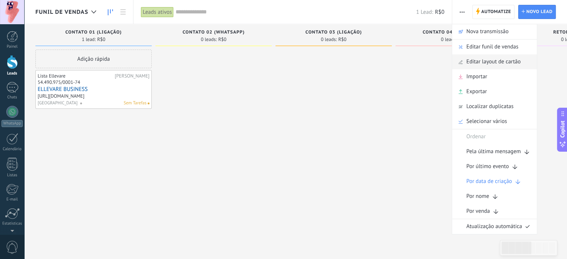
click at [478, 60] on span "Editar layout de cartão" at bounding box center [493, 61] width 54 height 15
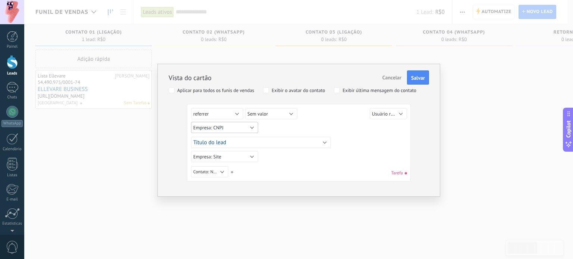
click at [229, 129] on button "Empresa: CNPJ" at bounding box center [224, 127] width 67 height 11
click at [339, 160] on div "Sem valor Lead ID do lead Título do lead Data de criação Valor de venda Usuário…" at bounding box center [299, 144] width 216 height 72
click at [206, 176] on button "Contato: Nome" at bounding box center [209, 171] width 37 height 11
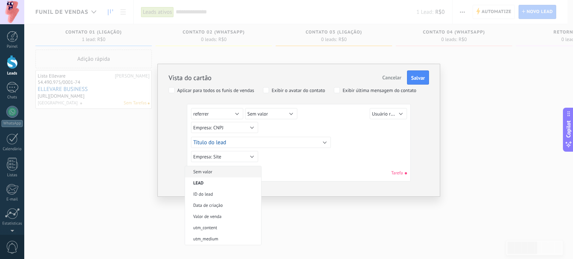
click at [221, 173] on span "Sem valor" at bounding box center [222, 172] width 74 height 6
click at [213, 171] on button "Sem valor" at bounding box center [209, 171] width 37 height 11
click at [219, 210] on span "Contato: Nome" at bounding box center [222, 212] width 74 height 6
click at [225, 128] on button "Empresa: CNPJ" at bounding box center [224, 127] width 67 height 11
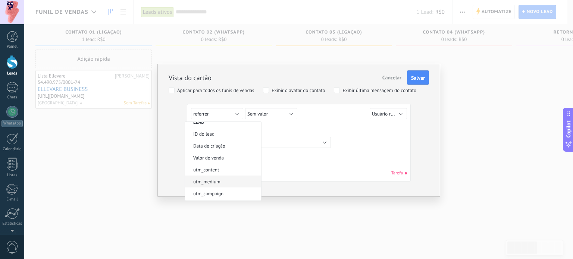
scroll to position [0, 0]
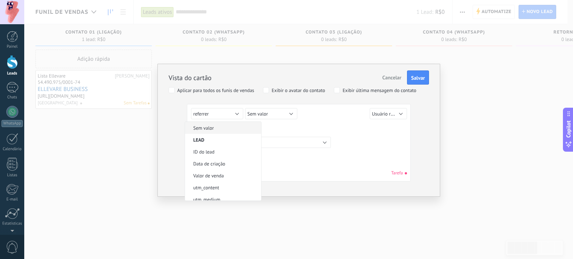
click at [221, 132] on li "Sem valor" at bounding box center [223, 128] width 76 height 12
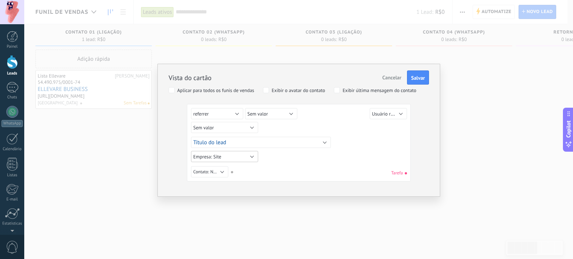
click at [243, 156] on button "Empresa: Site" at bounding box center [224, 156] width 67 height 11
click at [220, 157] on span "Sem valor" at bounding box center [222, 157] width 74 height 6
click at [217, 128] on button "Sem valor" at bounding box center [224, 127] width 67 height 11
click at [224, 183] on span "Empresa: Site" at bounding box center [222, 185] width 74 height 6
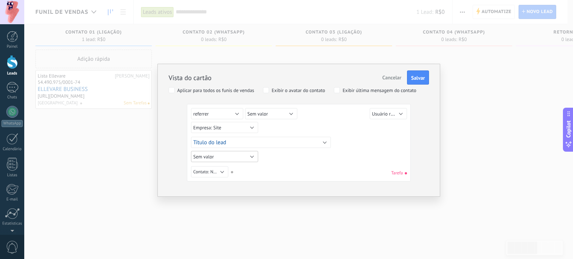
click at [230, 158] on button "Sem valor" at bounding box center [224, 156] width 67 height 11
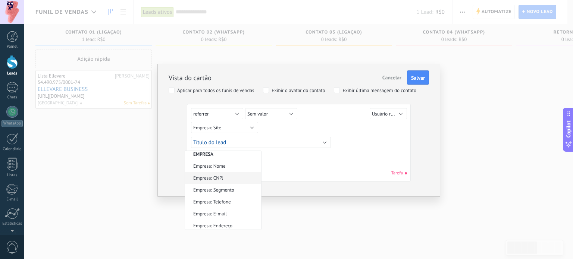
click at [233, 178] on span "Empresa: CNPJ" at bounding box center [222, 178] width 74 height 6
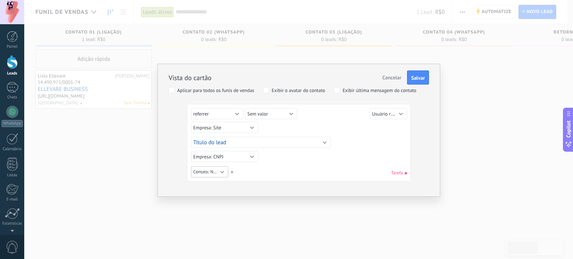
click at [210, 170] on span "Contato: Nome" at bounding box center [207, 172] width 28 height 6
click at [224, 172] on span "Sem valor" at bounding box center [222, 172] width 74 height 6
click at [219, 169] on button "Sem valor" at bounding box center [209, 171] width 37 height 11
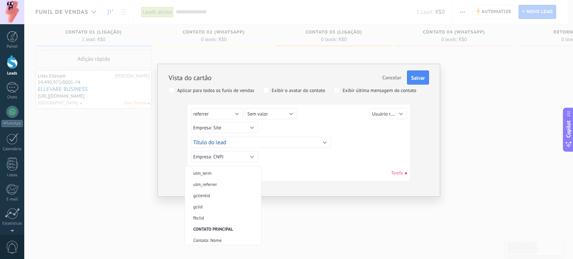
scroll to position [203, 0]
click at [230, 207] on span "Empresa: Segmento" at bounding box center [222, 206] width 74 height 6
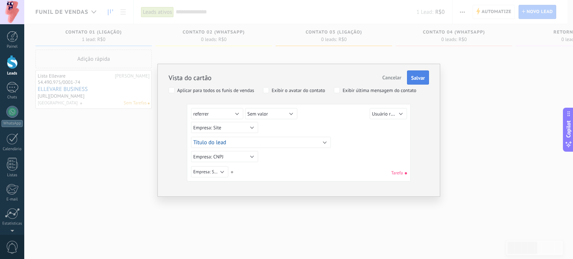
click at [419, 76] on span "Salvar" at bounding box center [418, 77] width 14 height 5
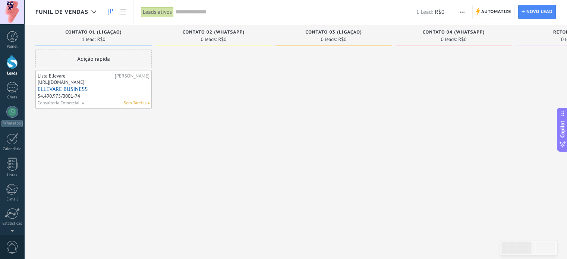
click at [466, 8] on button "button" at bounding box center [462, 12] width 11 height 14
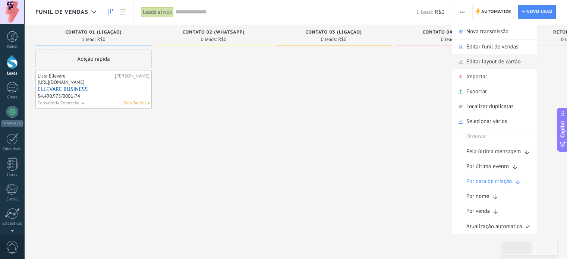
click at [504, 65] on span "Editar layout de cartão" at bounding box center [493, 61] width 54 height 15
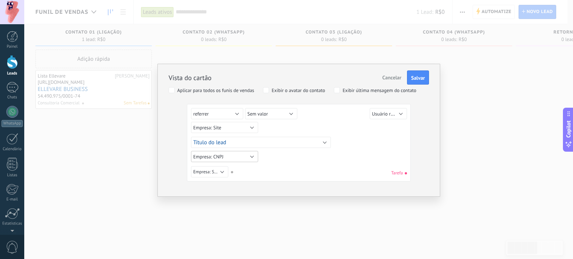
click at [228, 159] on button "Empresa: CNPJ" at bounding box center [224, 156] width 67 height 11
click at [225, 156] on span "Sem valor" at bounding box center [222, 157] width 74 height 6
click at [217, 171] on span "Empresa: Segmento" at bounding box center [212, 172] width 38 height 6
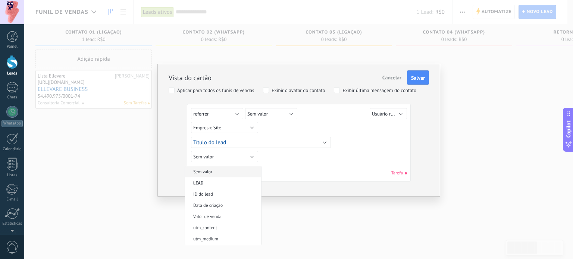
click at [217, 171] on span "Sem valor" at bounding box center [222, 172] width 74 height 6
click at [220, 156] on button "Sem valor" at bounding box center [224, 156] width 67 height 11
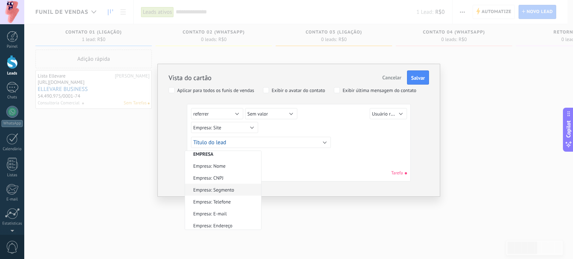
click at [227, 191] on li "Empresa: Segmento" at bounding box center [223, 190] width 76 height 12
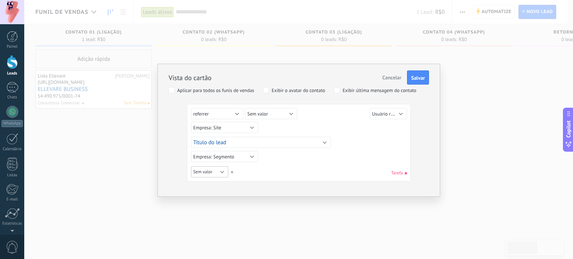
click at [212, 172] on button "Sem valor" at bounding box center [209, 171] width 37 height 11
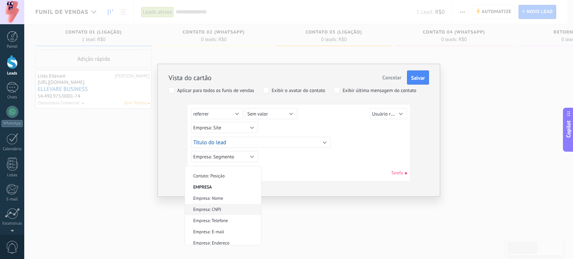
scroll to position [203, 0]
click at [220, 204] on span "Empresa: CNPJ" at bounding box center [222, 206] width 74 height 6
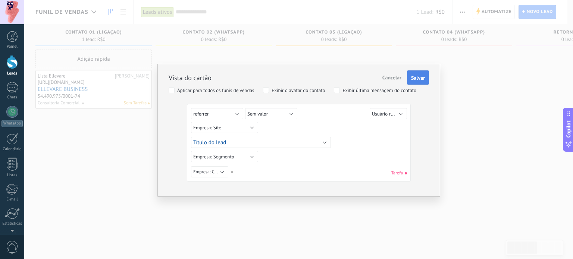
click at [414, 76] on span "Salvar" at bounding box center [418, 77] width 14 height 5
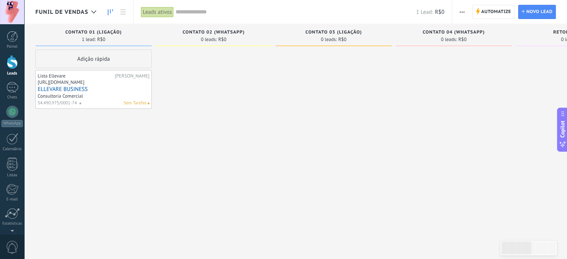
click at [463, 10] on span "button" at bounding box center [462, 12] width 5 height 14
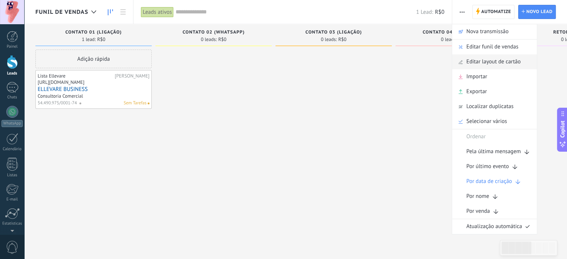
click at [488, 65] on span "Editar layout de cartão" at bounding box center [493, 61] width 54 height 15
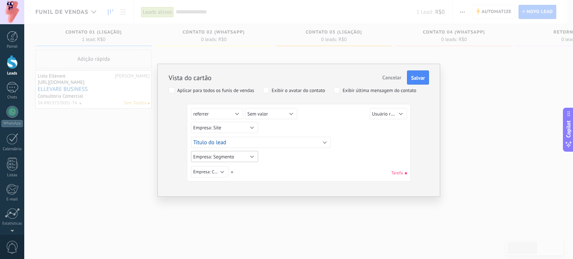
click at [241, 155] on button "Empresa: Segmento" at bounding box center [224, 156] width 67 height 11
click at [221, 157] on span "Sem valor" at bounding box center [222, 157] width 74 height 6
click at [229, 125] on button "Empresa: Site" at bounding box center [224, 127] width 67 height 11
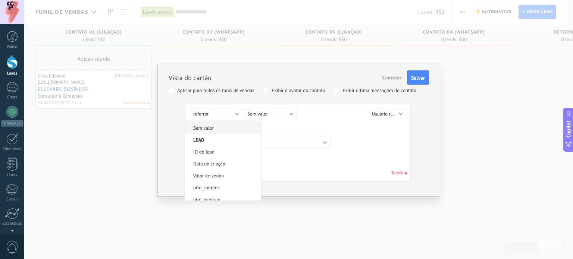
click at [218, 132] on li "Sem valor" at bounding box center [223, 128] width 76 height 12
click at [230, 126] on button "Sem valor" at bounding box center [224, 127] width 67 height 11
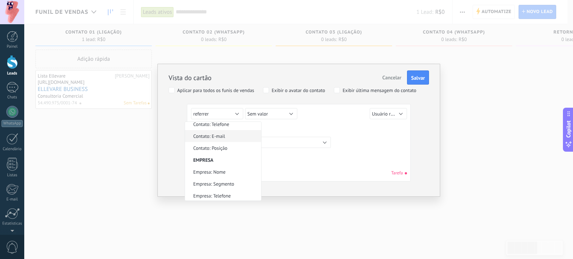
scroll to position [230, 0]
click at [228, 150] on li "Empresa: Segmento" at bounding box center [223, 149] width 76 height 12
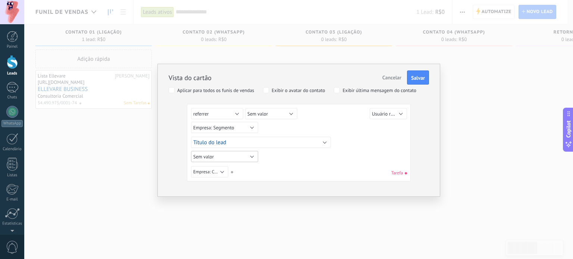
click at [236, 156] on button "Sem valor" at bounding box center [224, 156] width 67 height 11
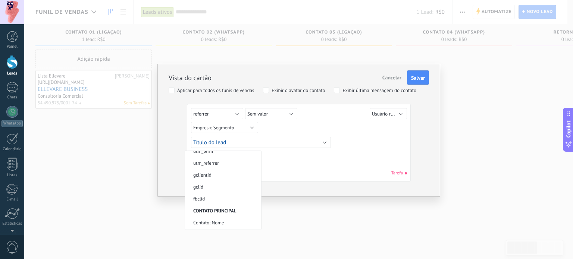
scroll to position [180, 0]
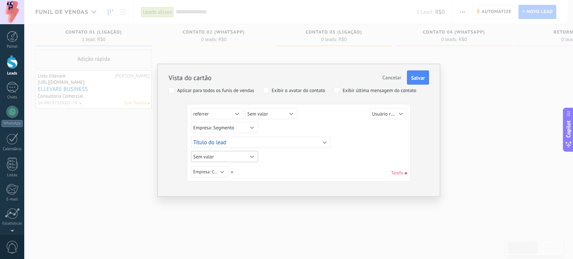
drag, startPoint x: 236, startPoint y: 199, endPoint x: 209, endPoint y: 161, distance: 47.4
click at [209, 161] on button "Sem valor" at bounding box center [224, 156] width 67 height 11
click at [283, 175] on div "Sem valor Lead ID do lead Título do lead Data de criação Valor de venda Usuário…" at bounding box center [299, 172] width 216 height 13
click at [231, 159] on button "Sem valor" at bounding box center [224, 156] width 67 height 11
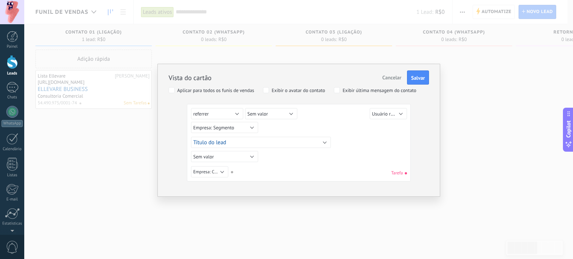
click at [271, 177] on div "Sem valor Lead ID do lead Título do lead Data de criação Valor de venda Usuário…" at bounding box center [299, 172] width 216 height 13
click at [233, 125] on span "Empresa: Segmento" at bounding box center [213, 128] width 41 height 6
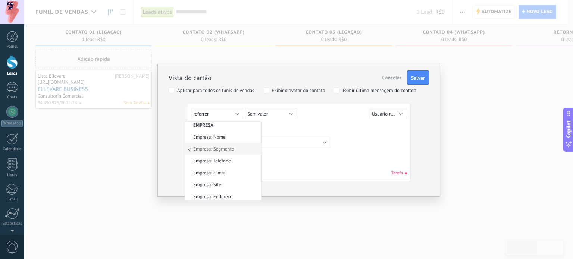
scroll to position [216, 0]
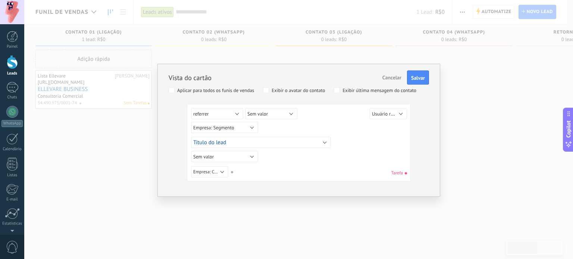
click at [319, 175] on div "Sem valor Lead ID do lead Título do lead Data de criação Valor de venda Usuário…" at bounding box center [299, 172] width 216 height 13
click at [219, 173] on span "Empresa: CNPJ" at bounding box center [207, 172] width 28 height 6
click at [305, 160] on div "Sem valor Lead ID do lead Título do lead Data de criação Valor de venda Usuário…" at bounding box center [299, 144] width 216 height 72
click at [213, 157] on span "Sem valor" at bounding box center [203, 157] width 21 height 6
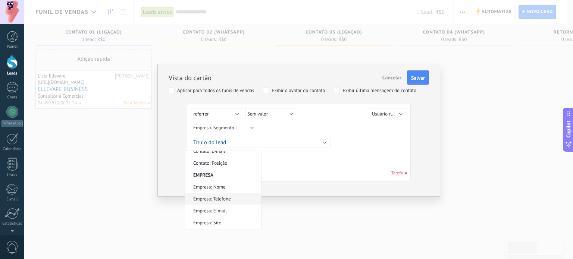
scroll to position [218, 0]
click at [226, 214] on li "Empresa: Site" at bounding box center [223, 214] width 76 height 12
click at [417, 79] on span "Salvar" at bounding box center [418, 77] width 14 height 5
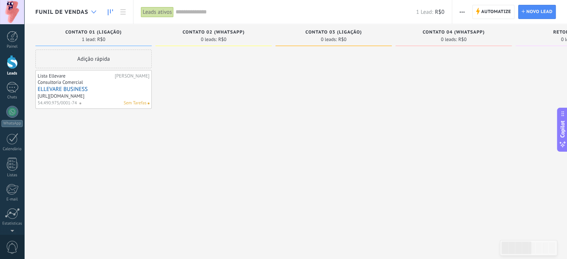
click at [91, 10] on use at bounding box center [93, 11] width 5 height 3
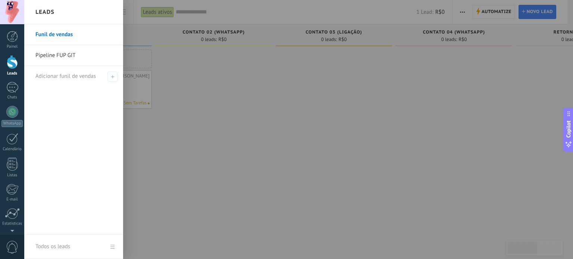
click at [78, 50] on link "Pipeline FUP GIT" at bounding box center [75, 55] width 80 height 21
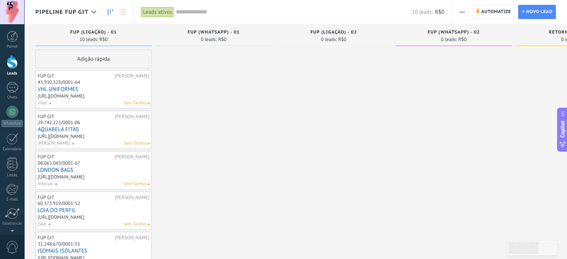
click at [458, 14] on button "button" at bounding box center [462, 12] width 11 height 14
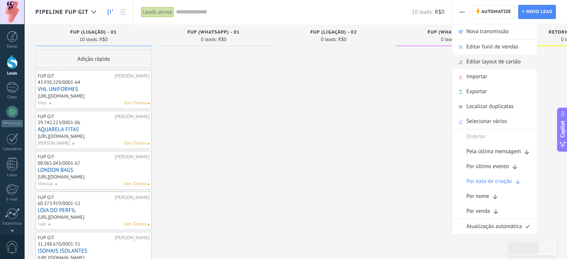
click at [479, 66] on span "Editar layout de cartão" at bounding box center [493, 61] width 54 height 15
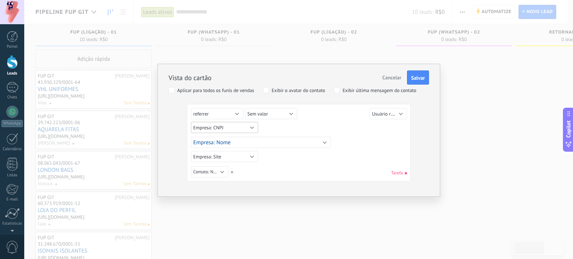
click at [235, 128] on button "Empresa: CNPJ" at bounding box center [224, 127] width 67 height 11
click at [319, 166] on div "Sem valor Lead ID do lead Título do lead Data de criação Valor de venda Usuário…" at bounding box center [299, 172] width 216 height 13
click at [218, 170] on span "Contato: Nome" at bounding box center [207, 172] width 28 height 6
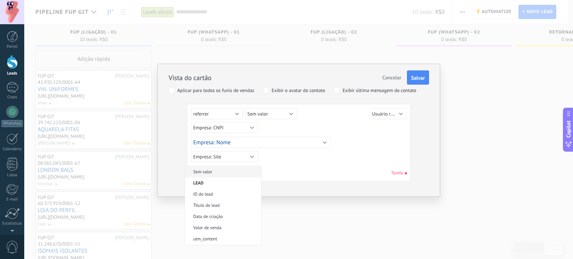
click at [220, 172] on span "Sem valor" at bounding box center [222, 172] width 74 height 6
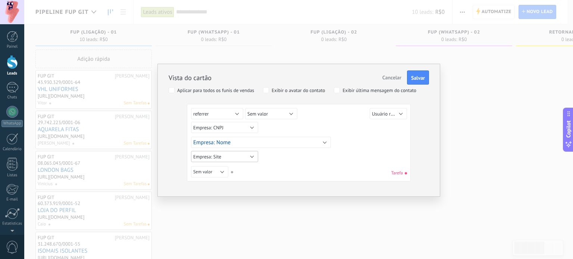
click at [225, 159] on button "Empresa: Site" at bounding box center [224, 156] width 67 height 11
click at [309, 166] on div "Sem valor Lead ID do lead Título do lead Data de criação Valor de venda Usuário…" at bounding box center [299, 172] width 216 height 13
click at [224, 128] on button "Empresa: CNPJ" at bounding box center [224, 127] width 67 height 11
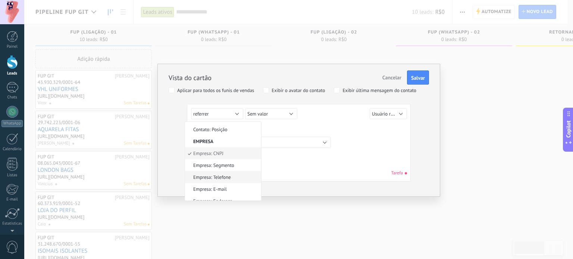
scroll to position [230, 0]
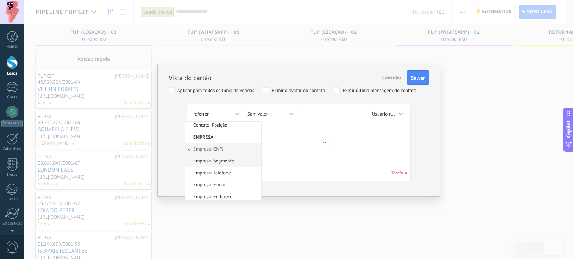
click at [232, 158] on span "Empresa: Segmento" at bounding box center [222, 161] width 74 height 6
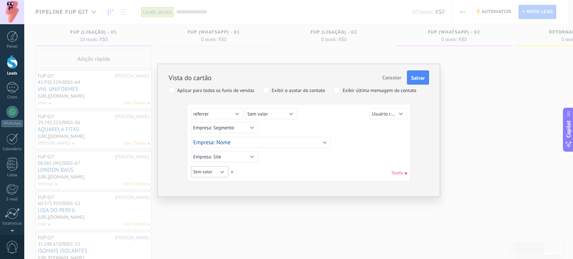
click at [219, 171] on button "Sem valor" at bounding box center [209, 171] width 37 height 11
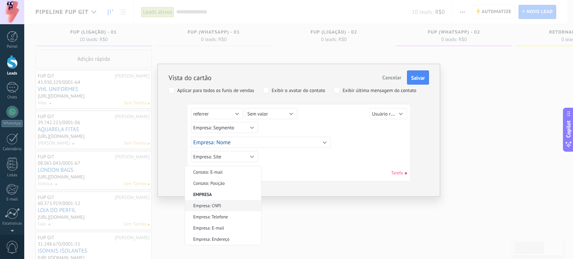
click at [227, 205] on span "Empresa: CNPJ" at bounding box center [222, 206] width 74 height 6
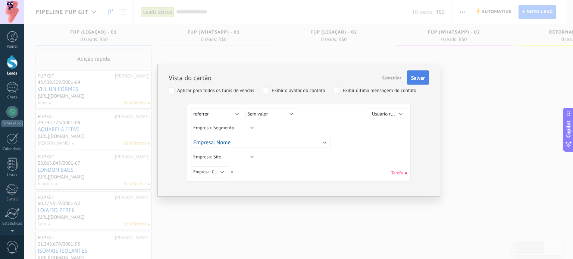
click at [419, 76] on span "Salvar" at bounding box center [418, 77] width 14 height 5
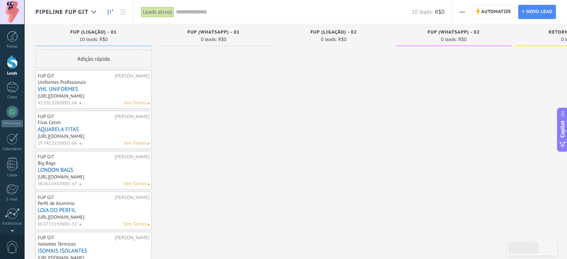
click at [460, 12] on icon "button" at bounding box center [462, 12] width 5 height 1
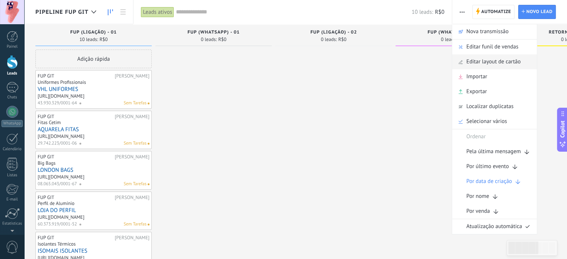
click at [486, 63] on span "Editar layout de cartão" at bounding box center [493, 61] width 54 height 15
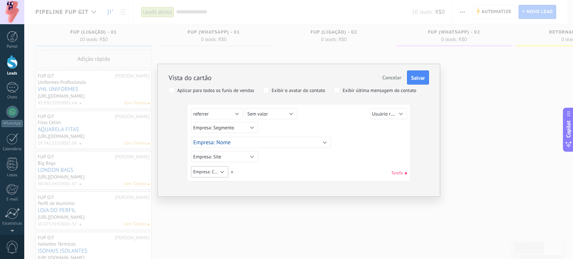
click at [220, 170] on span "Empresa: CNPJ" at bounding box center [207, 172] width 28 height 6
click at [212, 171] on span "Sem valor" at bounding box center [222, 172] width 74 height 6
click at [239, 128] on button "Empresa: Segmento" at bounding box center [224, 127] width 67 height 11
click at [220, 127] on span "Sem valor" at bounding box center [222, 128] width 74 height 6
click at [225, 159] on button "Empresa: Site" at bounding box center [224, 156] width 67 height 11
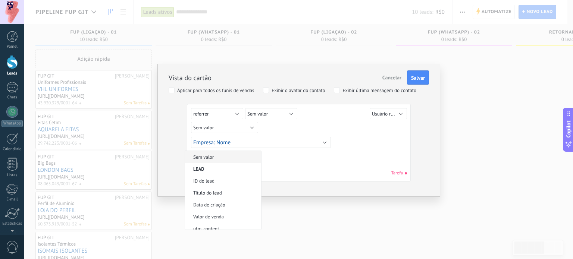
click at [218, 158] on span "Sem valor" at bounding box center [222, 157] width 74 height 6
click at [215, 171] on button "Sem valor" at bounding box center [209, 171] width 37 height 11
click at [222, 231] on li "Empresa: Site" at bounding box center [223, 228] width 76 height 11
click at [221, 126] on button "Sem valor" at bounding box center [224, 127] width 67 height 11
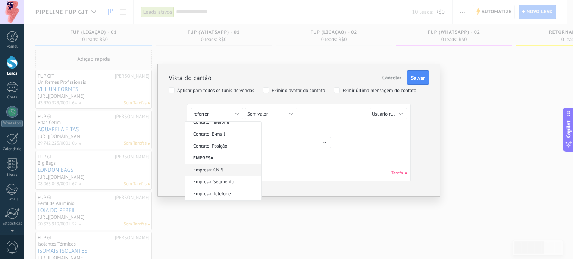
scroll to position [230, 0]
click at [220, 149] on span "Empresa: CNPJ" at bounding box center [222, 149] width 74 height 6
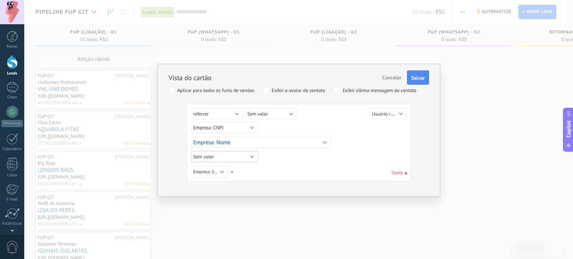
click at [224, 154] on button "Sem valor" at bounding box center [224, 156] width 67 height 11
click at [232, 188] on span "Empresa: Segmento" at bounding box center [222, 190] width 74 height 6
click at [422, 76] on span "Salvar" at bounding box center [418, 77] width 14 height 5
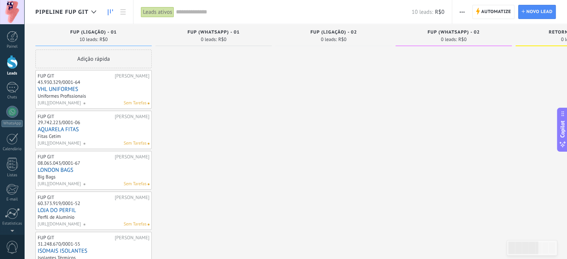
click at [463, 10] on span "button" at bounding box center [462, 12] width 5 height 14
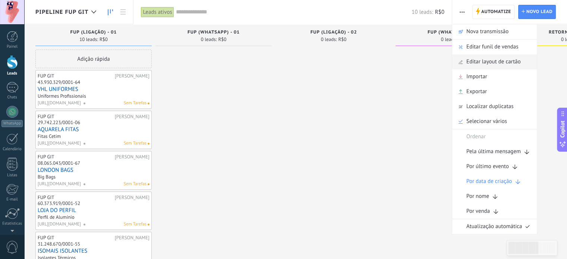
click at [479, 61] on span "Editar layout de cartão" at bounding box center [493, 61] width 54 height 15
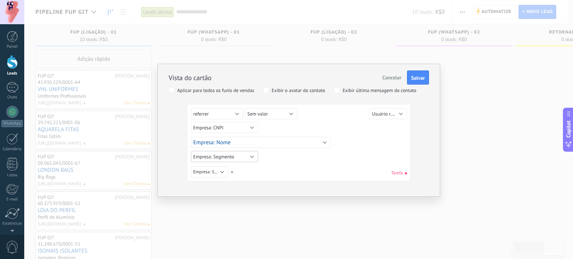
click at [214, 157] on span "Empresa: Segmento" at bounding box center [213, 157] width 41 height 6
click at [223, 156] on span "Sem valor" at bounding box center [222, 157] width 74 height 6
click at [218, 170] on span "Empresa: Site" at bounding box center [206, 172] width 26 height 6
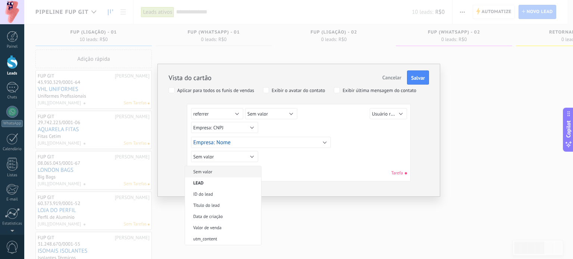
click at [210, 169] on span "Sem valor" at bounding box center [222, 172] width 74 height 6
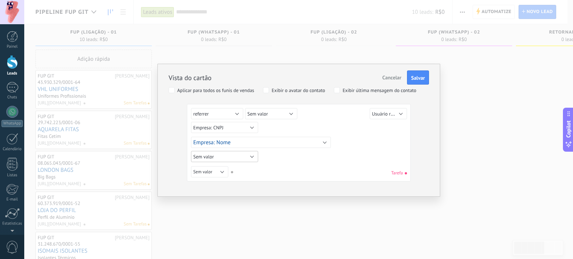
click at [229, 158] on button "Sem valor" at bounding box center [224, 156] width 67 height 11
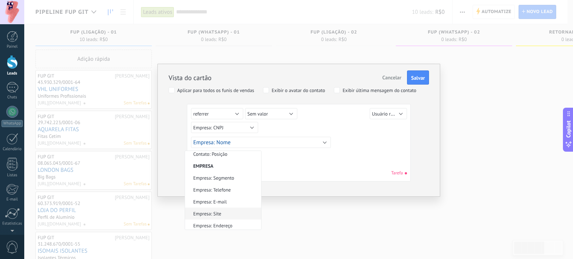
click at [223, 211] on span "Empresa: Site" at bounding box center [222, 214] width 74 height 6
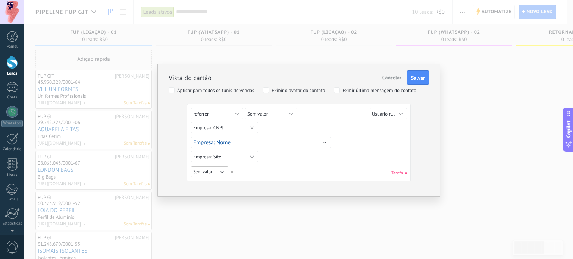
click at [211, 173] on span "Sem valor" at bounding box center [202, 172] width 19 height 6
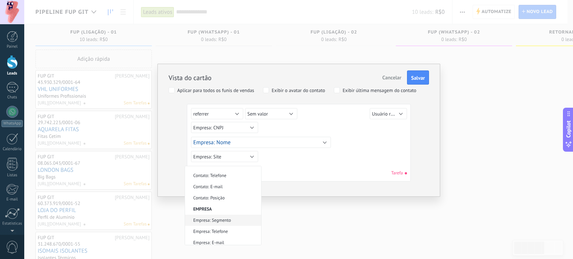
scroll to position [203, 0]
click at [223, 203] on span "Empresa: Segmento" at bounding box center [222, 206] width 74 height 6
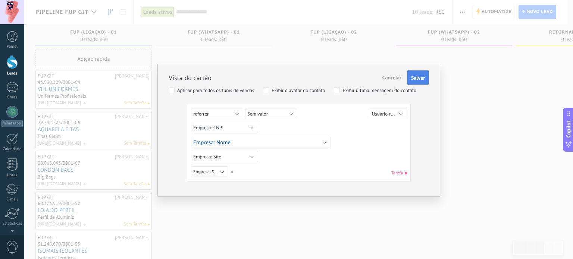
click at [417, 77] on span "Salvar" at bounding box center [418, 77] width 14 height 5
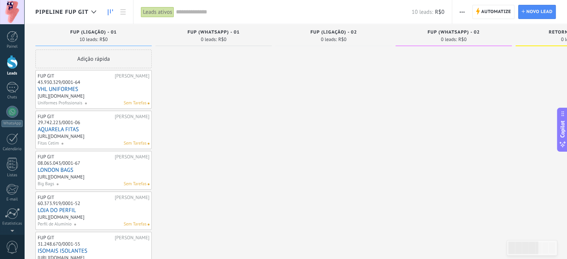
click at [463, 14] on span "button" at bounding box center [462, 12] width 5 height 14
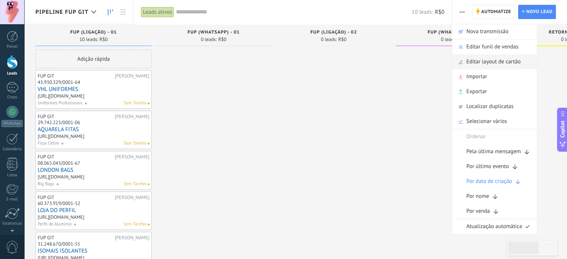
click at [490, 66] on span "Editar layout de cartão" at bounding box center [493, 61] width 54 height 15
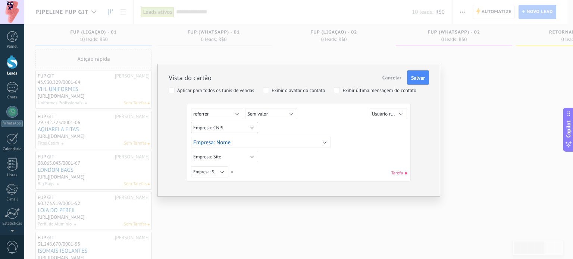
click at [219, 127] on span "Empresa: CNPJ" at bounding box center [208, 128] width 30 height 6
click at [229, 123] on li "Sem valor" at bounding box center [223, 128] width 76 height 12
click at [273, 115] on button "Sem valor" at bounding box center [271, 113] width 52 height 11
click at [275, 144] on span "Empresa: CNPJ" at bounding box center [276, 147] width 74 height 6
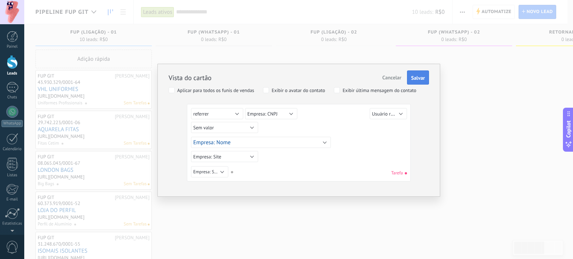
click at [420, 77] on span "Salvar" at bounding box center [418, 77] width 14 height 5
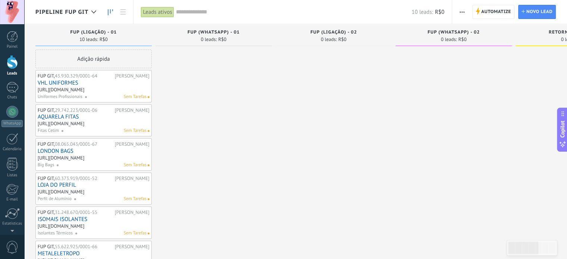
click at [462, 12] on use "button" at bounding box center [462, 12] width 5 height 1
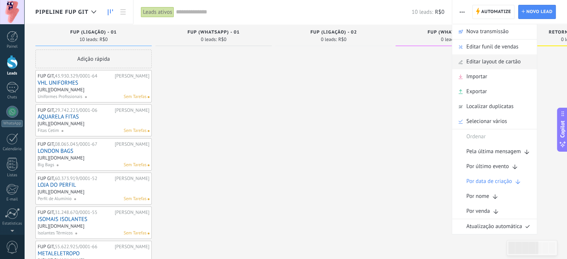
click at [479, 63] on span "Editar layout de cartão" at bounding box center [493, 61] width 54 height 15
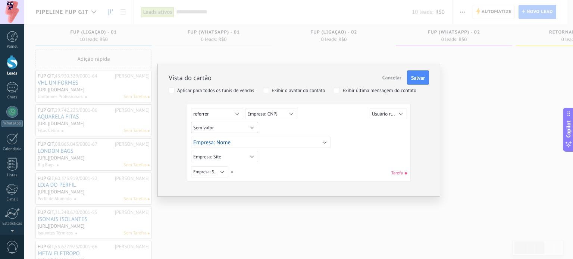
click at [242, 127] on button "Sem valor" at bounding box center [224, 127] width 67 height 11
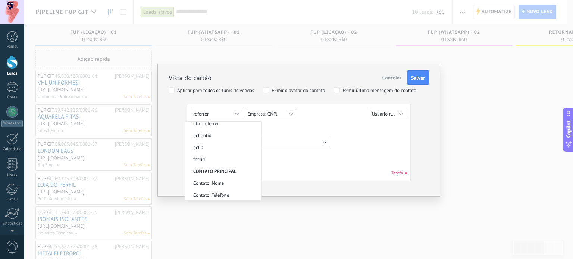
scroll to position [131, 0]
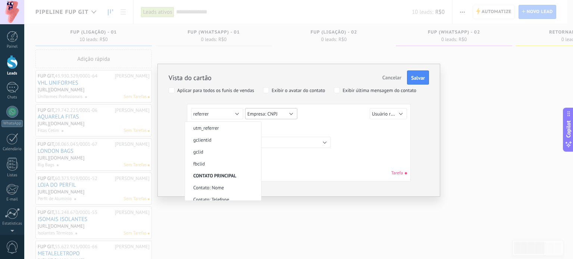
drag, startPoint x: 290, startPoint y: 113, endPoint x: 286, endPoint y: 113, distance: 3.7
click at [287, 113] on button "Empresa: CNPJ" at bounding box center [271, 113] width 52 height 11
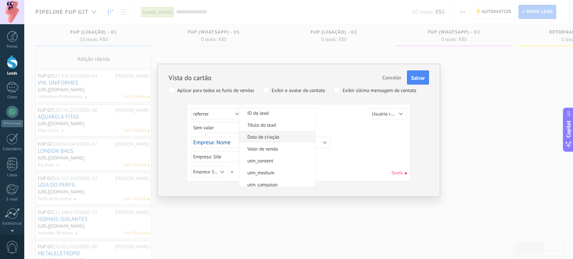
scroll to position [0, 0]
click at [266, 115] on span "Sem valor" at bounding box center [276, 114] width 74 height 6
click at [228, 128] on button "Sem valor" at bounding box center [224, 127] width 67 height 11
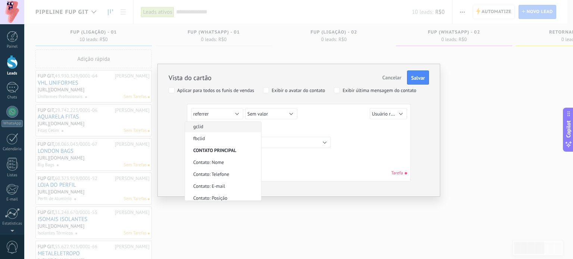
scroll to position [218, 0]
click at [220, 161] on li "Empresa: CNPJ" at bounding box center [223, 161] width 76 height 12
click at [389, 114] on span "Usuário responsável" at bounding box center [393, 113] width 42 height 7
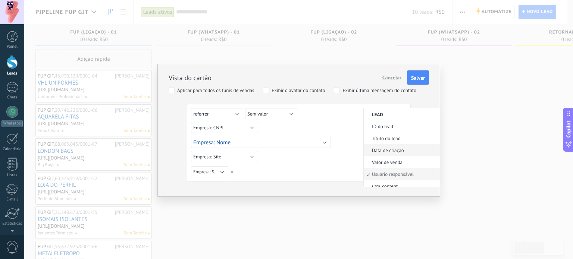
scroll to position [0, 0]
click at [376, 115] on span "Sem valor" at bounding box center [401, 114] width 74 height 6
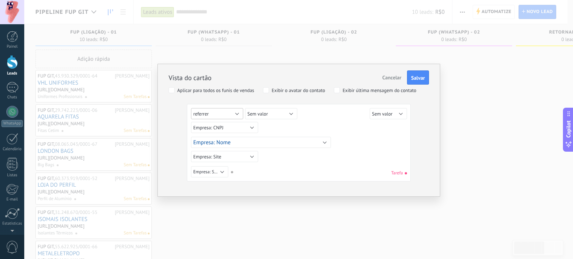
click at [206, 109] on button "referrer" at bounding box center [217, 113] width 52 height 11
click at [222, 114] on span "Sem valor" at bounding box center [222, 114] width 74 height 6
click at [394, 113] on button "Sem valor" at bounding box center [388, 113] width 37 height 11
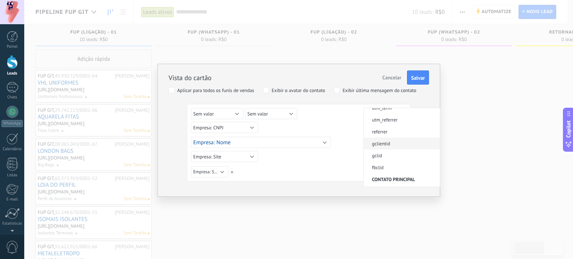
scroll to position [118, 0]
click at [392, 151] on span "referrer" at bounding box center [401, 151] width 74 height 6
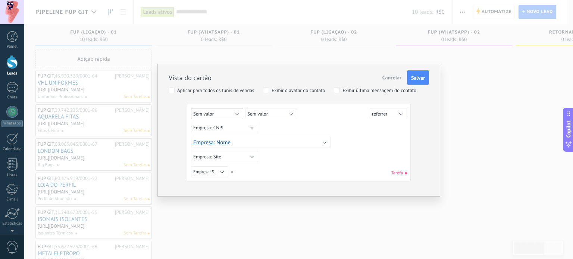
click at [204, 111] on span "Sem valor" at bounding box center [203, 114] width 21 height 6
click at [229, 149] on span "Usuário responsável" at bounding box center [222, 148] width 74 height 6
click at [313, 119] on div "Sem valor Lead ID do lead Título do lead Data de criação Valor de venda Usuário…" at bounding box center [300, 115] width 218 height 14
click at [419, 76] on span "Salvar" at bounding box center [418, 77] width 14 height 5
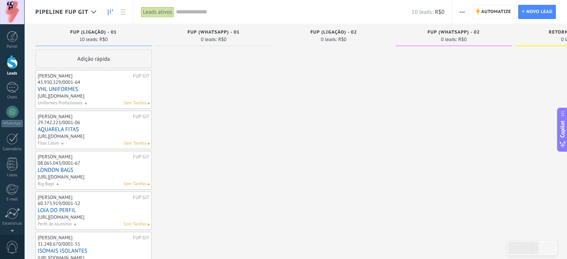
click at [461, 13] on span "button" at bounding box center [462, 12] width 5 height 14
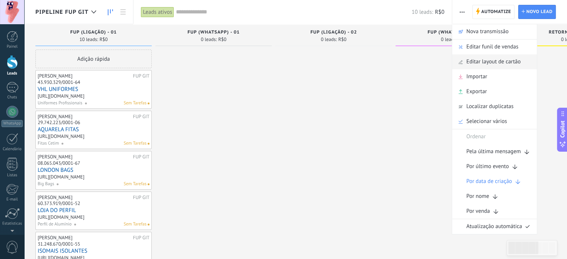
click at [476, 66] on span "Editar layout de cartão" at bounding box center [493, 61] width 54 height 15
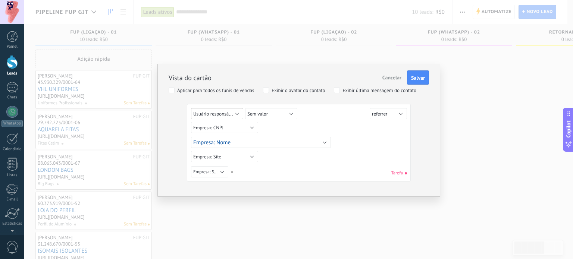
click at [227, 116] on span "Usuário responsável" at bounding box center [214, 113] width 42 height 7
click at [218, 116] on span "Sem valor" at bounding box center [222, 114] width 74 height 6
click at [276, 114] on button "Sem valor" at bounding box center [271, 113] width 52 height 11
click at [278, 147] on span "Usuário responsável" at bounding box center [276, 148] width 74 height 6
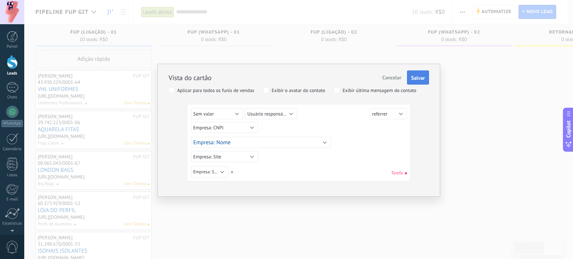
click at [423, 74] on button "Salvar" at bounding box center [418, 77] width 22 height 14
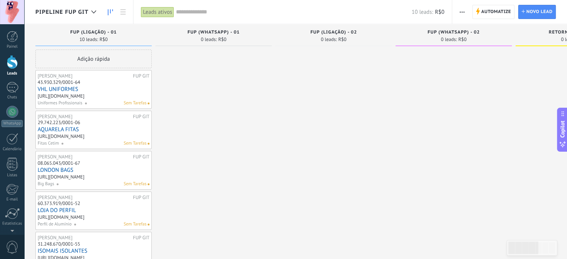
click at [463, 14] on span "button" at bounding box center [462, 12] width 5 height 14
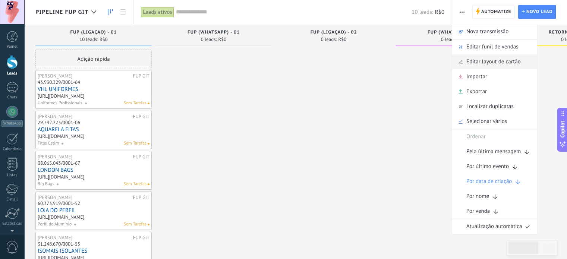
click at [486, 61] on span "Editar layout de cartão" at bounding box center [493, 61] width 54 height 15
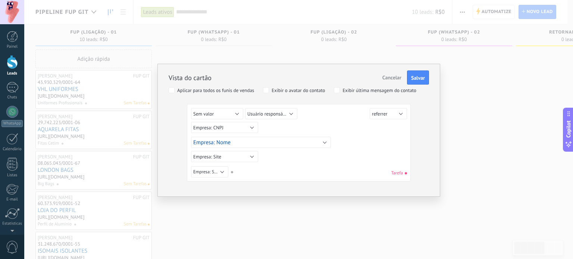
click at [215, 89] on div "Aplicar para todos os funis de vendas" at bounding box center [215, 90] width 77 height 5
click at [416, 78] on span "Salvar" at bounding box center [418, 77] width 14 height 5
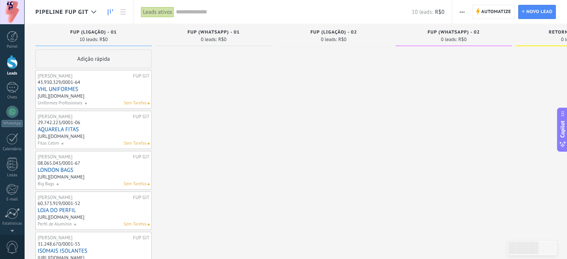
click at [78, 12] on span "Pipeline FUP GIT" at bounding box center [61, 12] width 53 height 7
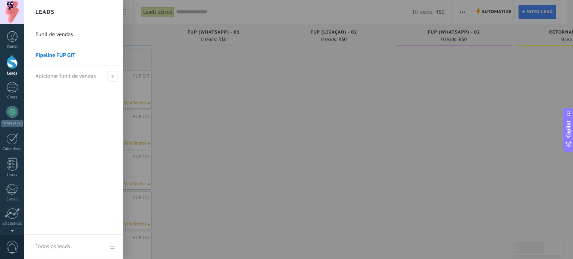
click at [66, 35] on link "Funil de vendas" at bounding box center [75, 34] width 80 height 21
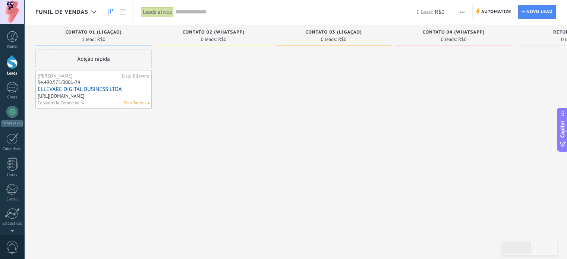
click at [69, 91] on link "ELLEVARE DIGITAL BUSINESS LTDA" at bounding box center [94, 89] width 112 height 6
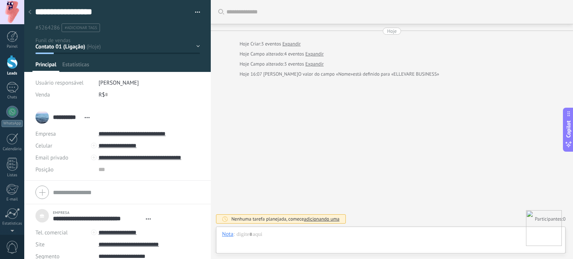
scroll to position [11, 0]
click at [538, 226] on img at bounding box center [544, 228] width 36 height 36
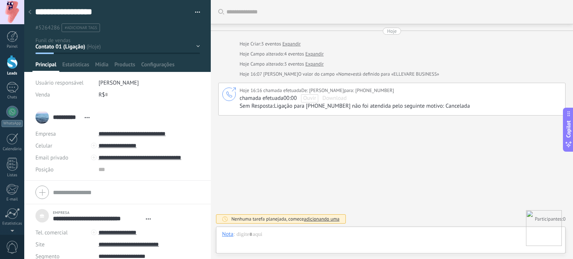
scroll to position [26, 0]
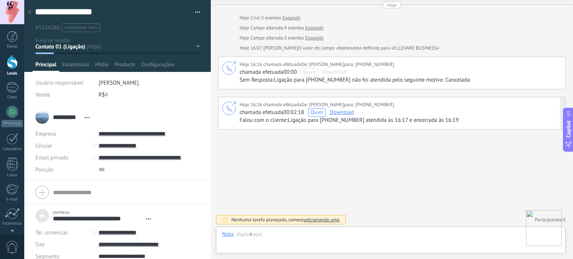
click at [313, 113] on span "Ouvir" at bounding box center [316, 112] width 13 height 7
click at [359, 109] on span "1x" at bounding box center [359, 108] width 6 height 7
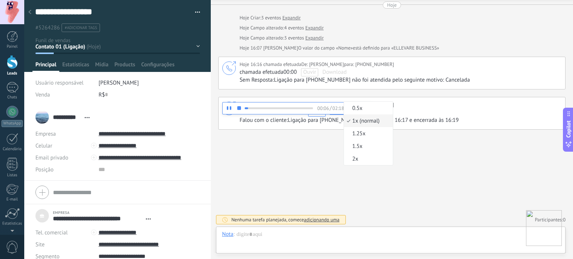
click at [412, 153] on div "Buscar Carregar mais Hoje Hoje Criar: 3 eventos Expandir [GEOGRAPHIC_DATA] alte…" at bounding box center [392, 117] width 362 height 286
click at [363, 107] on button "1x" at bounding box center [359, 107] width 23 height 13
click at [299, 143] on div "Buscar Carregar mais Hoje Hoje Criar: 3 eventos Expandir [GEOGRAPHIC_DATA] alte…" at bounding box center [392, 117] width 362 height 286
click at [383, 143] on div "Buscar Carregar mais Hoje Hoje Criar: 3 eventos Expandir [GEOGRAPHIC_DATA] alte…" at bounding box center [392, 117] width 362 height 286
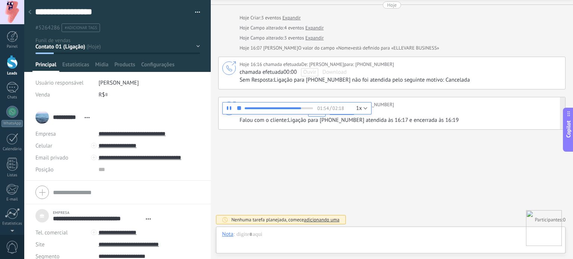
click at [239, 106] on div at bounding box center [239, 109] width 9 height 12
click at [318, 113] on span "Ouvir" at bounding box center [316, 112] width 13 height 7
click at [298, 106] on div at bounding box center [279, 109] width 68 height 12
click at [288, 108] on div at bounding box center [279, 108] width 68 height 2
click at [295, 109] on div at bounding box center [279, 108] width 68 height 2
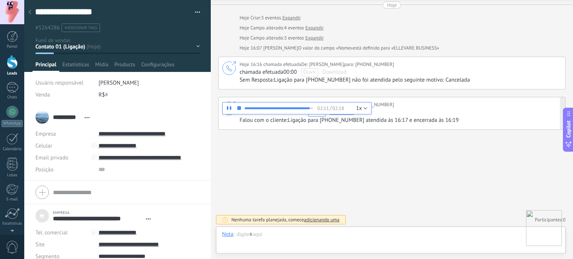
click at [239, 107] on span at bounding box center [239, 108] width 4 height 4
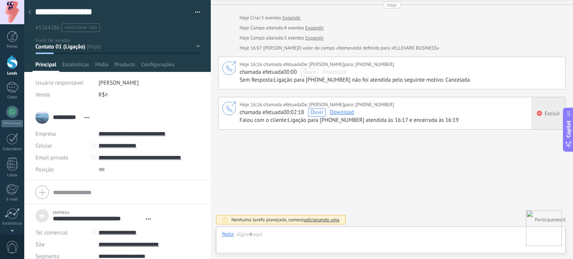
click at [560, 110] on div "Excluir" at bounding box center [548, 113] width 34 height 32
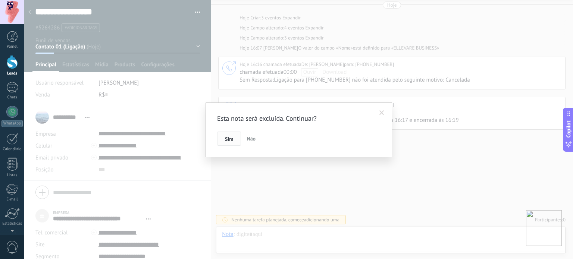
click at [227, 139] on span "Sim" at bounding box center [229, 138] width 8 height 5
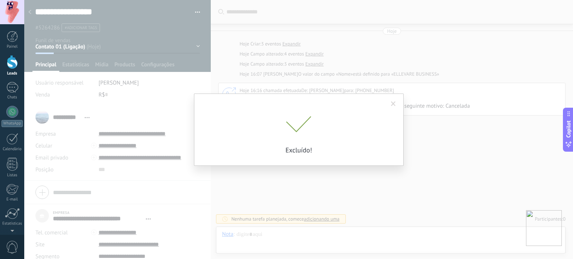
scroll to position [0, 0]
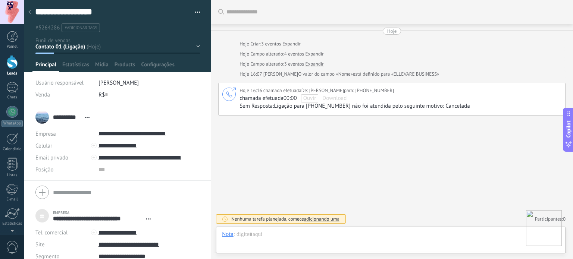
click at [544, 233] on img at bounding box center [544, 228] width 36 height 36
click at [543, 235] on img at bounding box center [544, 228] width 36 height 36
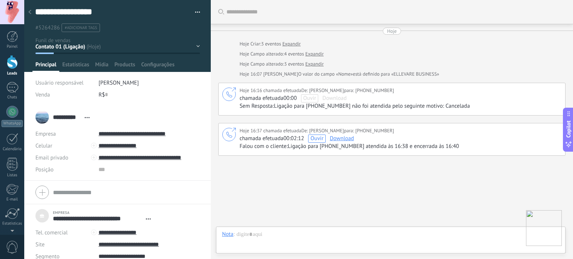
scroll to position [26, 0]
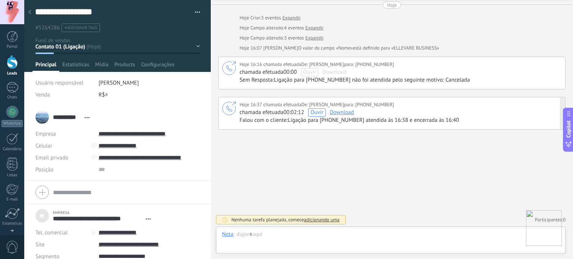
click at [321, 111] on span "Ouvir" at bounding box center [316, 112] width 13 height 7
